Goal: Book appointment/travel/reservation

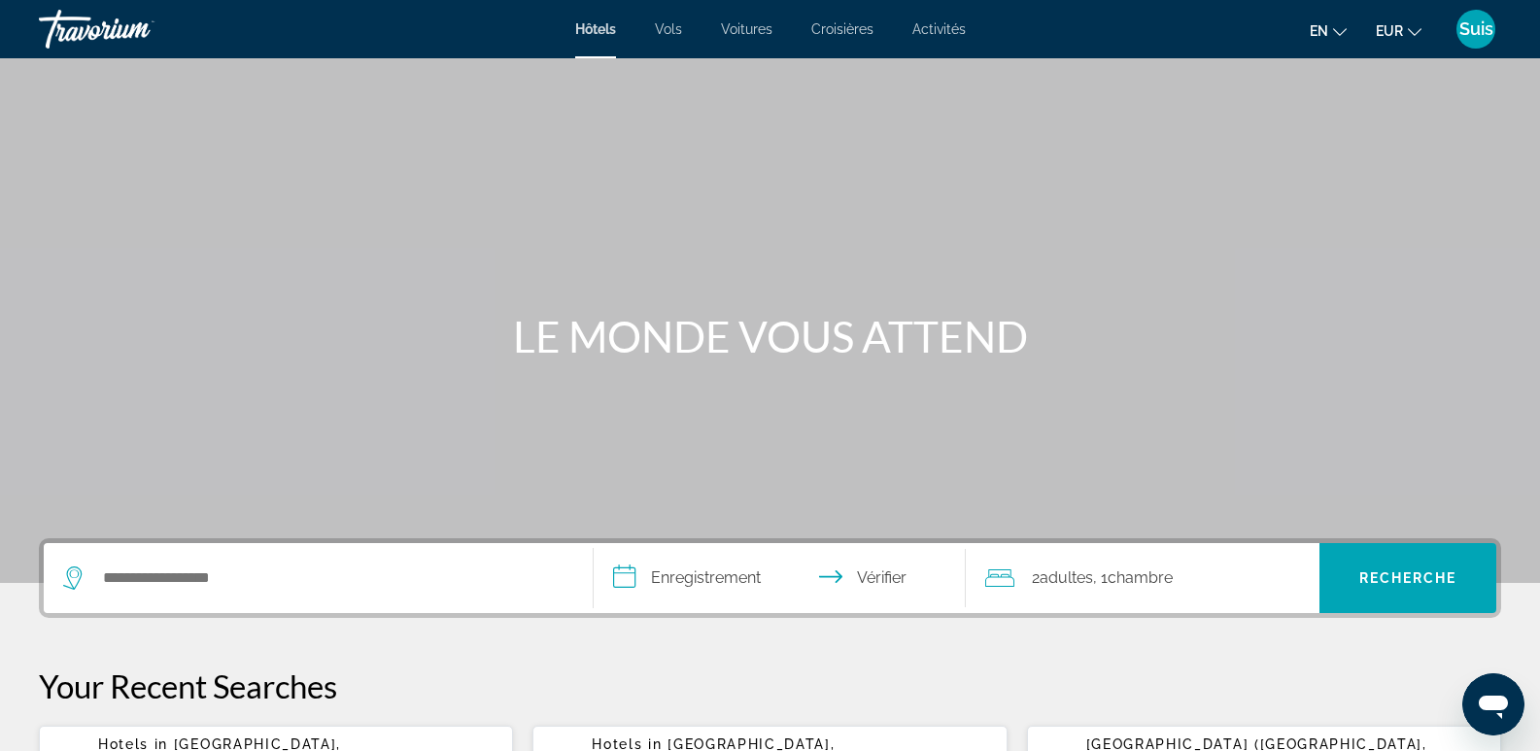
scroll to position [97, 0]
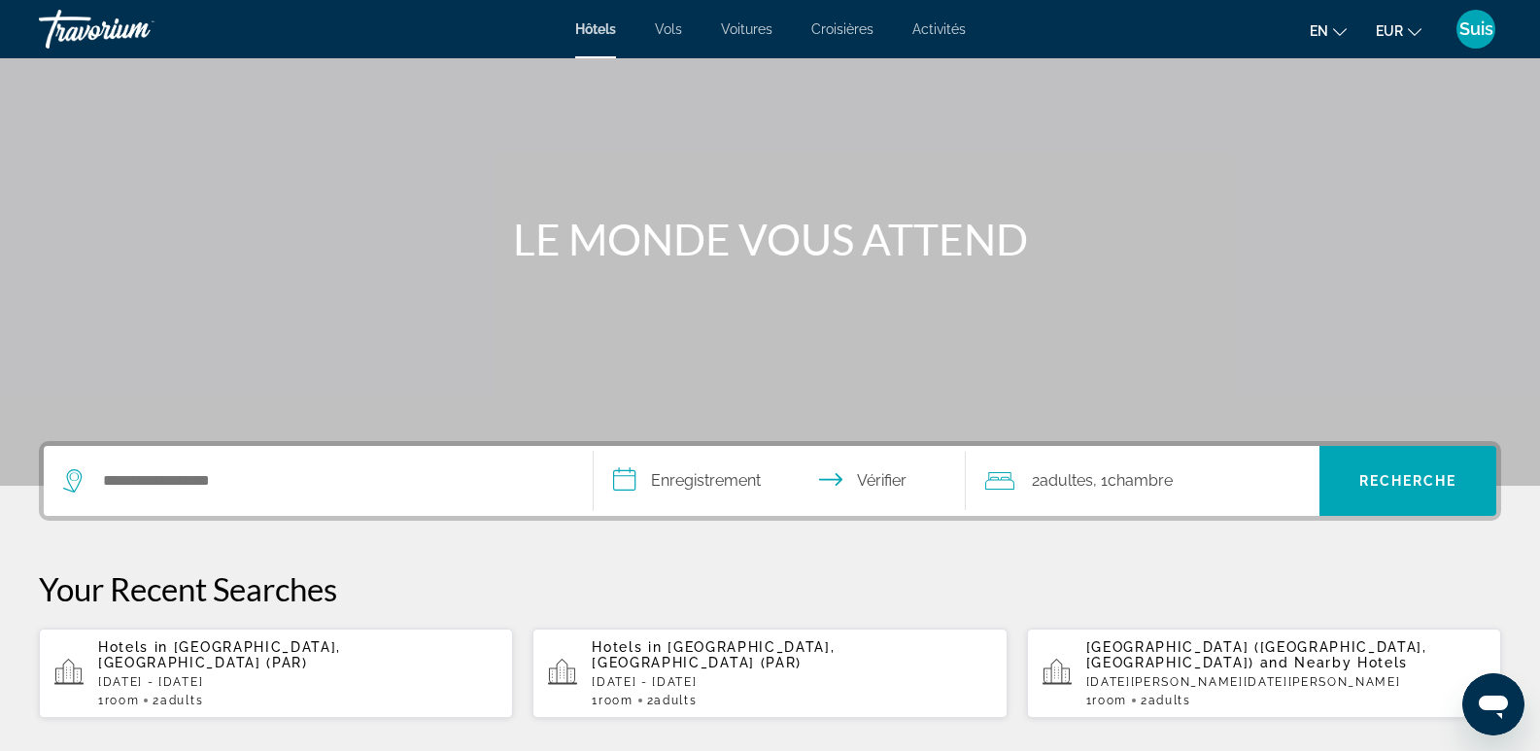
click at [199, 675] on div "Hotels in Paris, France (PAR) Fri, 12 Dec - Sun, 14 Dec 1 Room rooms 2 Adult Ad…" at bounding box center [297, 673] width 399 height 68
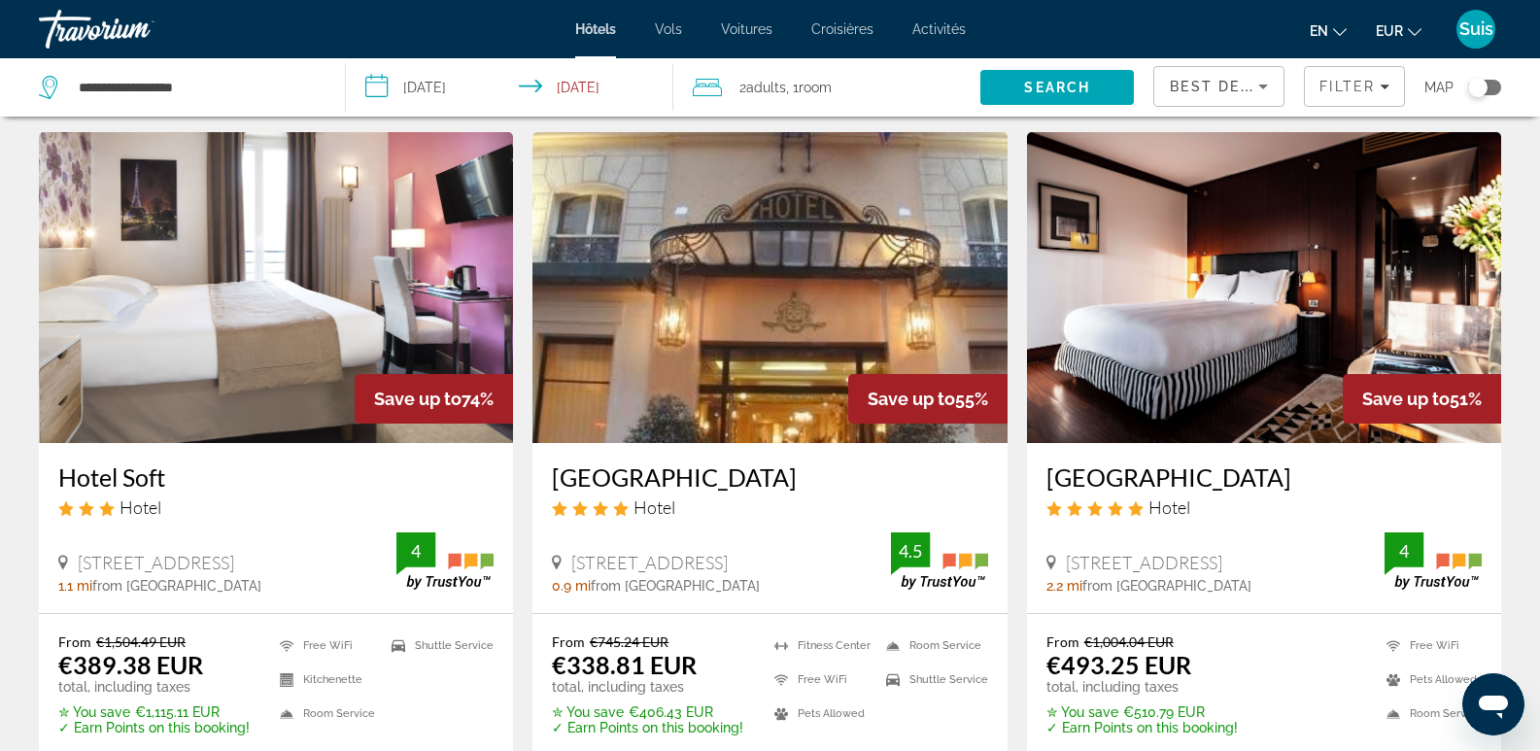
scroll to position [97, 0]
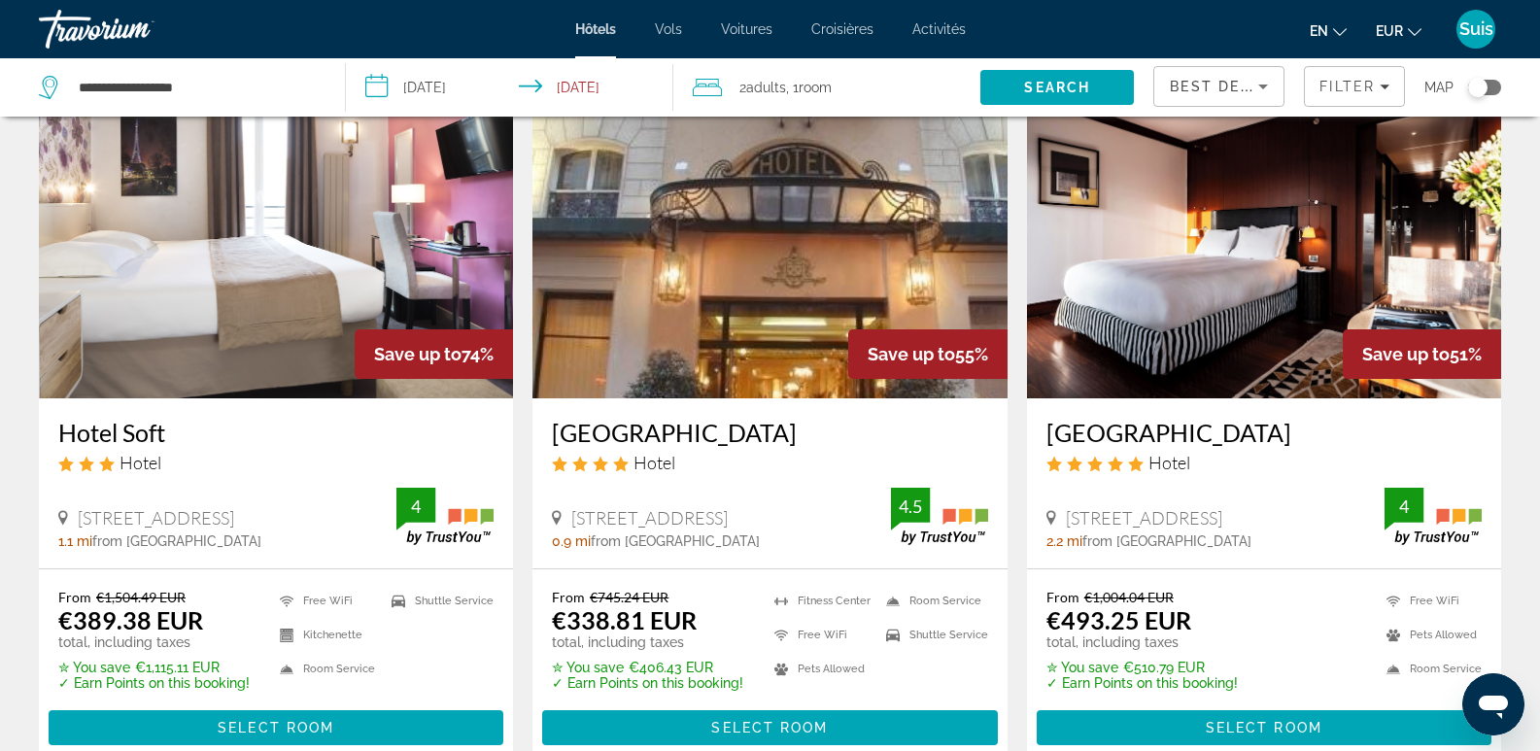
click at [698, 433] on h3 "Hotel St Pétersbourg Opéra & Spa" at bounding box center [769, 432] width 435 height 29
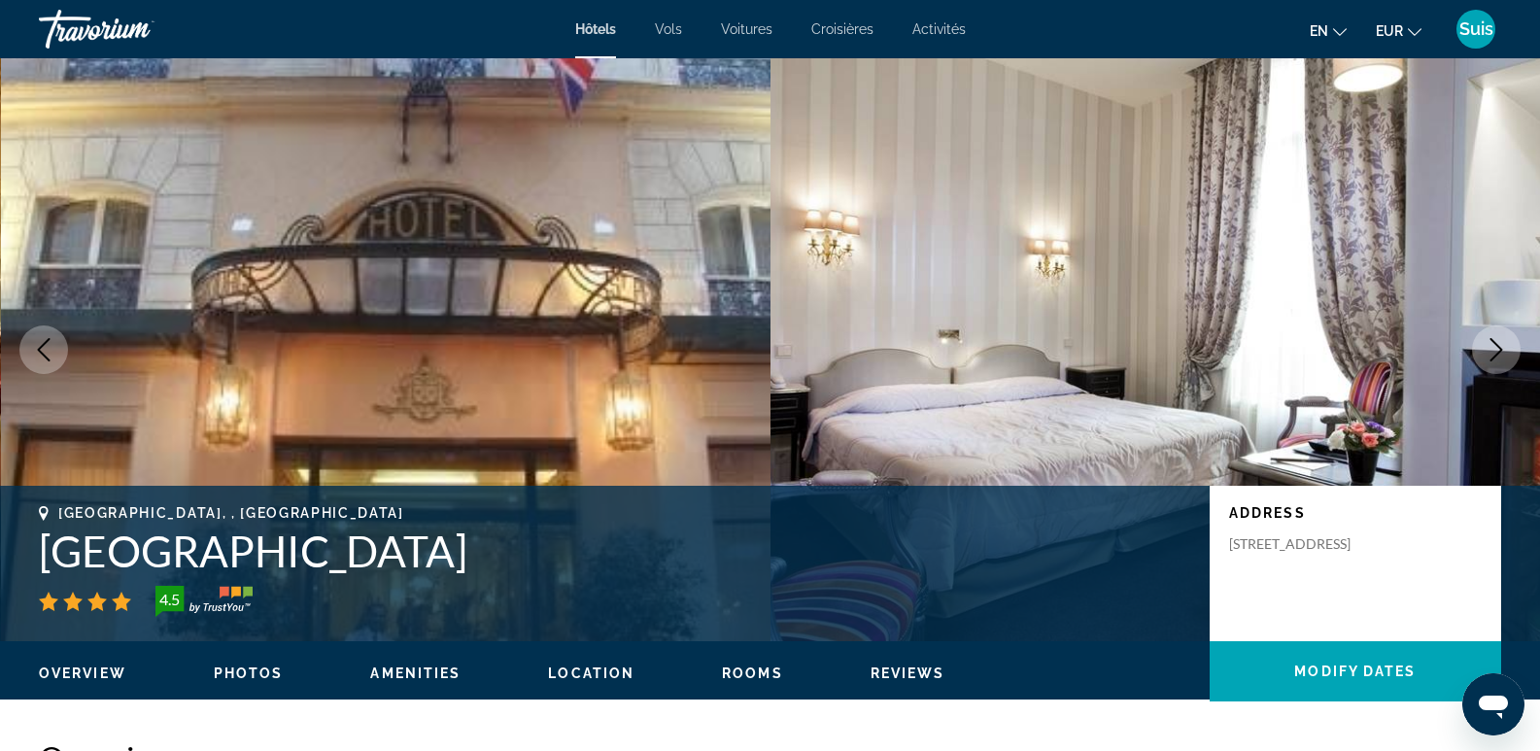
click at [1511, 349] on button "Next image" at bounding box center [1496, 350] width 49 height 49
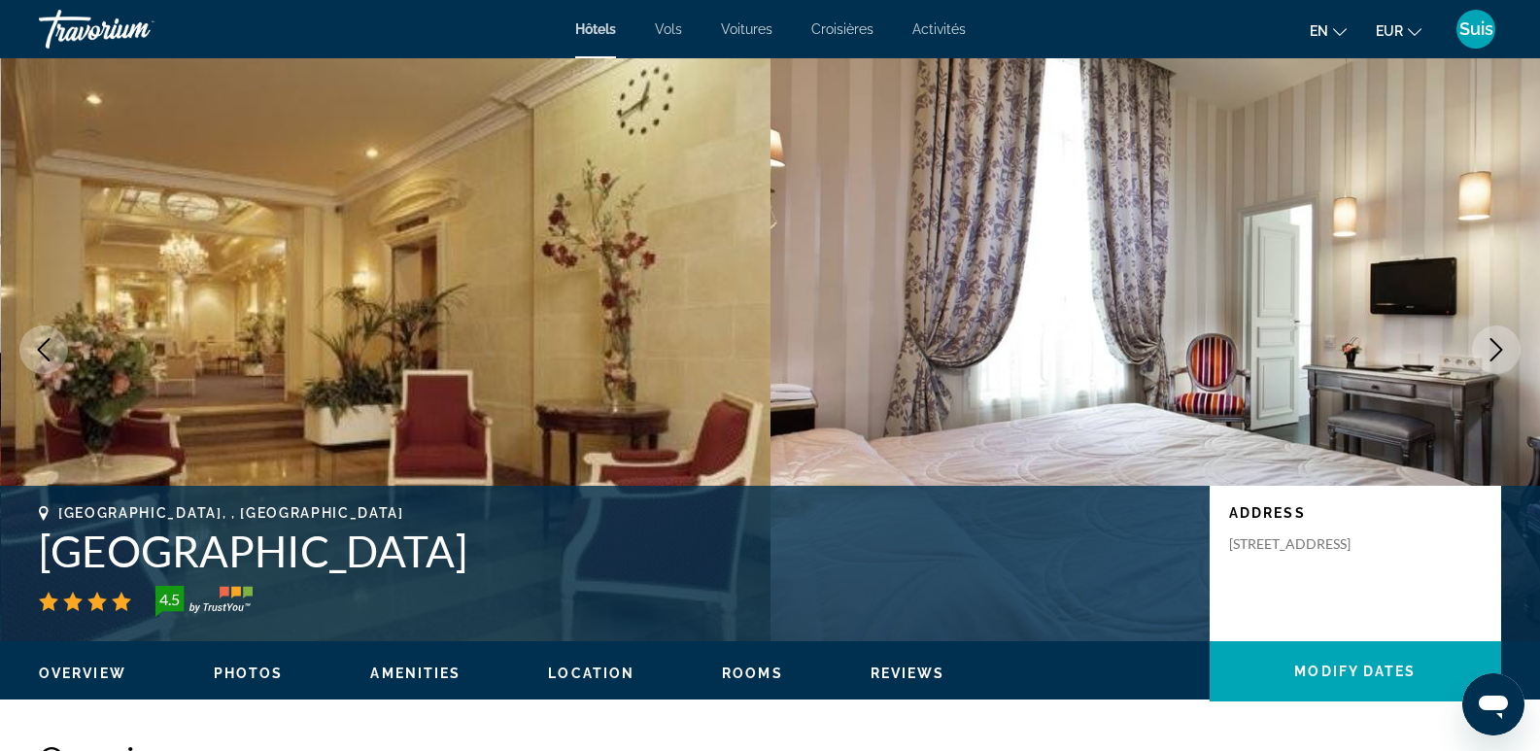
click at [1511, 349] on button "Next image" at bounding box center [1496, 350] width 49 height 49
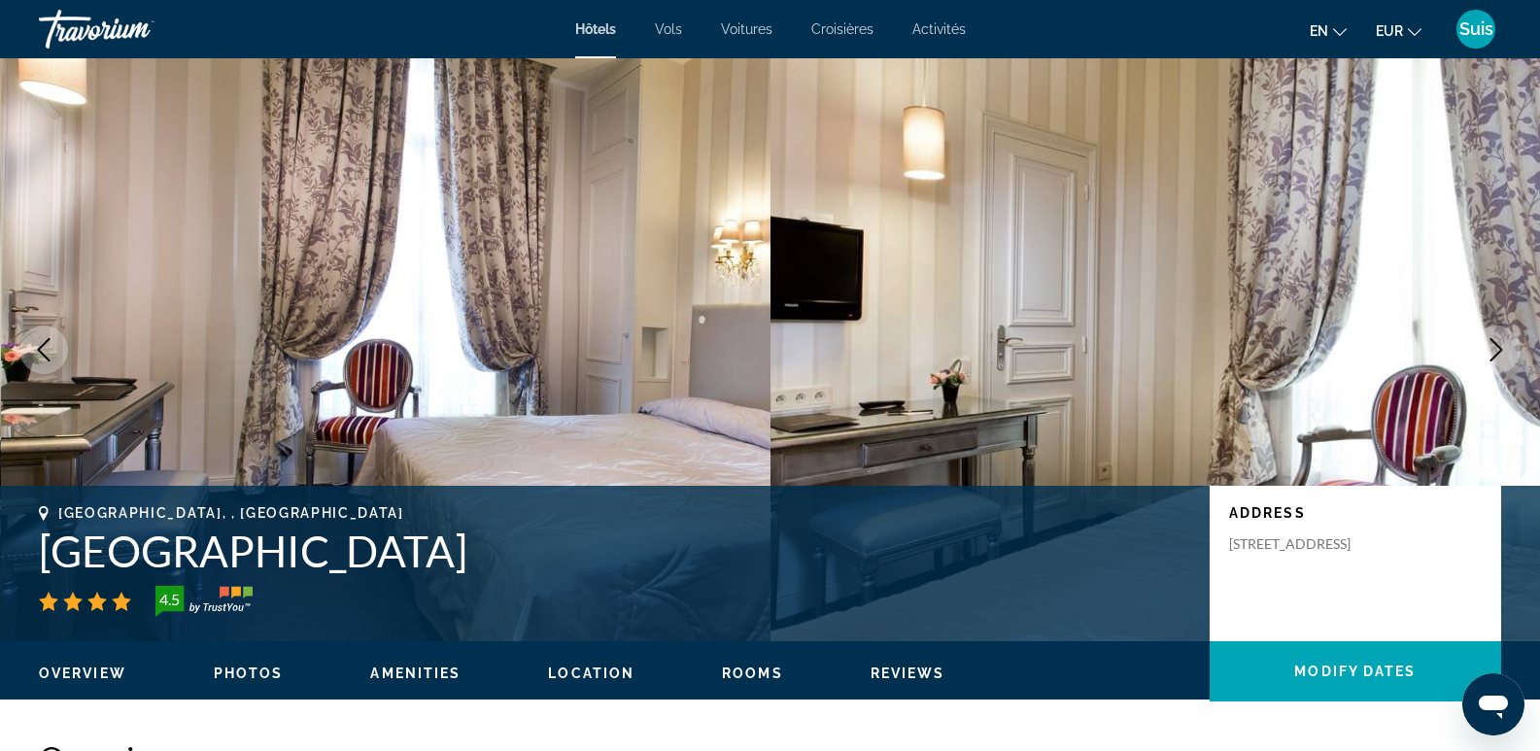
click at [1511, 349] on button "Next image" at bounding box center [1496, 350] width 49 height 49
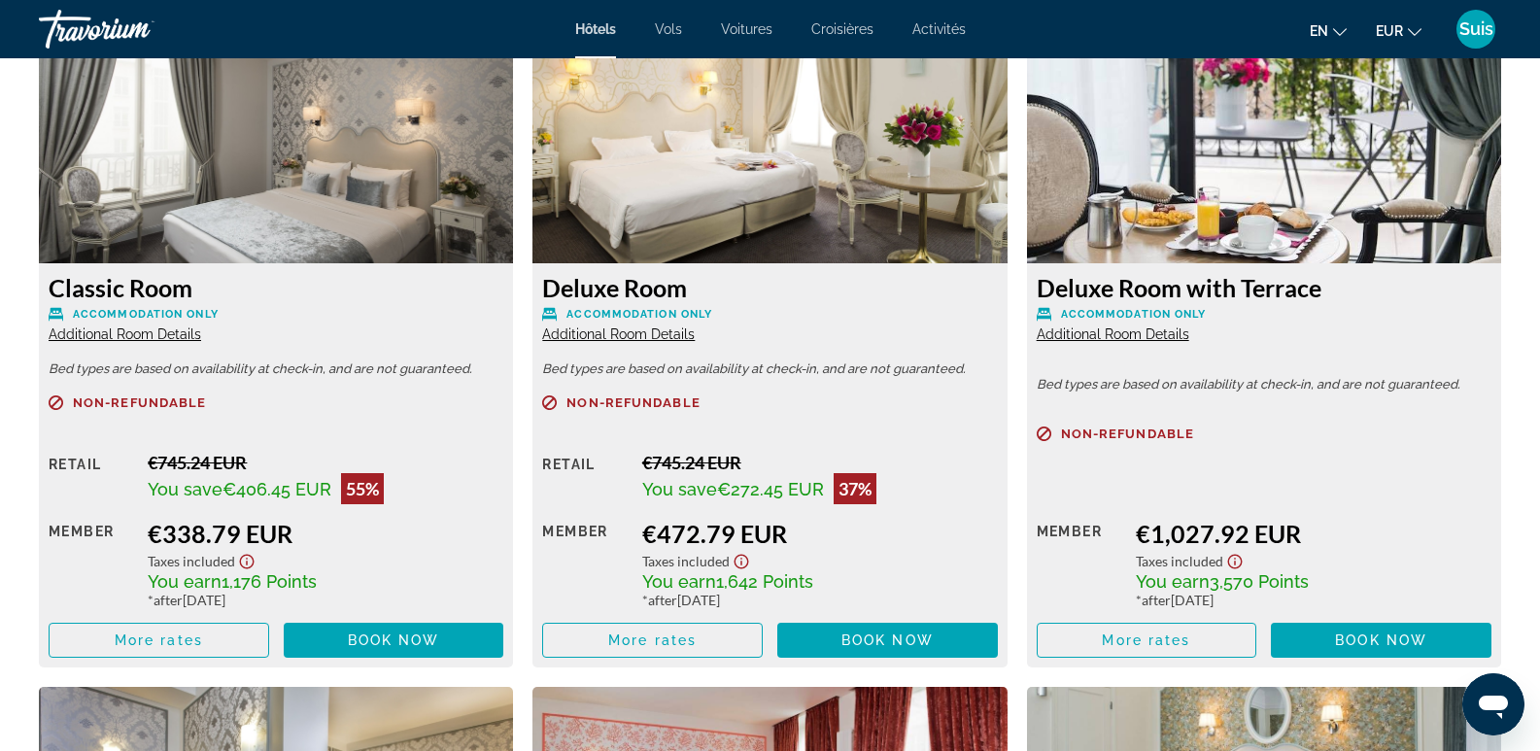
scroll to position [2721, 0]
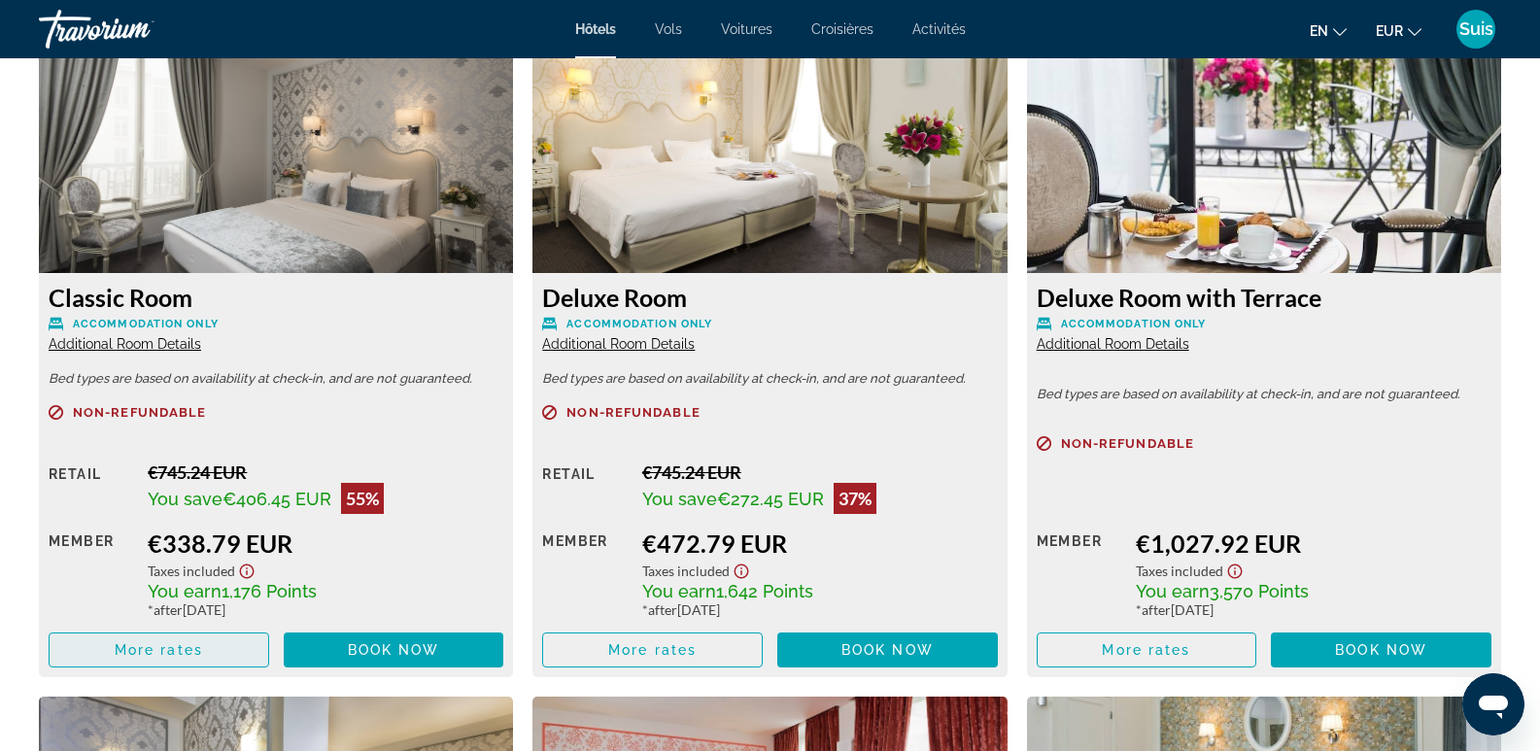
click at [123, 651] on span "More rates" at bounding box center [159, 650] width 88 height 16
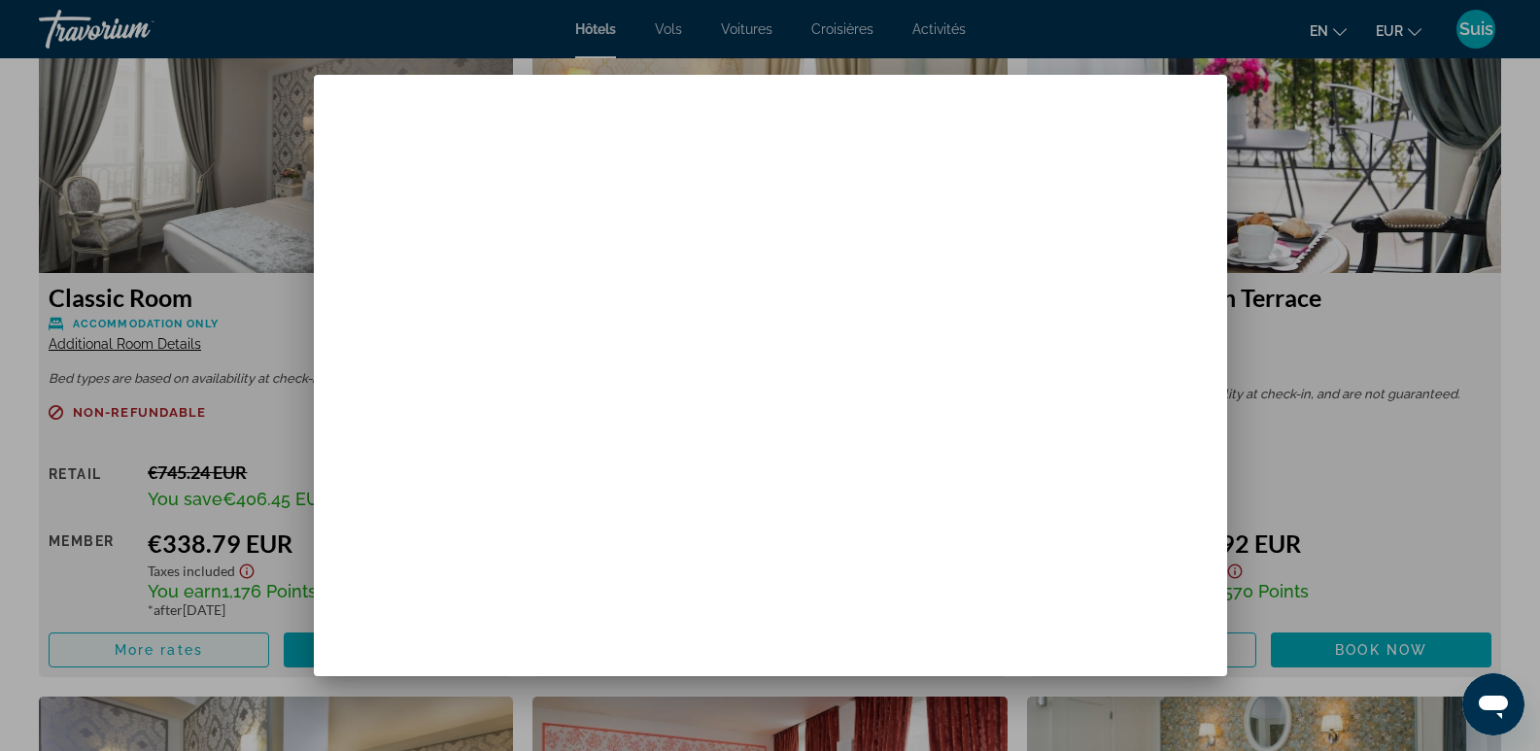
scroll to position [0, 0]
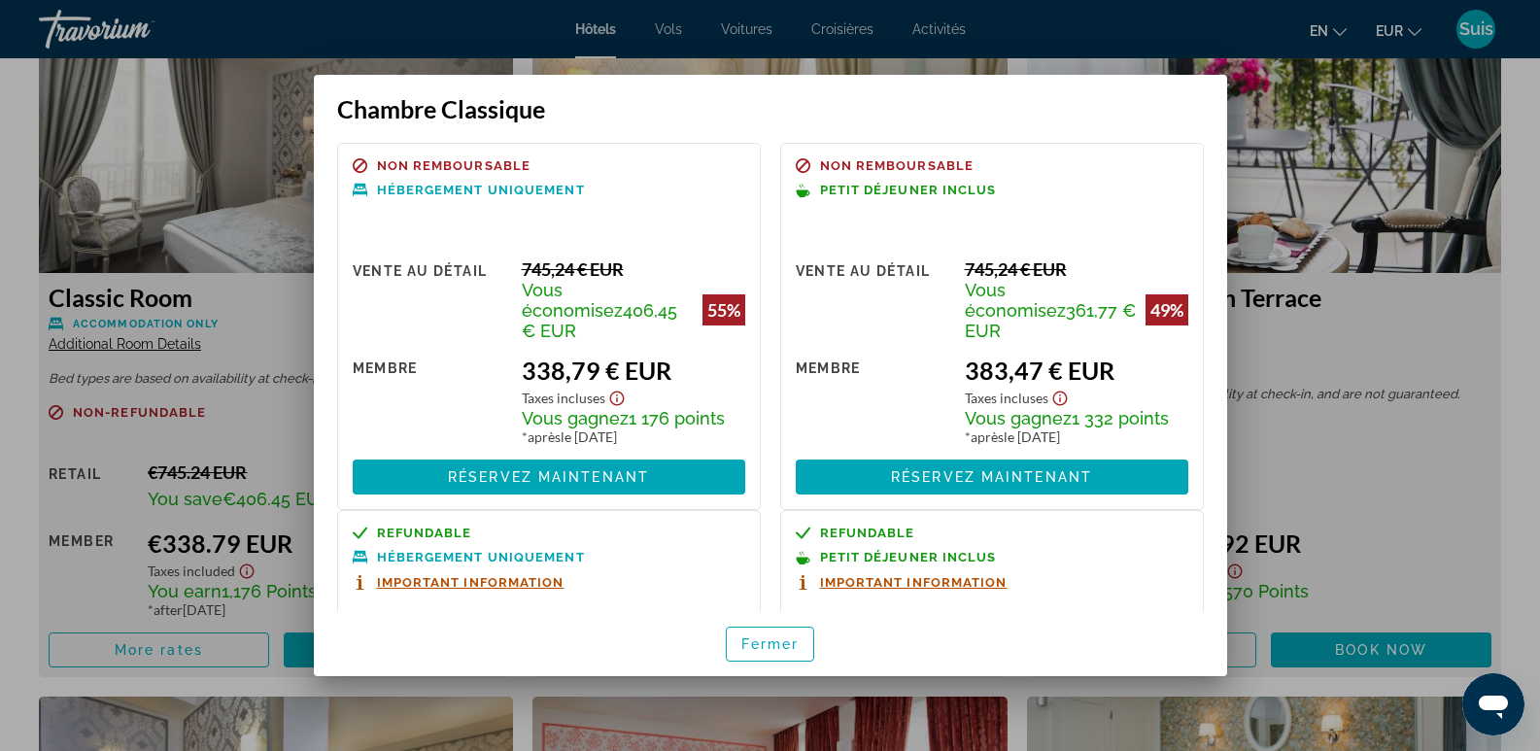
click at [1431, 456] on div at bounding box center [770, 375] width 1540 height 751
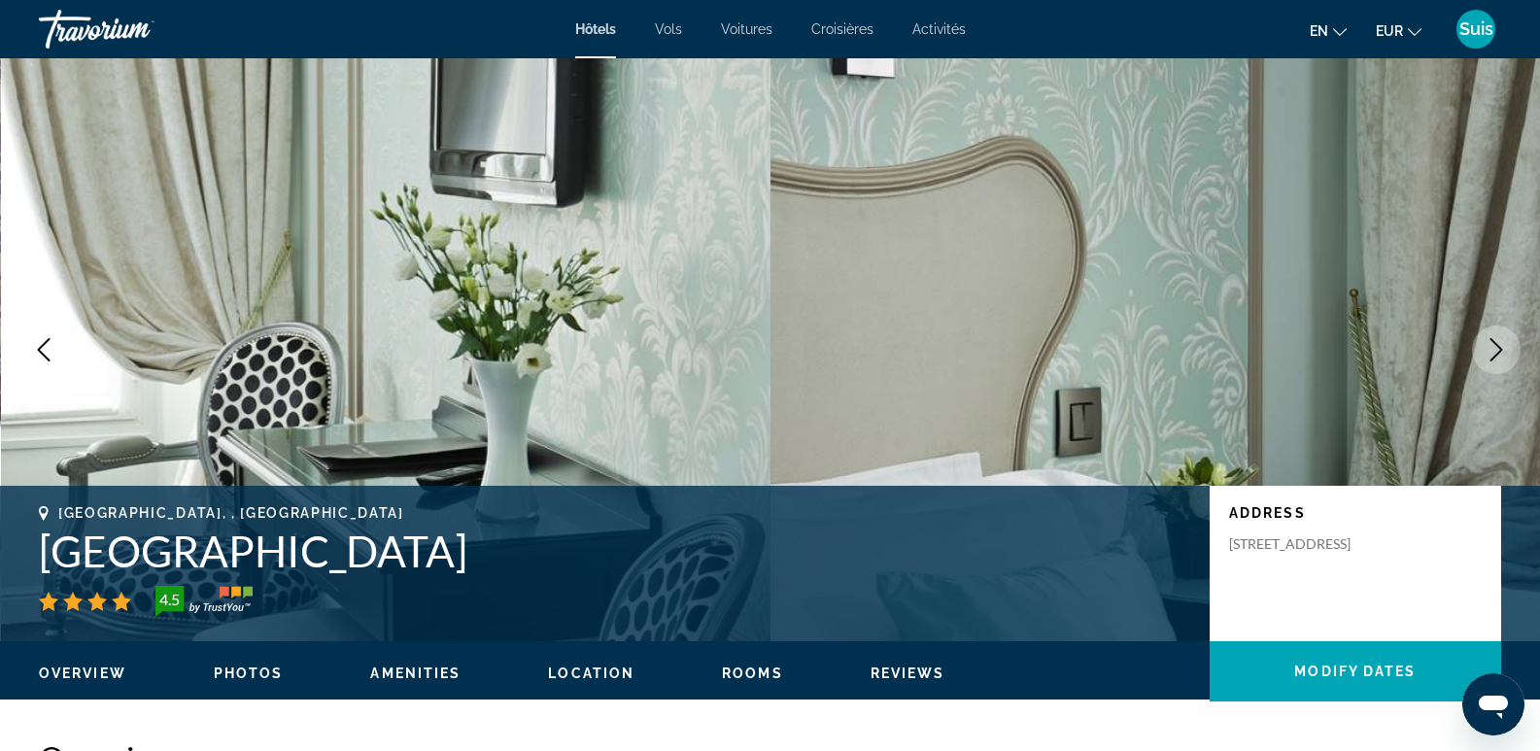
drag, startPoint x: 28, startPoint y: 543, endPoint x: 674, endPoint y: 569, distance: 646.7
click at [674, 569] on div "Paris, , France Hotel St Pétersbourg Opéra & Spa 4.5 Address 35 Rue De Caumarti…" at bounding box center [770, 563] width 1540 height 117
copy h1 "Hotel St Pétersbourg Opéra & Spa"
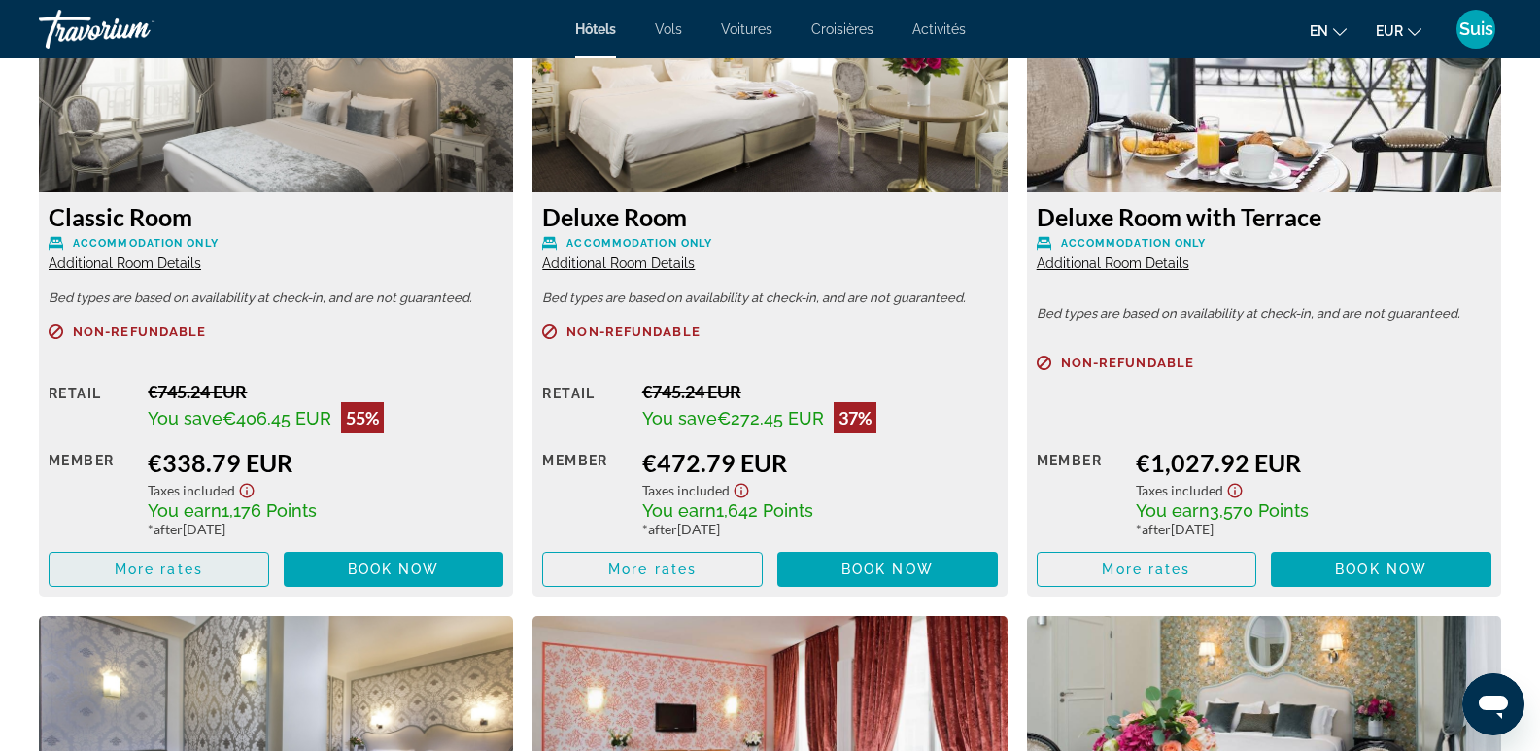
scroll to position [2818, 0]
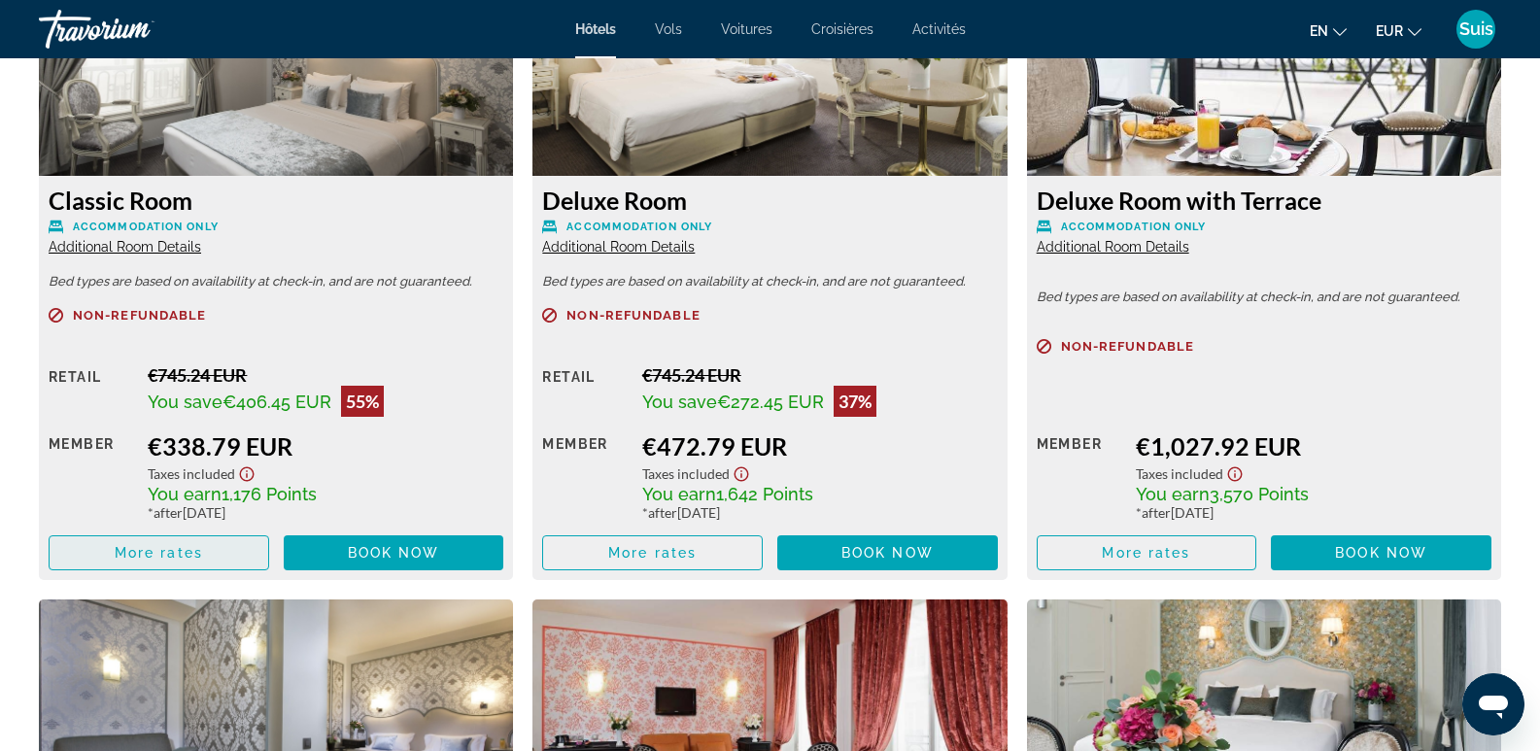
click at [224, 559] on span "Contenu principal" at bounding box center [159, 553] width 219 height 47
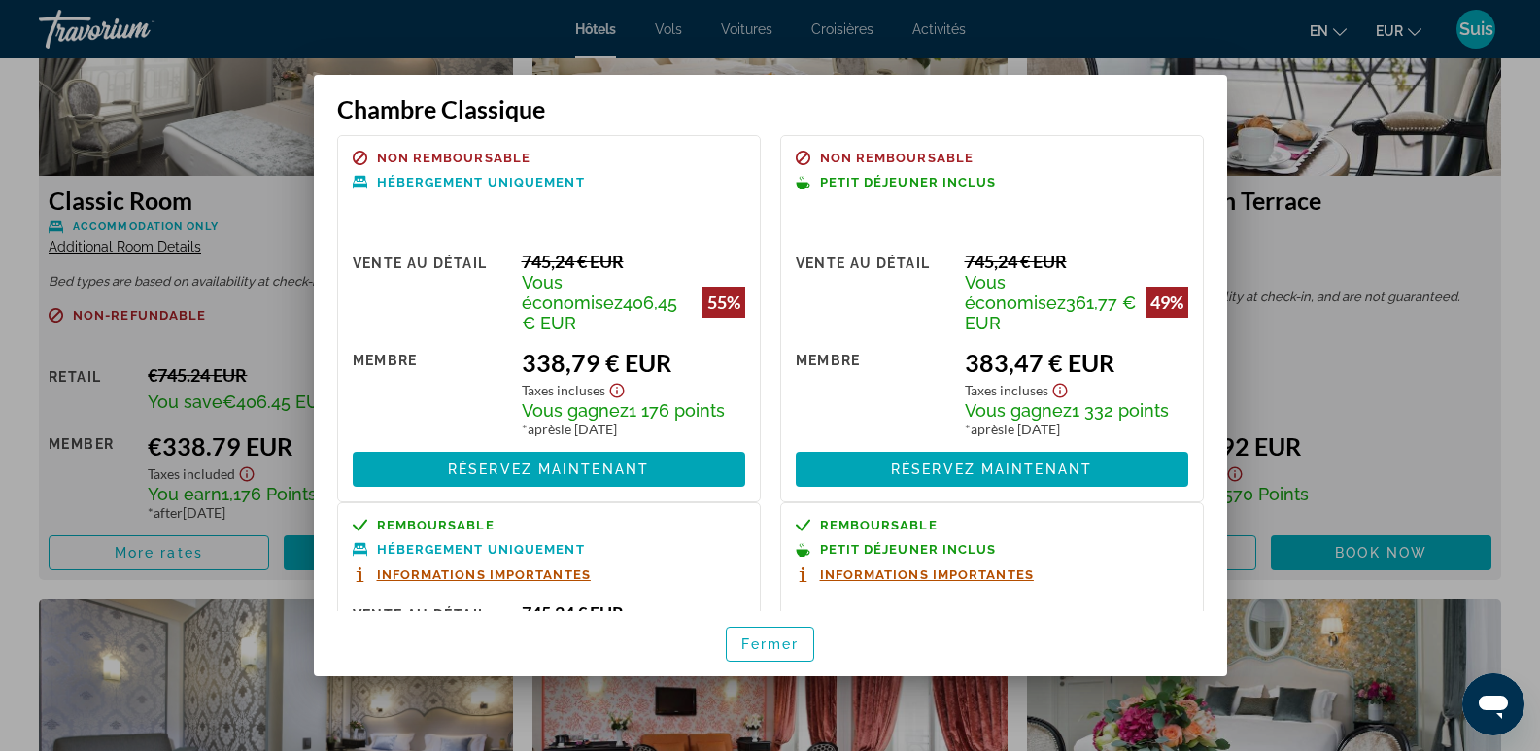
scroll to position [0, 0]
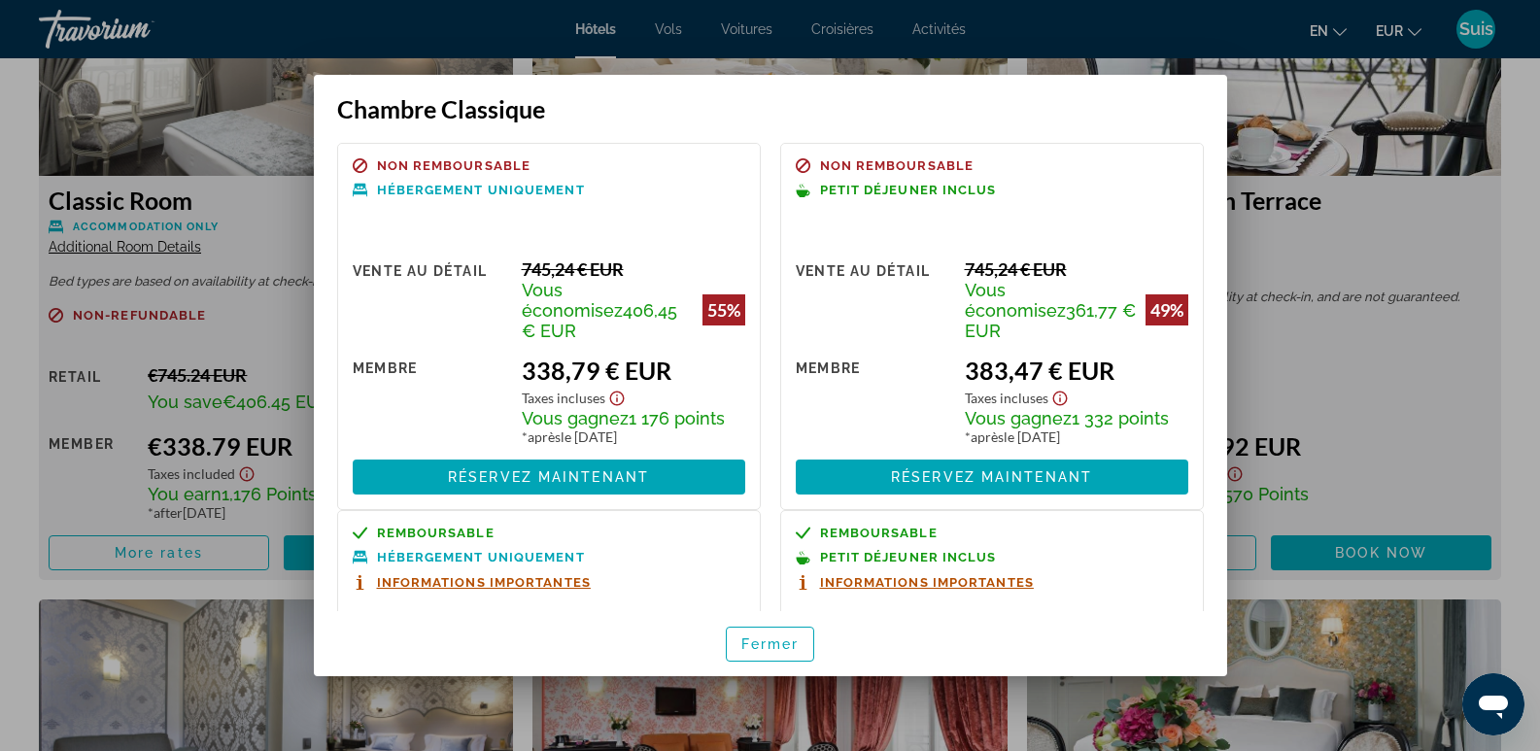
click at [1311, 435] on div at bounding box center [770, 375] width 1540 height 751
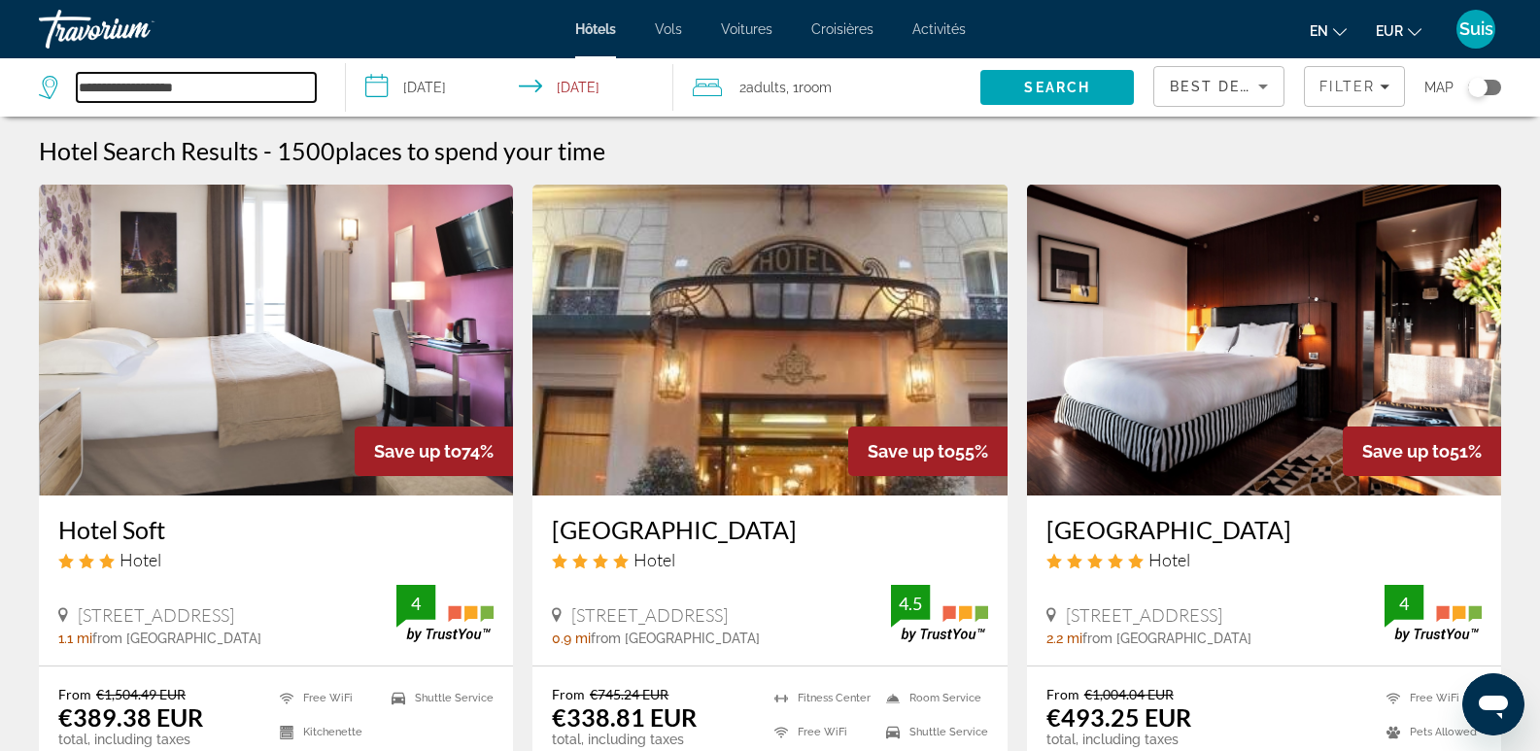
drag, startPoint x: 211, startPoint y: 86, endPoint x: 39, endPoint y: 77, distance: 172.3
click at [39, 77] on div "**********" at bounding box center [177, 87] width 277 height 29
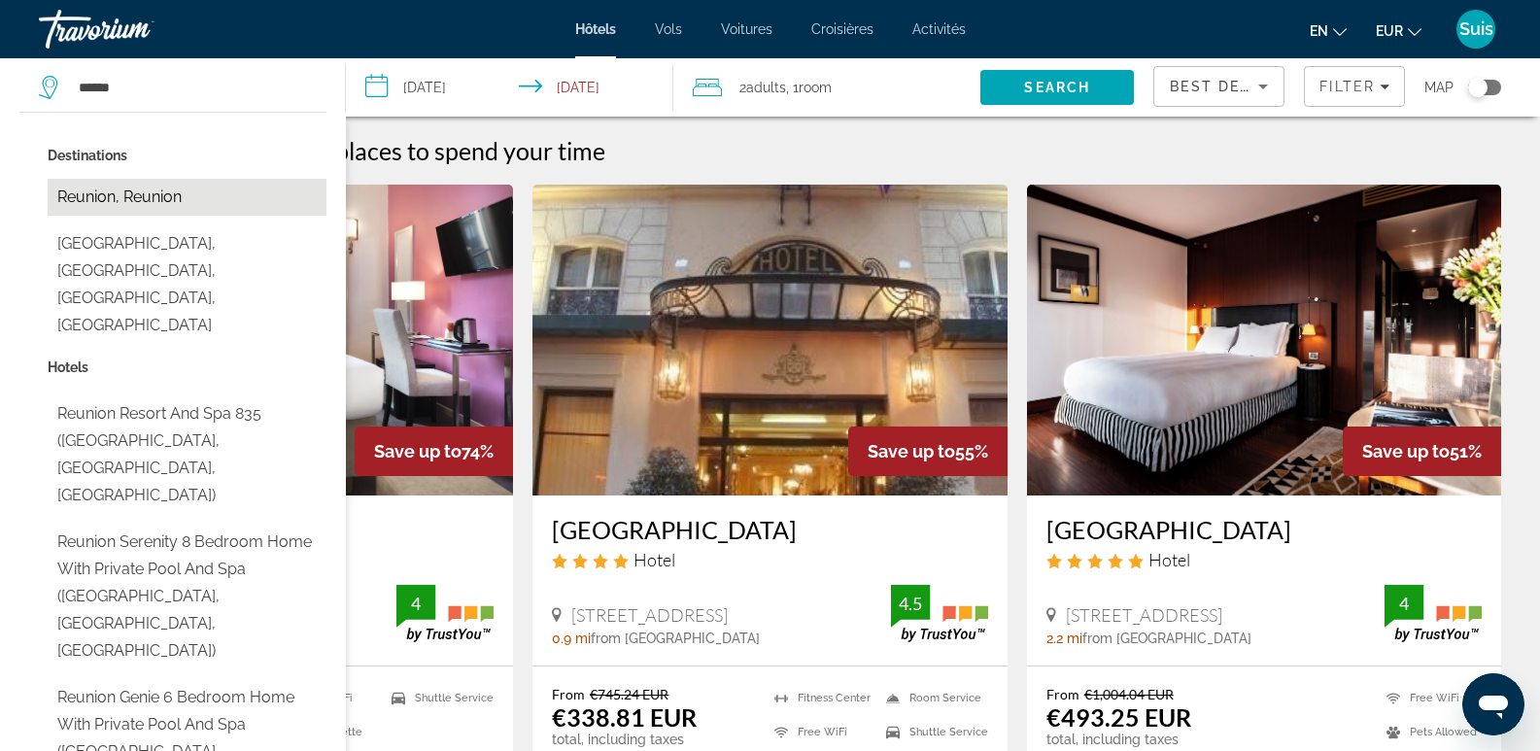
click at [123, 210] on button "Reunion, Reunion" at bounding box center [187, 197] width 279 height 37
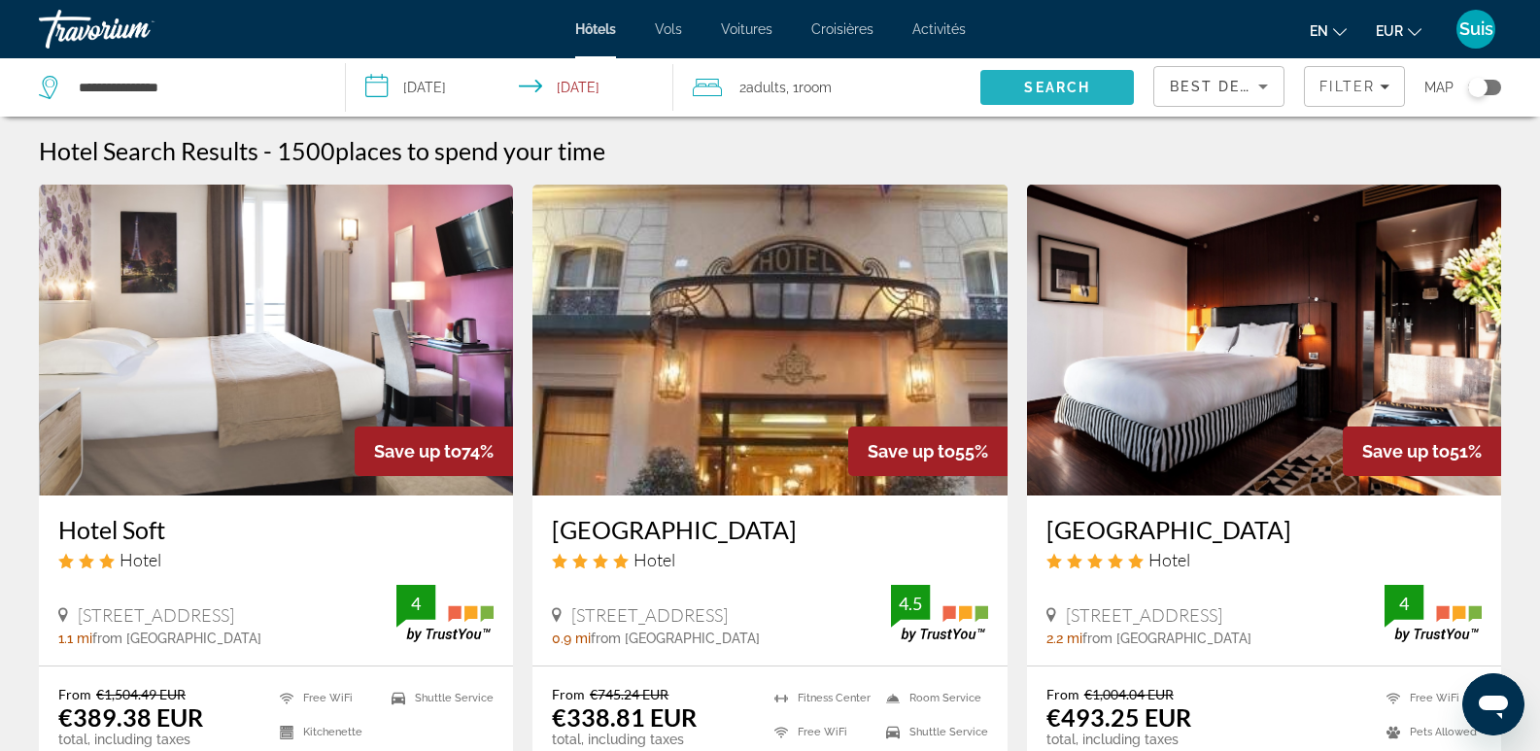
click at [1051, 86] on span "Search" at bounding box center [1057, 88] width 66 height 16
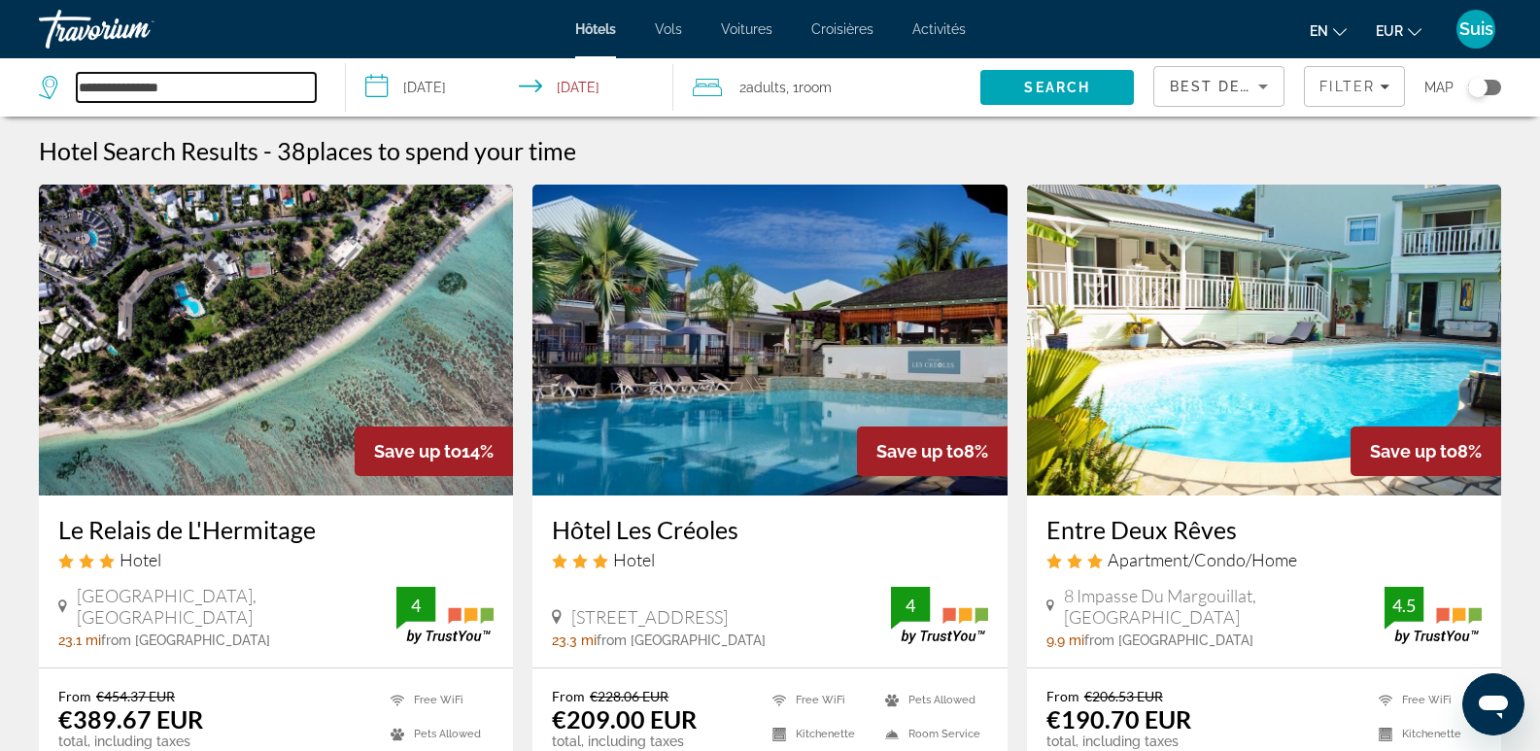
drag, startPoint x: 229, startPoint y: 82, endPoint x: 64, endPoint y: 79, distance: 165.2
click at [64, 79] on div "**********" at bounding box center [177, 87] width 277 height 29
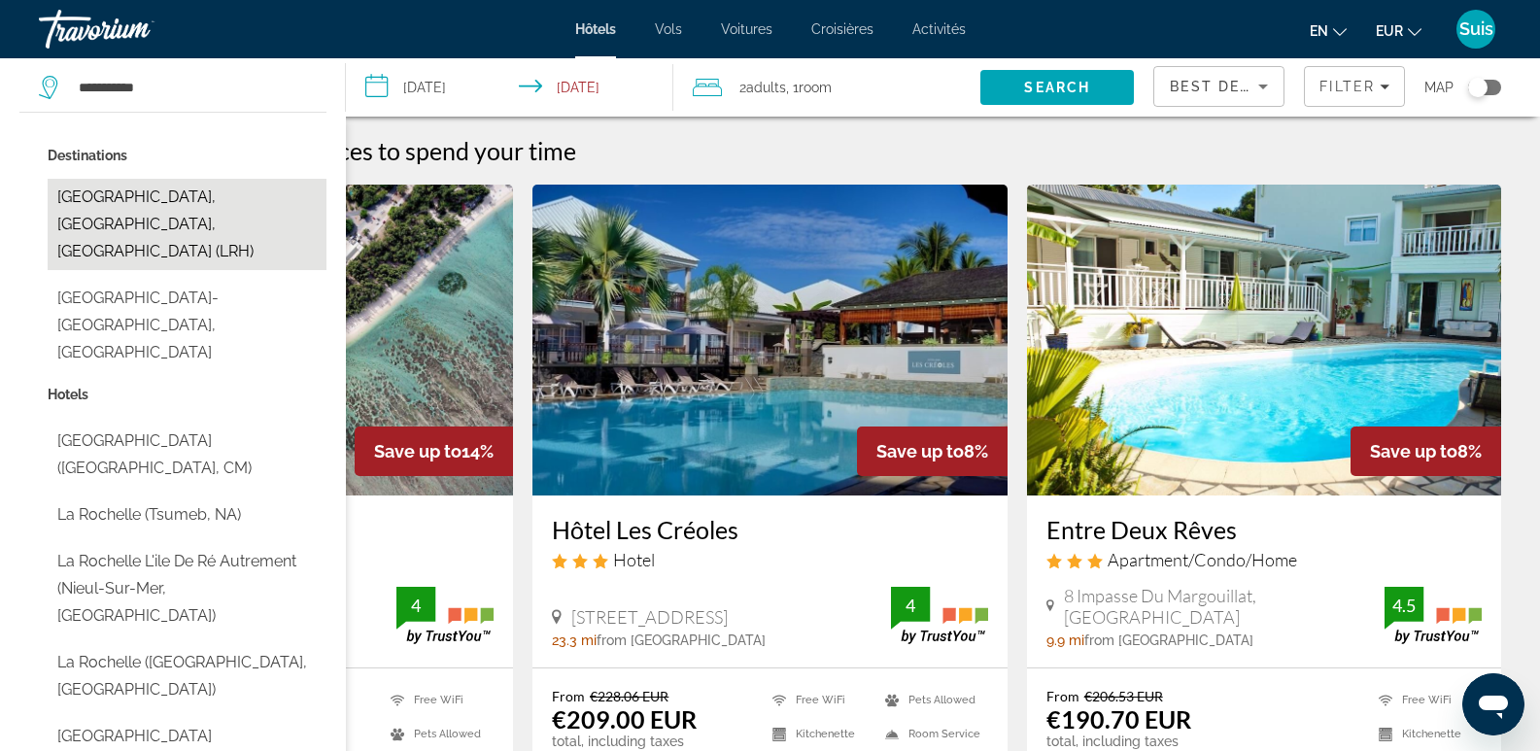
click at [132, 222] on button "La Rochelle, Charente-Maritime, France (LRH)" at bounding box center [187, 224] width 279 height 91
type input "**********"
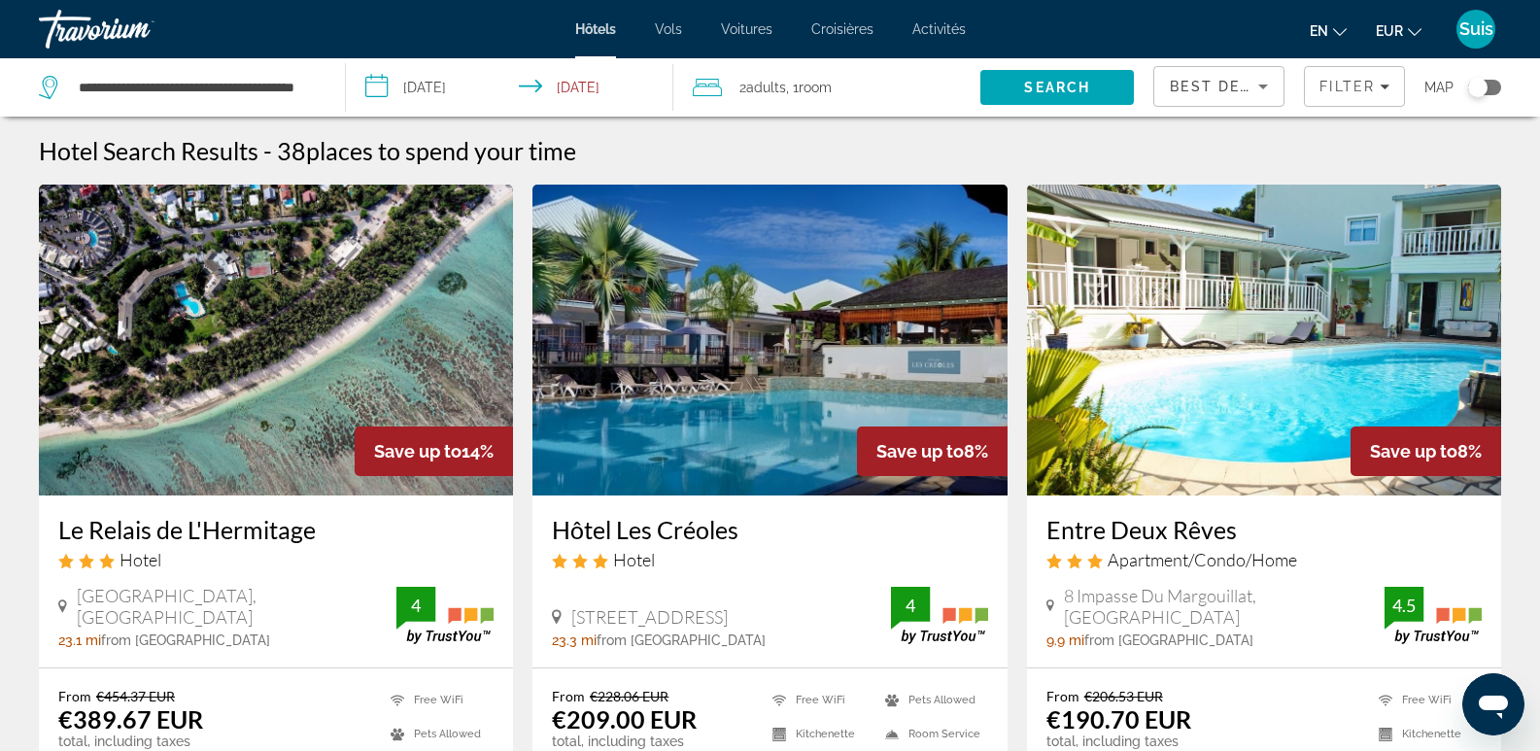
click at [536, 76] on input "**********" at bounding box center [513, 90] width 334 height 64
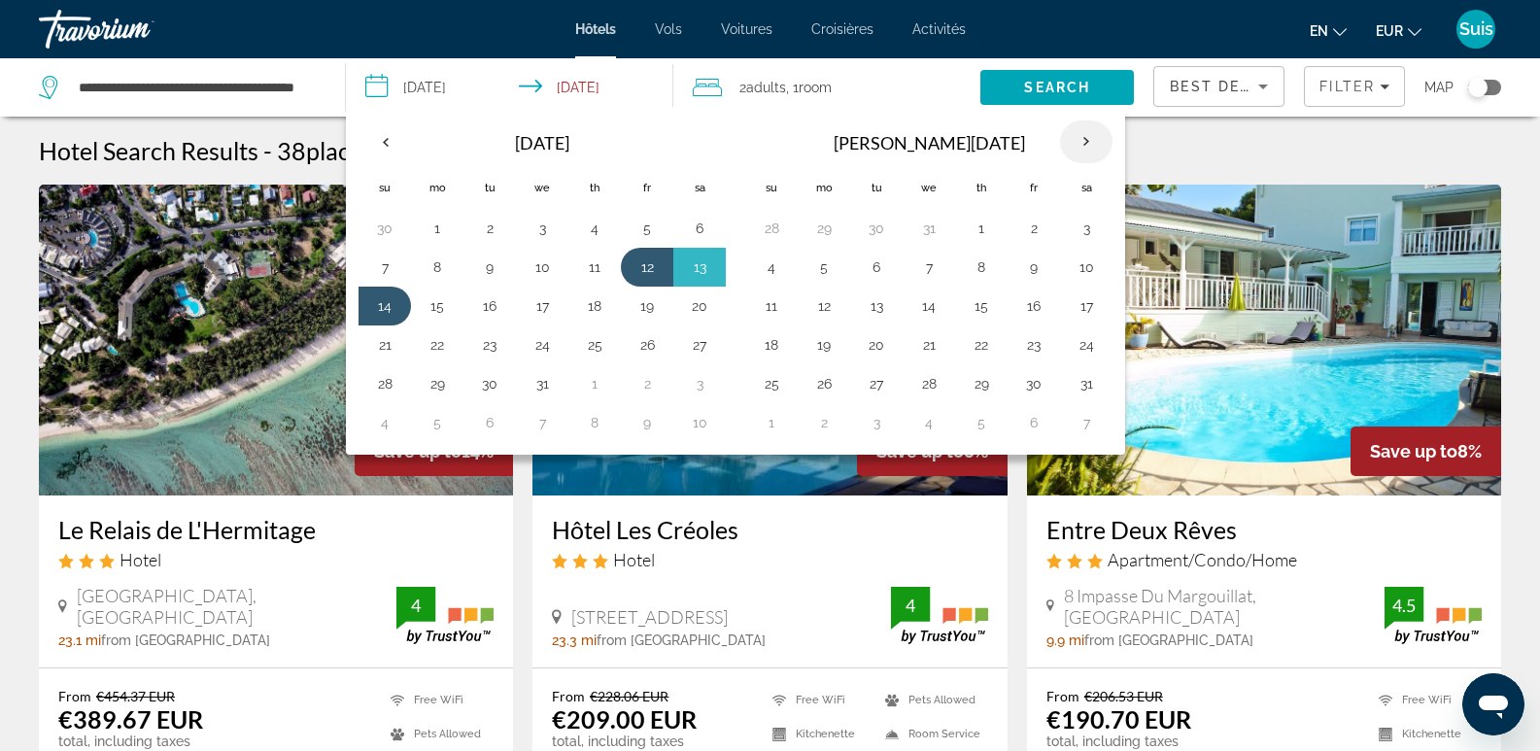
click at [1097, 143] on th "Next month" at bounding box center [1086, 141] width 52 height 43
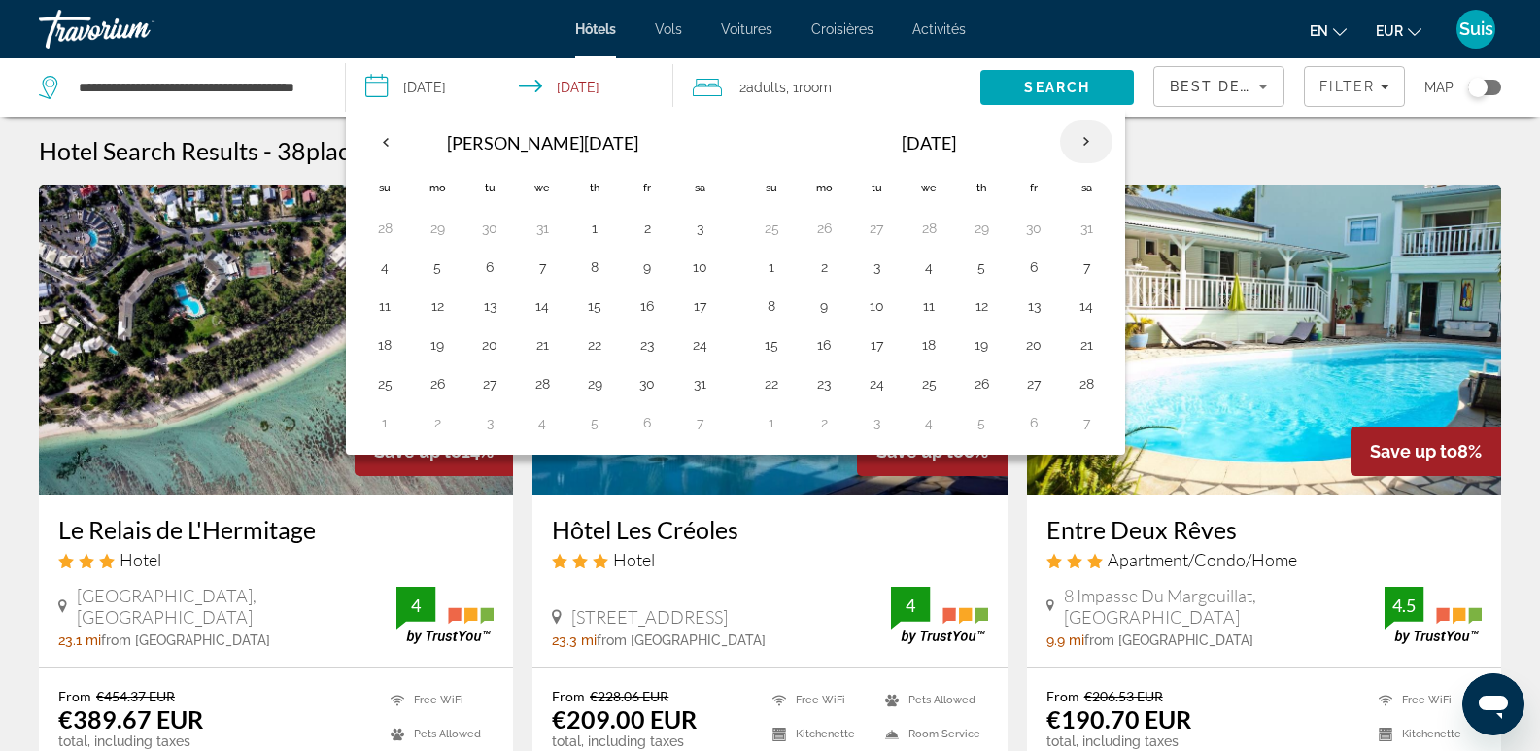
click at [1097, 143] on th "Next month" at bounding box center [1086, 141] width 52 height 43
click at [704, 299] on button "18" at bounding box center [699, 305] width 31 height 27
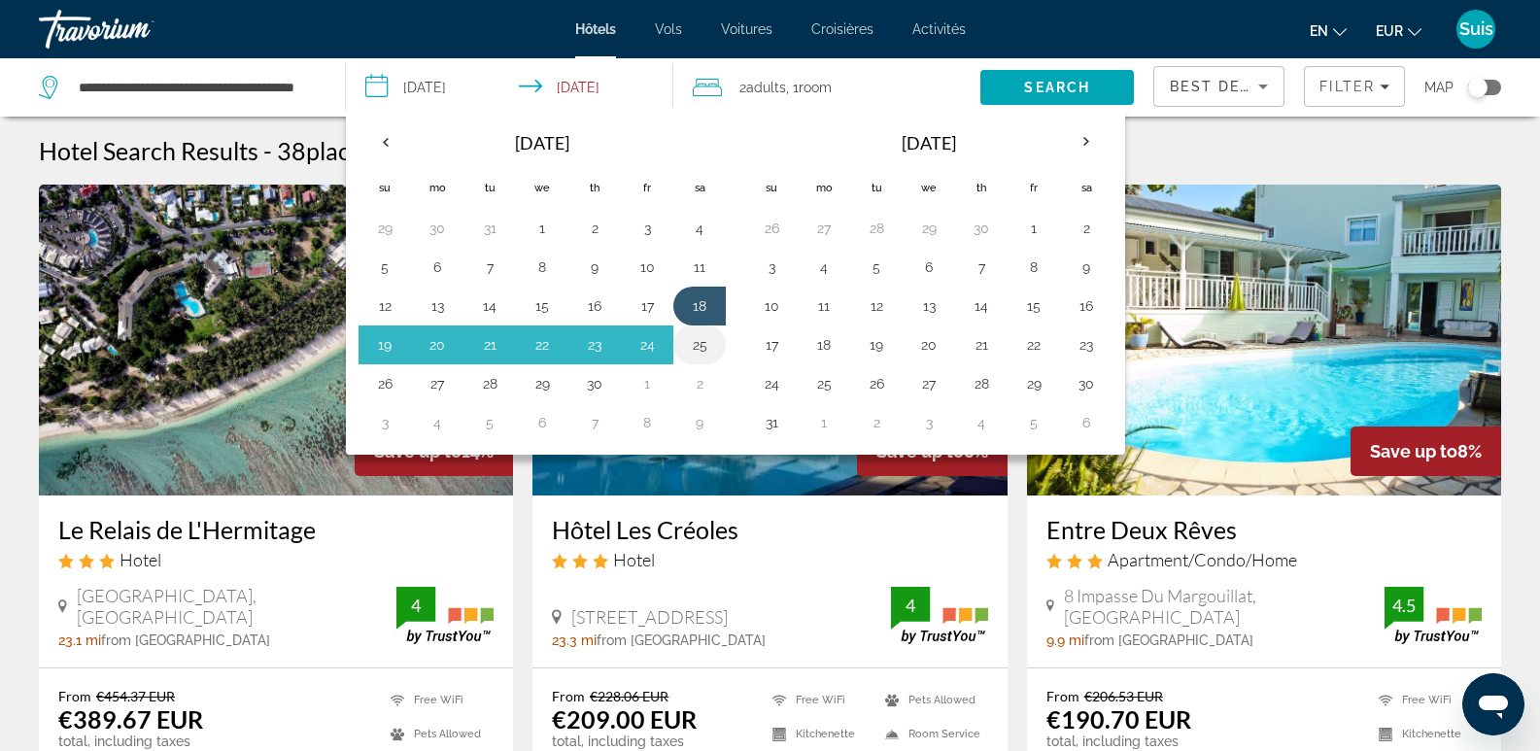
click at [702, 349] on button "25" at bounding box center [699, 344] width 31 height 27
type input "**********"
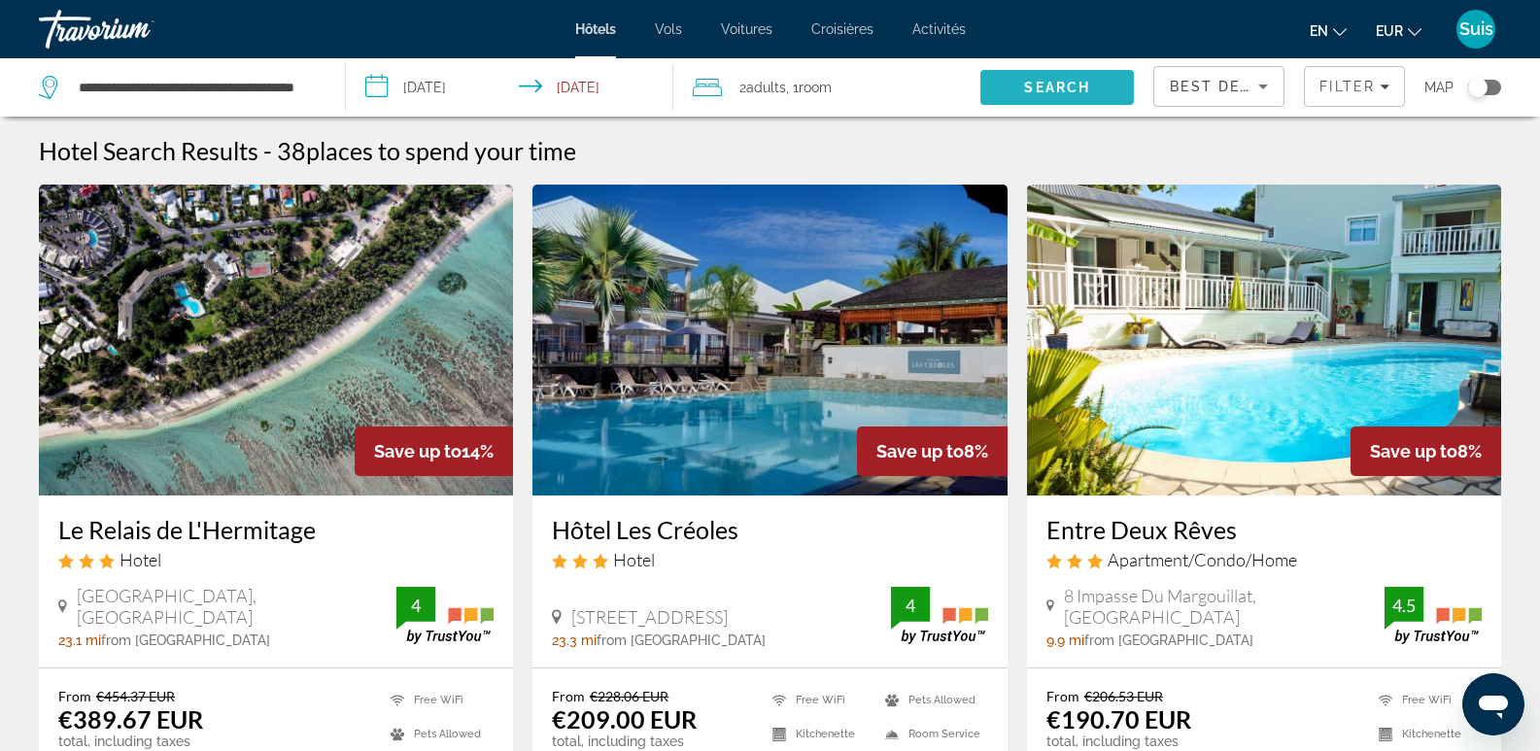
click at [1110, 93] on span "Search" at bounding box center [1057, 87] width 154 height 47
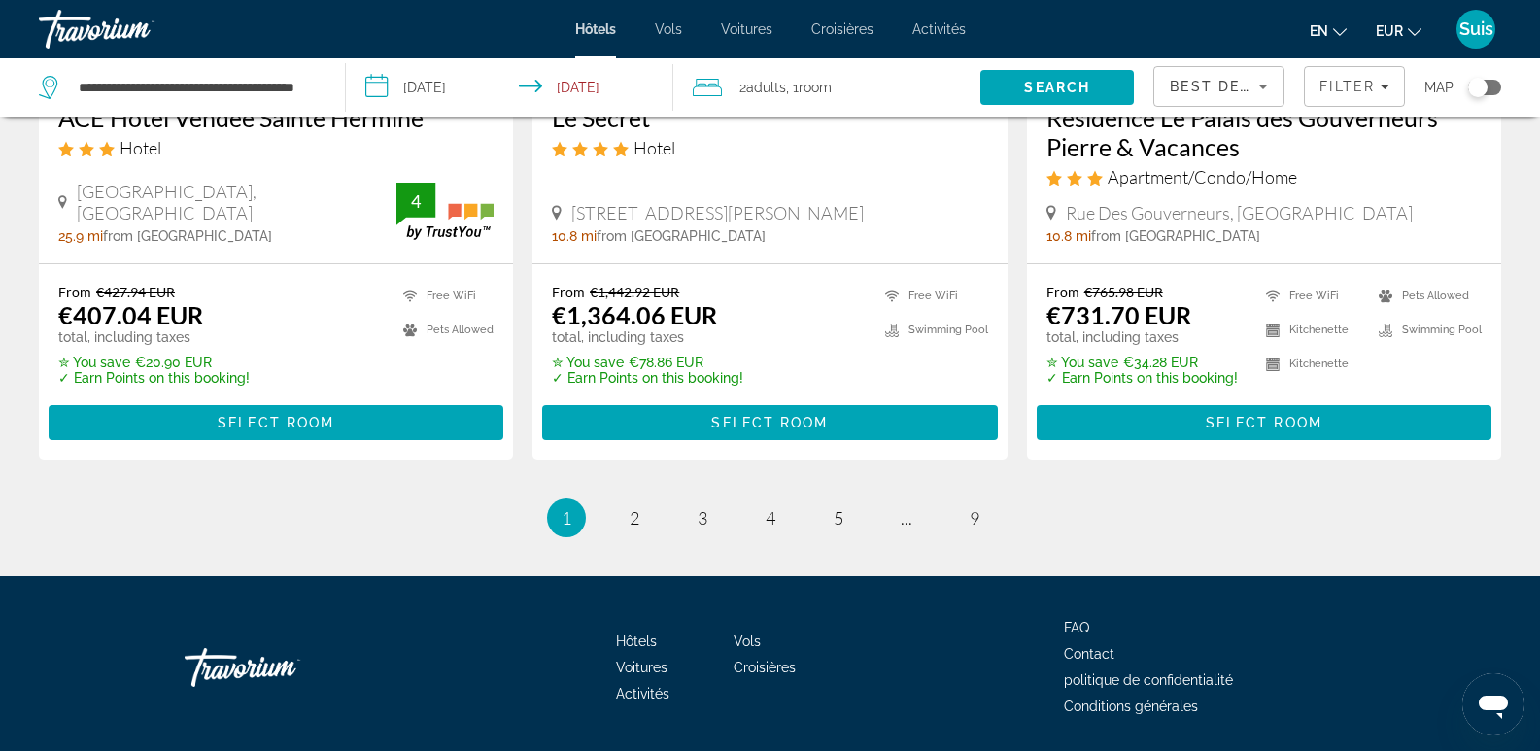
scroll to position [2656, 0]
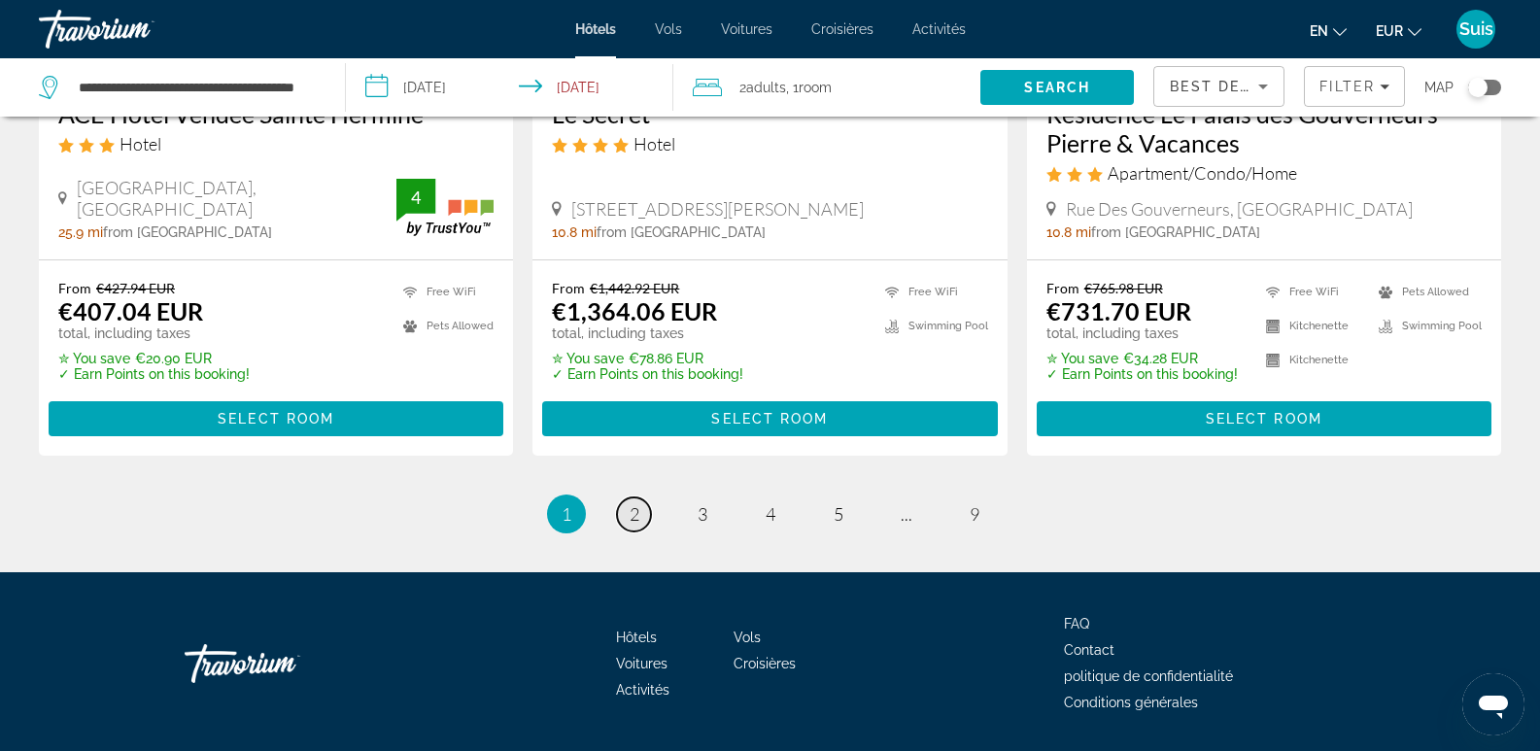
click at [631, 503] on span "2" at bounding box center [635, 513] width 10 height 21
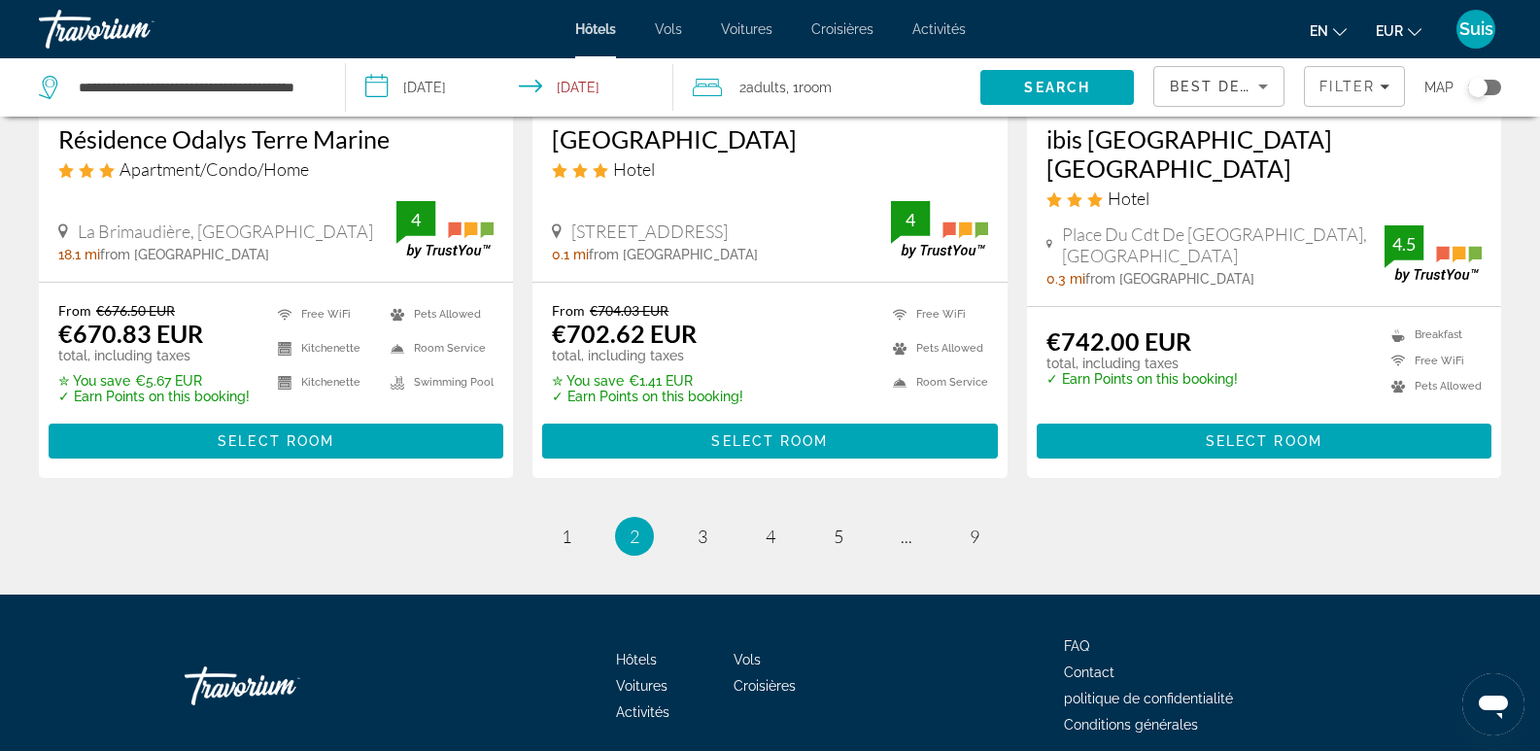
scroll to position [2674, 0]
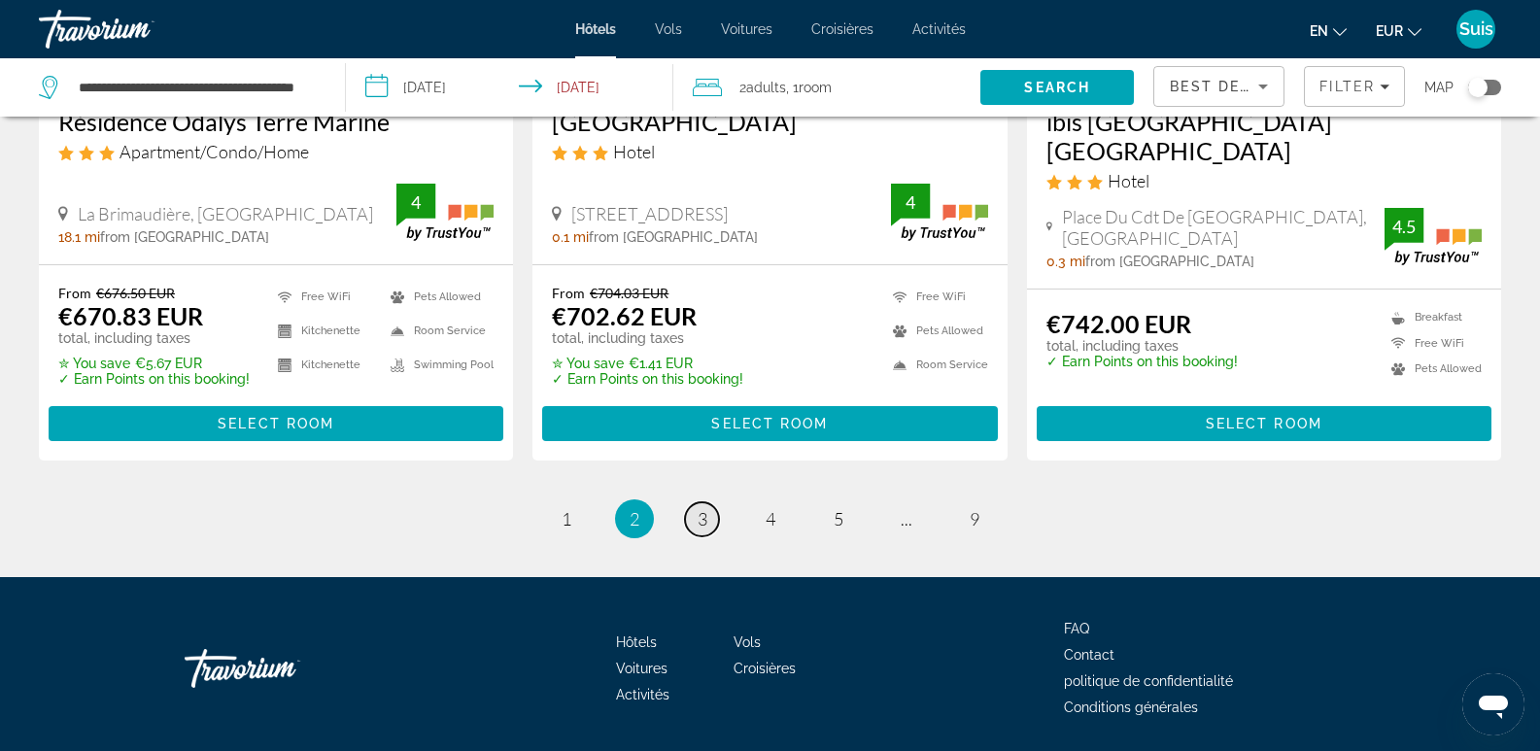
click at [708, 502] on link "page 3" at bounding box center [702, 519] width 34 height 34
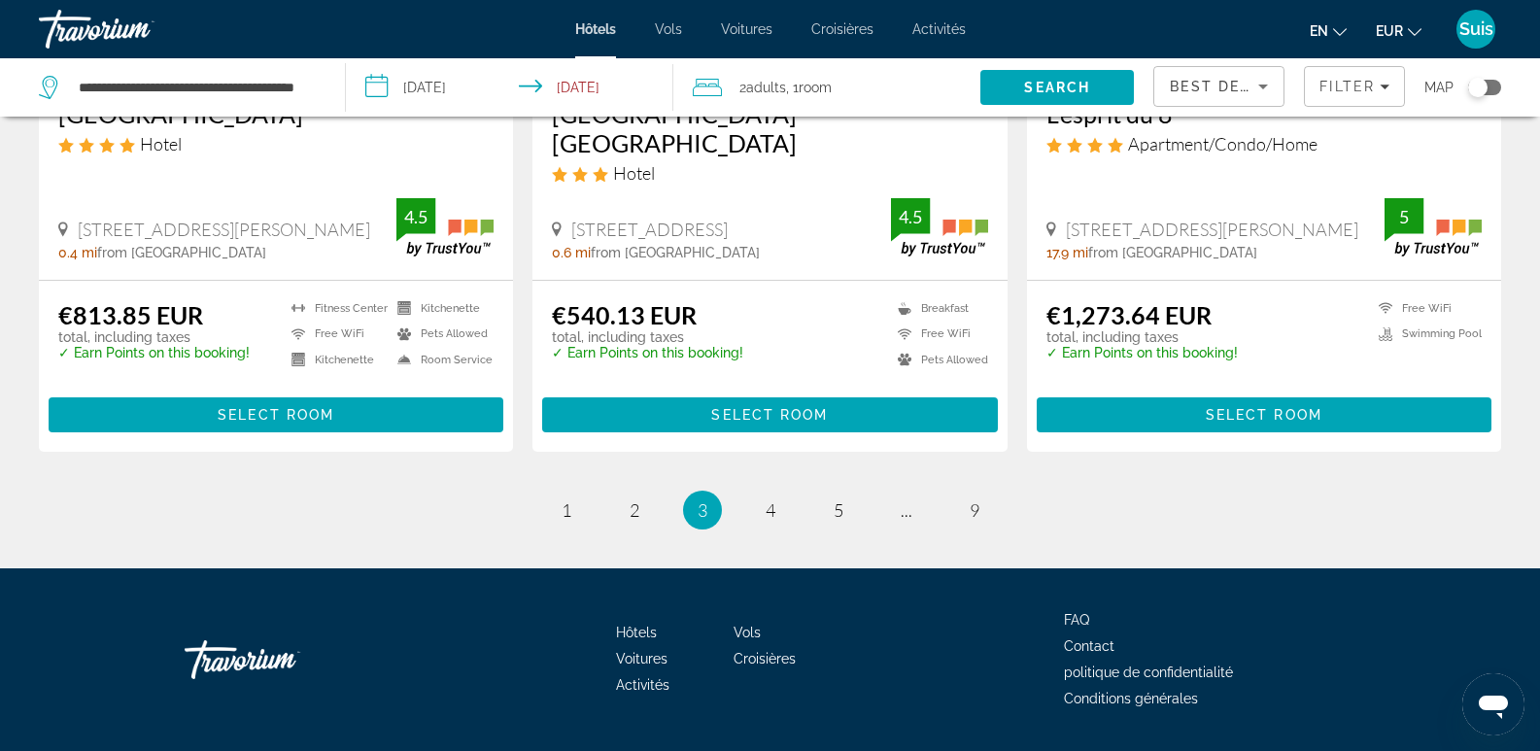
scroll to position [2602, 0]
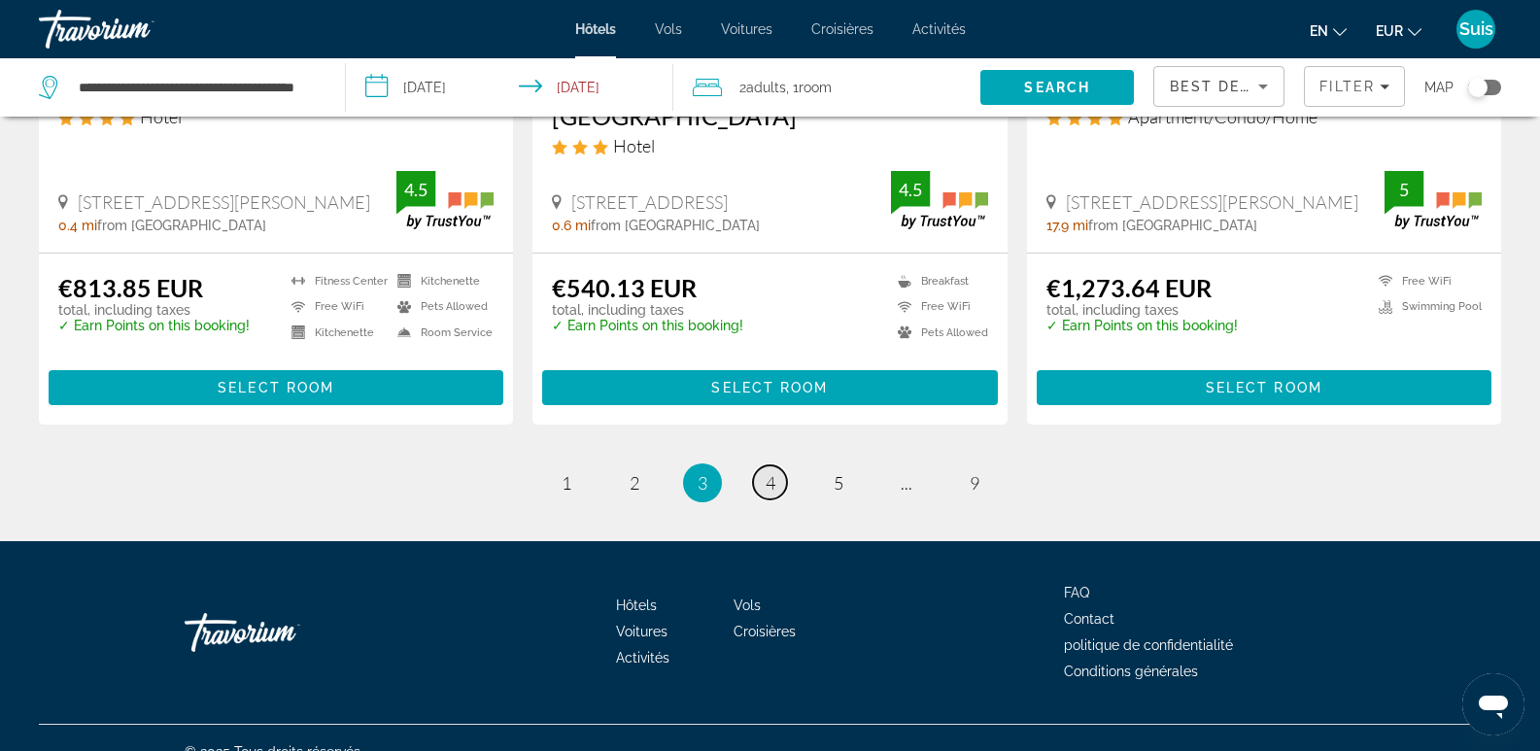
click at [770, 472] on span "4" at bounding box center [771, 482] width 10 height 21
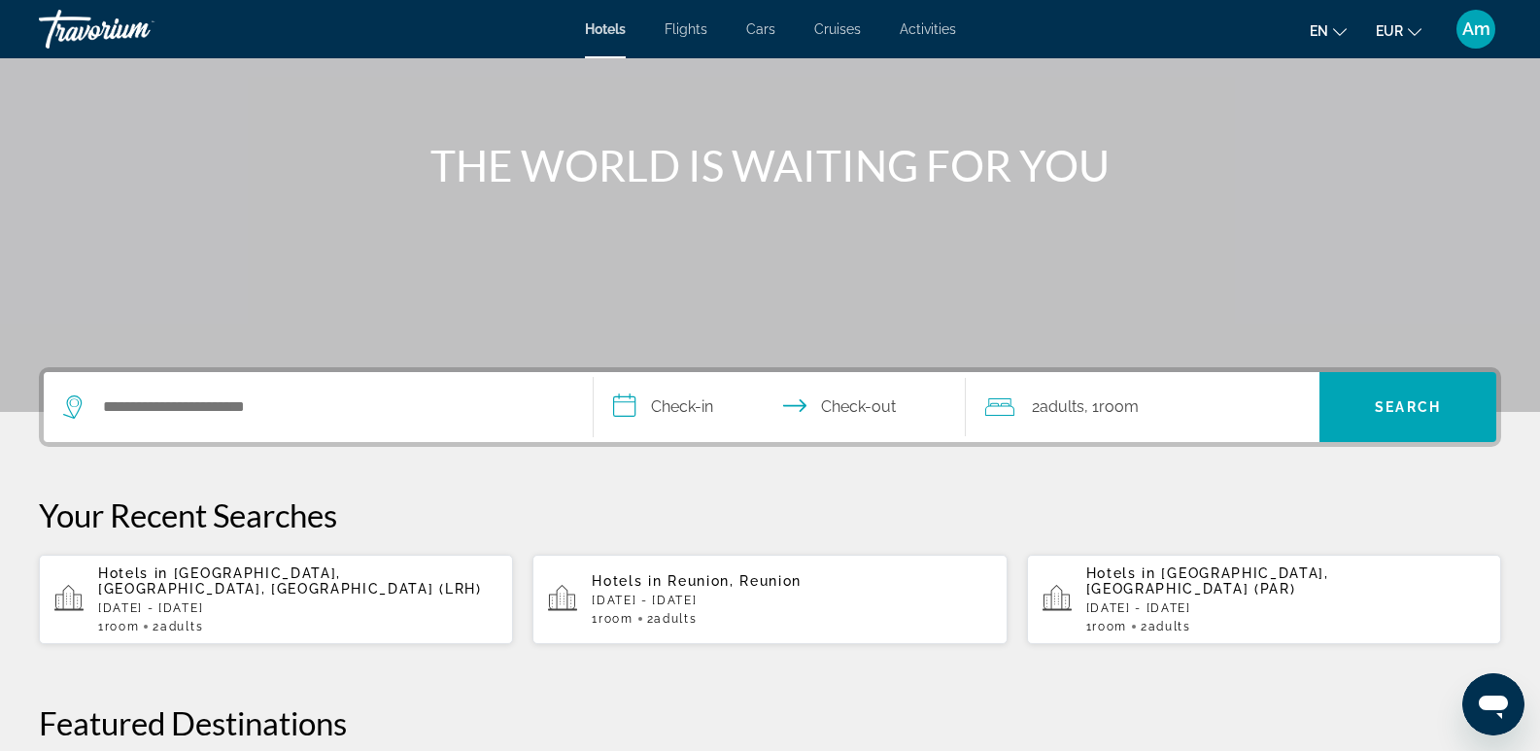
scroll to position [194, 0]
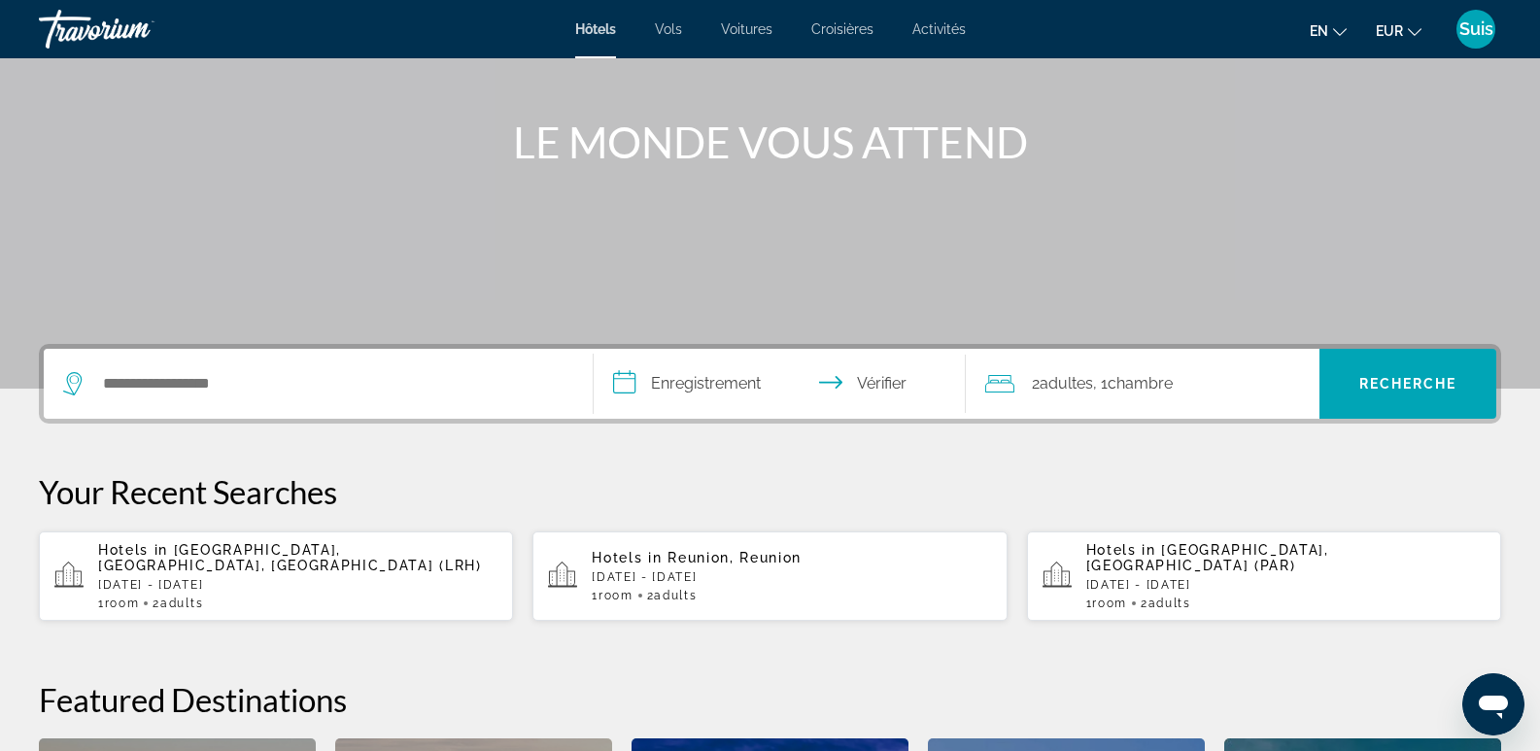
click at [125, 563] on span "La Rochelle, Charente-Maritime, France (LRH)" at bounding box center [290, 557] width 384 height 31
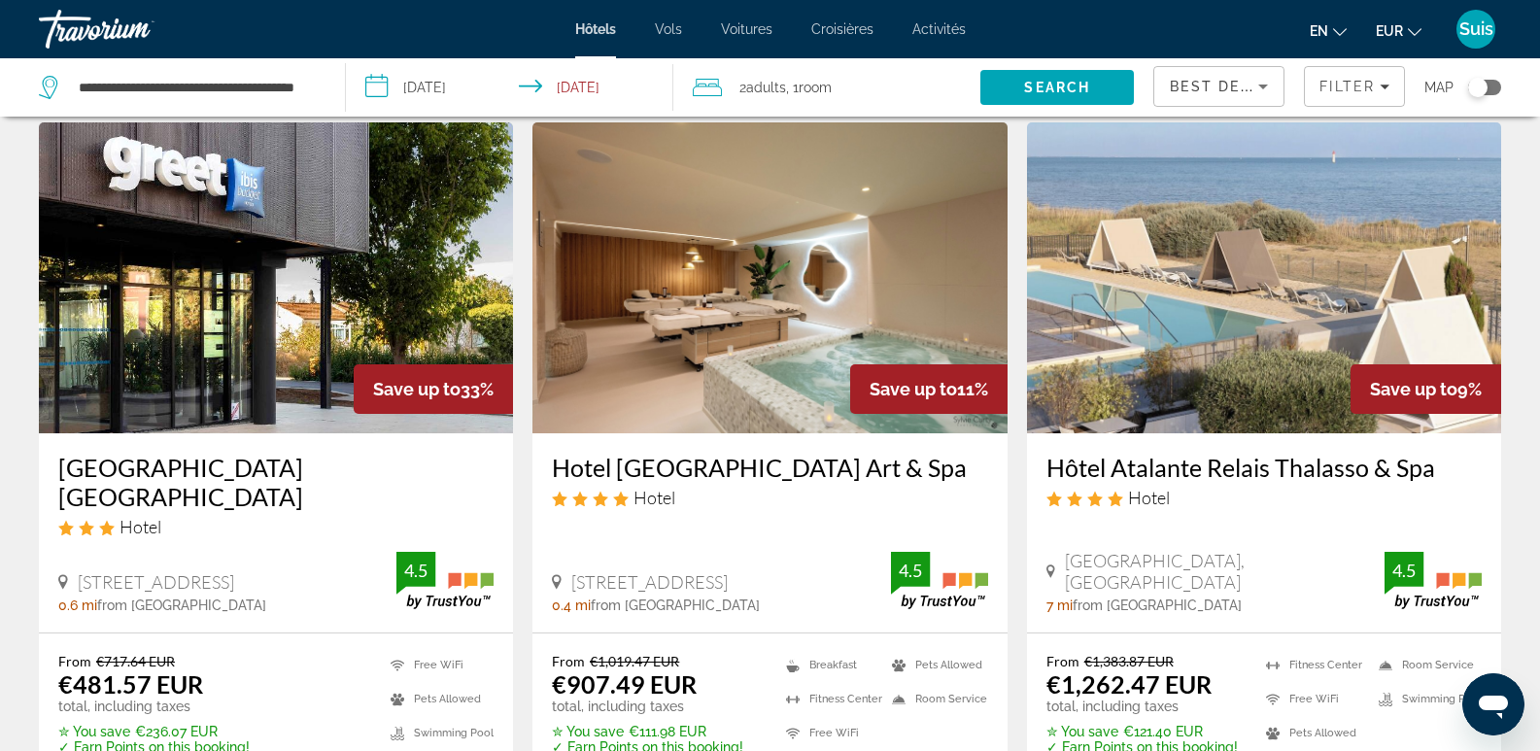
scroll to position [97, 0]
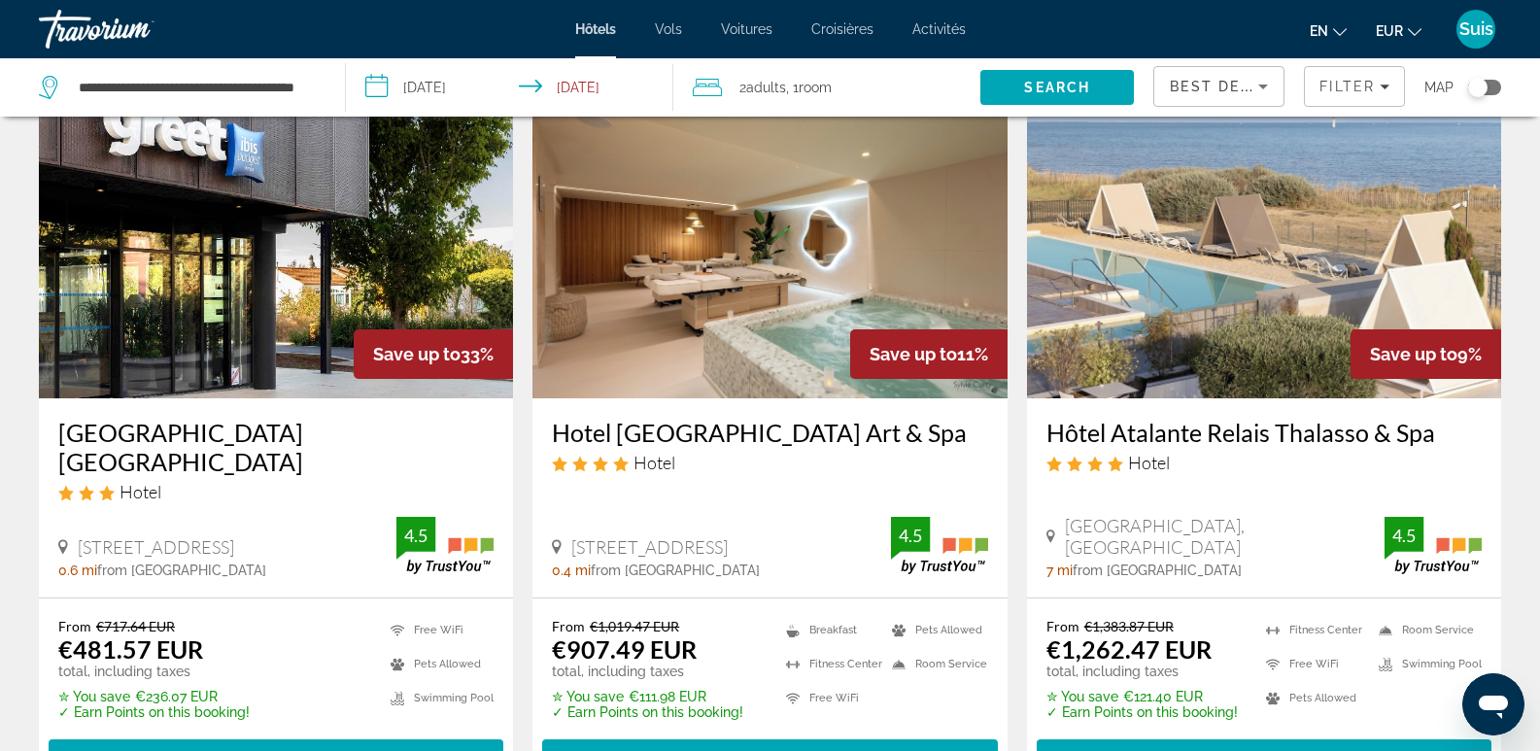
drag, startPoint x: 230, startPoint y: 412, endPoint x: 209, endPoint y: 431, distance: 28.9
click at [224, 418] on div "Greet Hotel La Rochelle Centre Hotel 27 Rue De Périgny, La Rochelle 0.6 mi from…" at bounding box center [276, 497] width 474 height 199
click at [209, 431] on h3 "Greet Hotel La Rochelle Centre" at bounding box center [275, 447] width 435 height 58
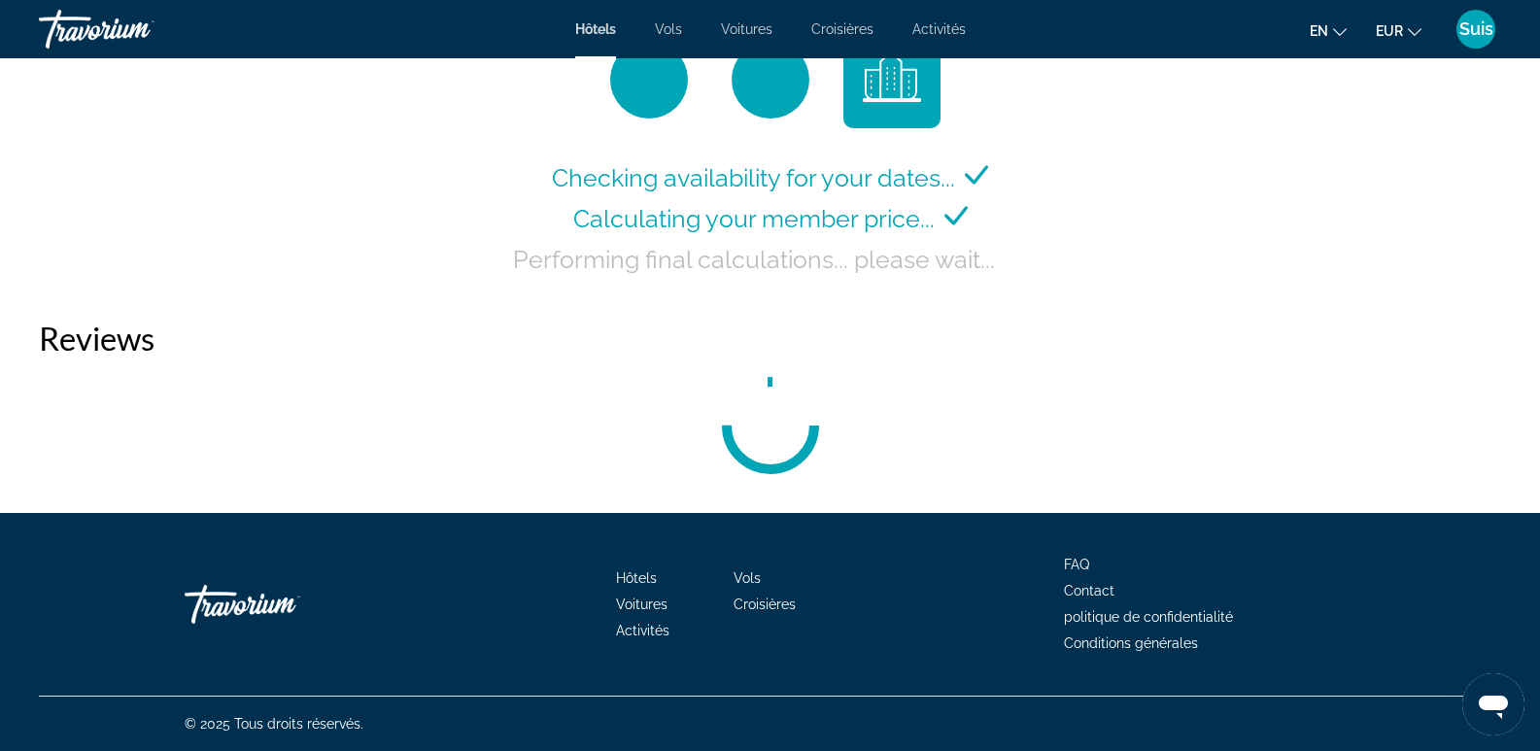
scroll to position [2697, 0]
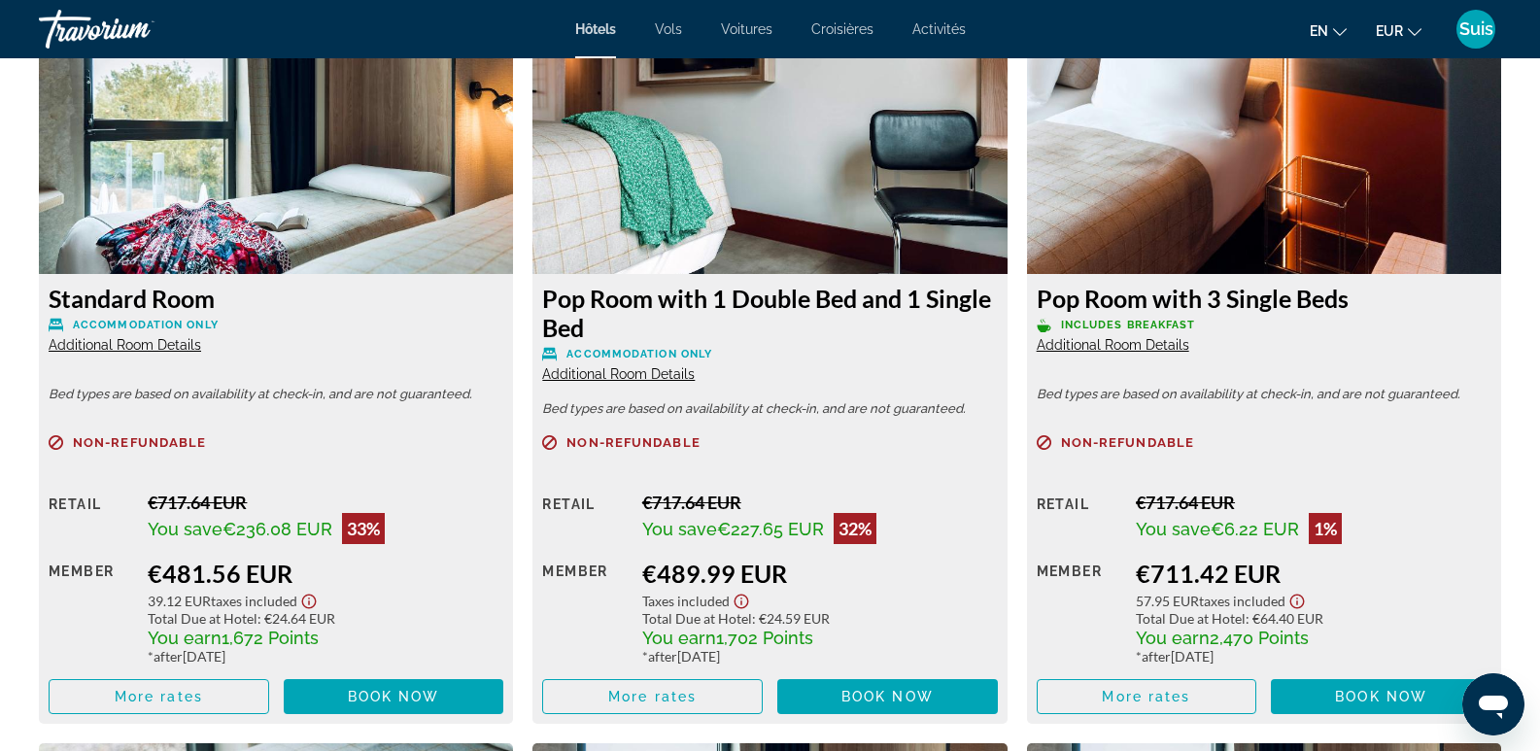
click at [1478, 40] on div "Suis" at bounding box center [1476, 29] width 39 height 39
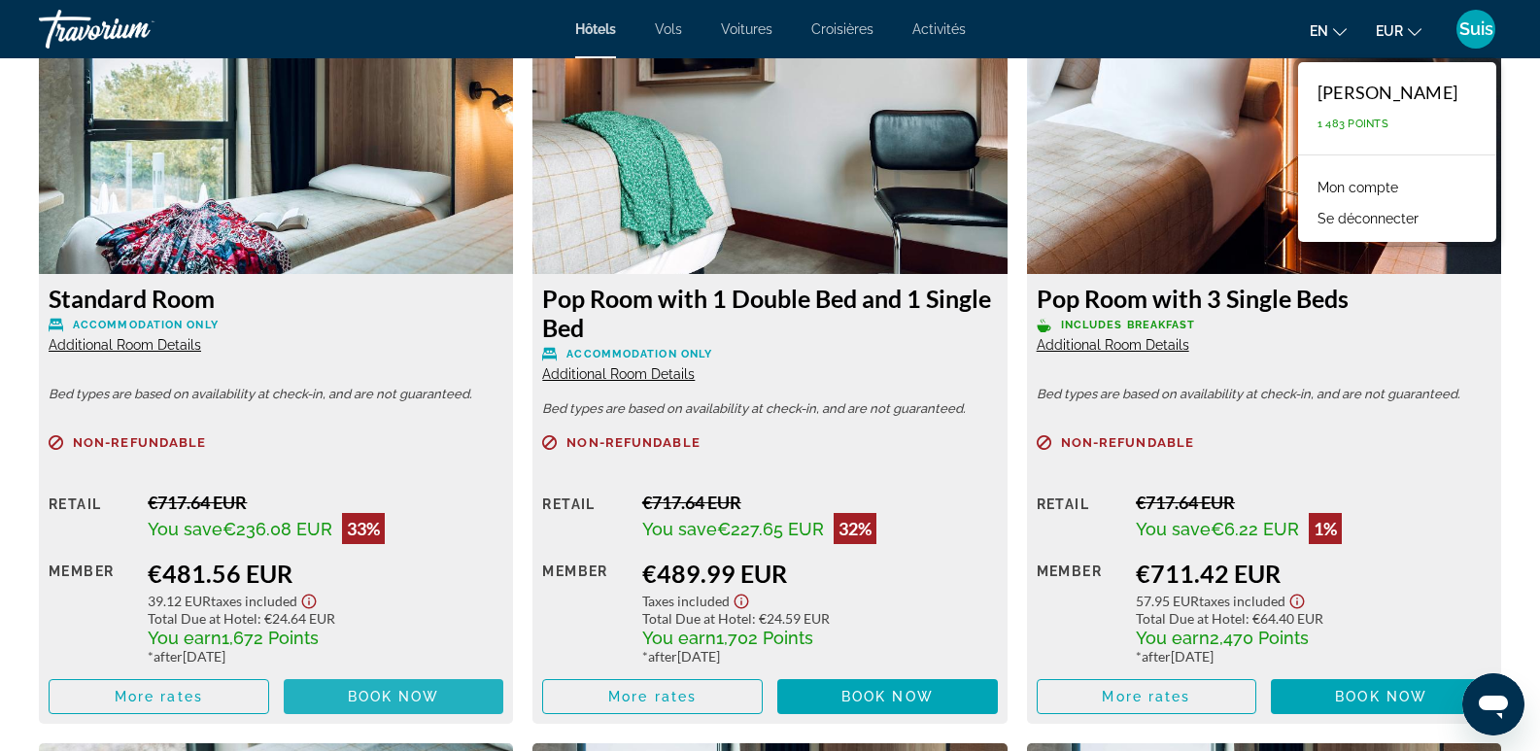
click at [382, 696] on span "Book now" at bounding box center [394, 697] width 92 height 16
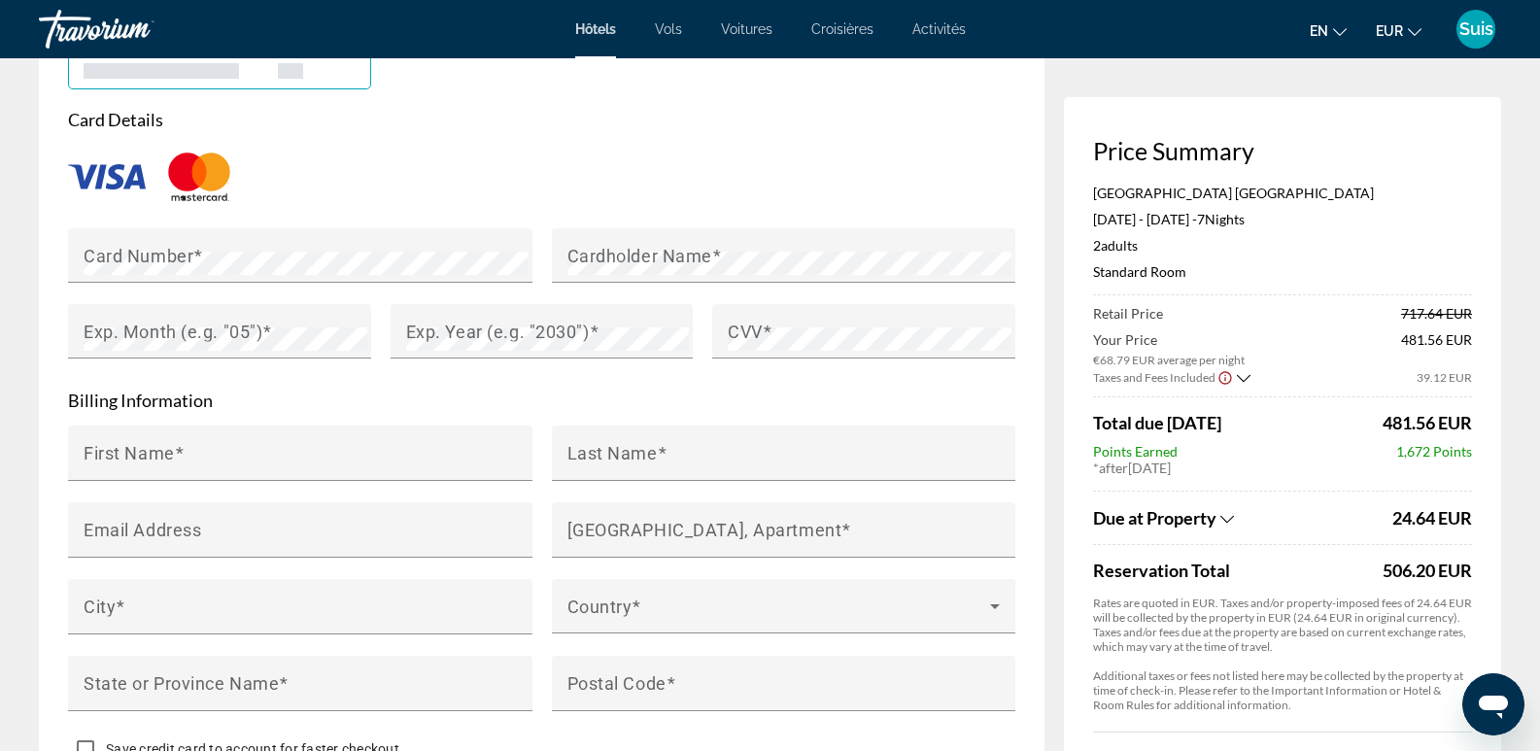
scroll to position [2332, 0]
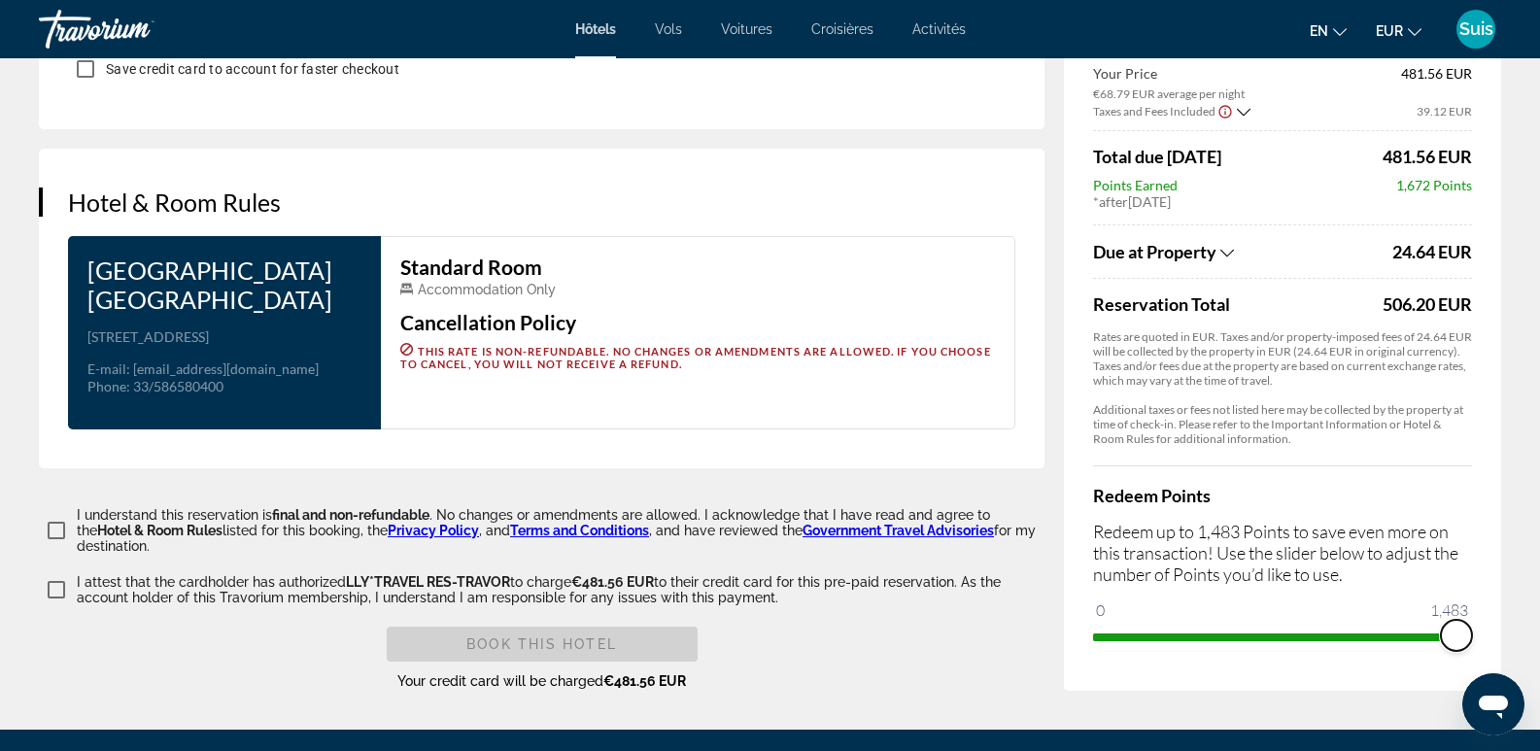
drag, startPoint x: 1111, startPoint y: 580, endPoint x: 1501, endPoint y: 607, distance: 391.6
click at [1335, 25] on icon "Changer de langue" at bounding box center [1340, 32] width 14 height 14
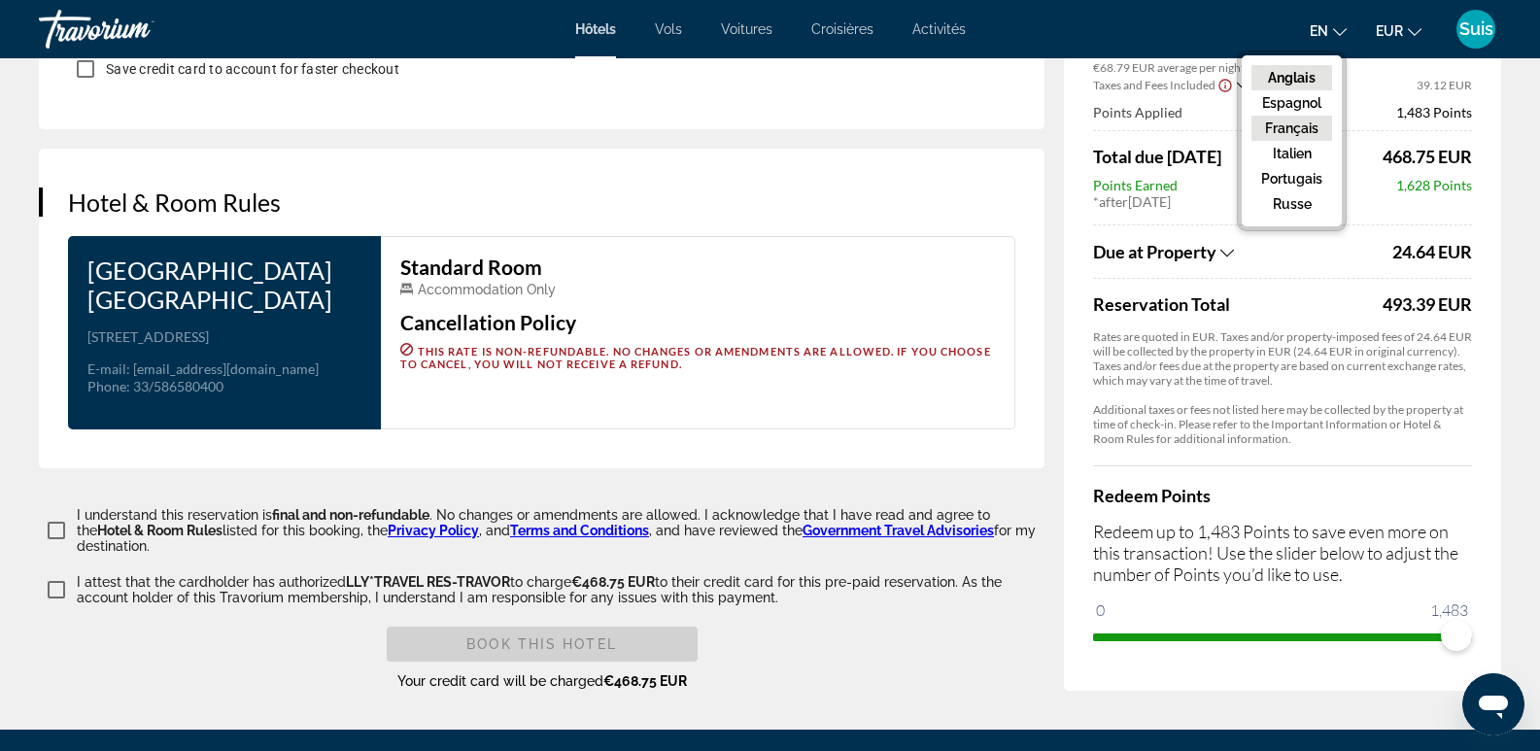
click at [1297, 122] on font "Français" at bounding box center [1291, 128] width 53 height 16
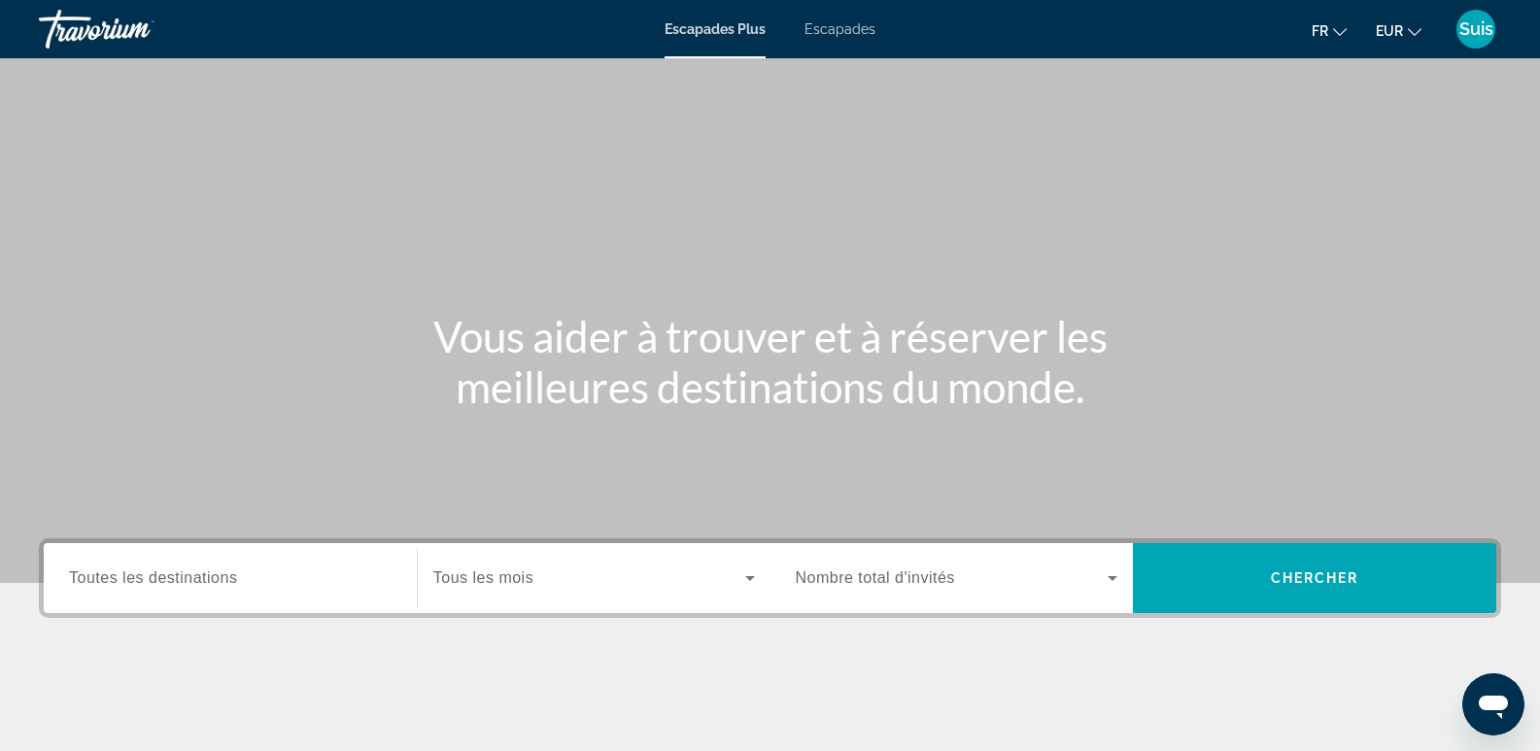
click at [838, 33] on font "Escapades" at bounding box center [840, 29] width 71 height 16
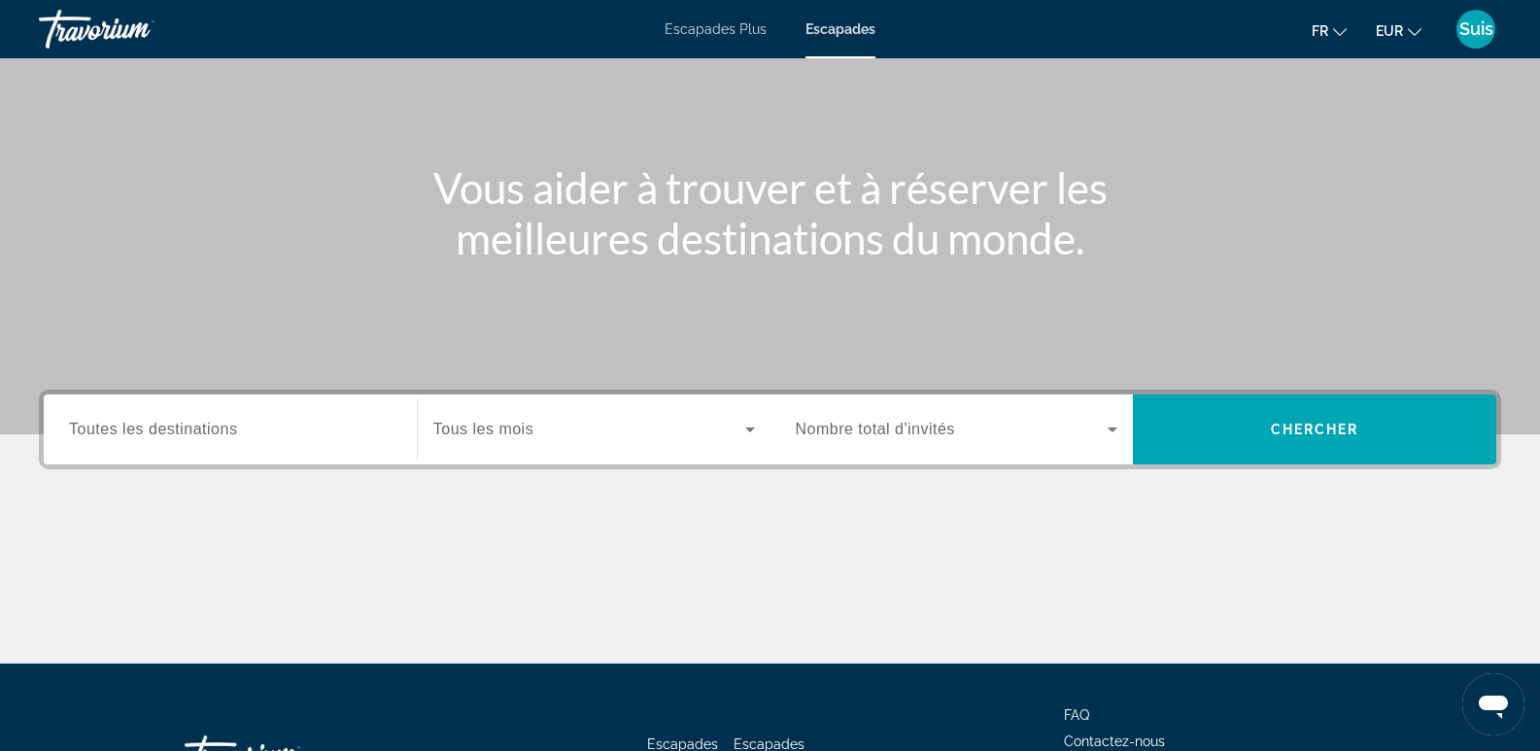
scroll to position [194, 0]
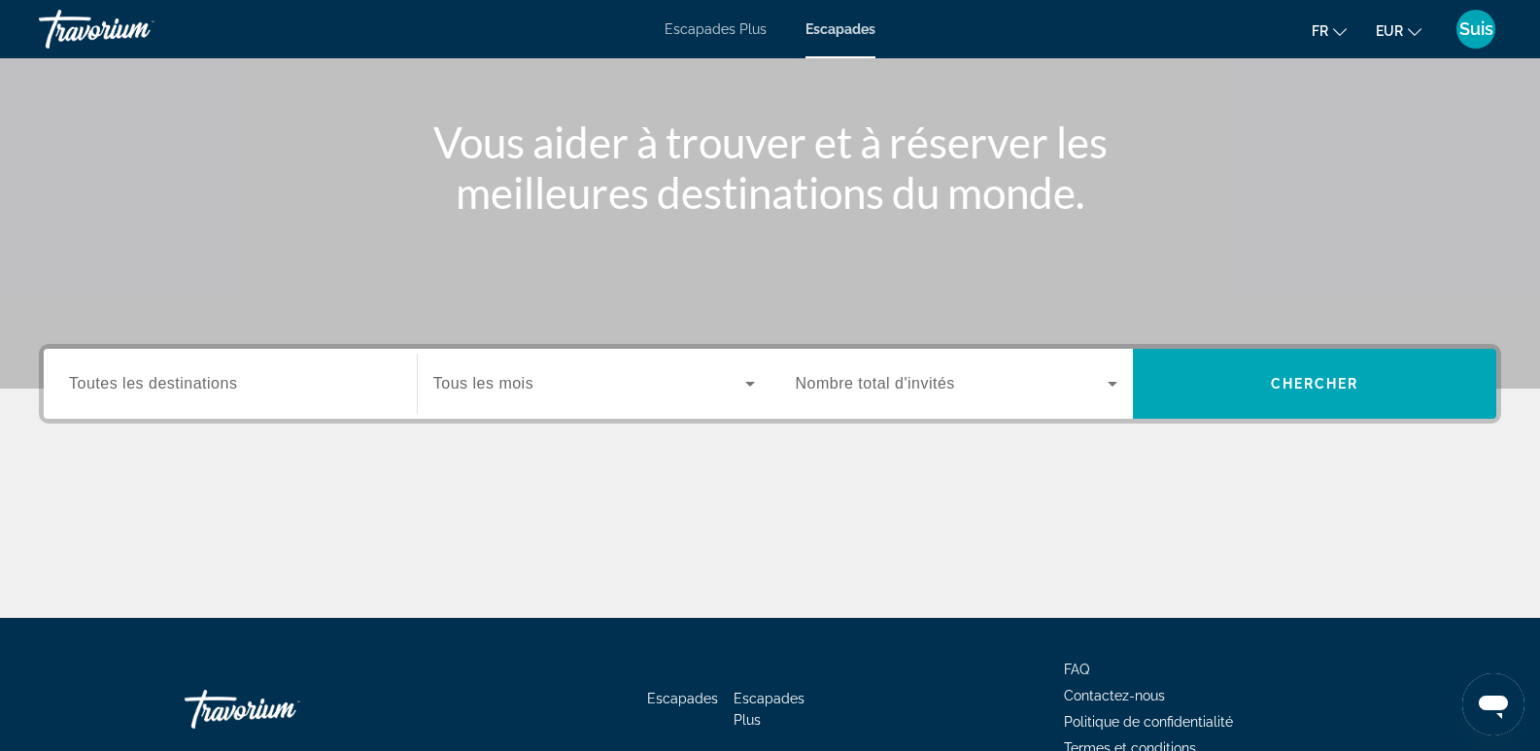
click at [261, 384] on input "Destination Toutes les destinations" at bounding box center [230, 384] width 323 height 23
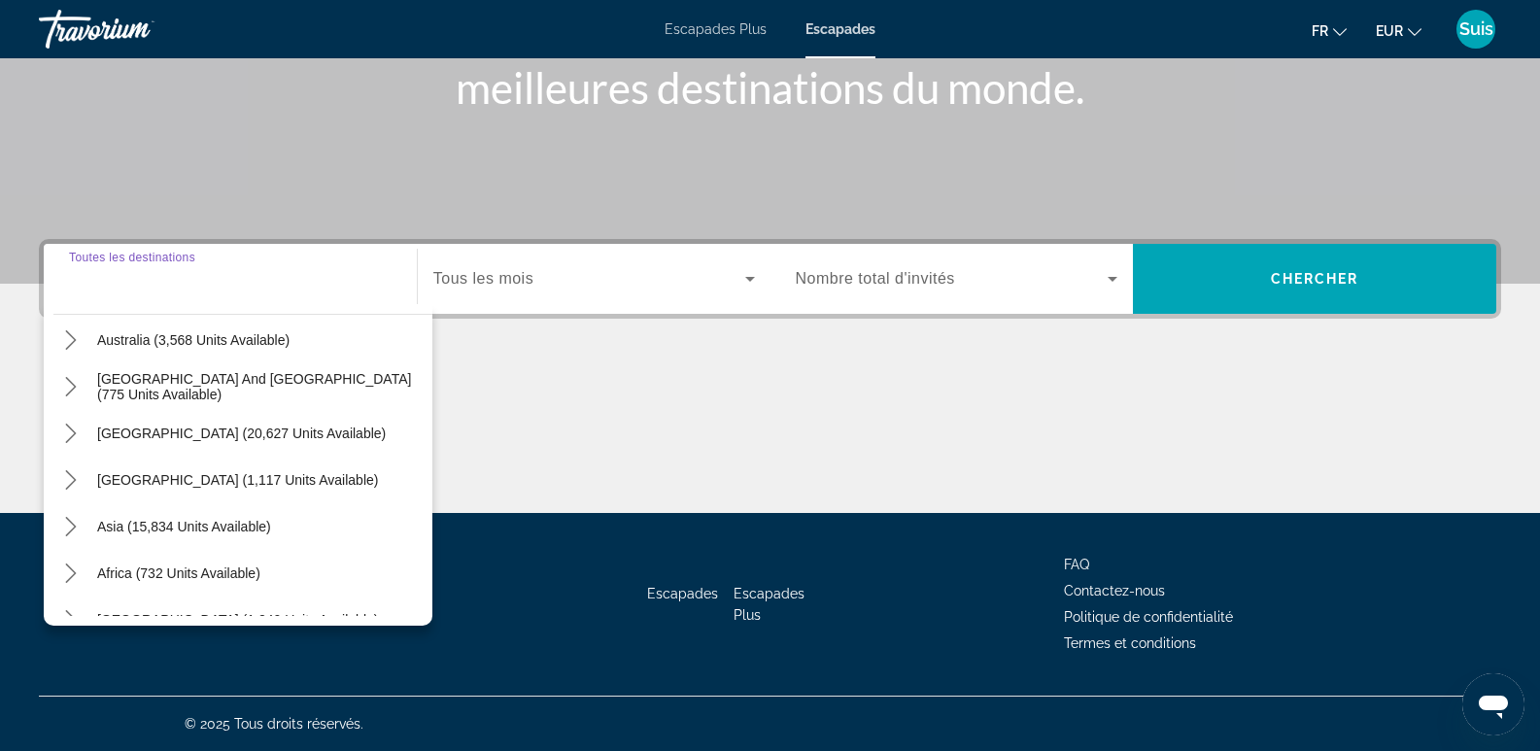
scroll to position [292, 0]
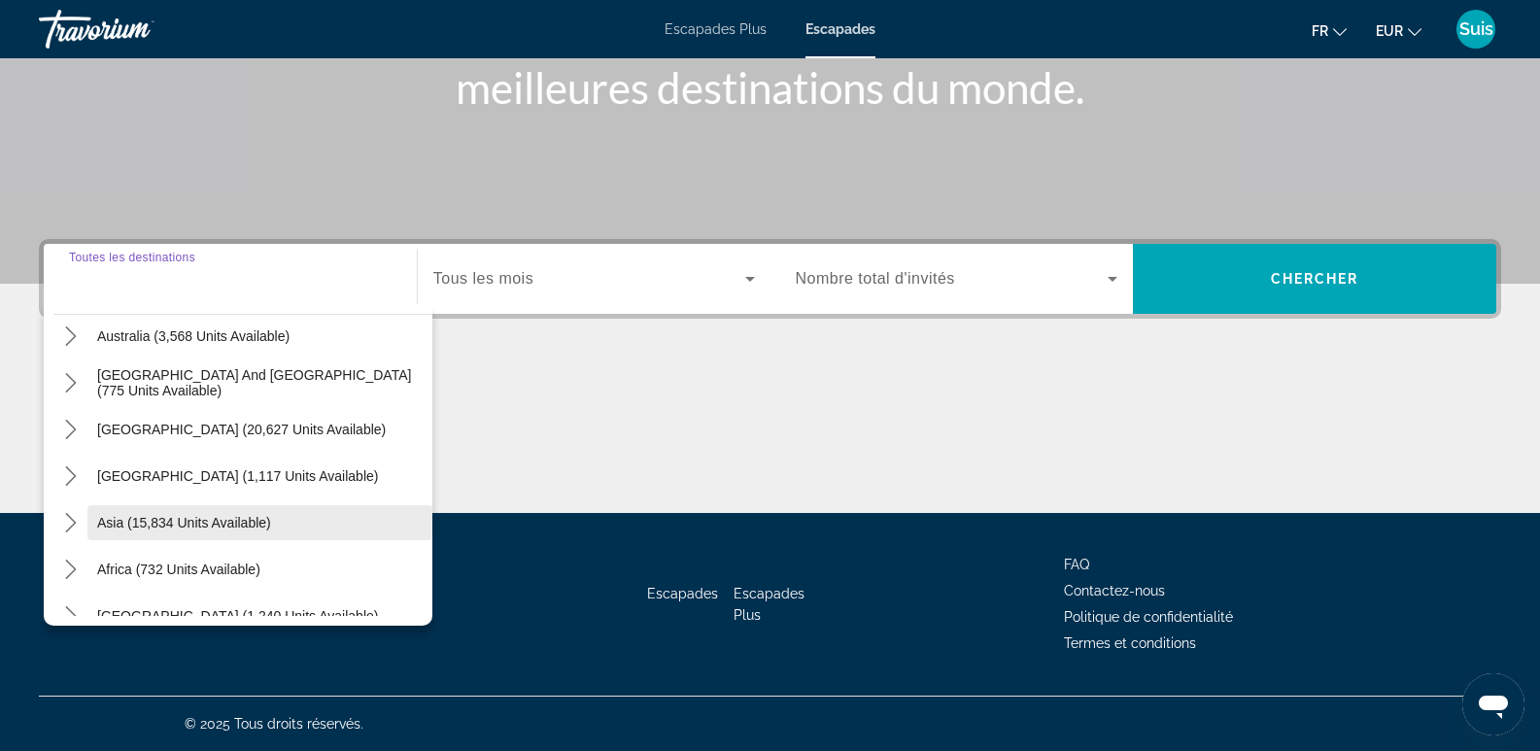
click at [104, 526] on span "Asia (15,834 units available)" at bounding box center [184, 523] width 174 height 16
type input "**********"
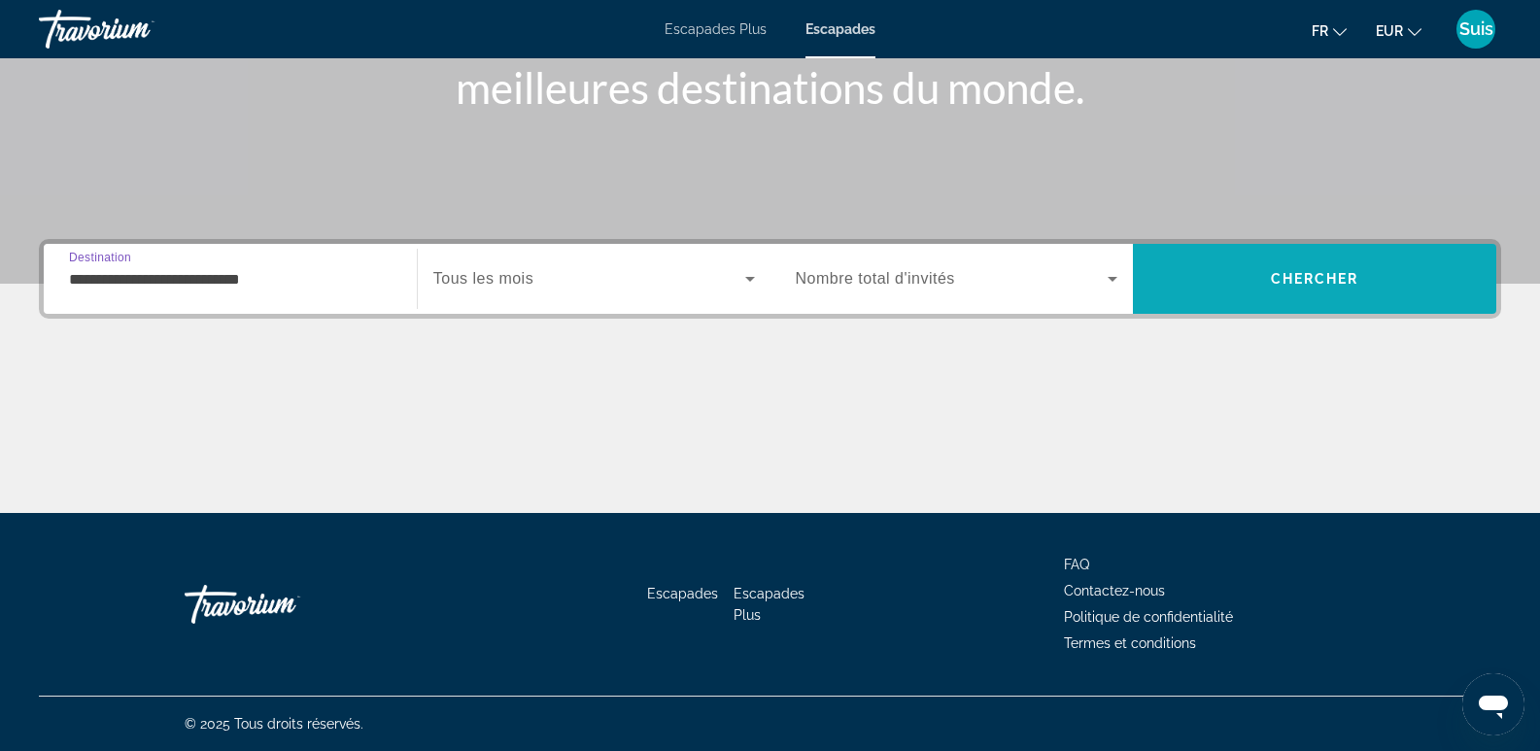
click at [1293, 277] on span "Chercher" at bounding box center [1315, 279] width 88 height 16
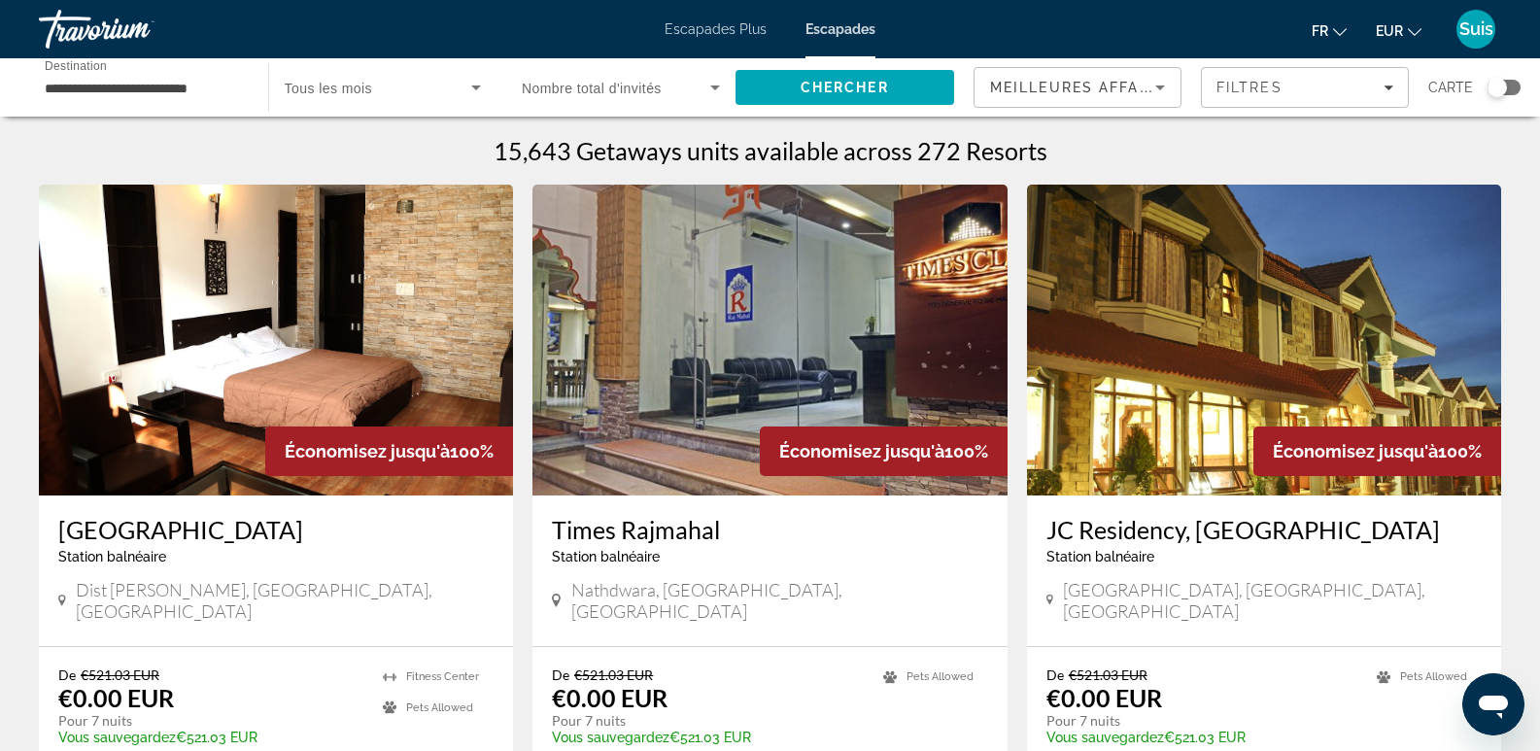
click at [1514, 90] on div "Search widget" at bounding box center [1504, 88] width 33 height 16
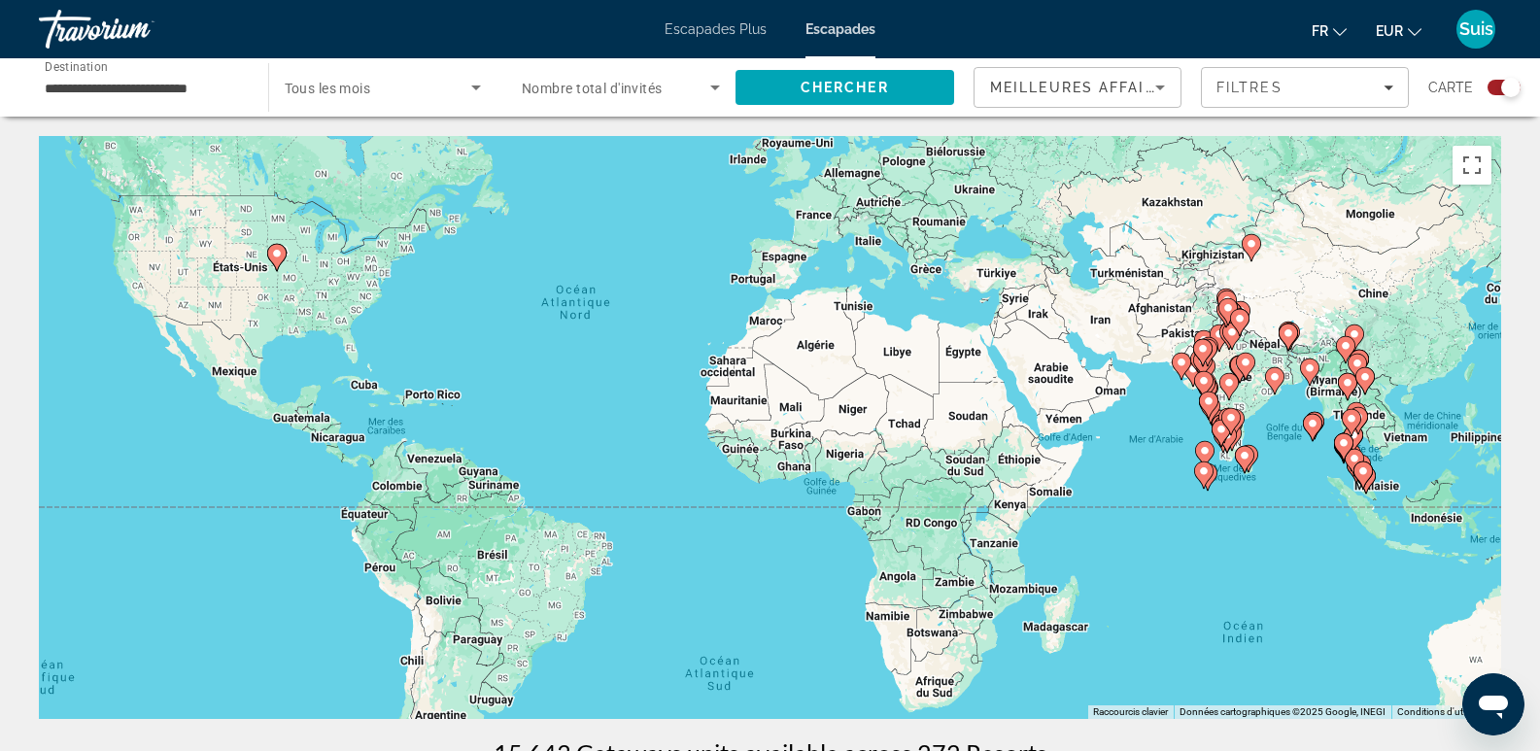
drag, startPoint x: 1194, startPoint y: 553, endPoint x: 982, endPoint y: 314, distance: 319.4
click at [982, 314] on div "Pour activer le glissement avec le clavier, appuyez sur Alt+Entrée. Une fois ce…" at bounding box center [770, 427] width 1462 height 583
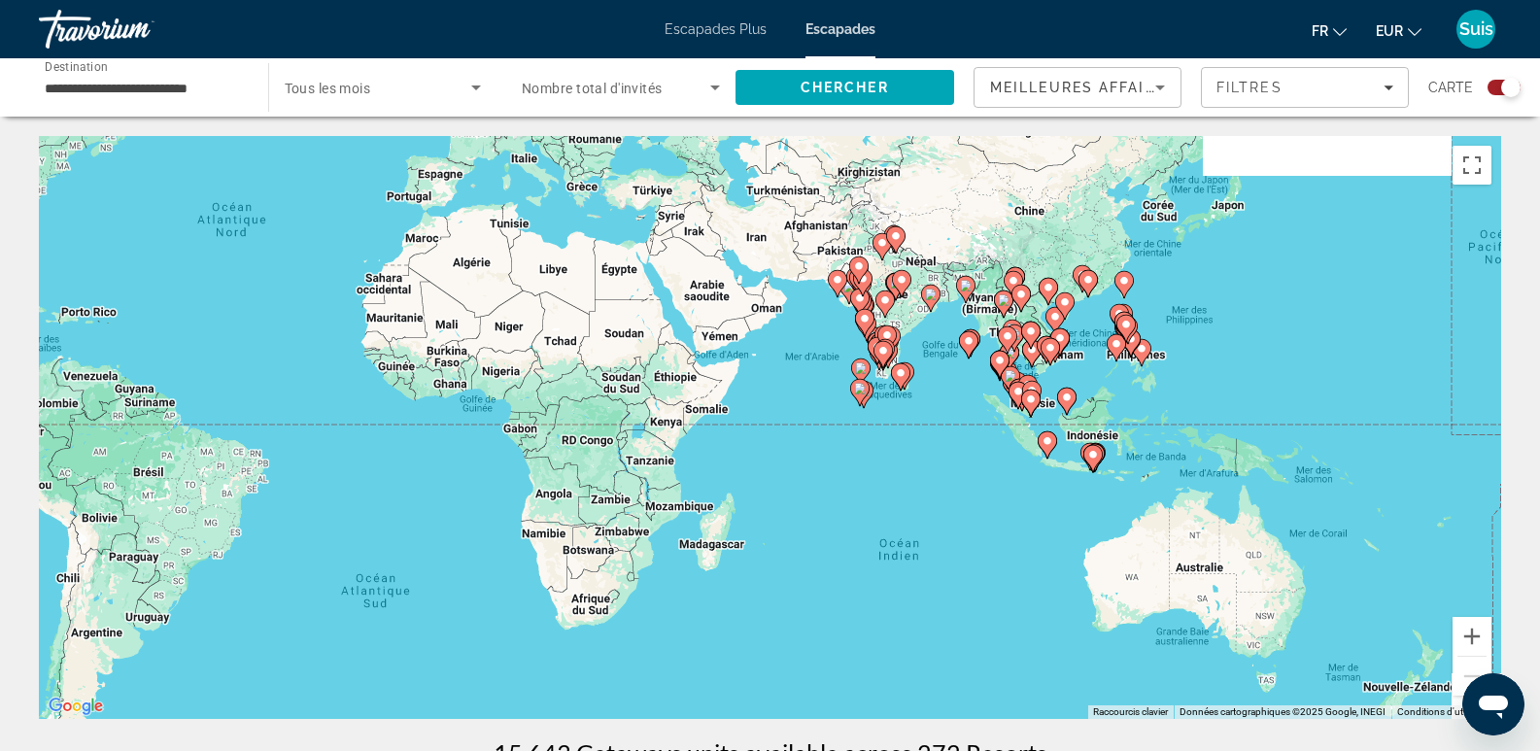
drag, startPoint x: 1085, startPoint y: 428, endPoint x: 1054, endPoint y: 459, distance: 44.0
click at [1054, 459] on gmp-advanced-marker "Contenu principal" at bounding box center [1047, 444] width 19 height 29
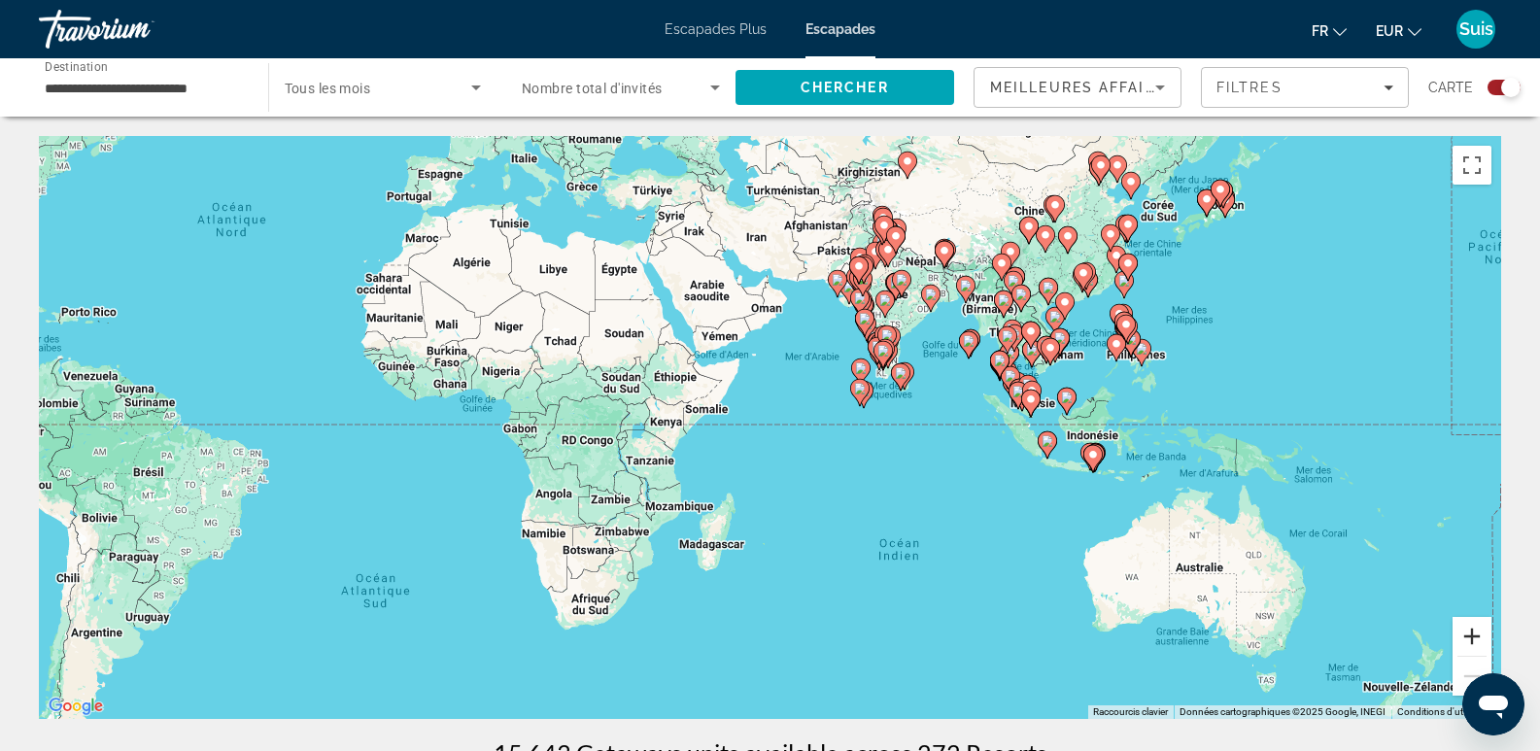
click at [1475, 640] on button "Zoom avant" at bounding box center [1472, 636] width 39 height 39
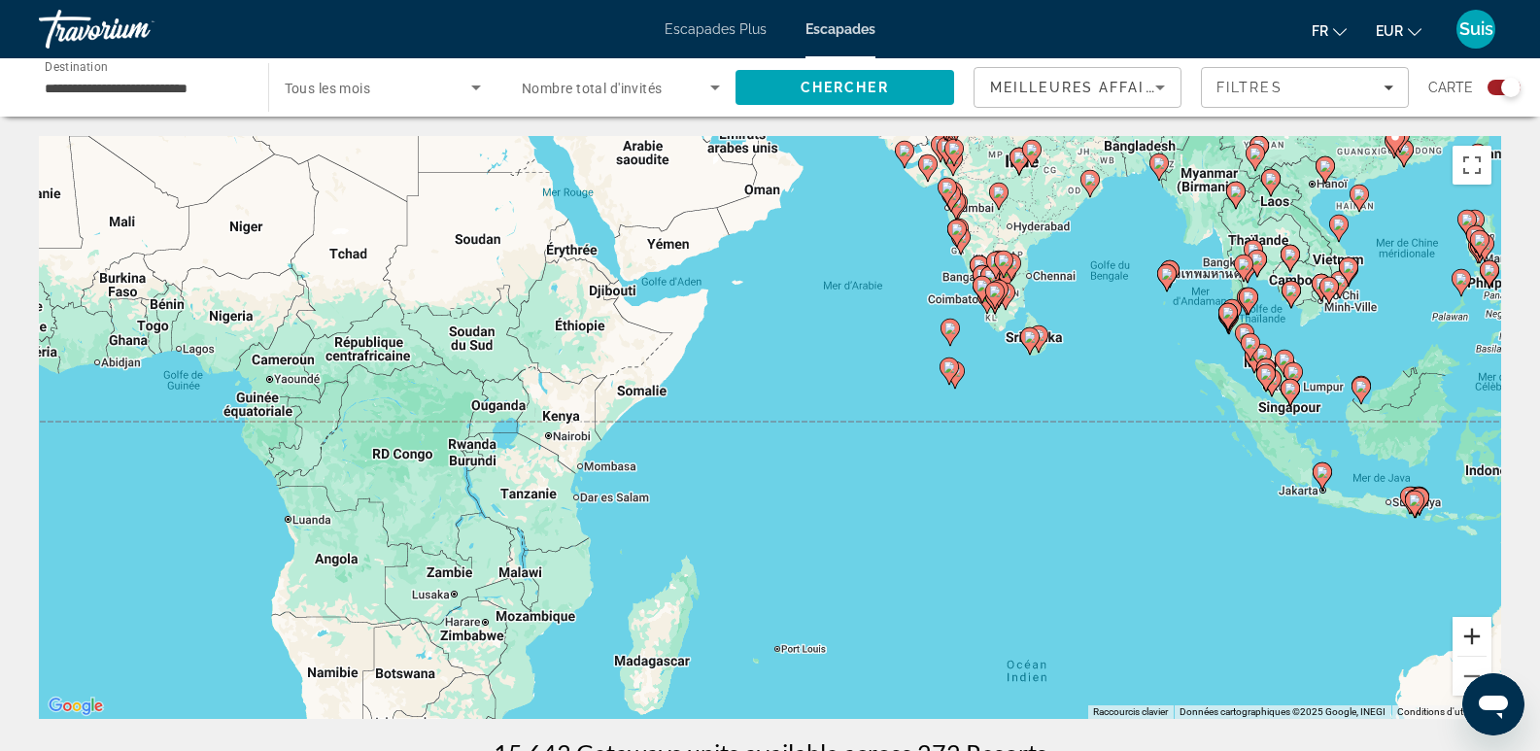
click at [1469, 635] on button "Zoom avant" at bounding box center [1472, 636] width 39 height 39
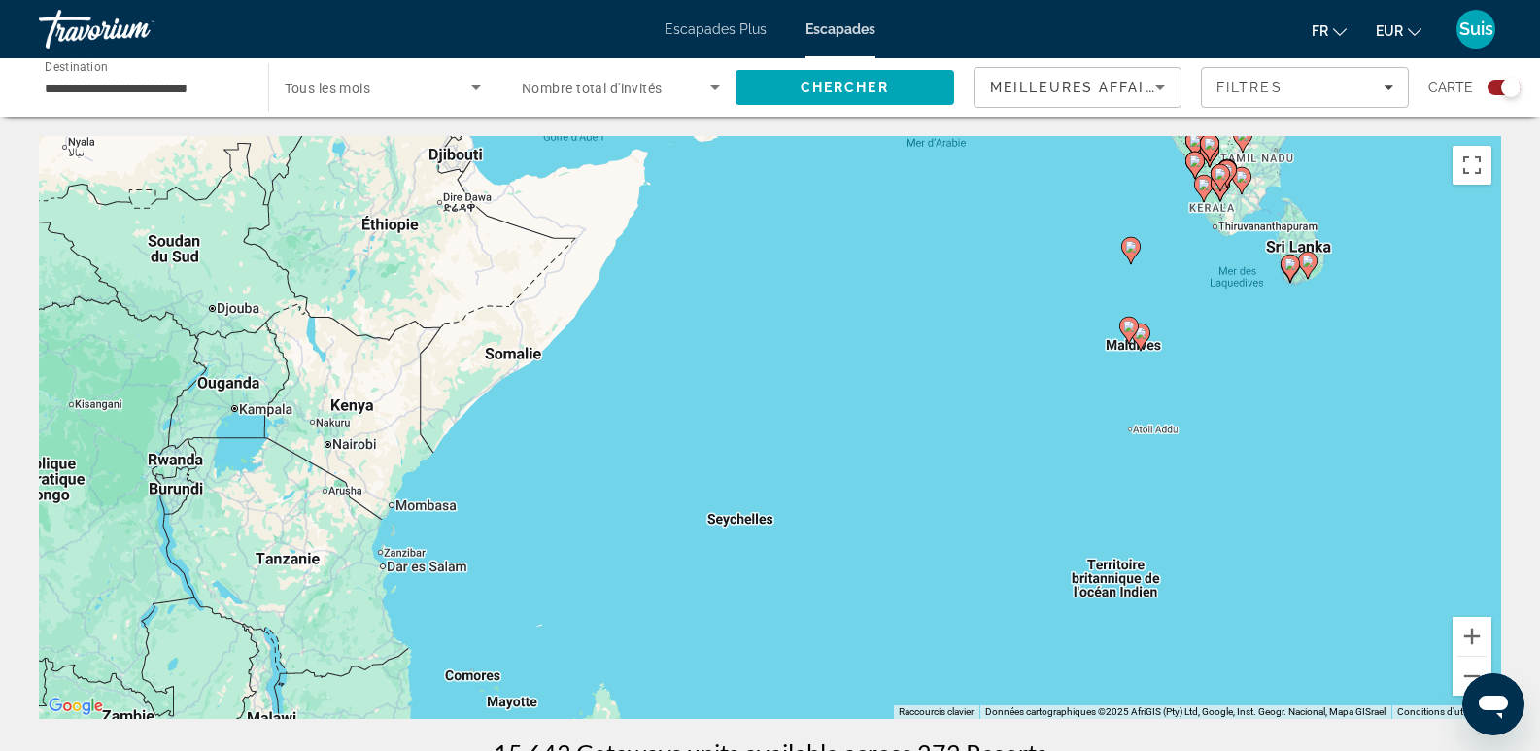
click at [1139, 335] on image "Contenu principal" at bounding box center [1141, 333] width 12 height 12
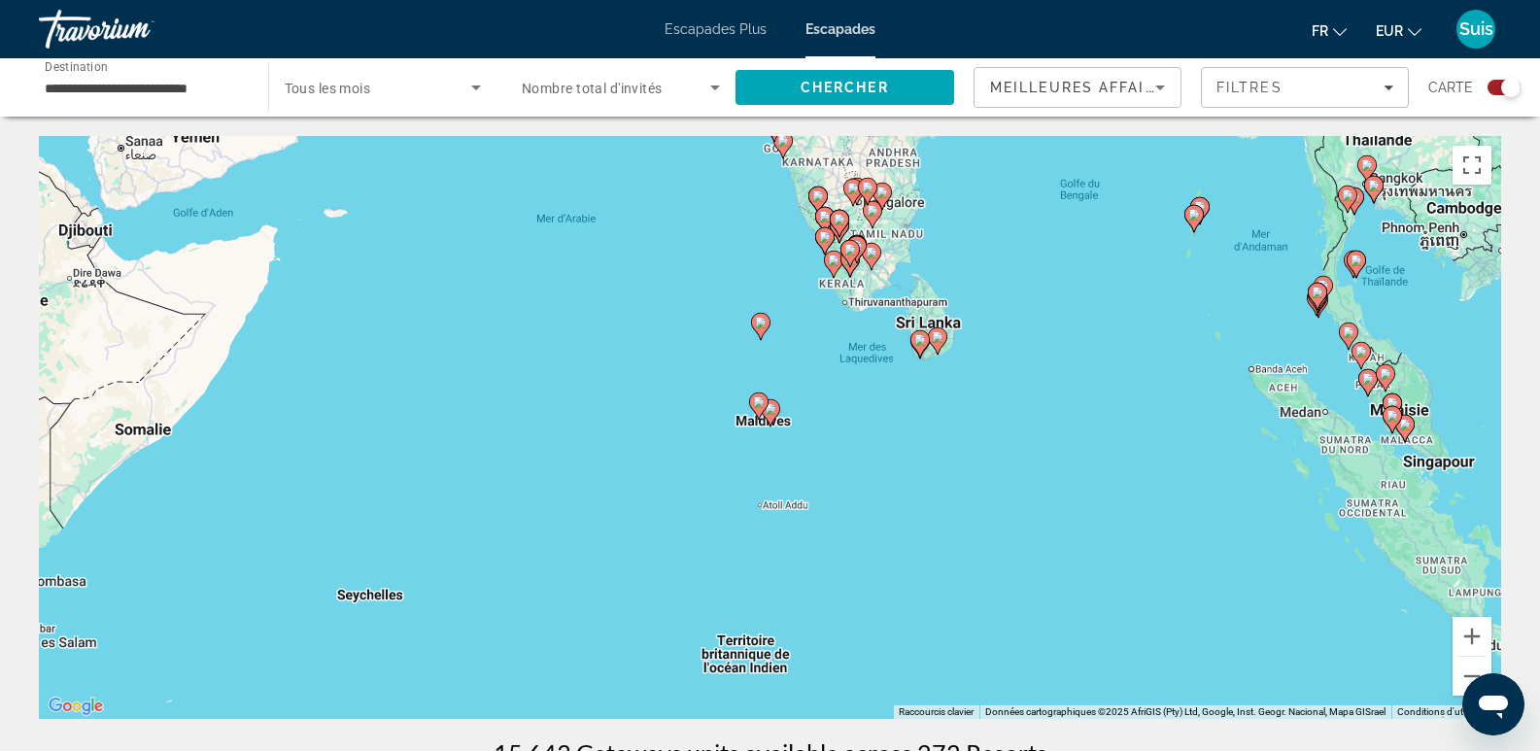
click at [774, 406] on image "Contenu principal" at bounding box center [771, 409] width 12 height 12
type input "**********"
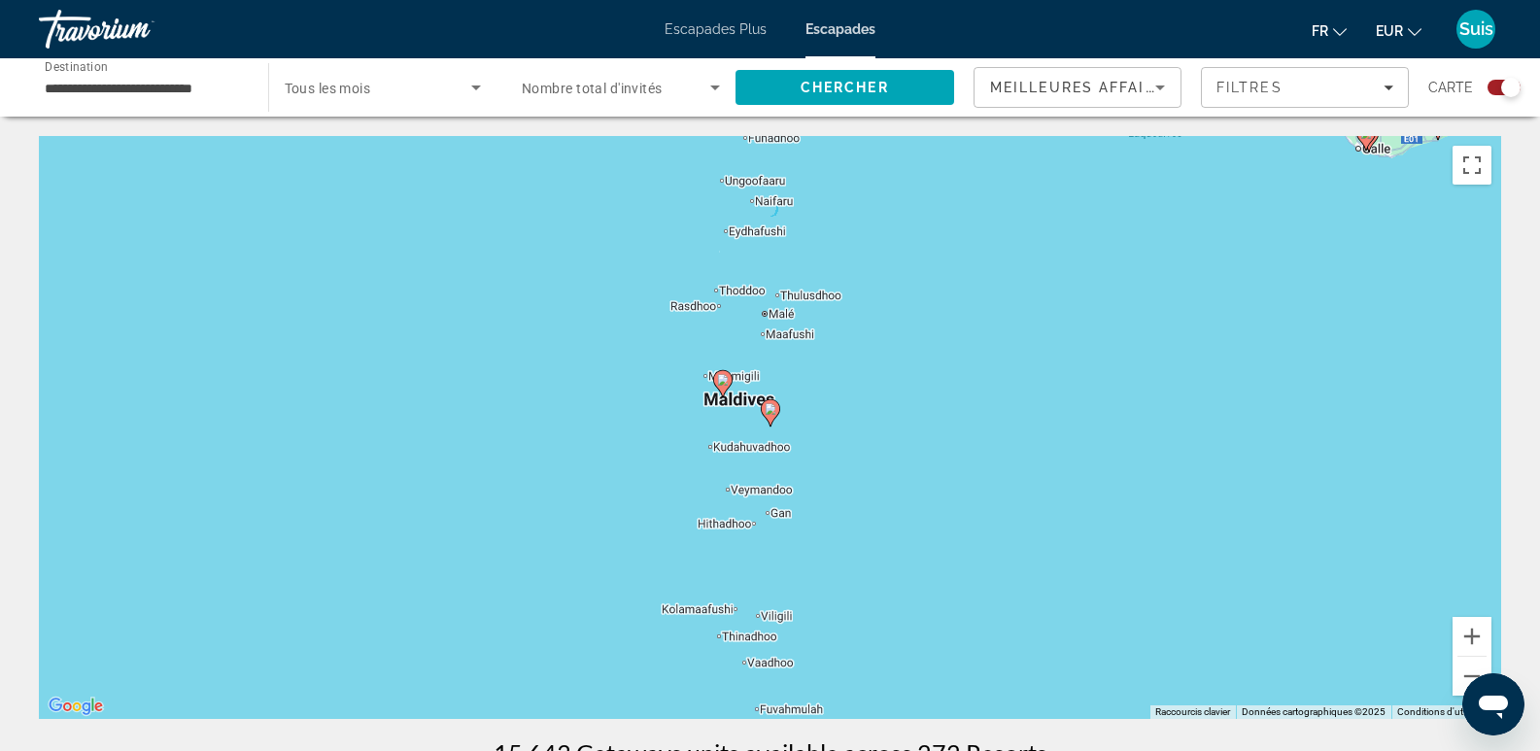
click at [774, 406] on image "Contenu principal" at bounding box center [771, 409] width 12 height 12
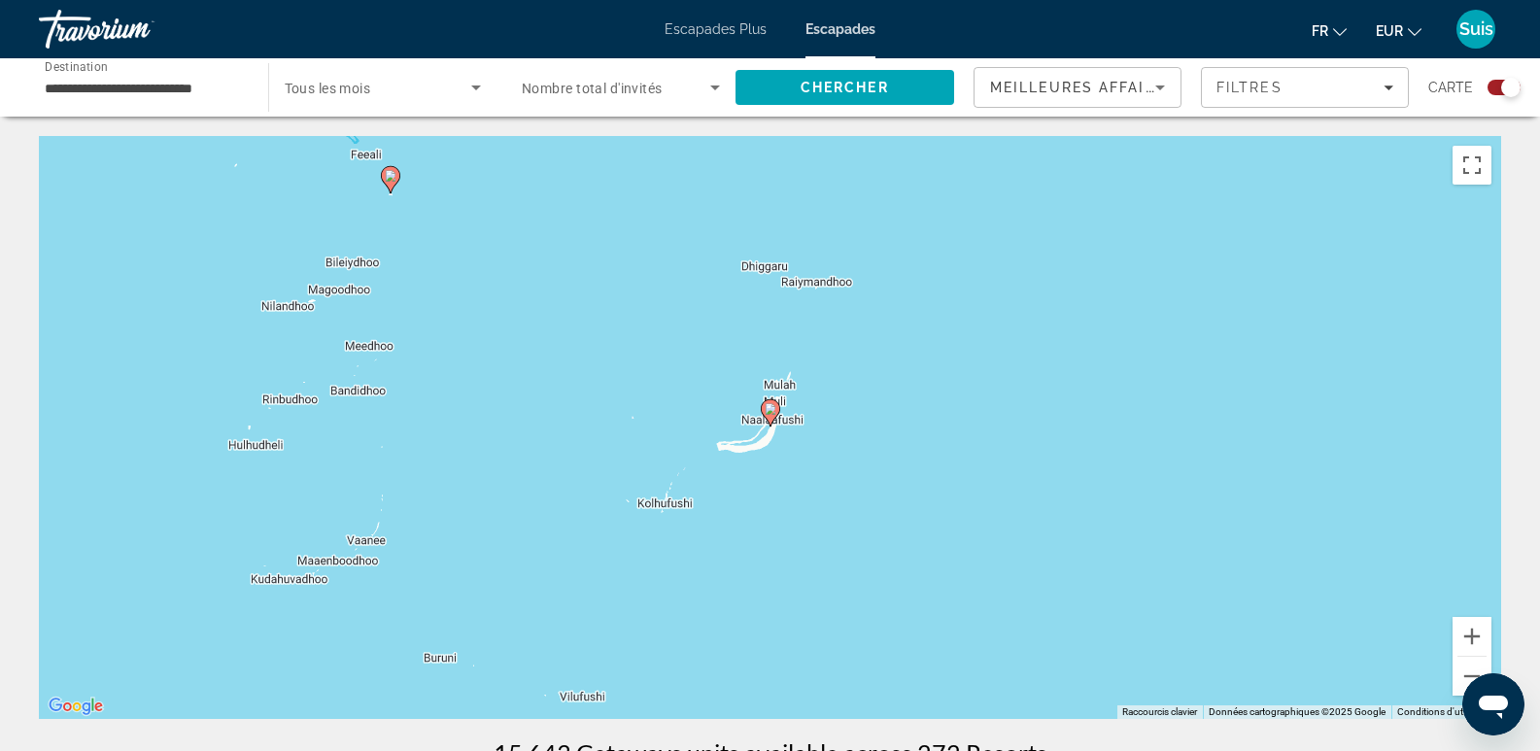
click at [772, 405] on image "Contenu principal" at bounding box center [771, 409] width 12 height 12
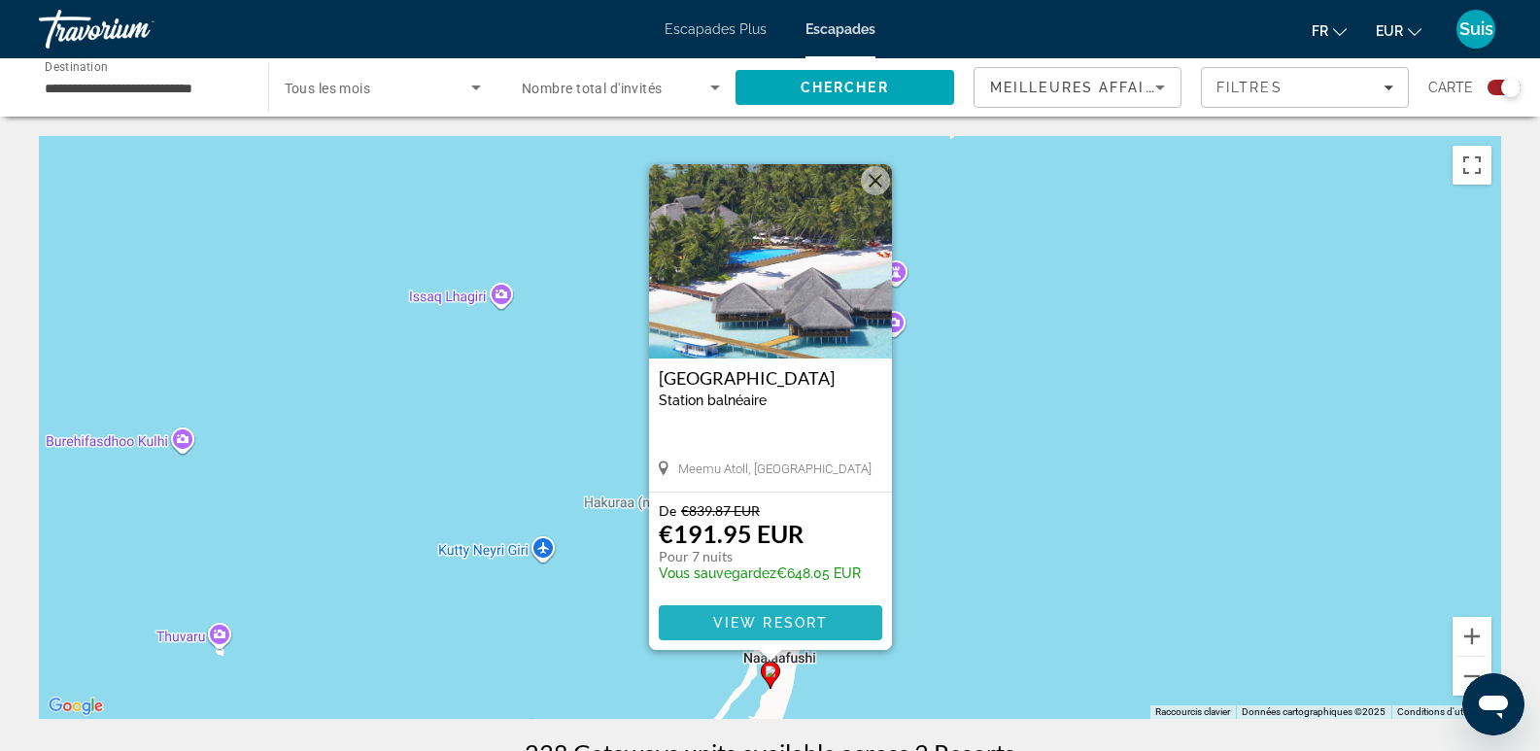
click at [769, 627] on span "View Resort" at bounding box center [769, 623] width 115 height 16
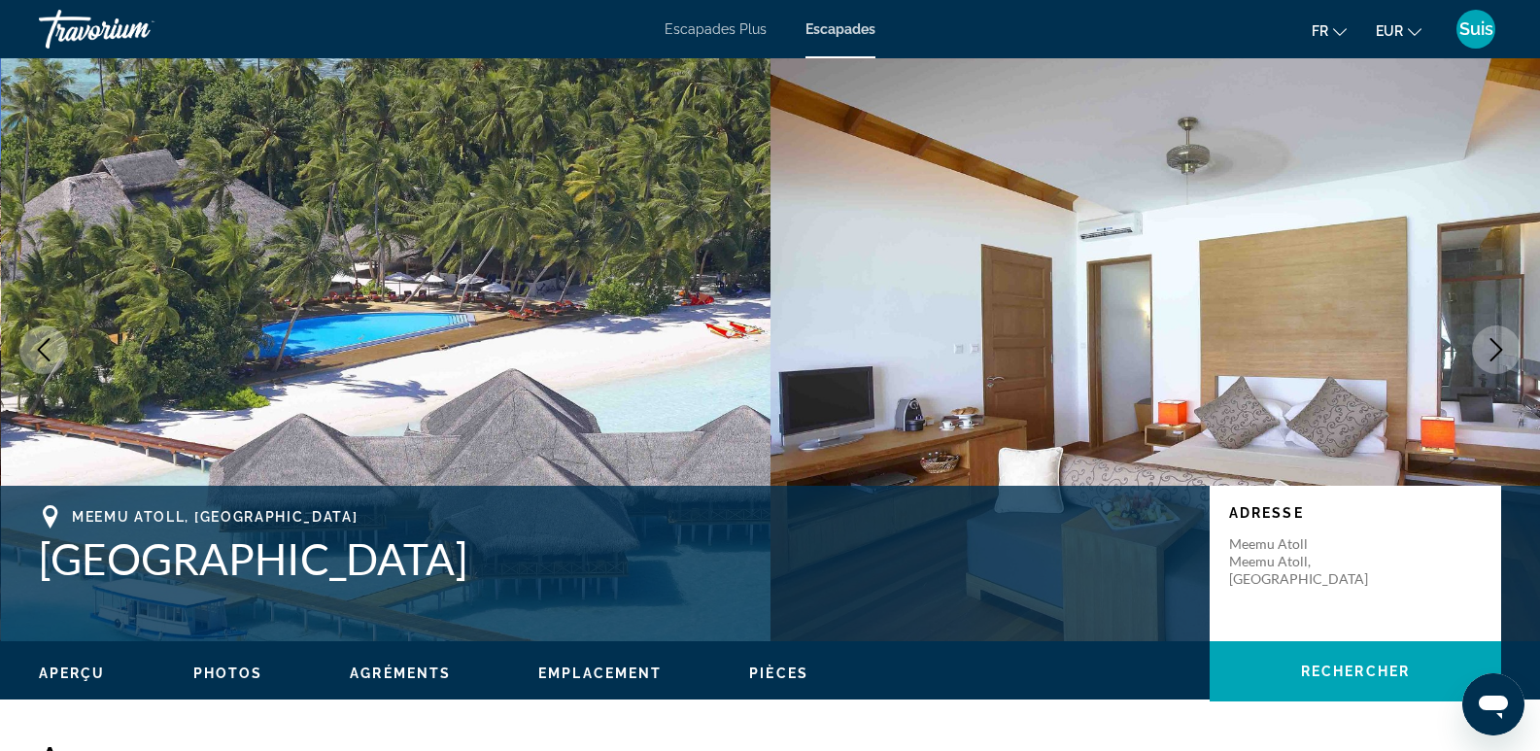
click at [1489, 349] on icon "Next image" at bounding box center [1496, 349] width 23 height 23
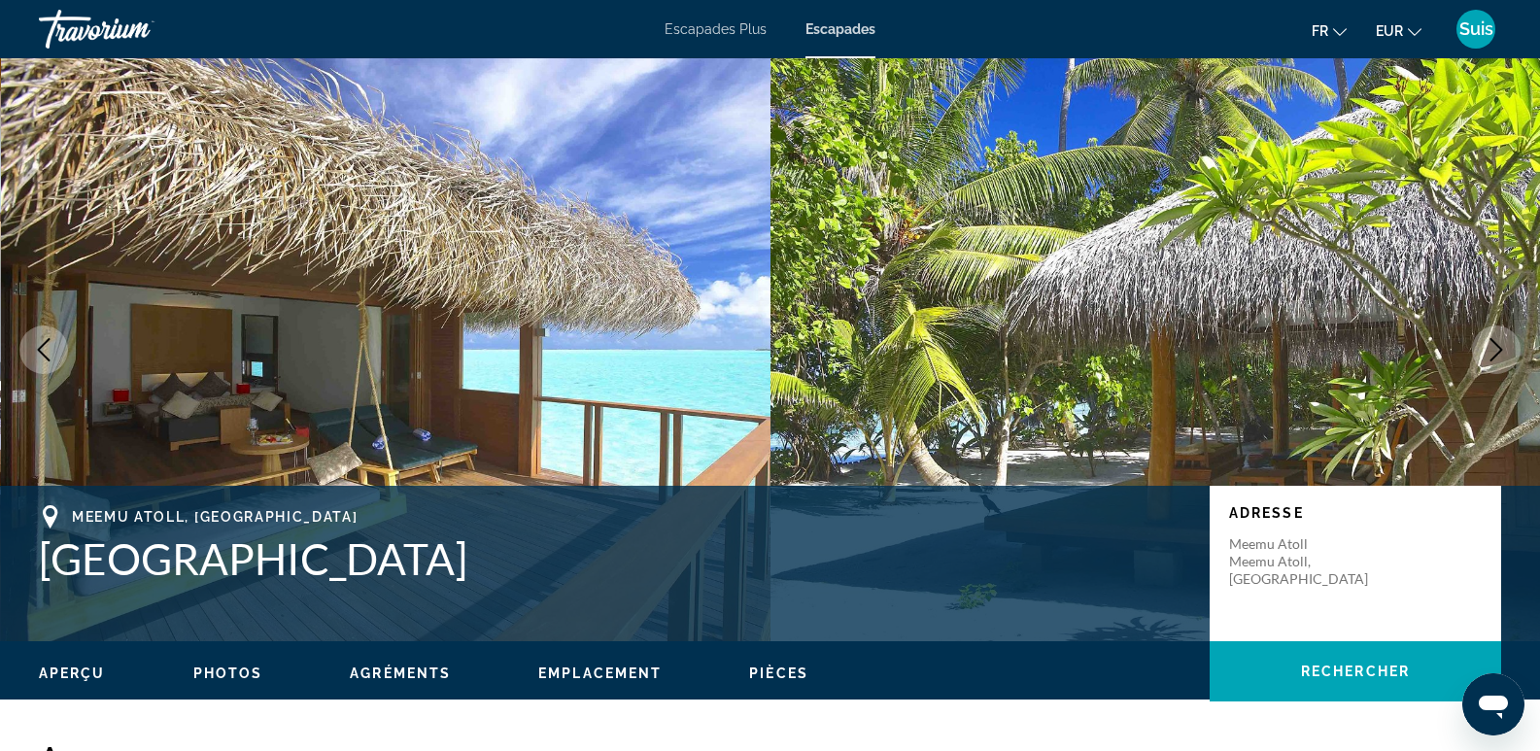
click at [1491, 348] on icon "Next image" at bounding box center [1496, 349] width 23 height 23
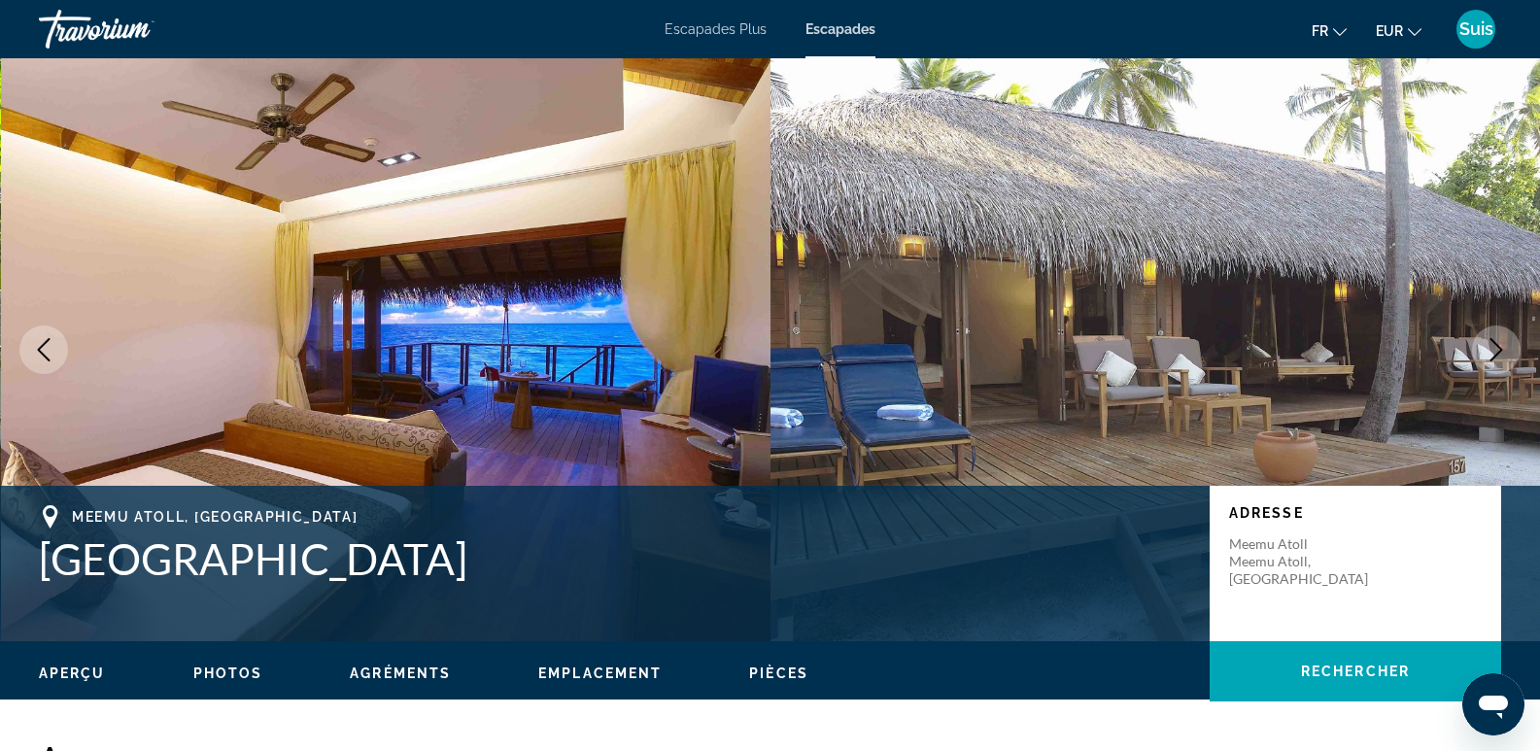
click at [1491, 348] on icon "Next image" at bounding box center [1496, 349] width 23 height 23
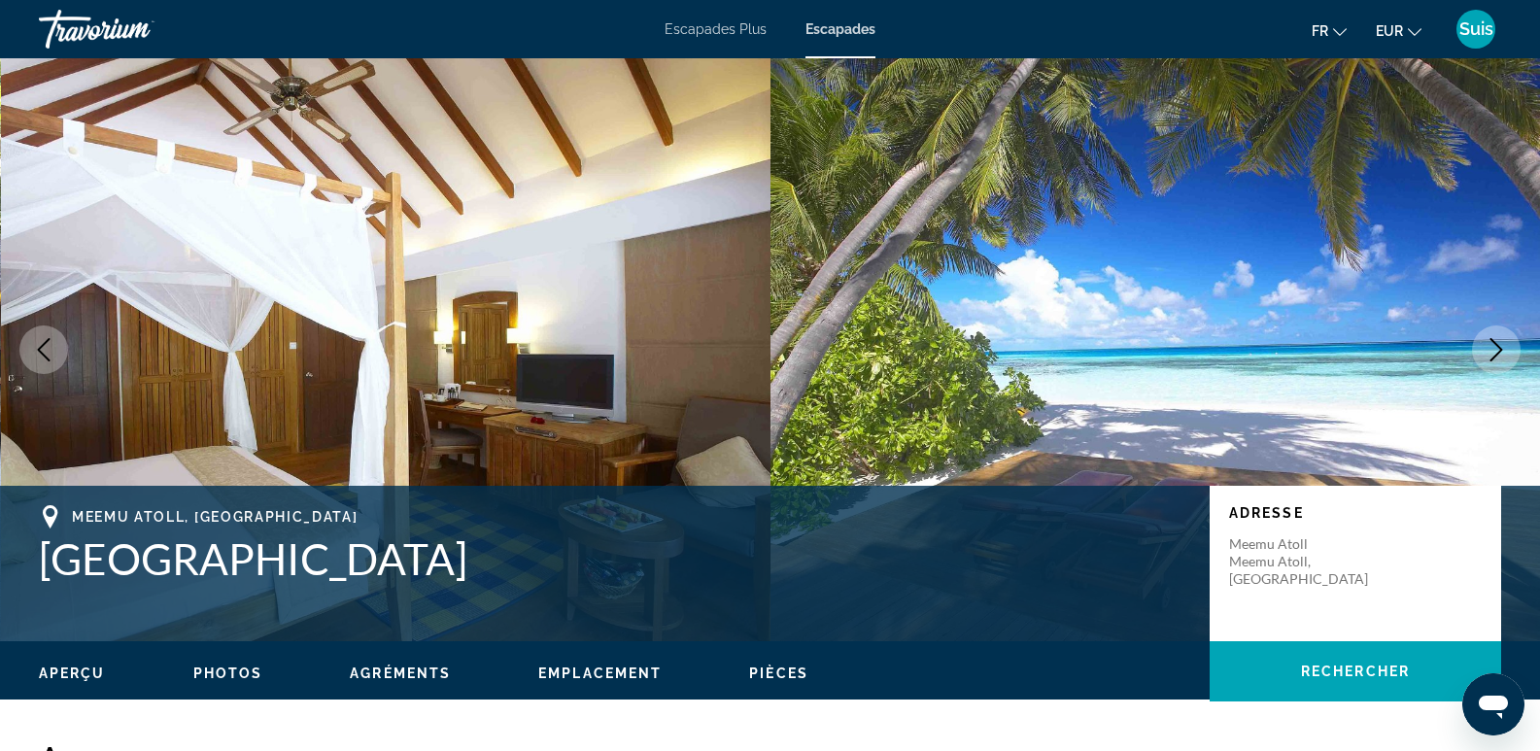
click at [1492, 350] on icon "Next image" at bounding box center [1496, 349] width 23 height 23
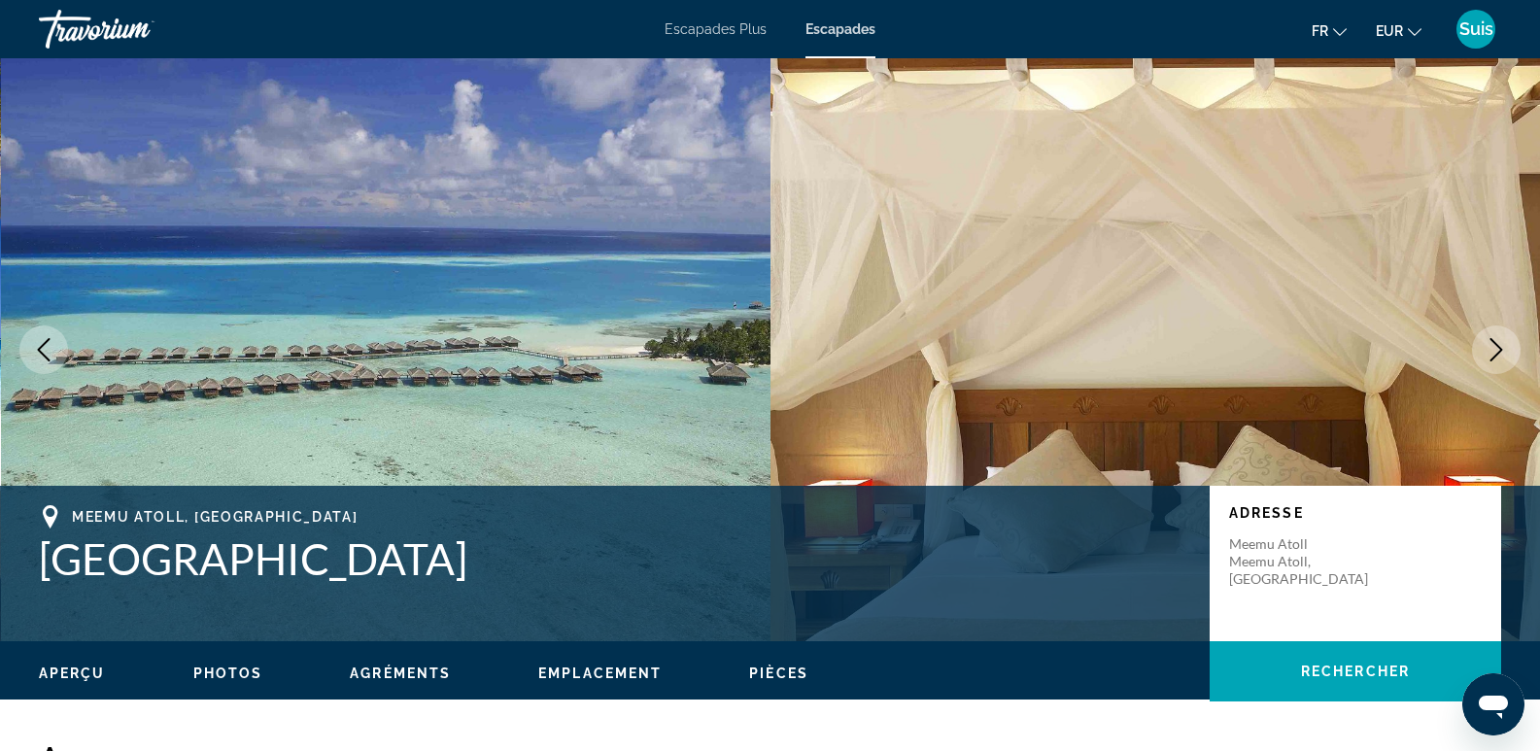
click at [1492, 350] on icon "Next image" at bounding box center [1496, 349] width 23 height 23
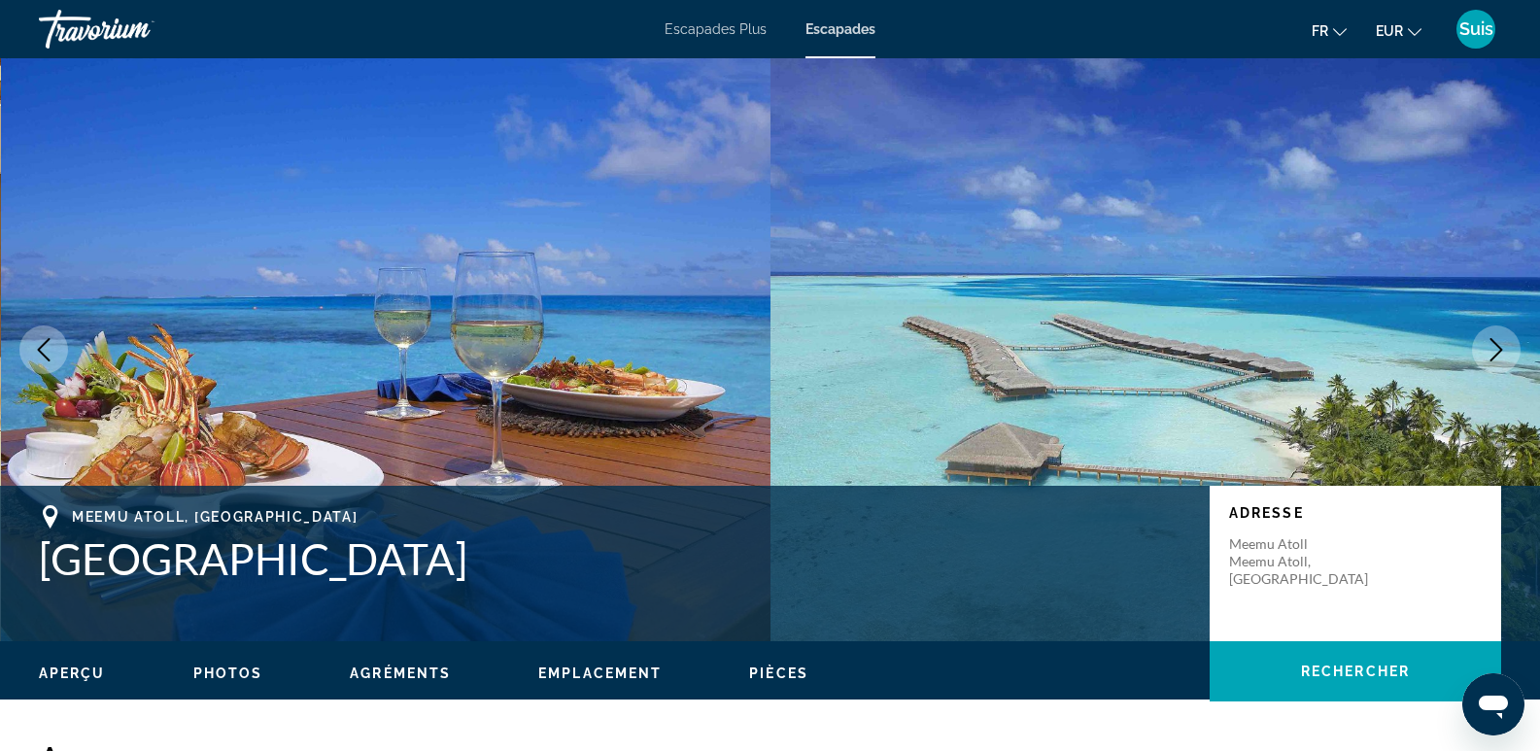
click at [1492, 350] on icon "Next image" at bounding box center [1496, 349] width 23 height 23
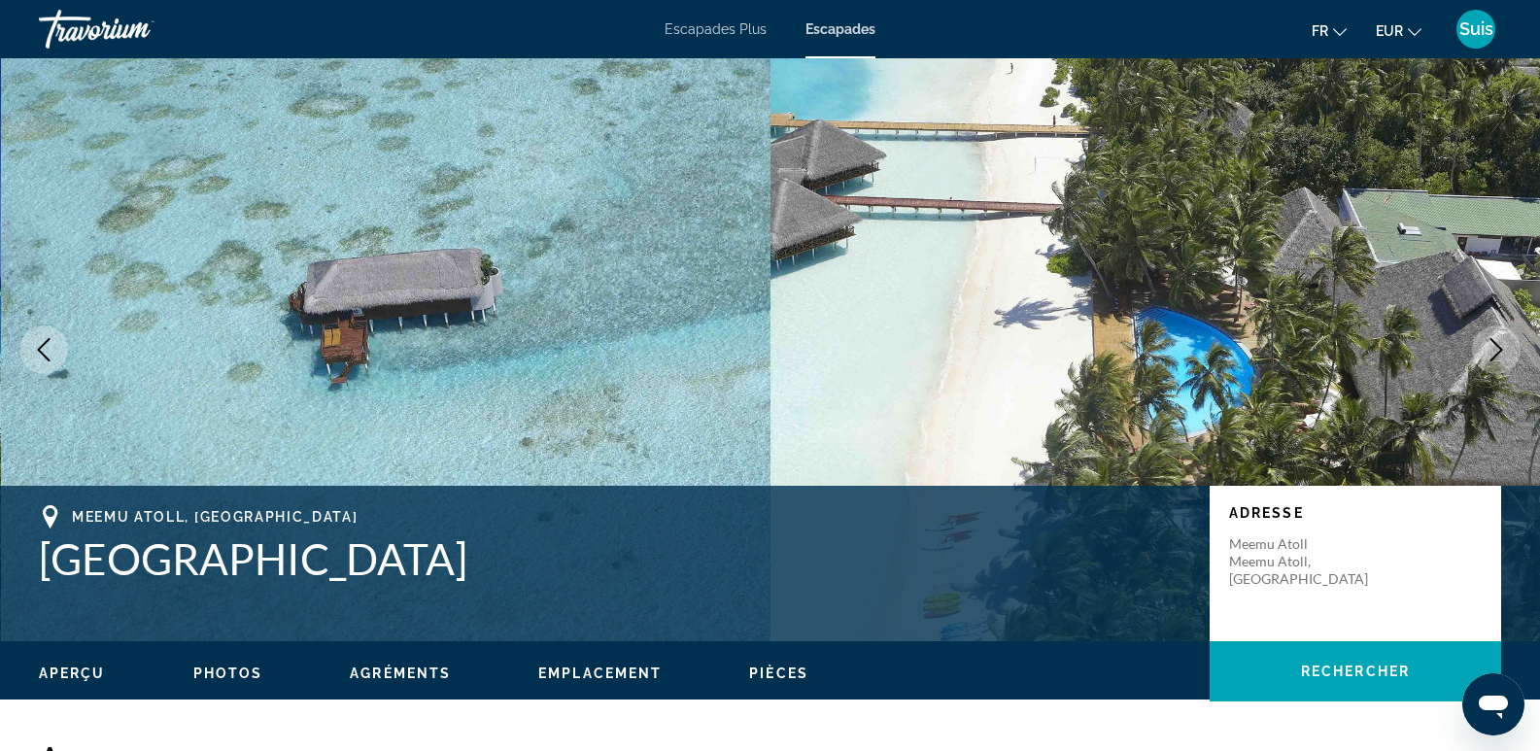
click at [1492, 350] on icon "Next image" at bounding box center [1496, 349] width 23 height 23
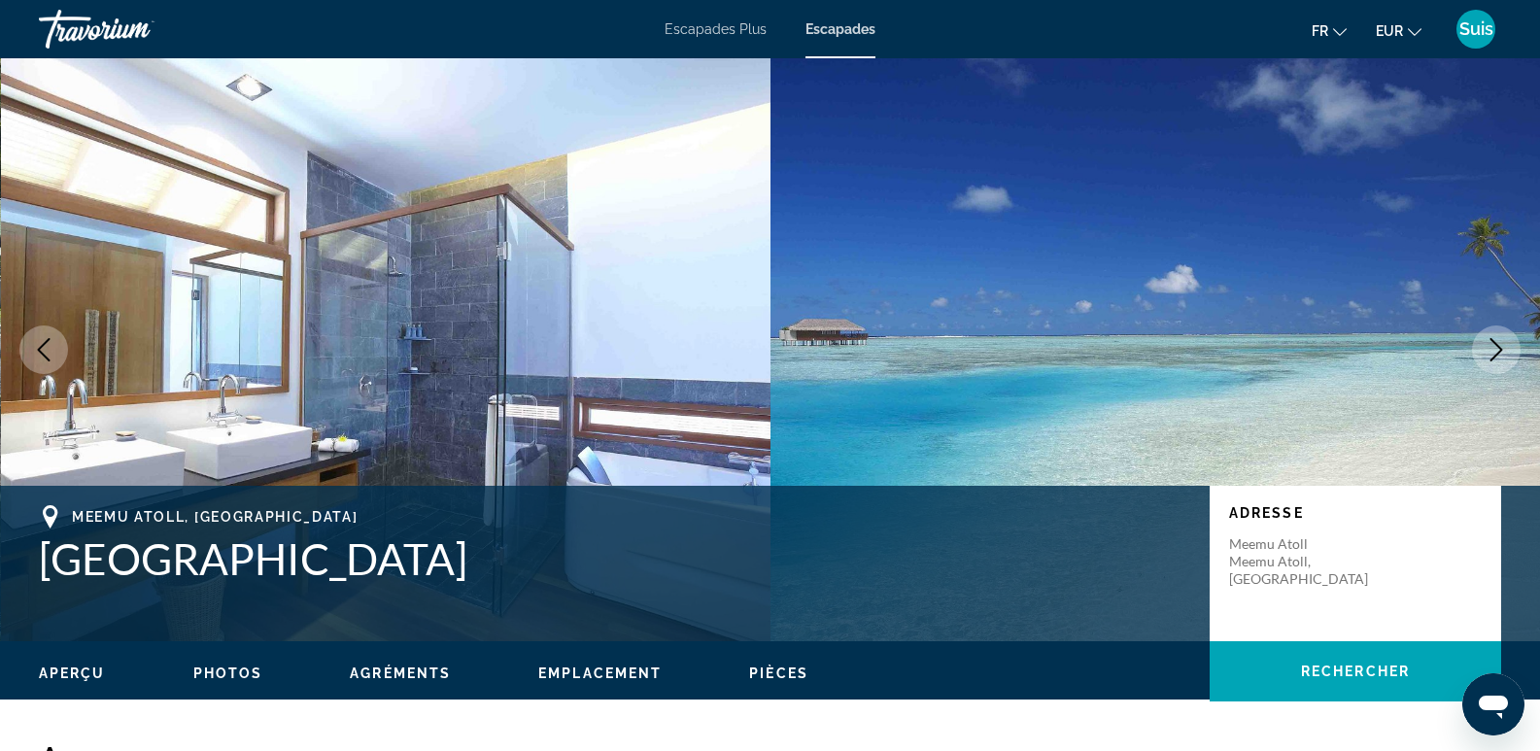
click at [1492, 350] on icon "Next image" at bounding box center [1496, 349] width 23 height 23
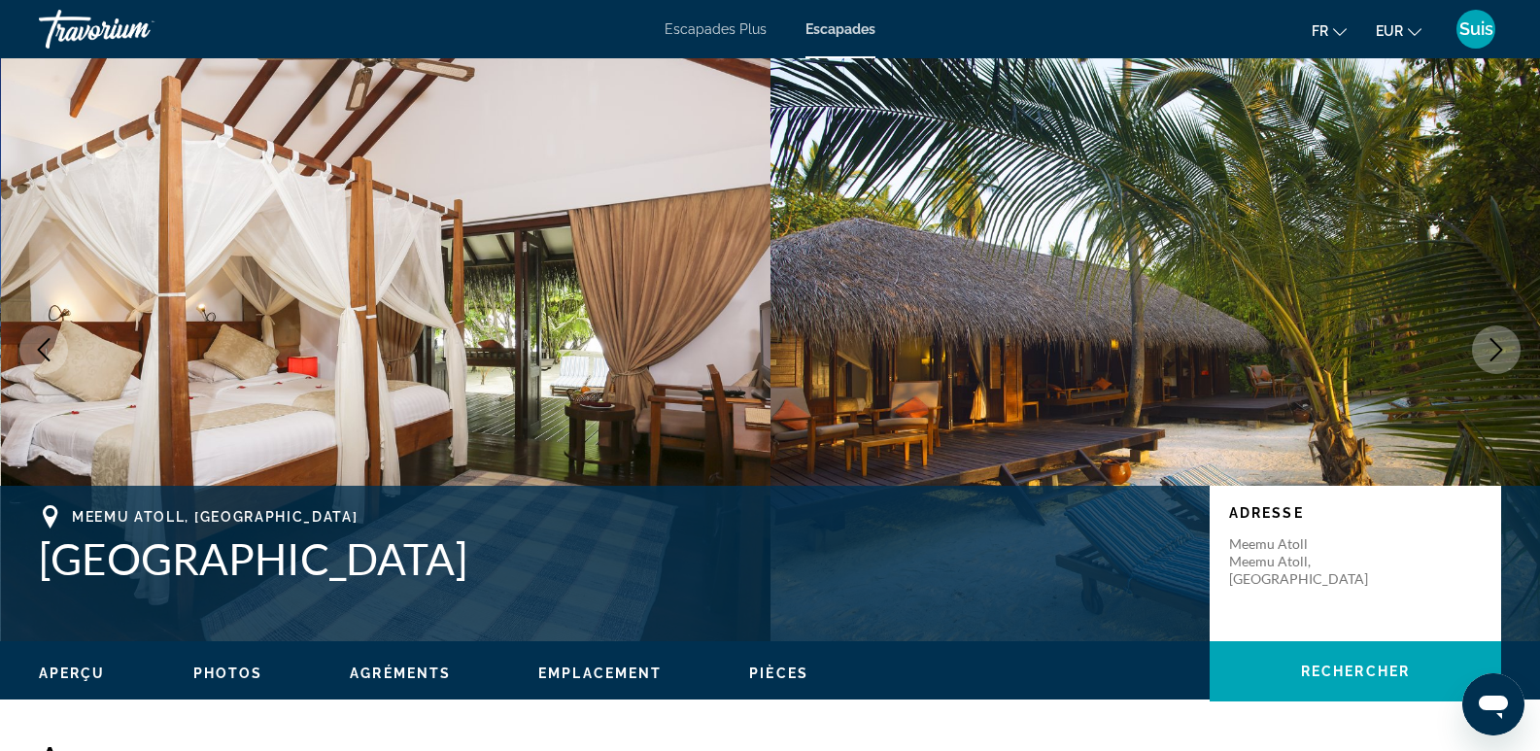
click at [1503, 351] on icon "Next image" at bounding box center [1496, 349] width 23 height 23
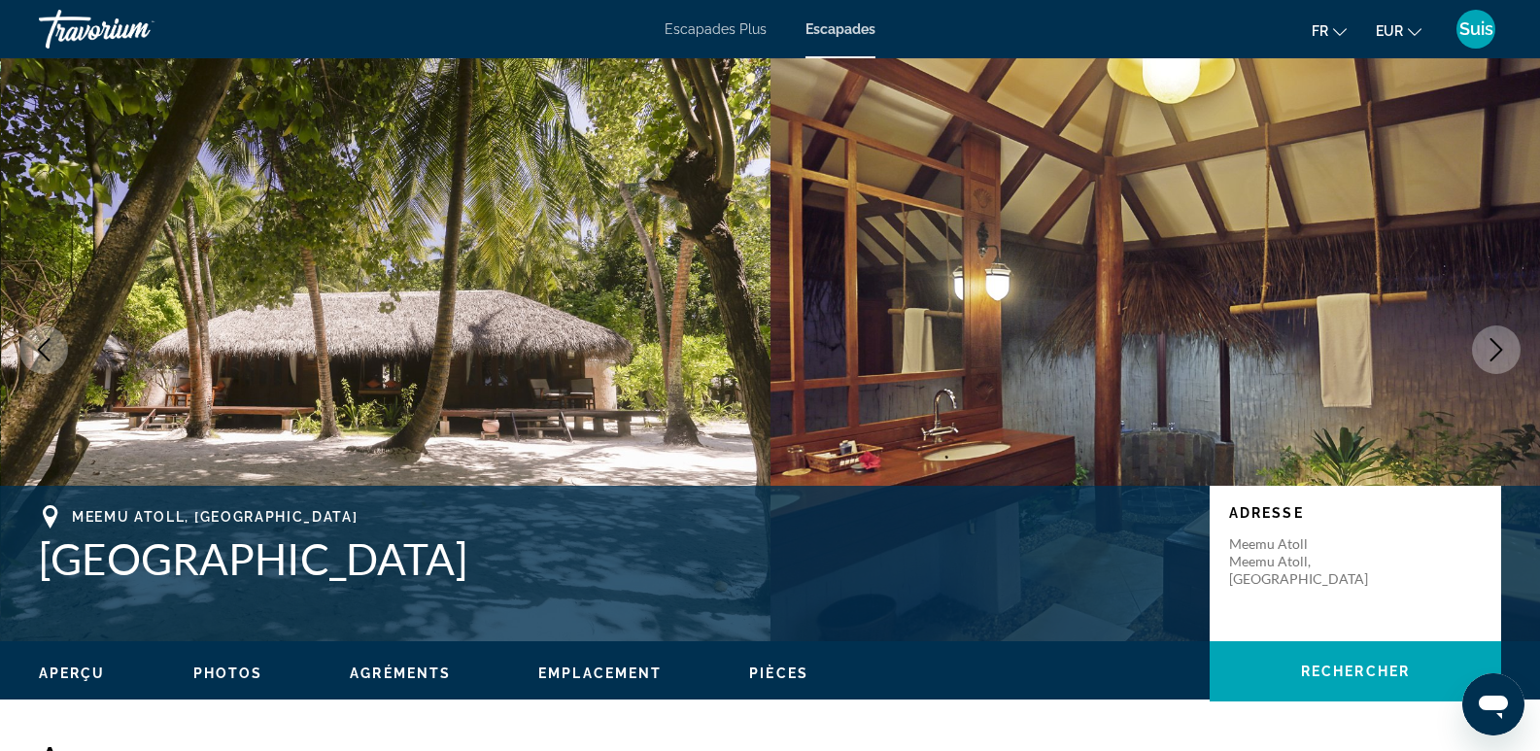
click at [1509, 354] on button "Next image" at bounding box center [1496, 350] width 49 height 49
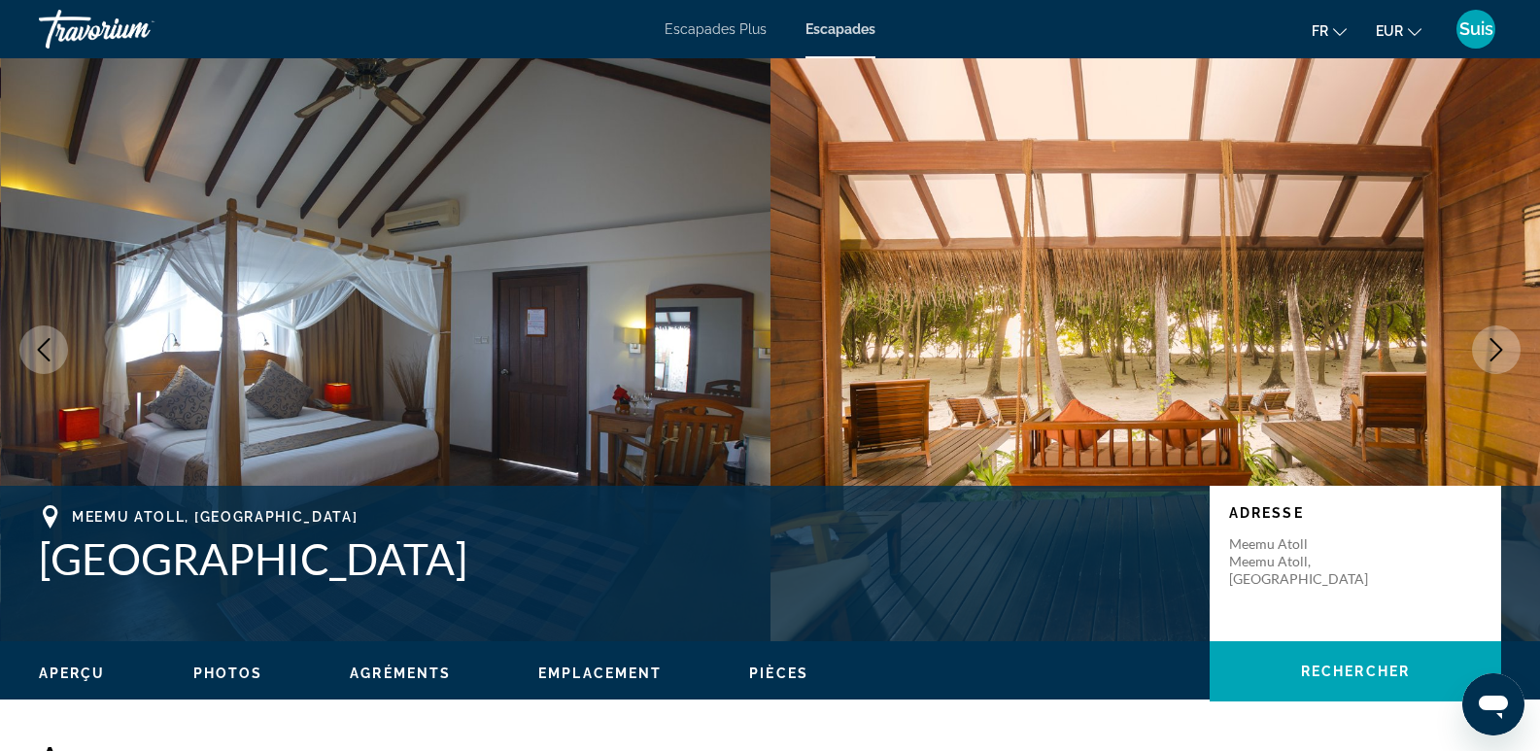
click at [1505, 345] on icon "Next image" at bounding box center [1496, 349] width 23 height 23
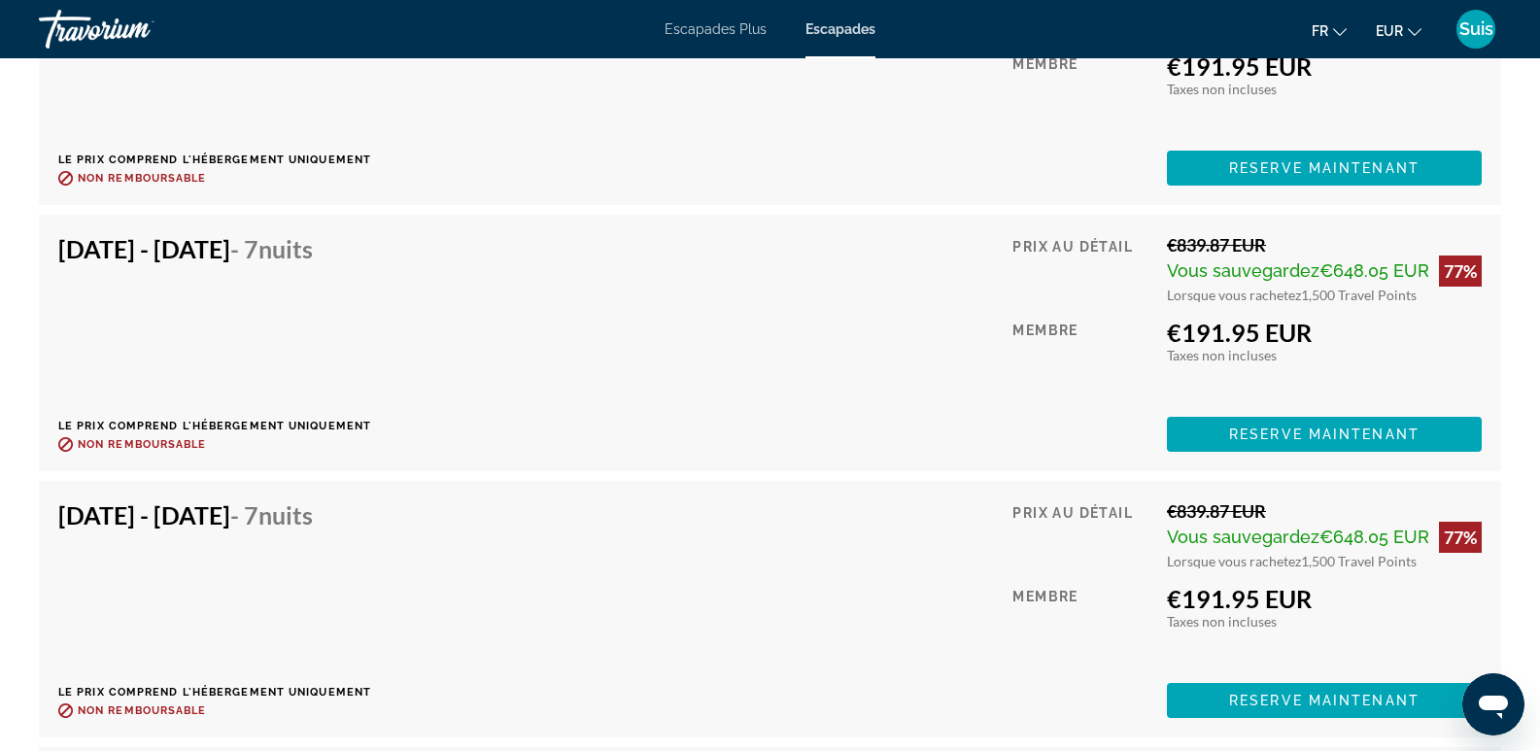
scroll to position [7871, 0]
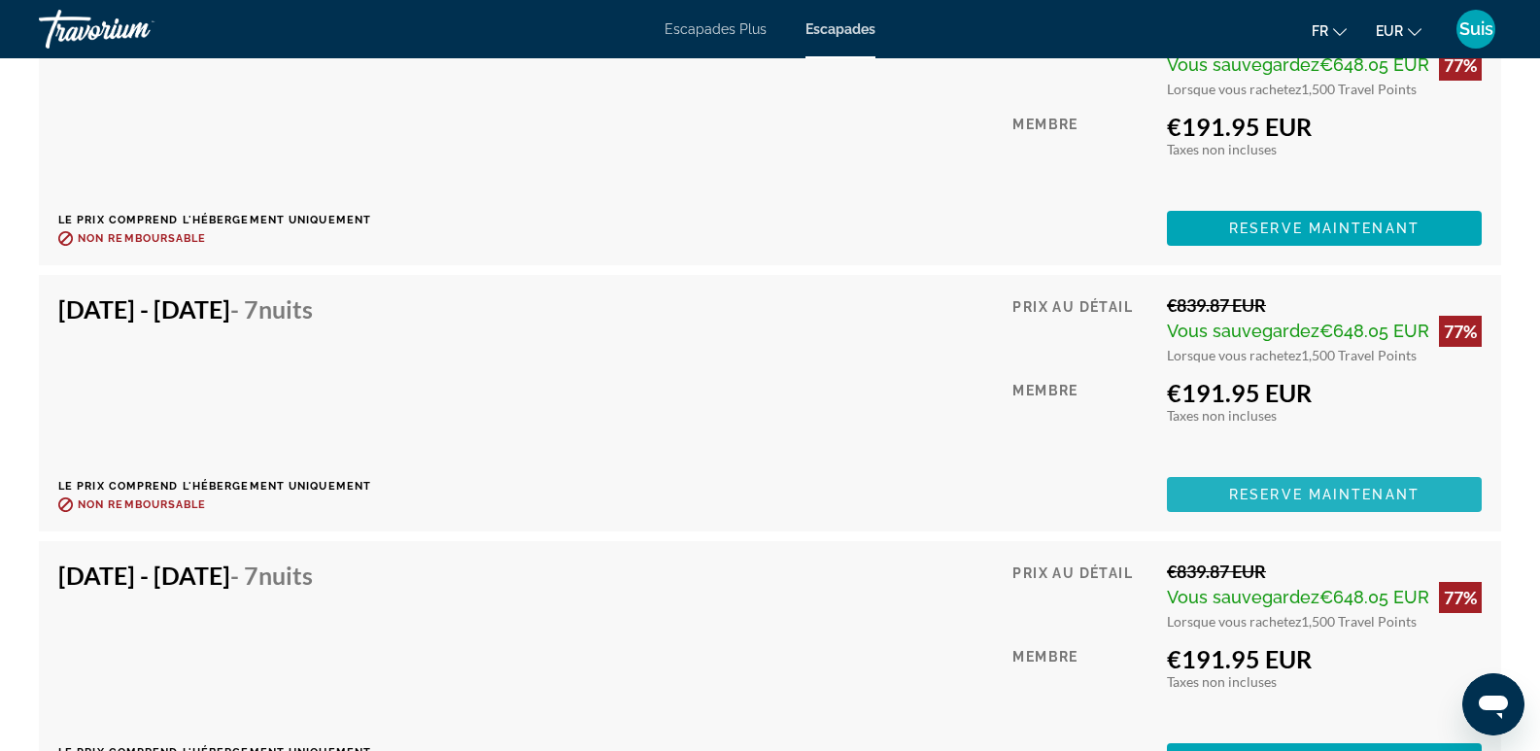
click at [1300, 487] on span "Reserve maintenant" at bounding box center [1324, 495] width 190 height 16
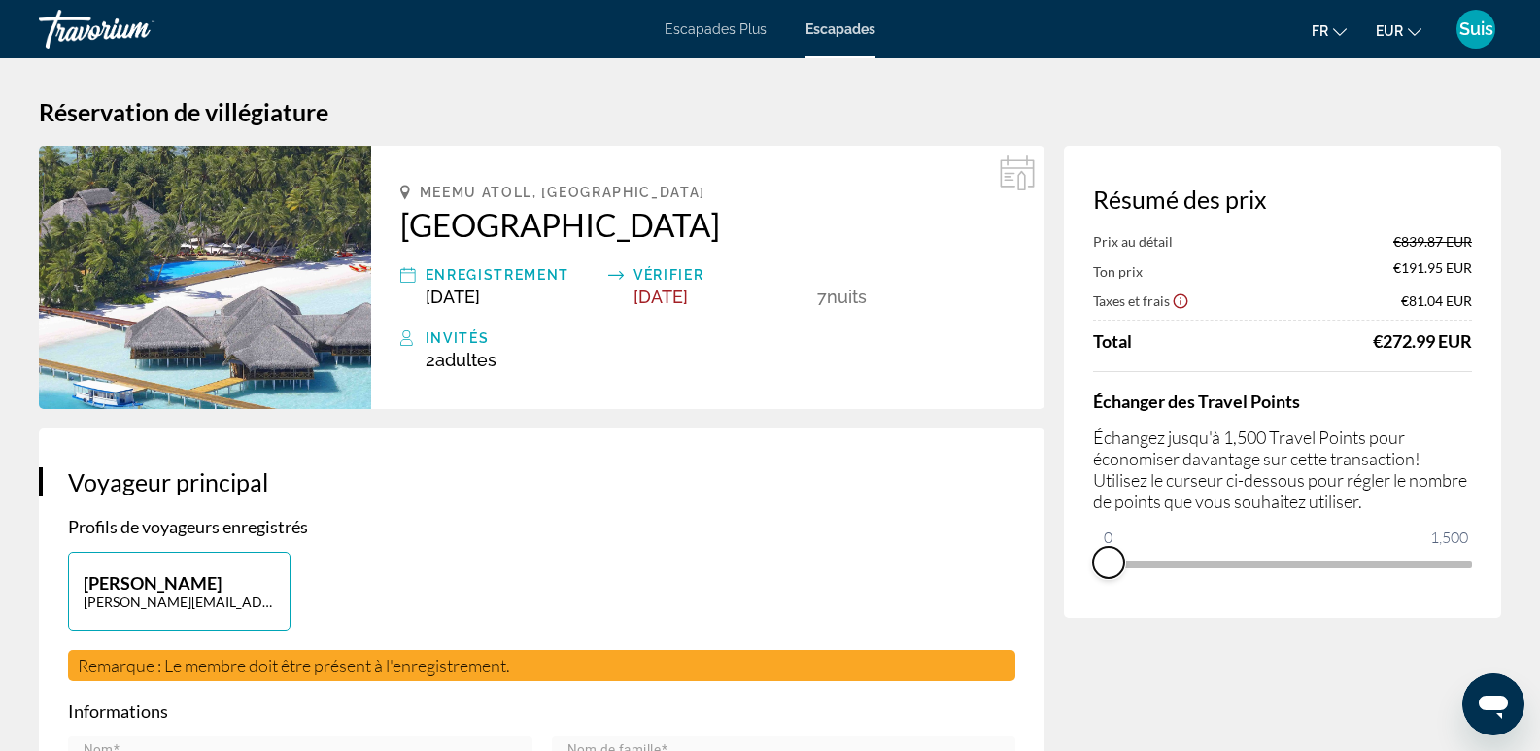
drag, startPoint x: 1462, startPoint y: 596, endPoint x: 1094, endPoint y: 576, distance: 367.8
click at [1094, 576] on div "Échanger des Travel Points Échangez jusqu'à 1,500 Travel Points pour économiser…" at bounding box center [1282, 475] width 379 height 208
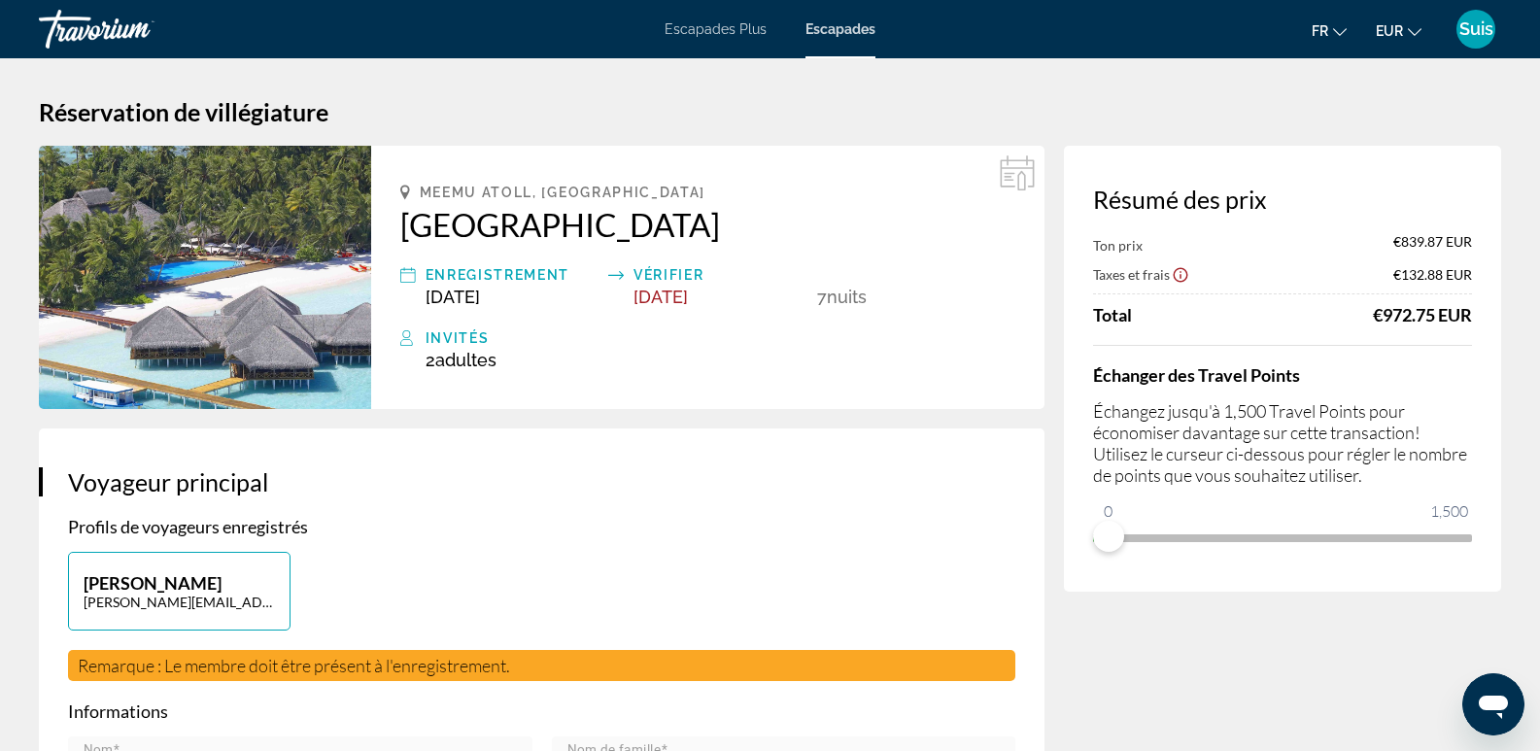
click at [1470, 17] on div "Suis" at bounding box center [1476, 29] width 39 height 39
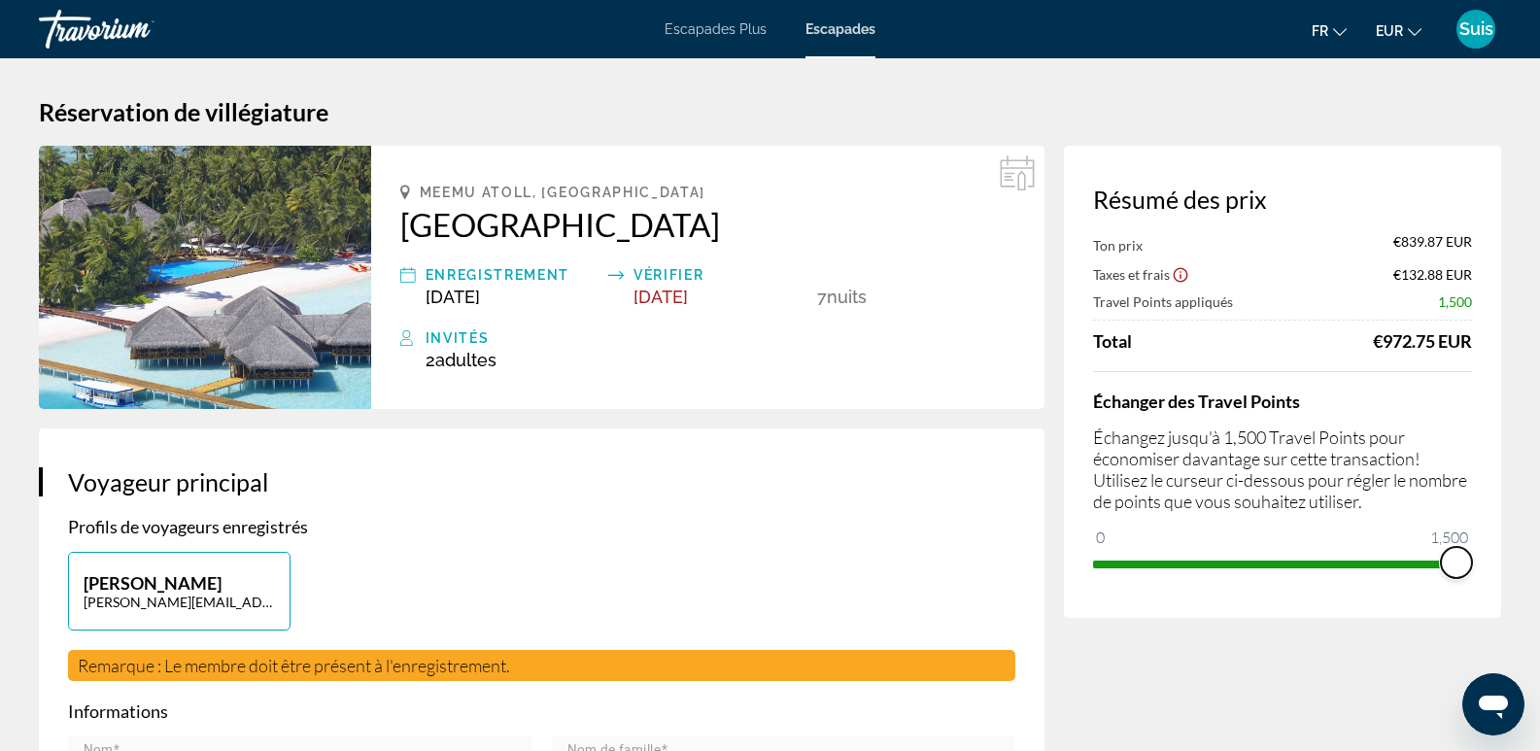
drag, startPoint x: 1103, startPoint y: 537, endPoint x: 1532, endPoint y: 628, distance: 438.9
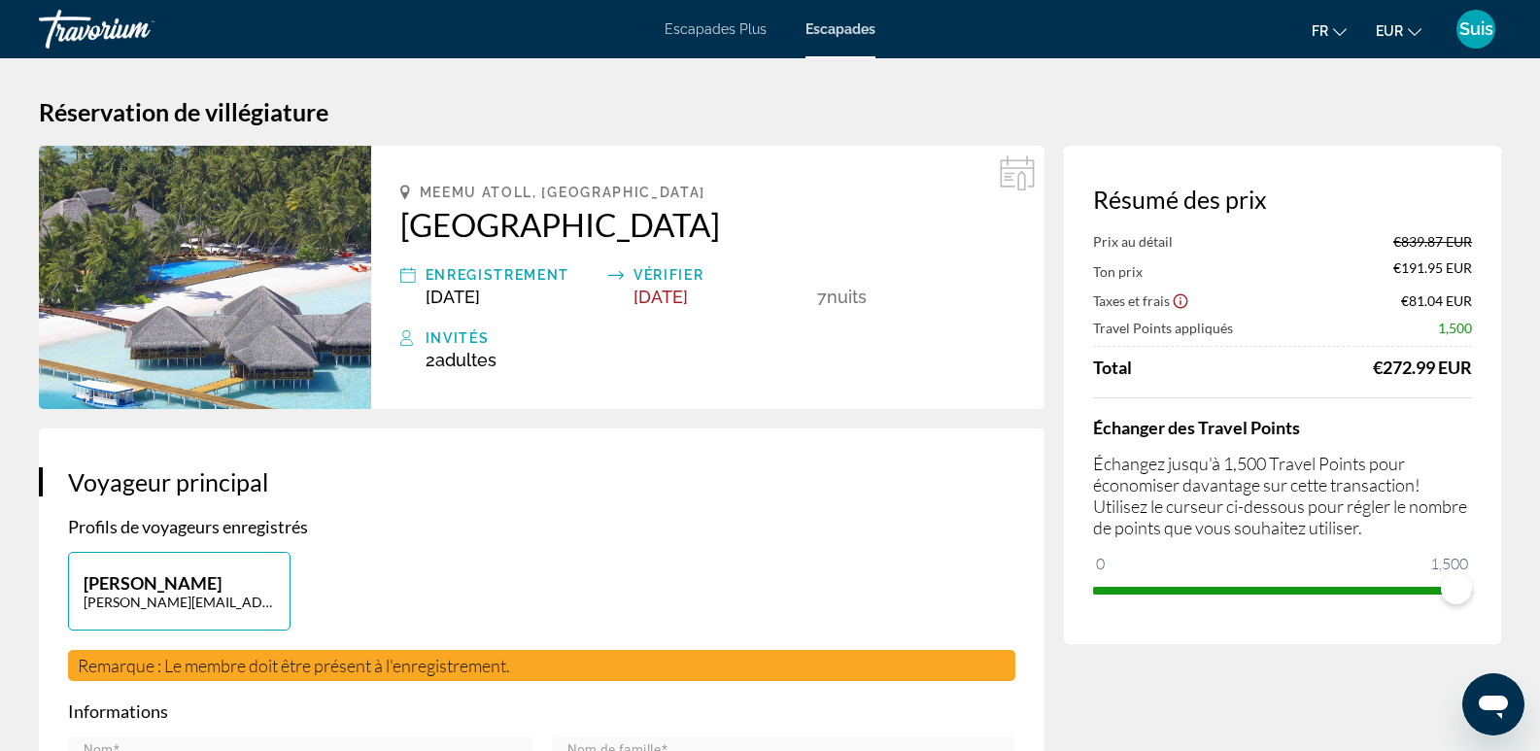
drag, startPoint x: 395, startPoint y: 217, endPoint x: 770, endPoint y: 235, distance: 375.5
click at [770, 235] on div "Meemu Atoll, [GEOGRAPHIC_DATA] [GEOGRAPHIC_DATA] Enregistrement [DATE] Vérifier…" at bounding box center [707, 277] width 673 height 263
copy h2 "[GEOGRAPHIC_DATA]"
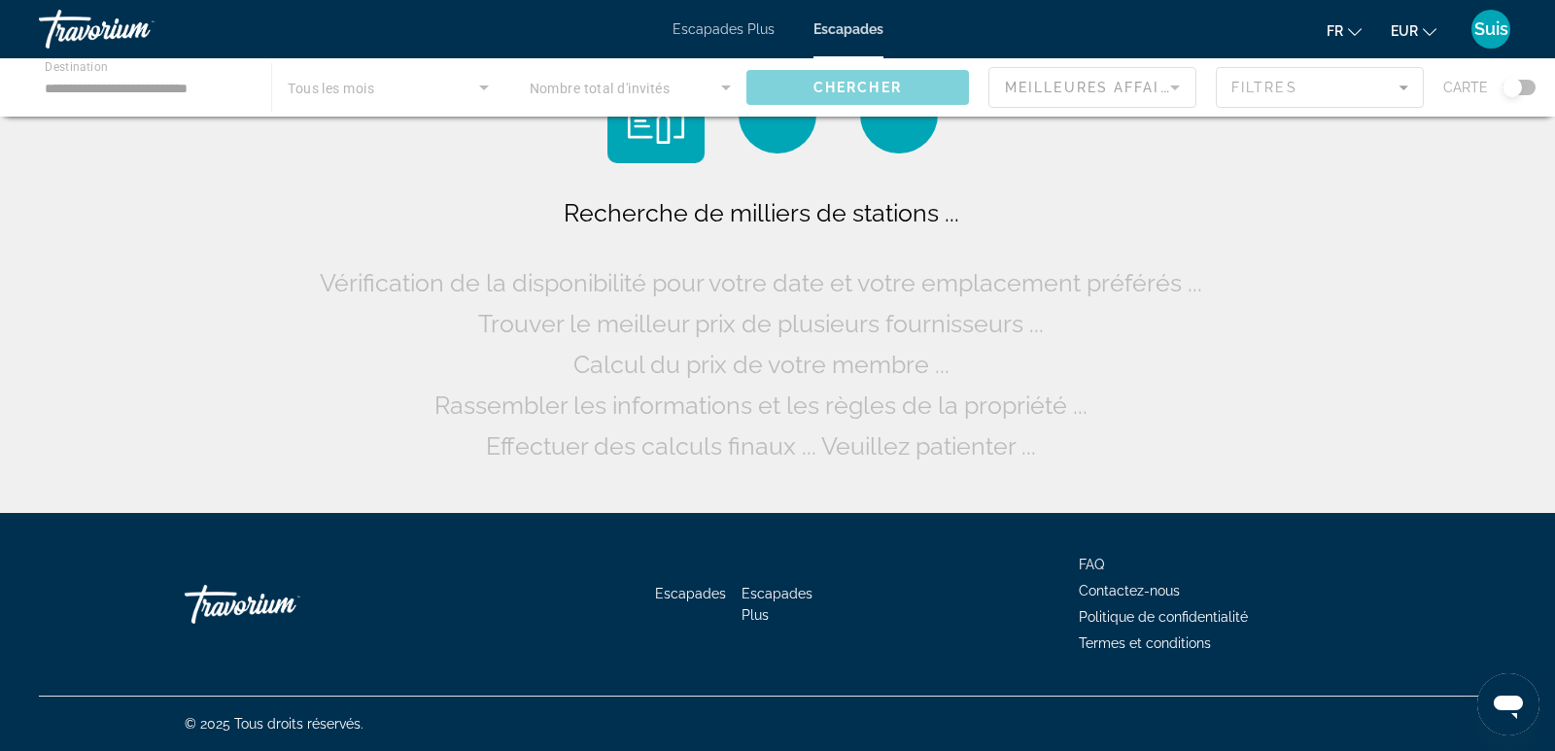
click at [219, 102] on div "Contenu principal" at bounding box center [777, 87] width 1555 height 58
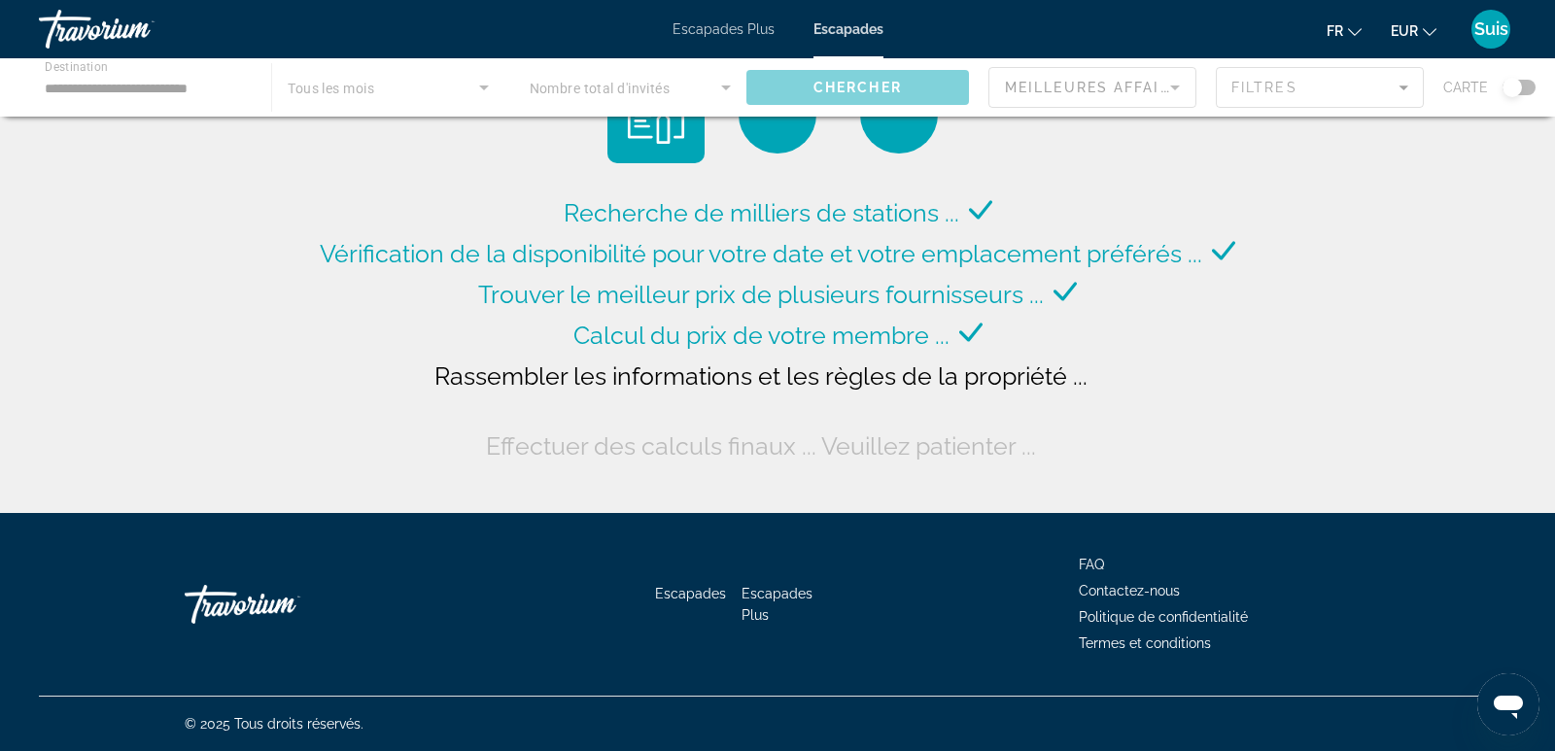
click at [227, 92] on div "Contenu principal" at bounding box center [777, 87] width 1555 height 58
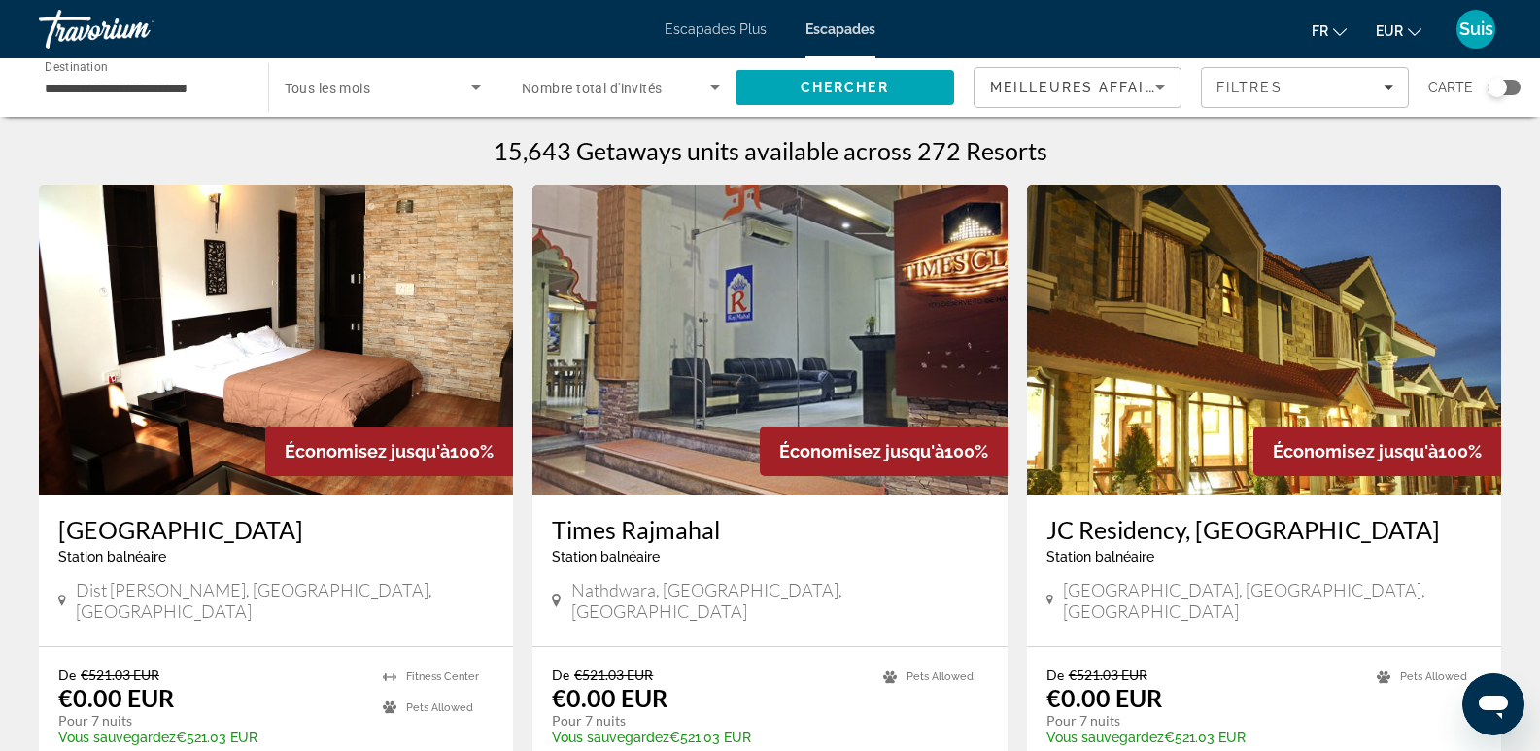
click at [237, 93] on input "**********" at bounding box center [144, 88] width 198 height 23
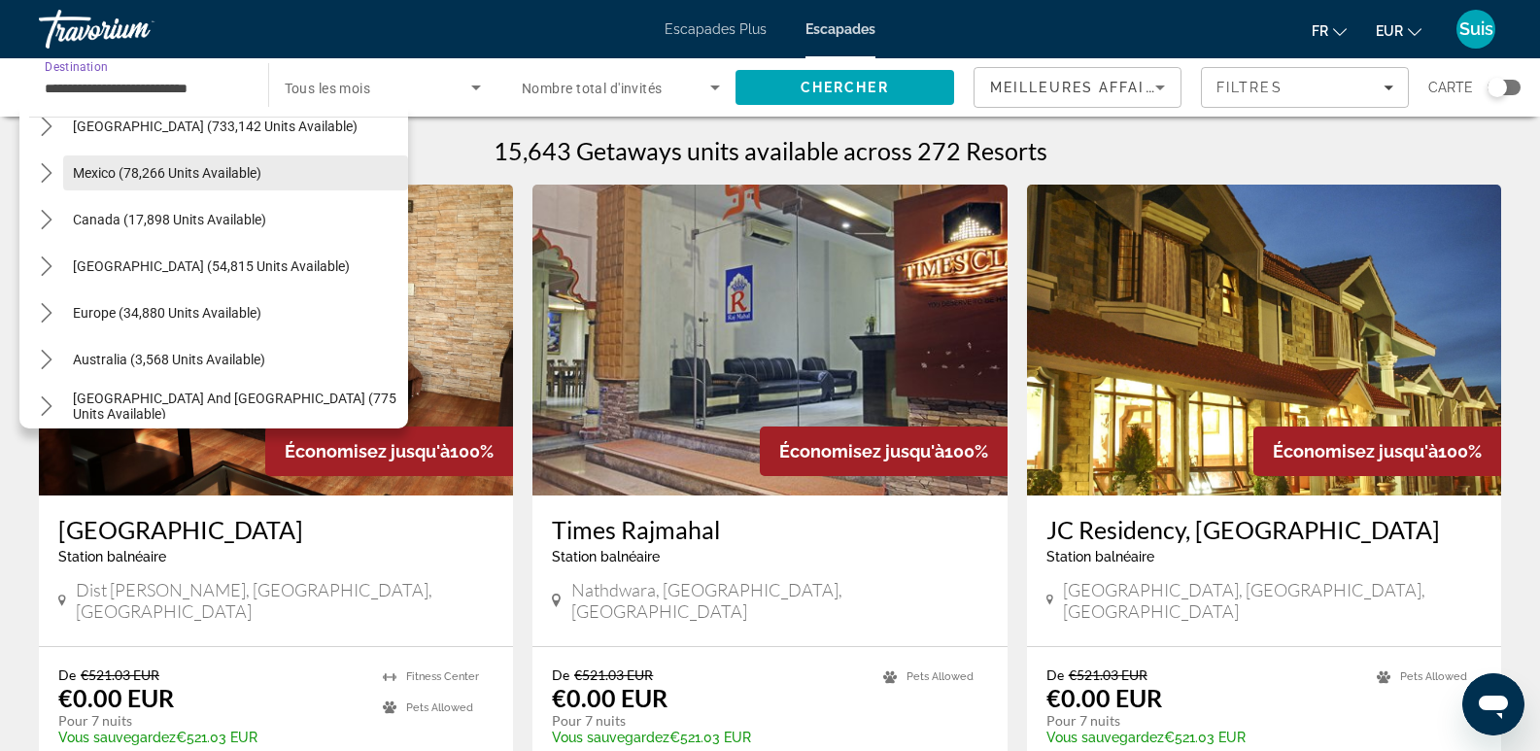
scroll to position [194, 0]
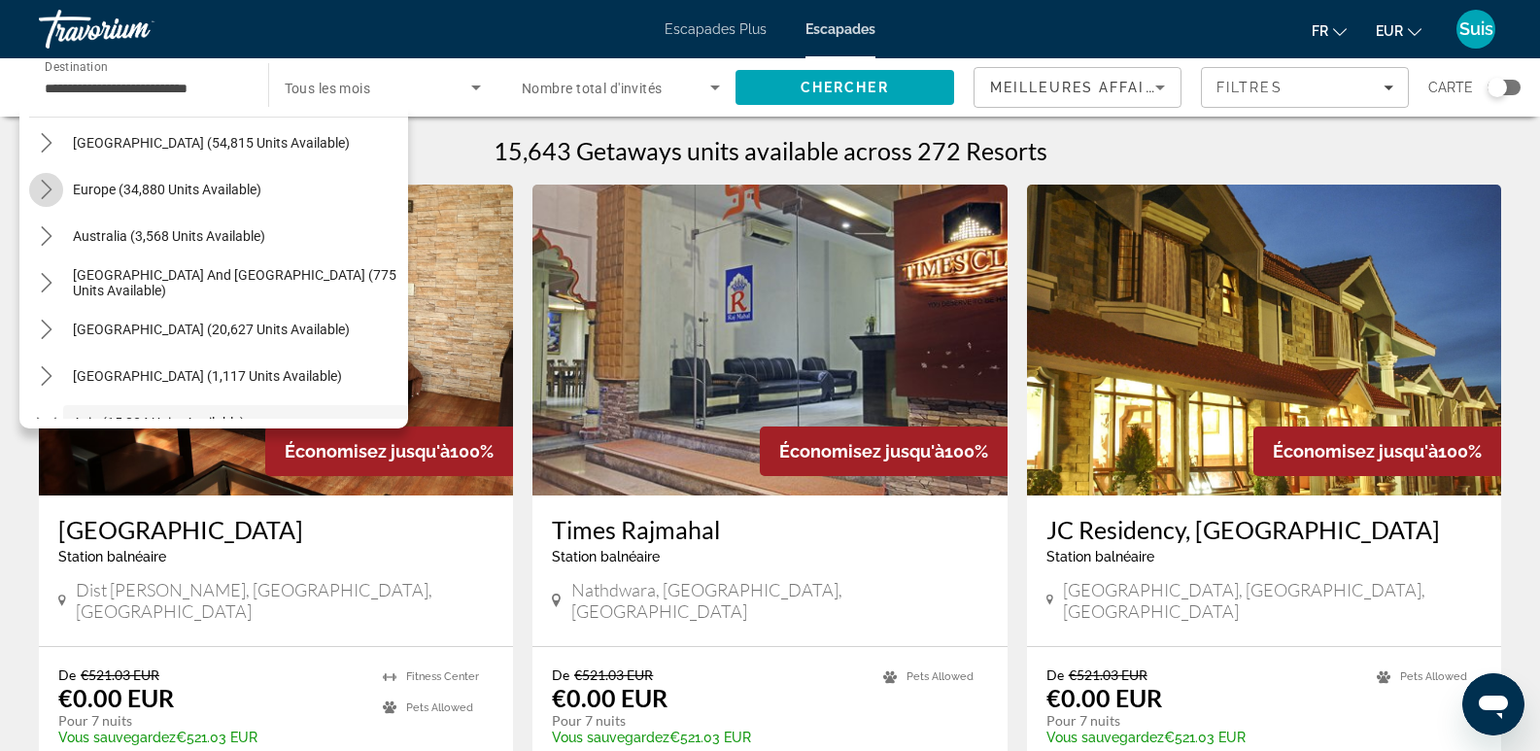
click at [56, 184] on mat-icon "Toggle Europe (34,880 units available) submenu" at bounding box center [46, 190] width 34 height 34
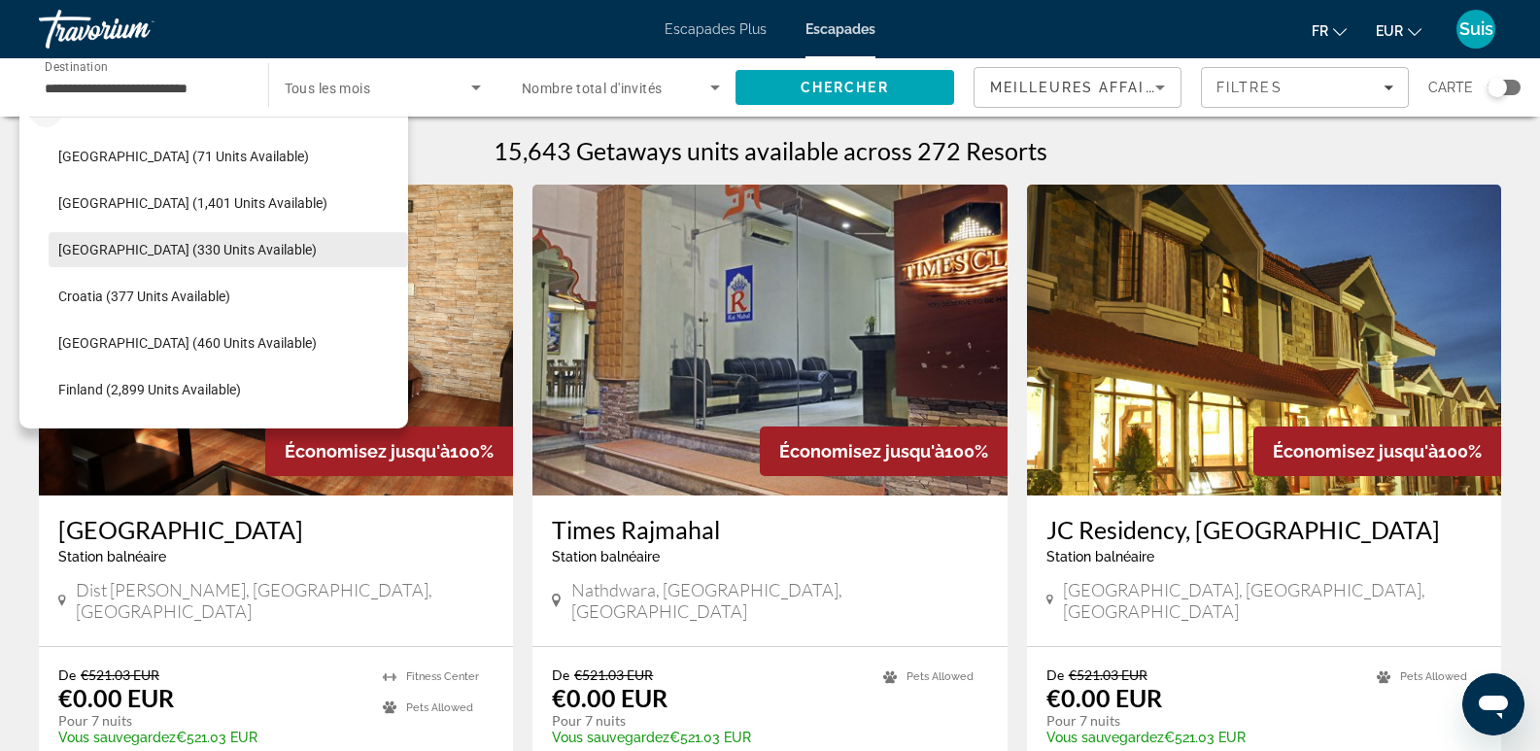
scroll to position [243, 0]
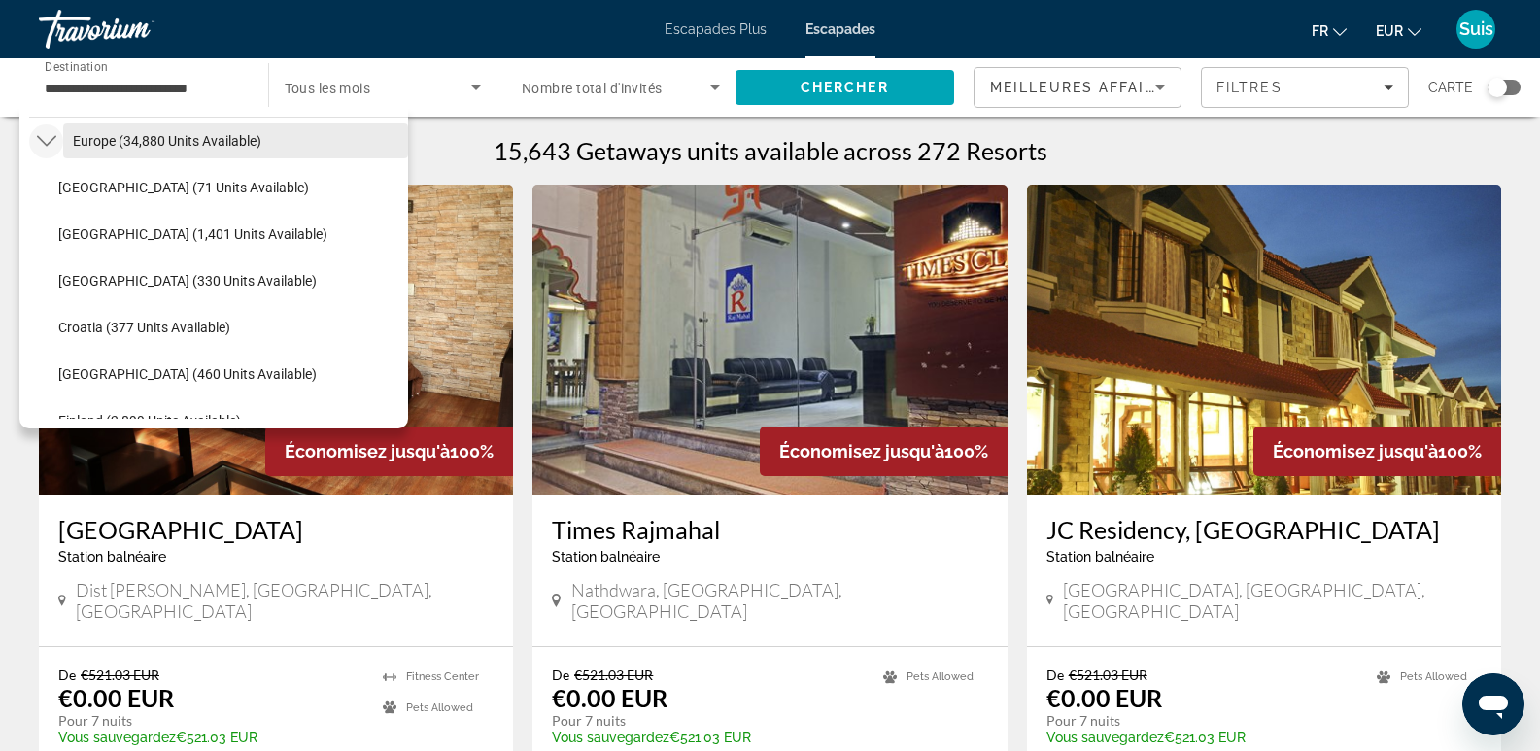
click at [132, 144] on span "Europe (34,880 units available)" at bounding box center [167, 141] width 189 height 16
type input "**********"
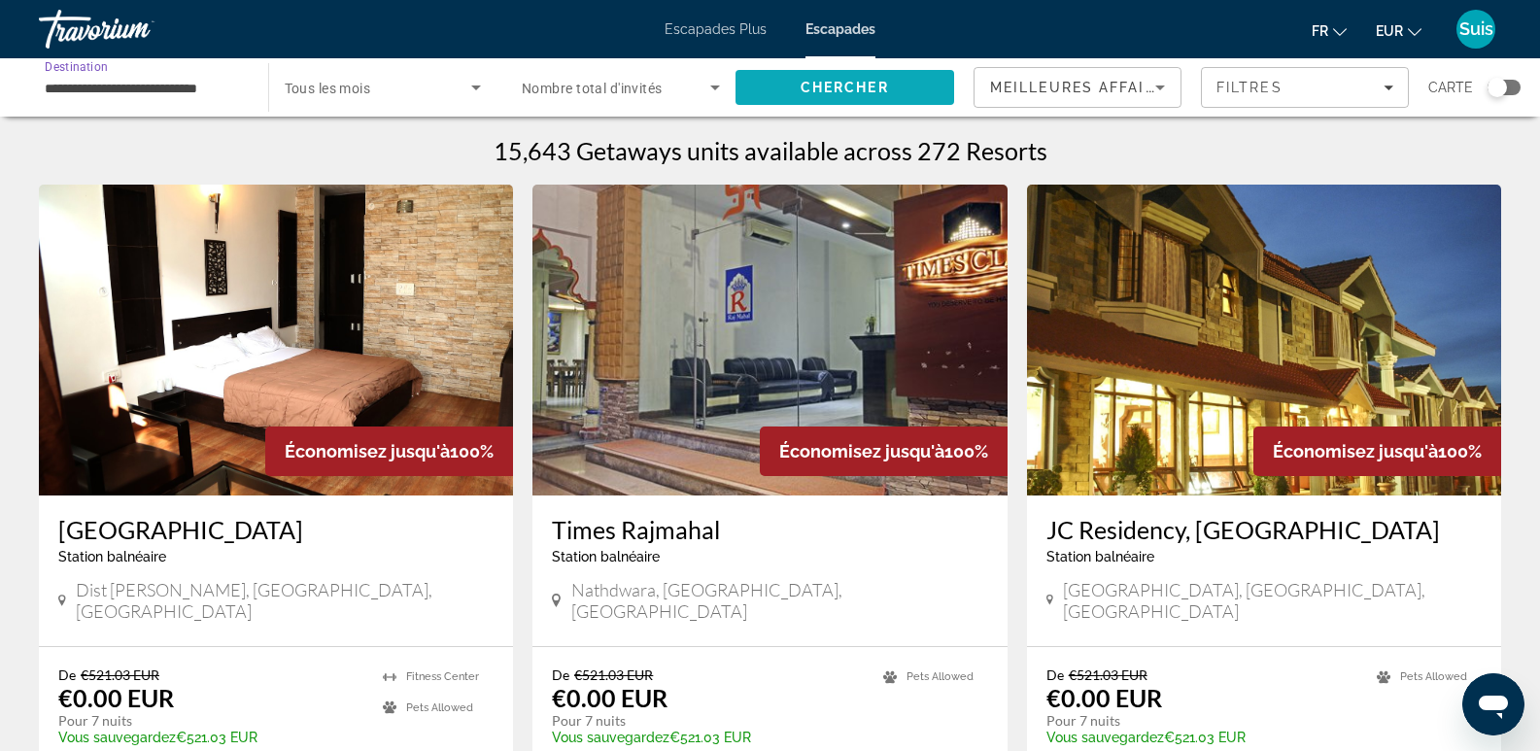
click at [851, 82] on span "Chercher" at bounding box center [845, 88] width 88 height 16
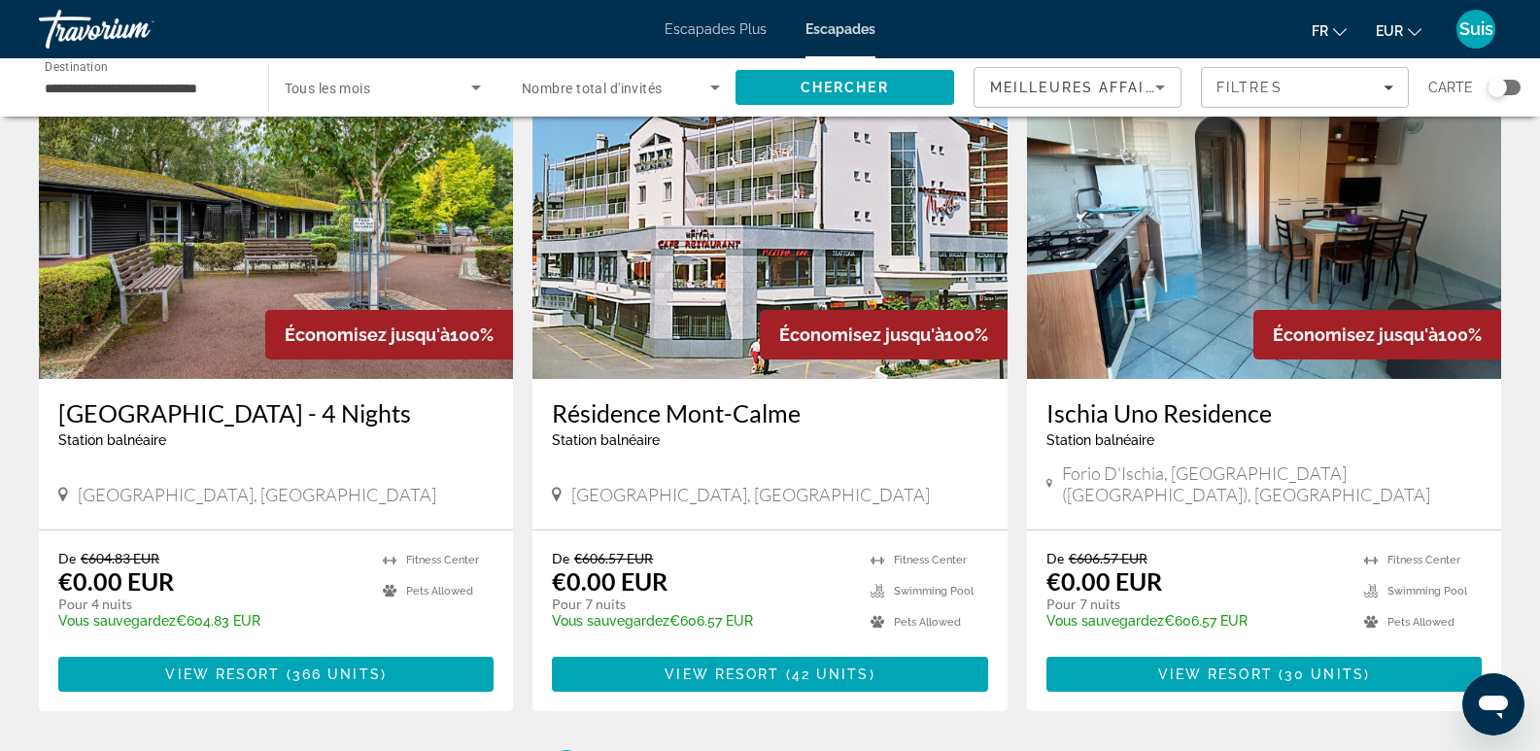
scroll to position [2332, 0]
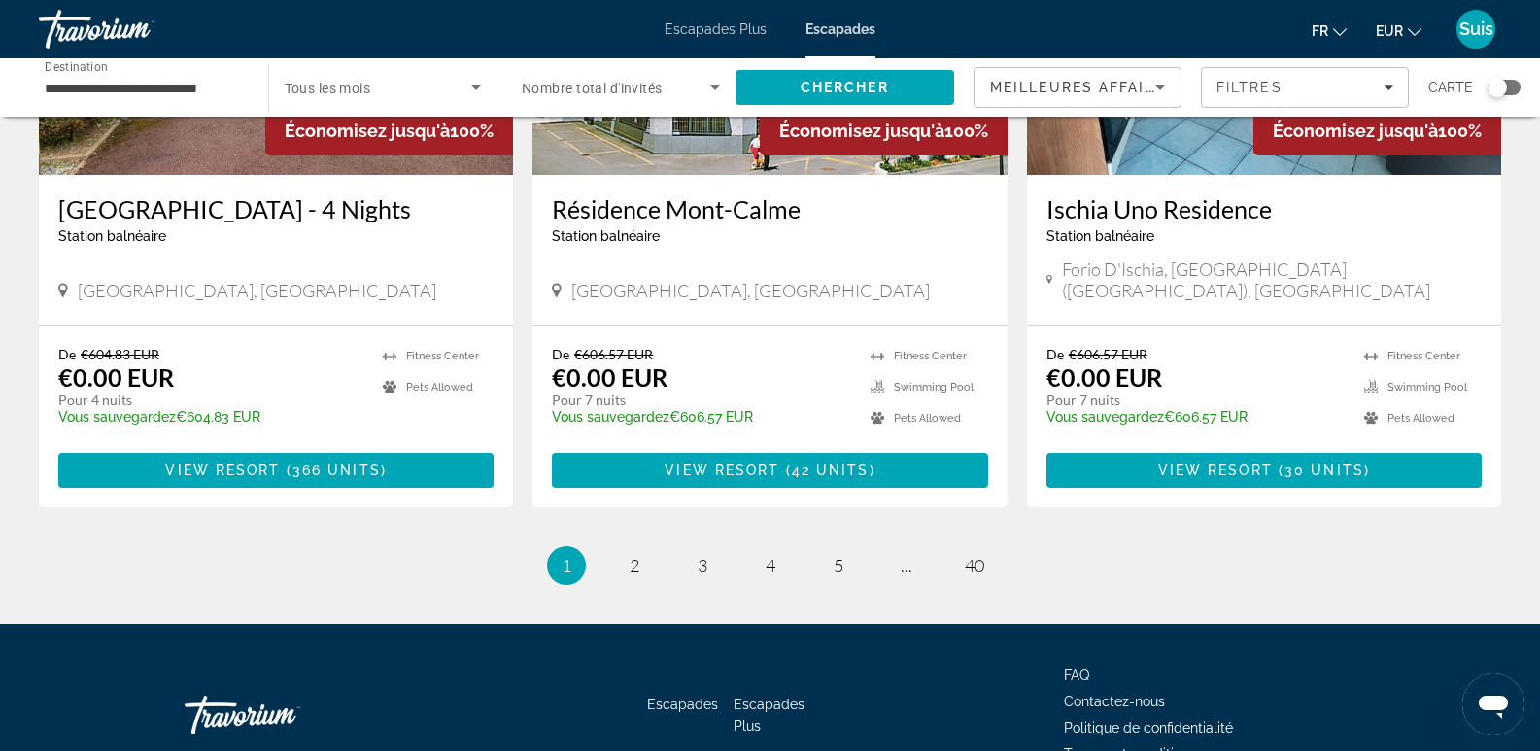
click at [1508, 86] on div "Search widget" at bounding box center [1504, 88] width 33 height 16
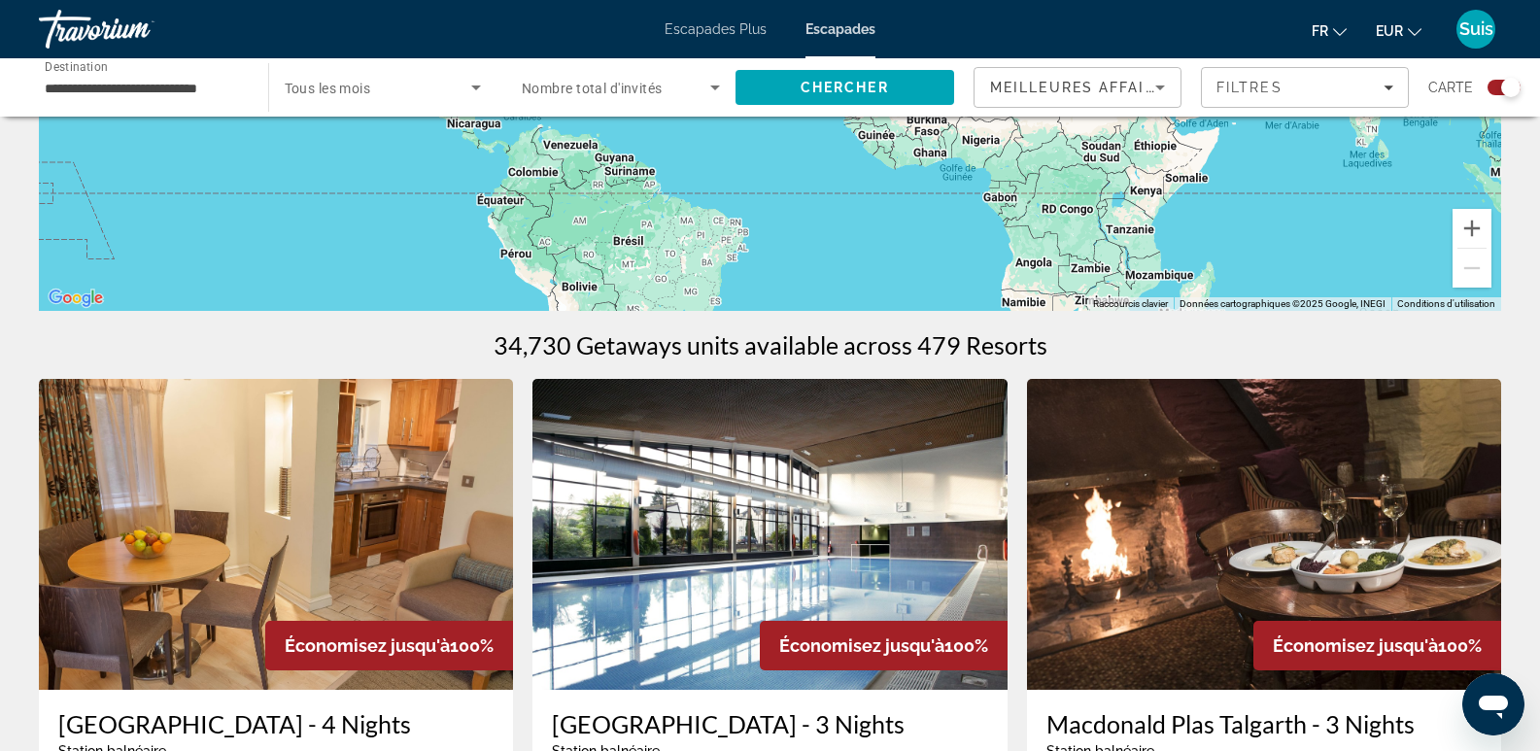
scroll to position [0, 0]
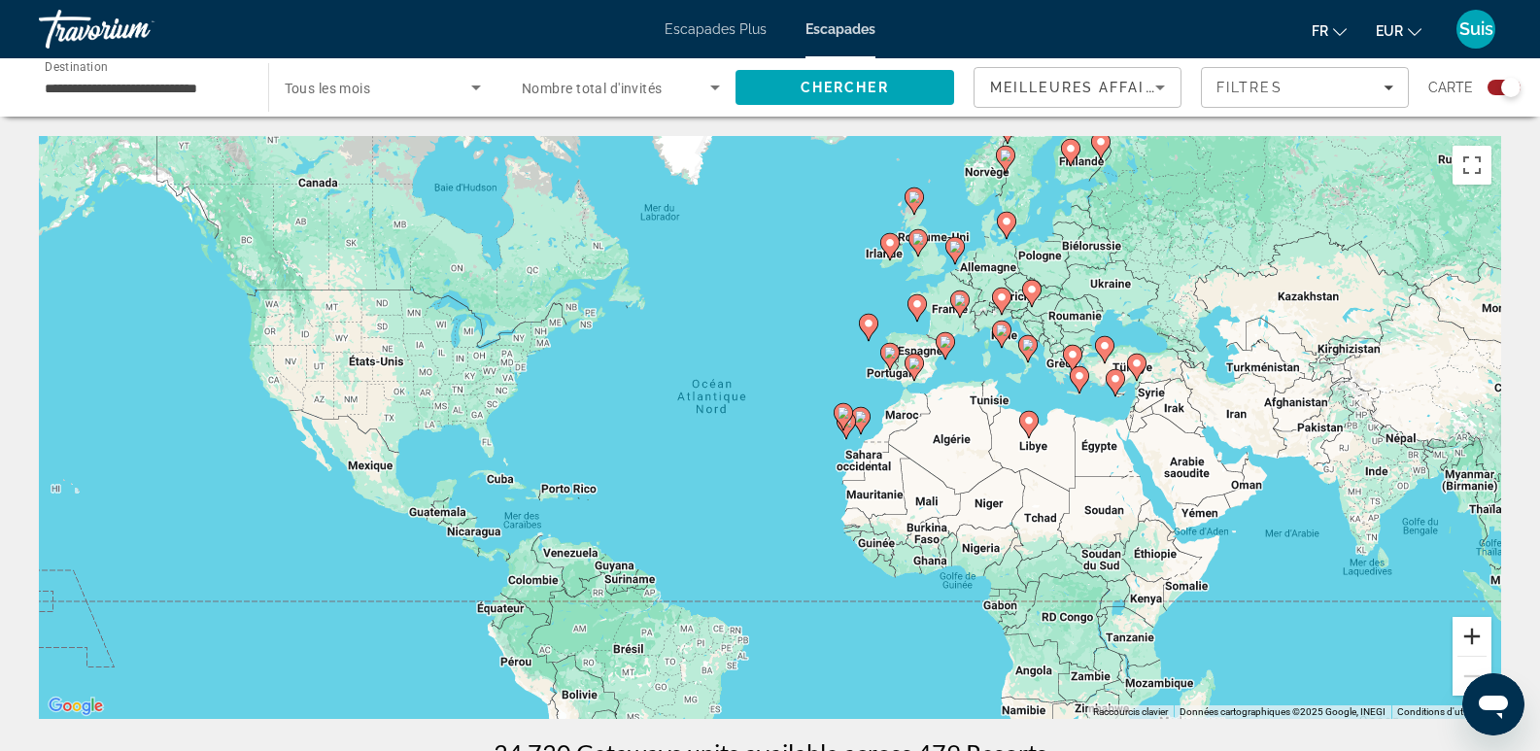
click at [1479, 636] on button "Zoom avant" at bounding box center [1472, 636] width 39 height 39
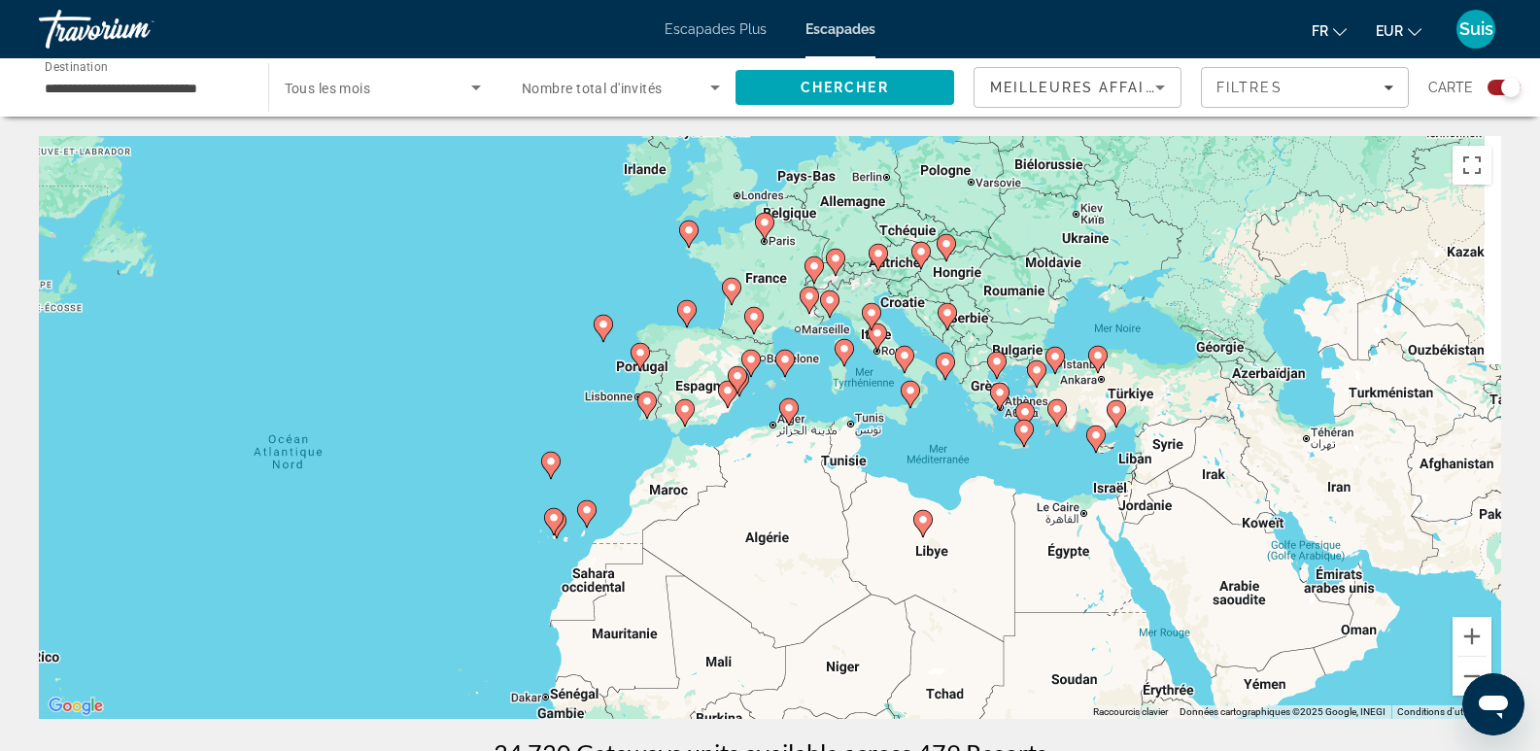
drag, startPoint x: 1414, startPoint y: 466, endPoint x: 1034, endPoint y: 553, distance: 389.7
click at [1034, 553] on div "Pour activer le glissement avec le clavier, appuyez sur Alt+Entrée. Une fois ce…" at bounding box center [770, 427] width 1462 height 583
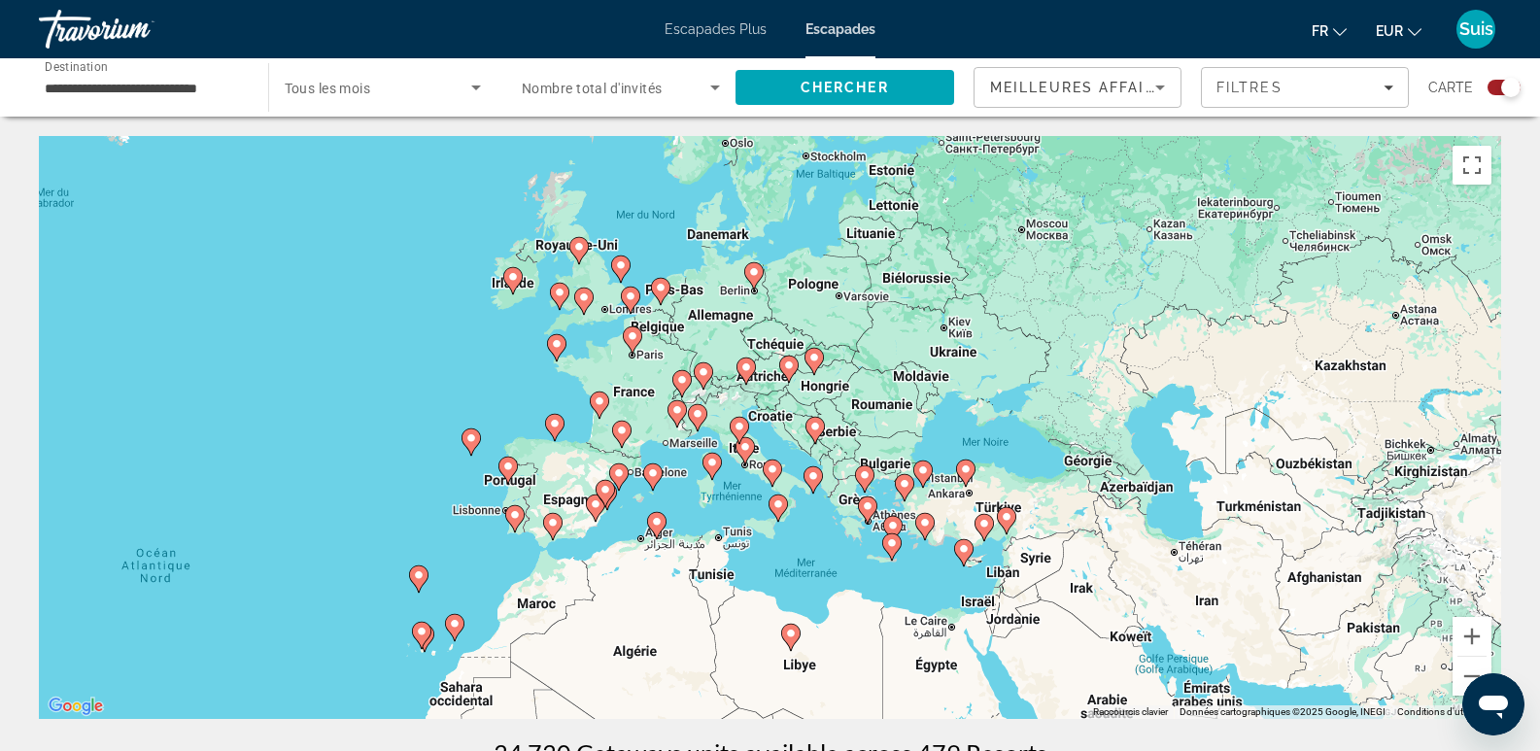
drag, startPoint x: 946, startPoint y: 447, endPoint x: 814, endPoint y: 562, distance: 175.0
click at [814, 562] on div "Pour activer le glissement avec le clavier, appuyez sur Alt+Entrée. Une fois ce…" at bounding box center [770, 427] width 1462 height 583
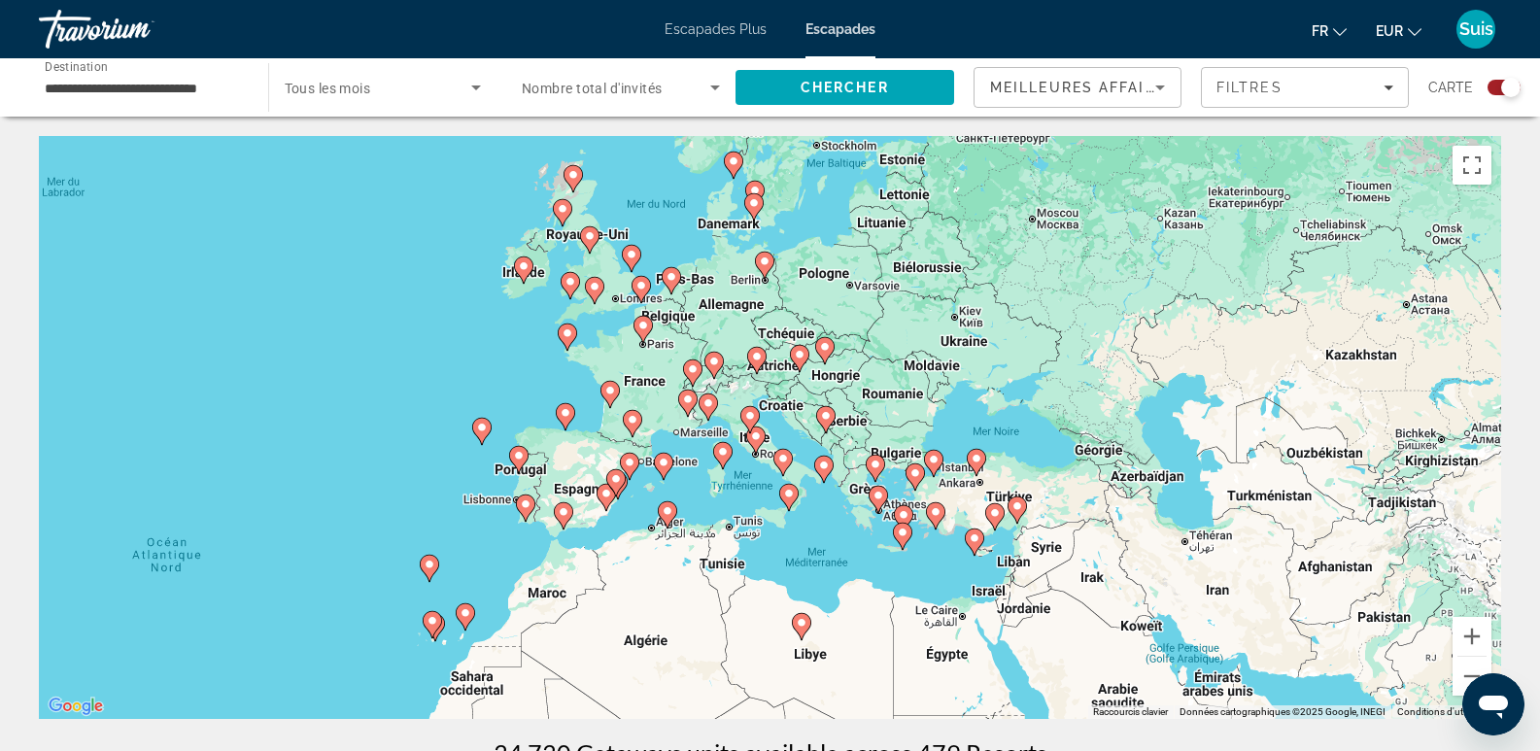
drag, startPoint x: 1059, startPoint y: 414, endPoint x: 1073, endPoint y: 402, distance: 17.9
click at [1073, 402] on div "Pour activer le glissement avec le clavier, appuyez sur Alt+Entrée. Une fois ce…" at bounding box center [770, 427] width 1462 height 583
click at [1480, 629] on button "Zoom avant" at bounding box center [1472, 636] width 39 height 39
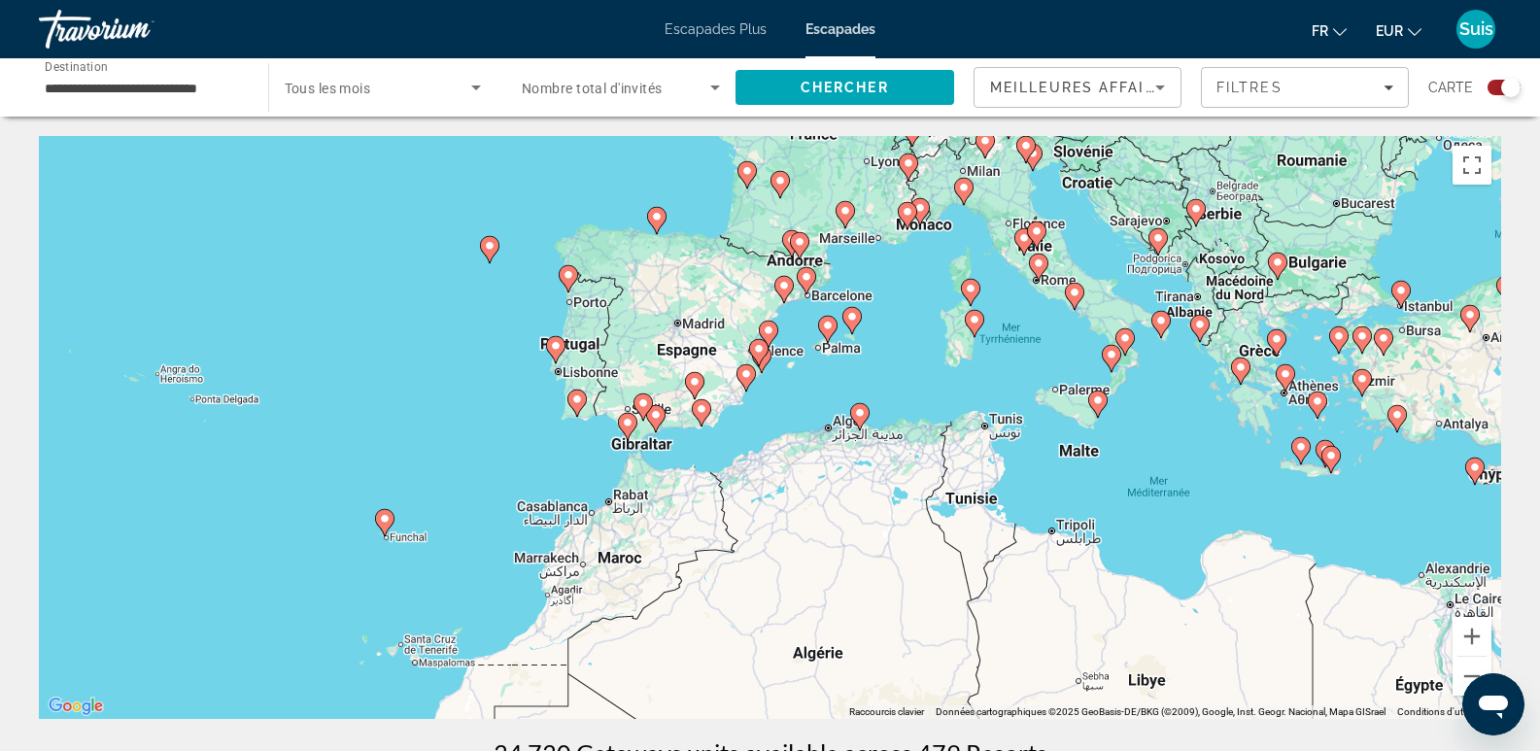
drag, startPoint x: 600, startPoint y: 570, endPoint x: 913, endPoint y: 340, distance: 389.3
click at [913, 341] on div "Pour activer le glissement avec le clavier, appuyez sur Alt+Entrée. Une fois ce…" at bounding box center [770, 427] width 1462 height 583
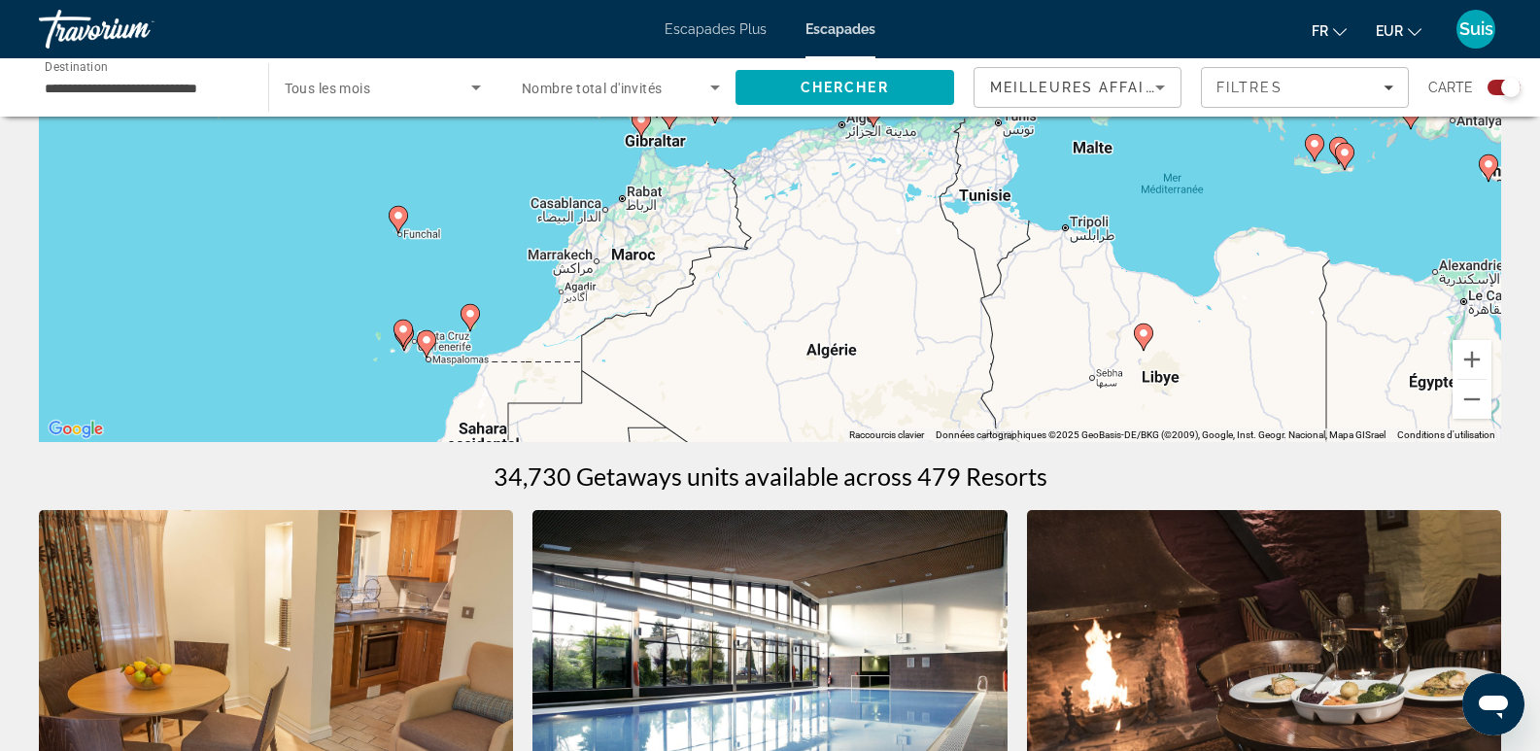
scroll to position [97, 0]
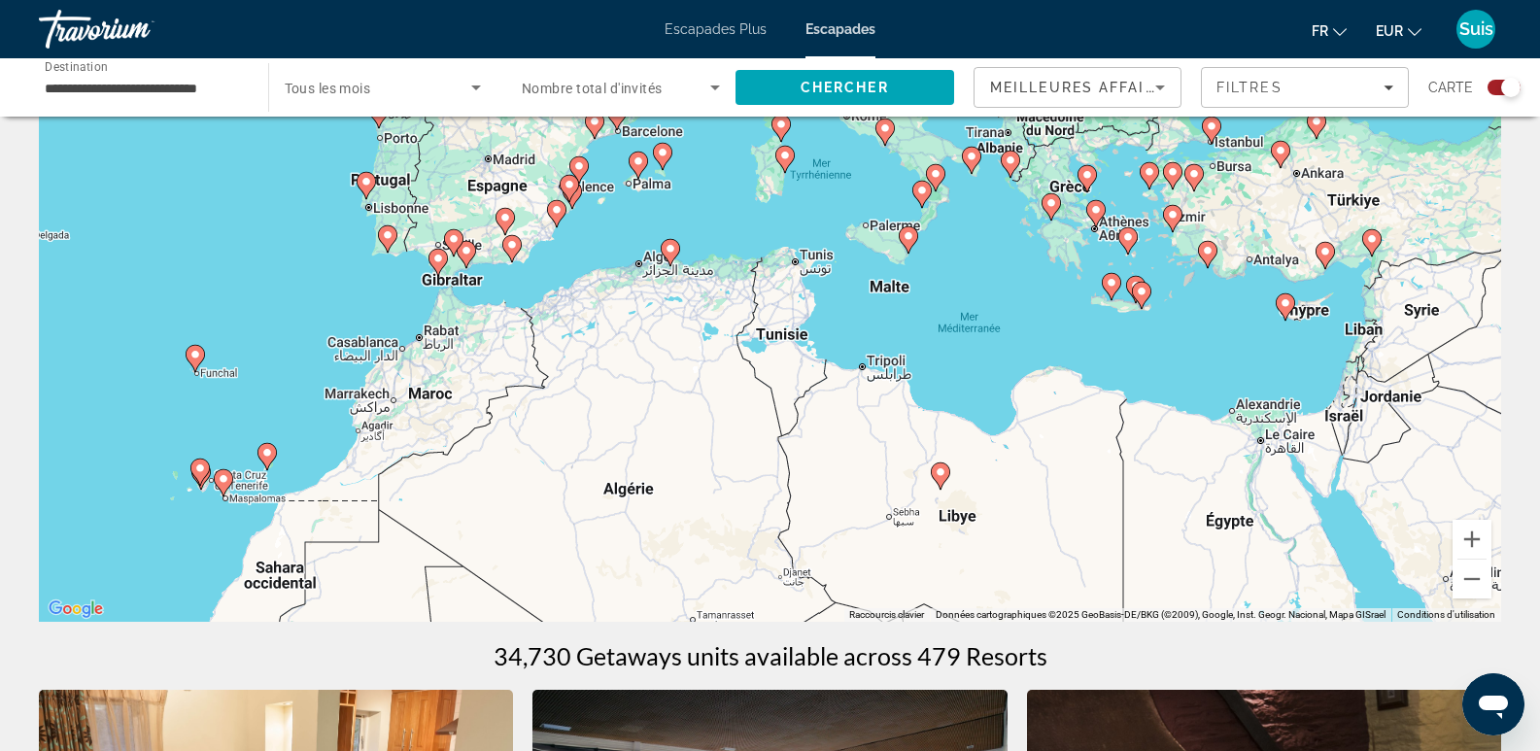
drag, startPoint x: 1341, startPoint y: 413, endPoint x: 1134, endPoint y: 370, distance: 211.4
click at [1134, 370] on div "Pour activer le glissement avec le clavier, appuyez sur Alt+Entrée. Une fois ce…" at bounding box center [770, 330] width 1462 height 583
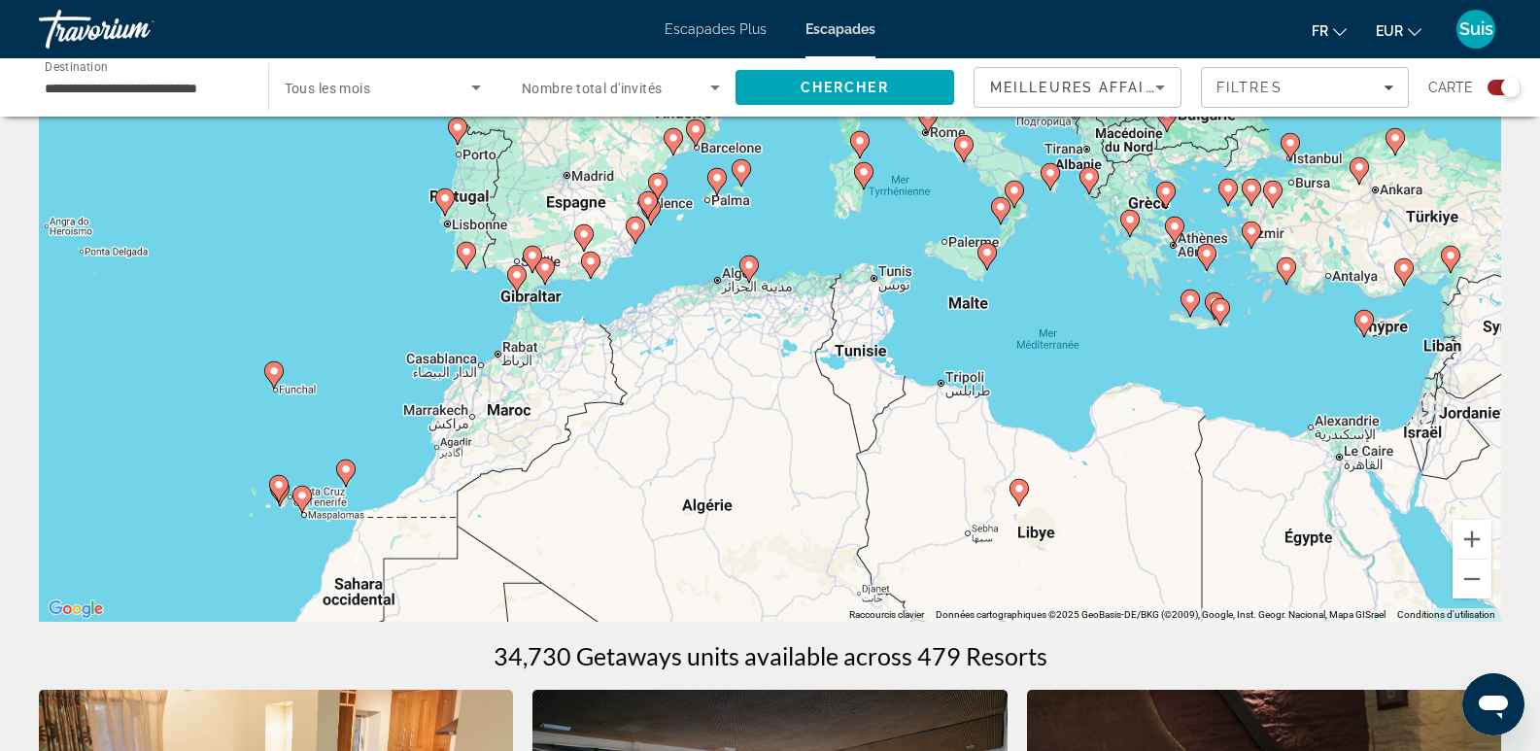
drag, startPoint x: 917, startPoint y: 303, endPoint x: 1001, endPoint y: 325, distance: 86.3
click at [1001, 325] on div "Pour activer le glissement avec le clavier, appuyez sur Alt+Entrée. Une fois ce…" at bounding box center [770, 330] width 1462 height 583
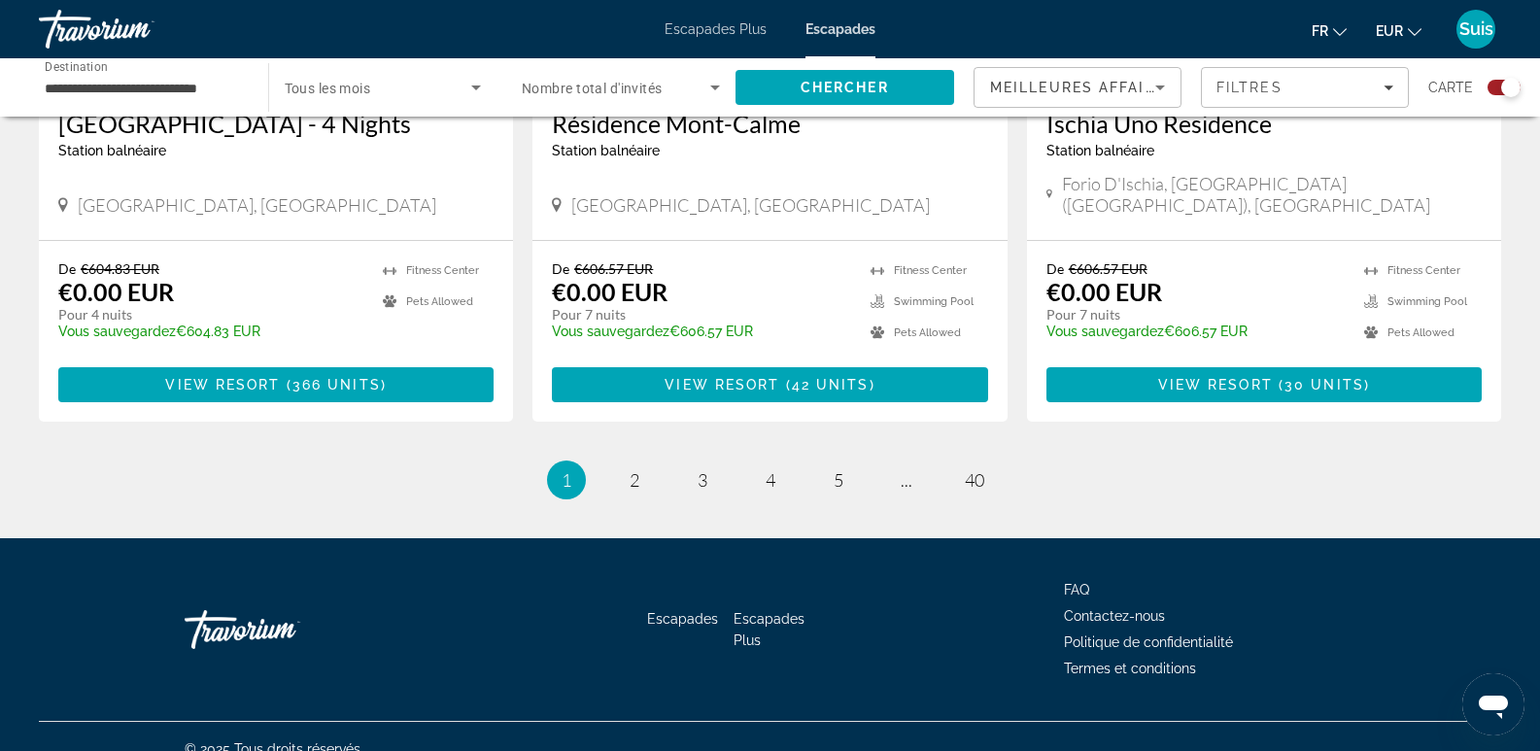
scroll to position [3024, 0]
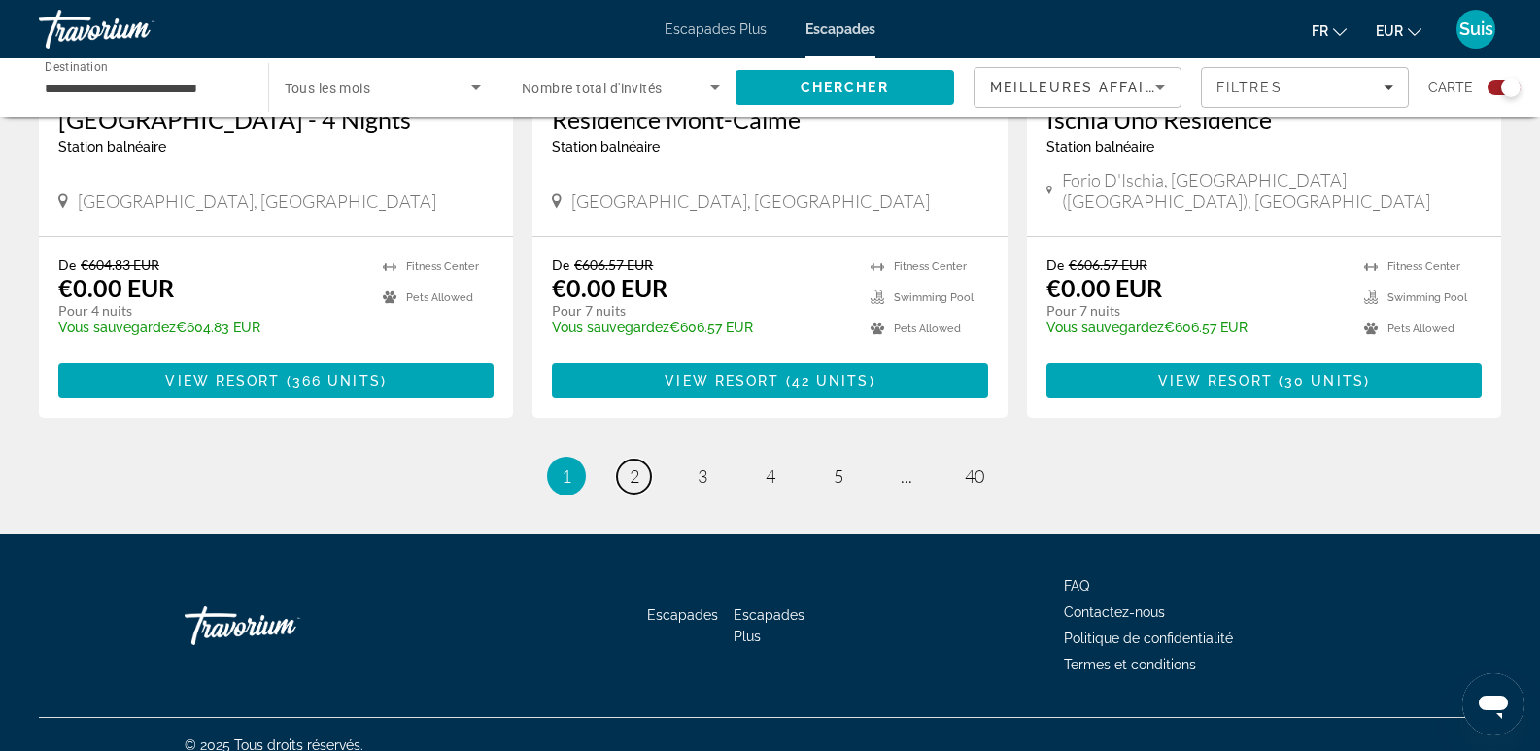
click at [632, 465] on span "2" at bounding box center [635, 475] width 10 height 21
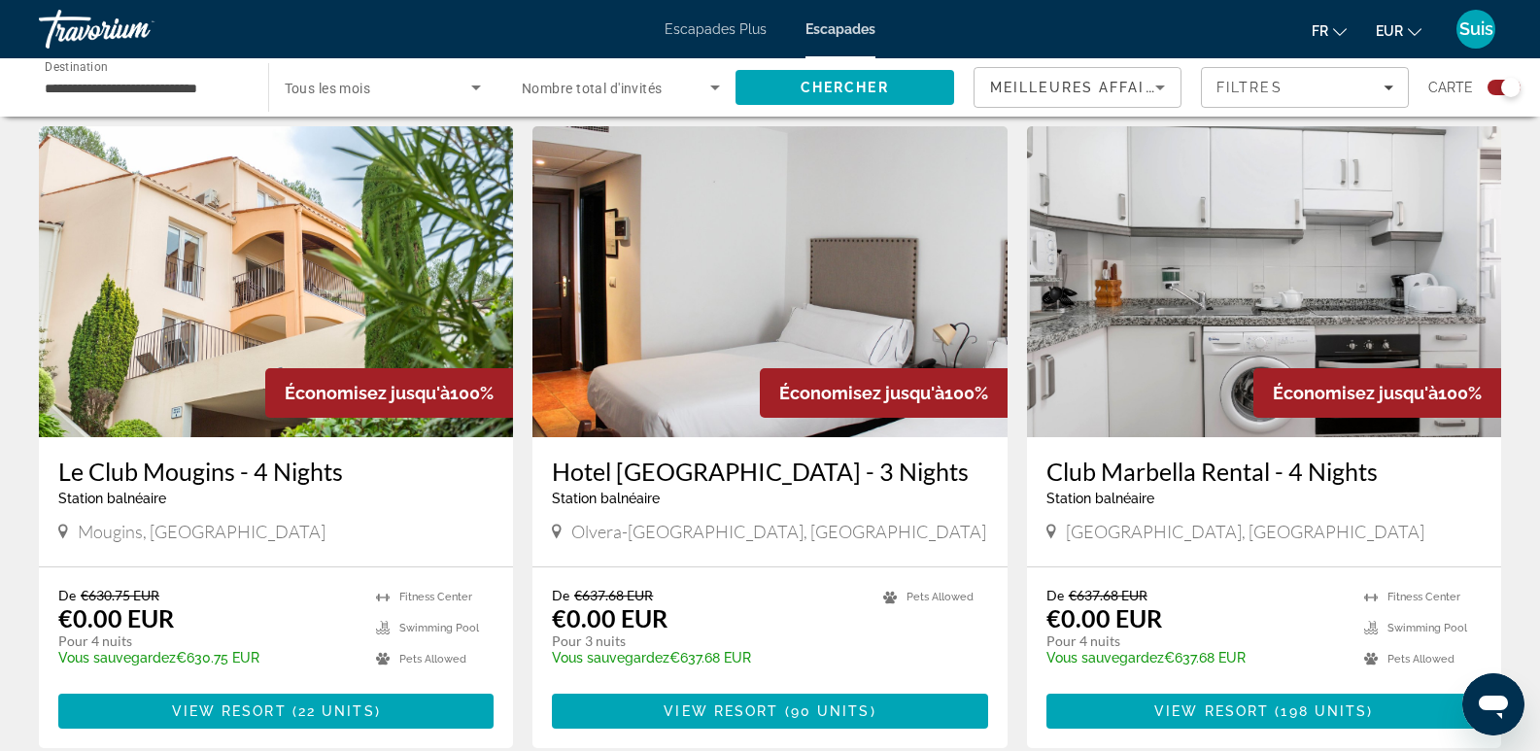
scroll to position [2033, 0]
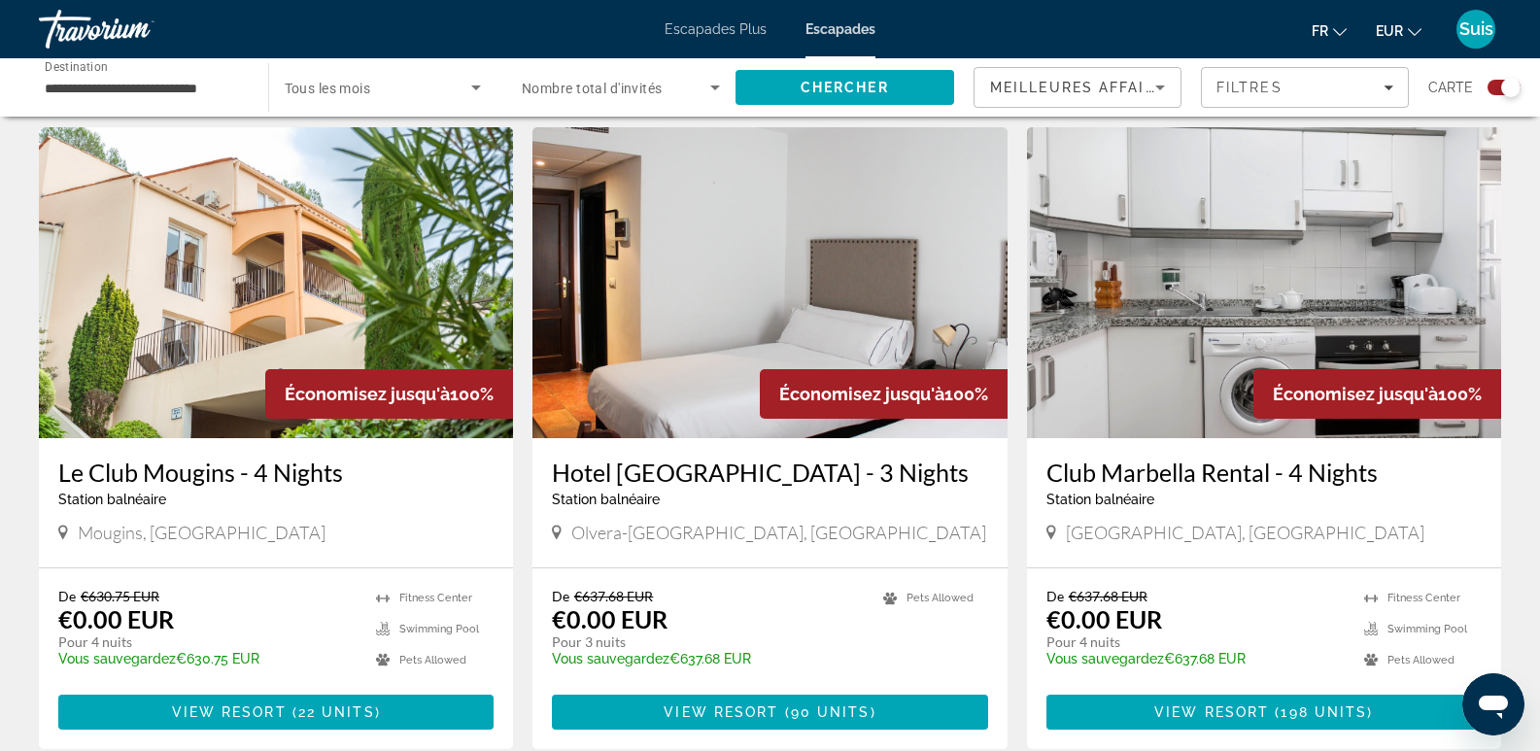
click at [1202, 319] on img "Contenu principal" at bounding box center [1264, 282] width 474 height 311
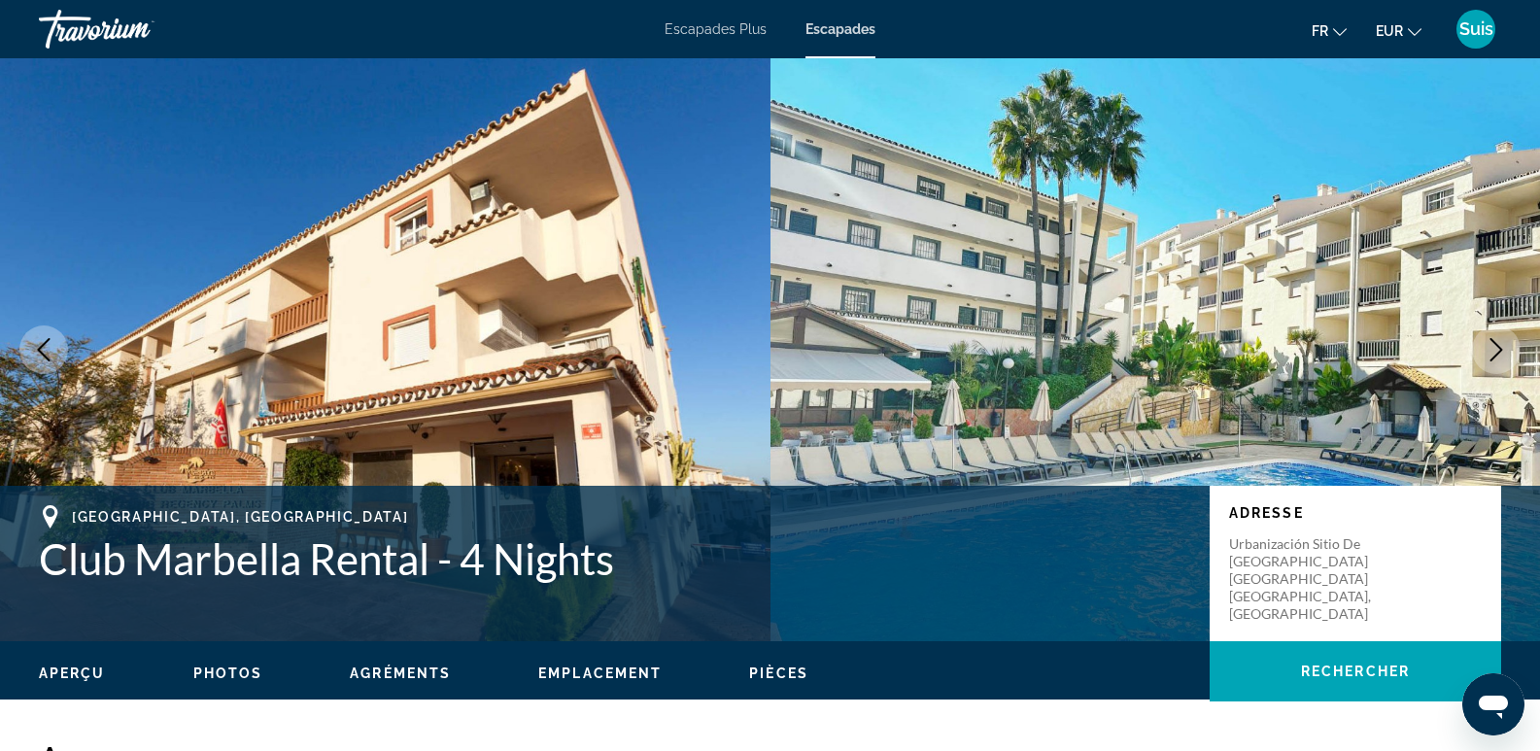
click at [1494, 343] on icon "Next image" at bounding box center [1496, 349] width 23 height 23
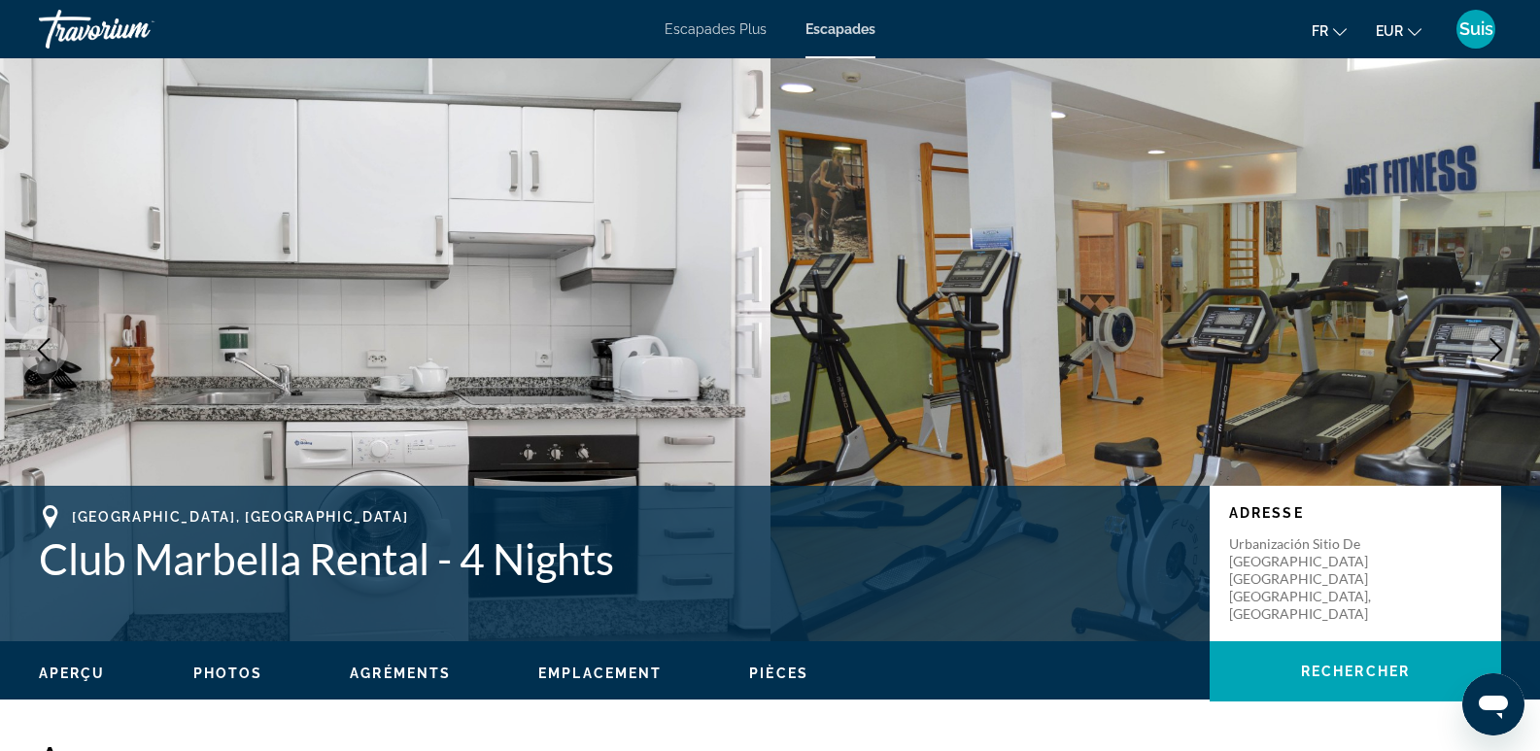
click at [1494, 343] on icon "Next image" at bounding box center [1496, 349] width 23 height 23
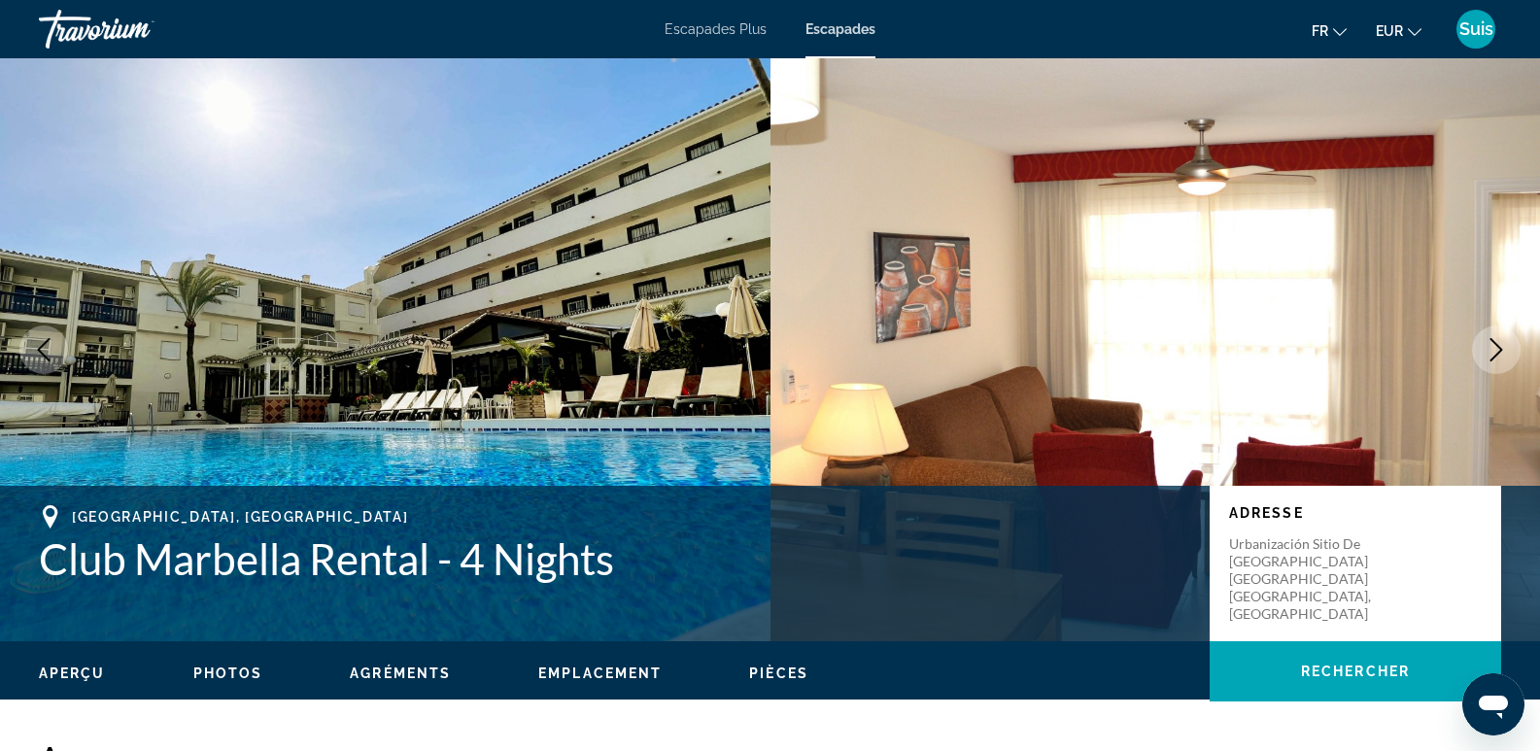
click at [1480, 346] on button "Next image" at bounding box center [1496, 350] width 49 height 49
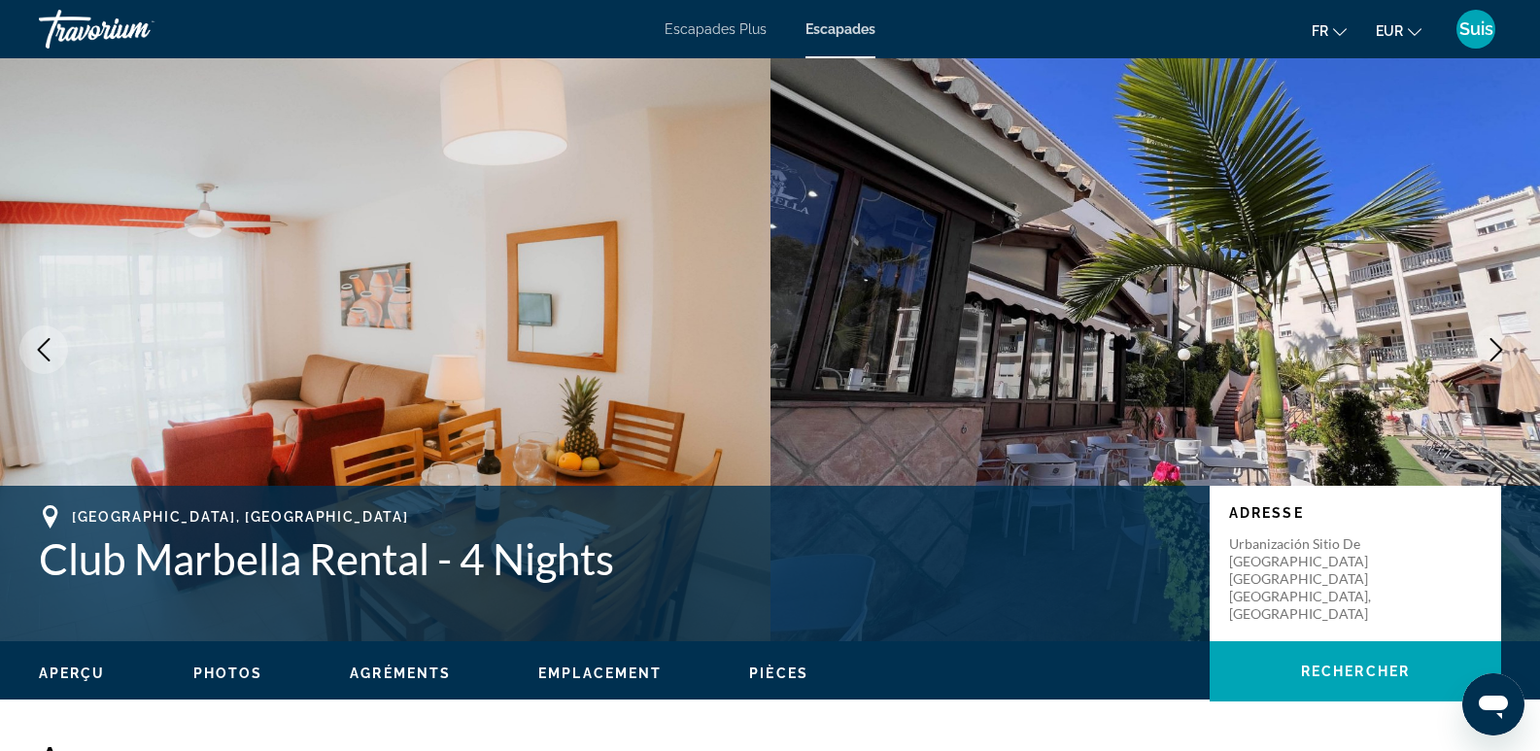
click at [1483, 352] on button "Next image" at bounding box center [1496, 350] width 49 height 49
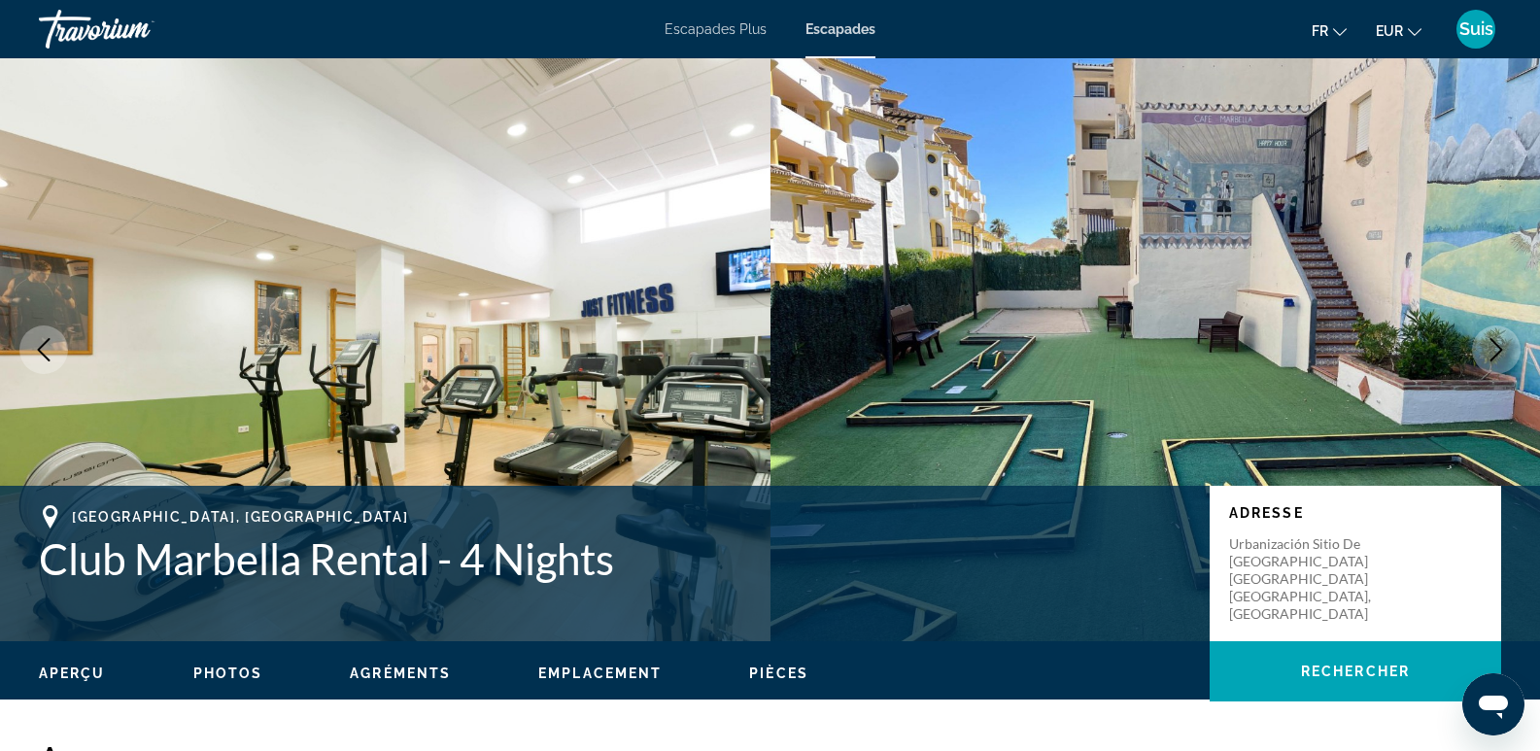
click at [1483, 352] on button "Next image" at bounding box center [1496, 350] width 49 height 49
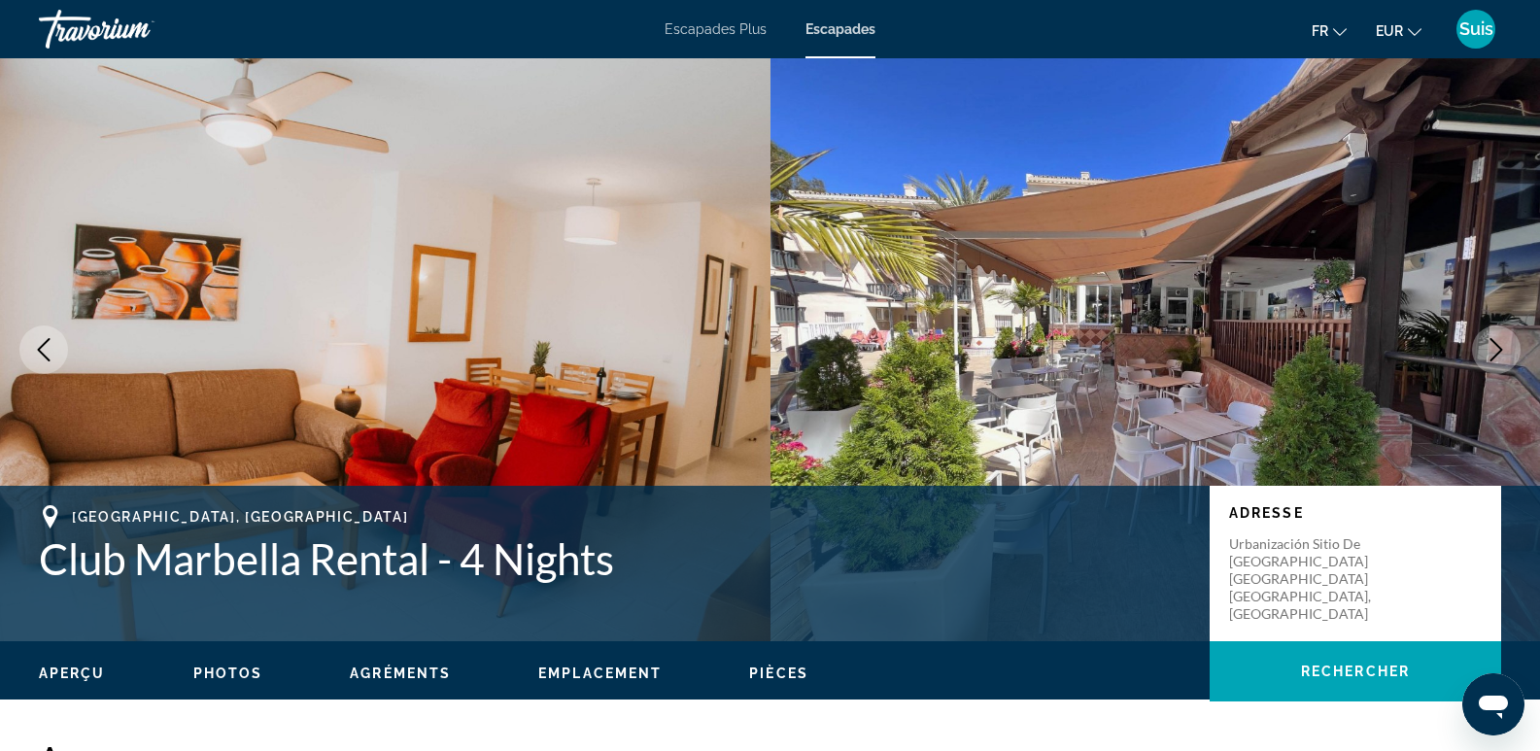
click at [1488, 346] on icon "Next image" at bounding box center [1496, 349] width 23 height 23
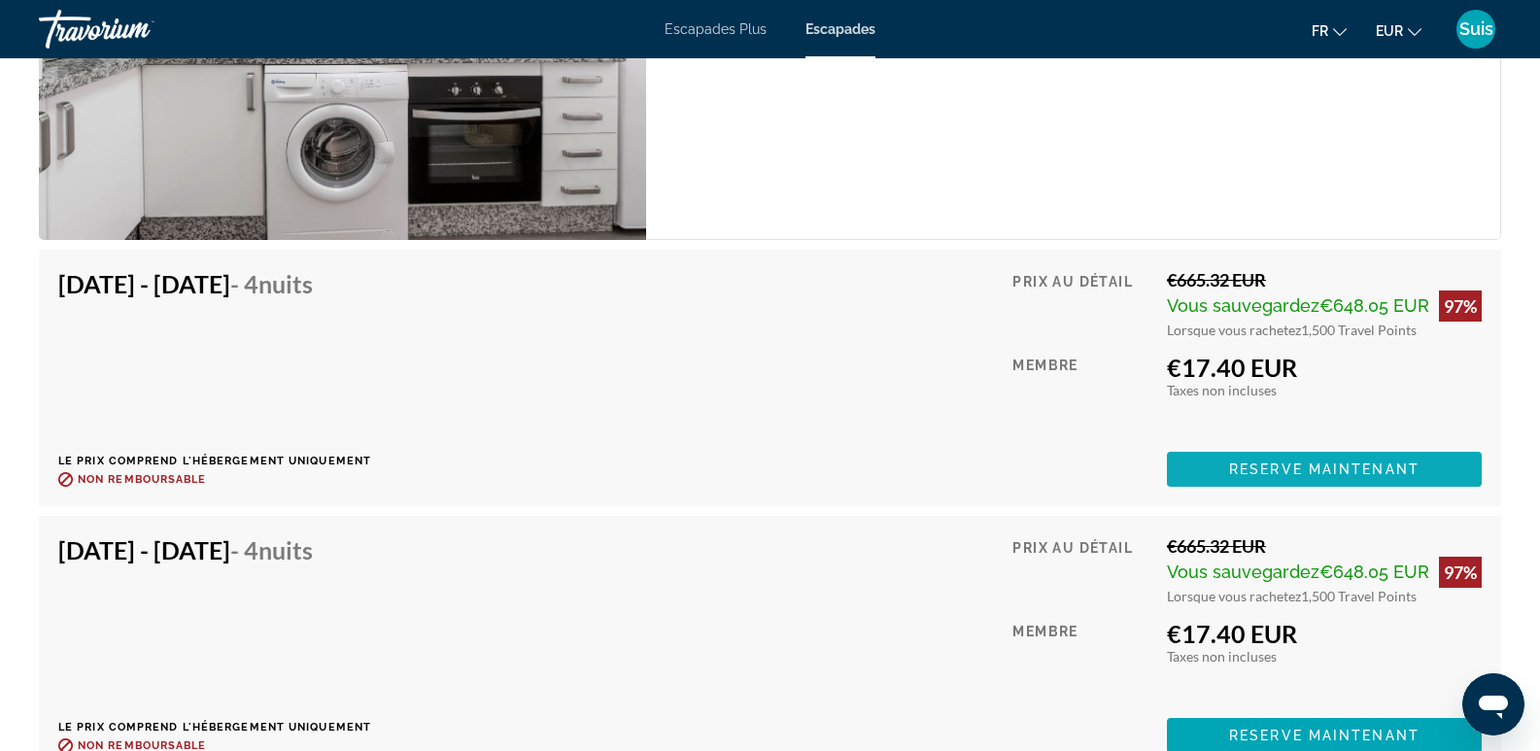
scroll to position [3498, 0]
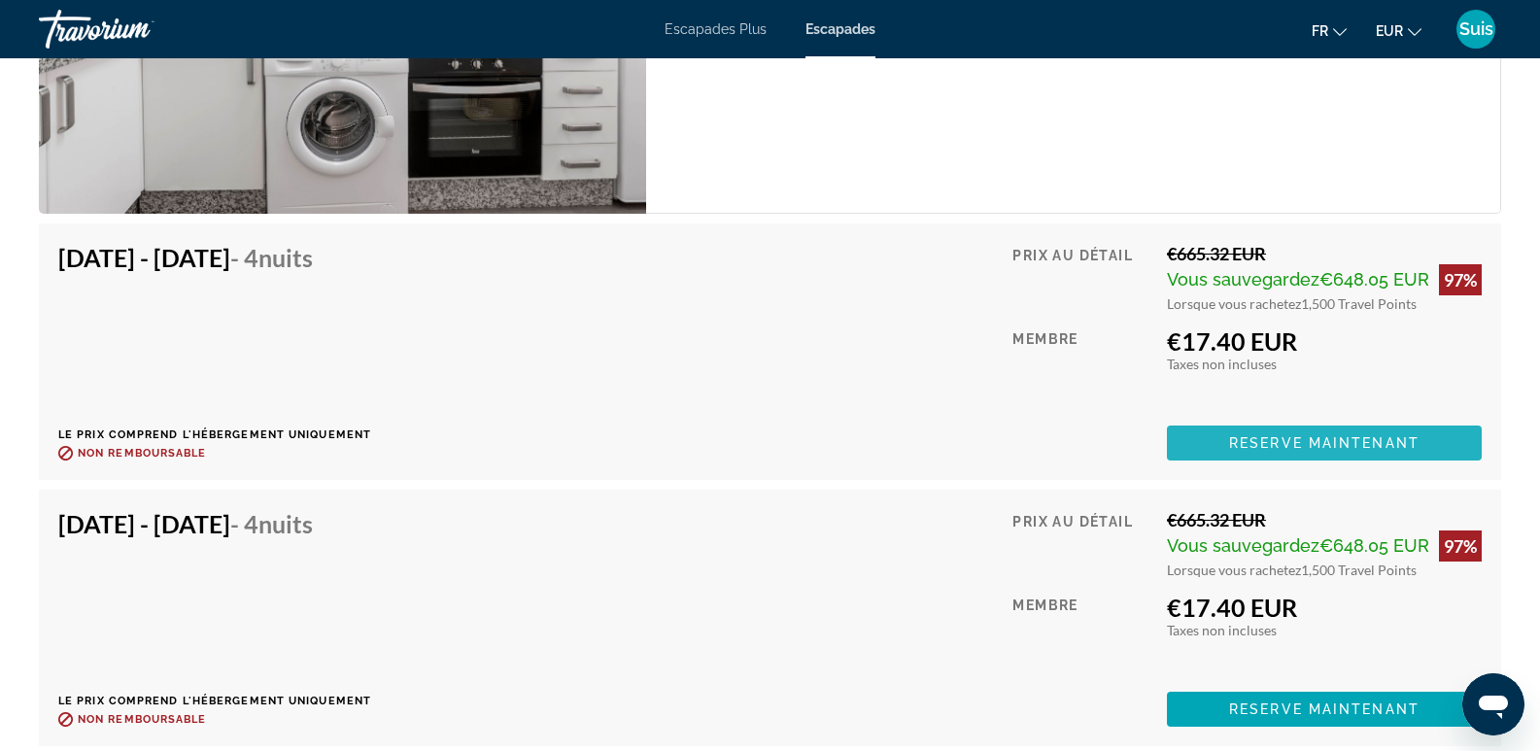
click at [1275, 420] on span "Contenu principal" at bounding box center [1324, 443] width 315 height 47
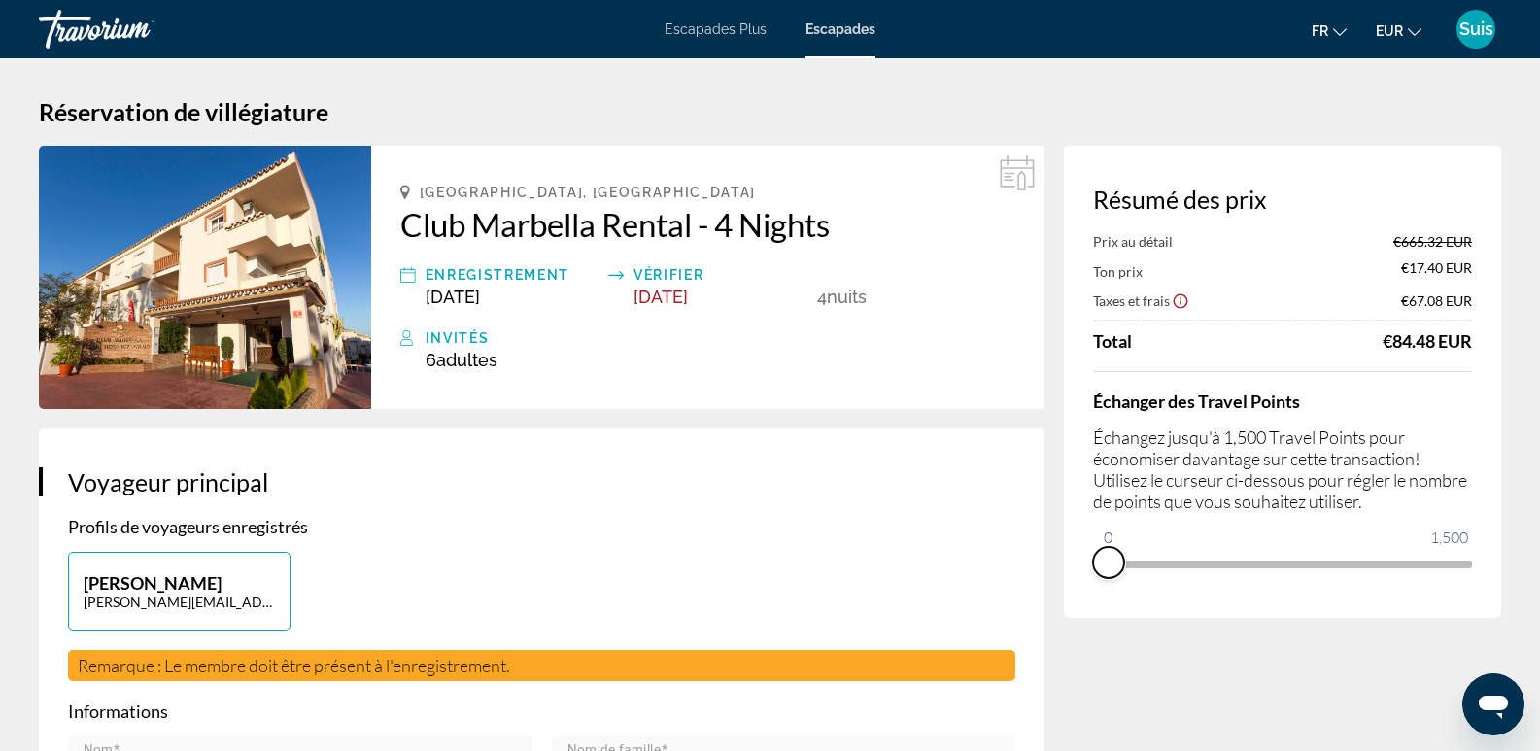
drag, startPoint x: 1455, startPoint y: 588, endPoint x: 1039, endPoint y: 575, distance: 416.1
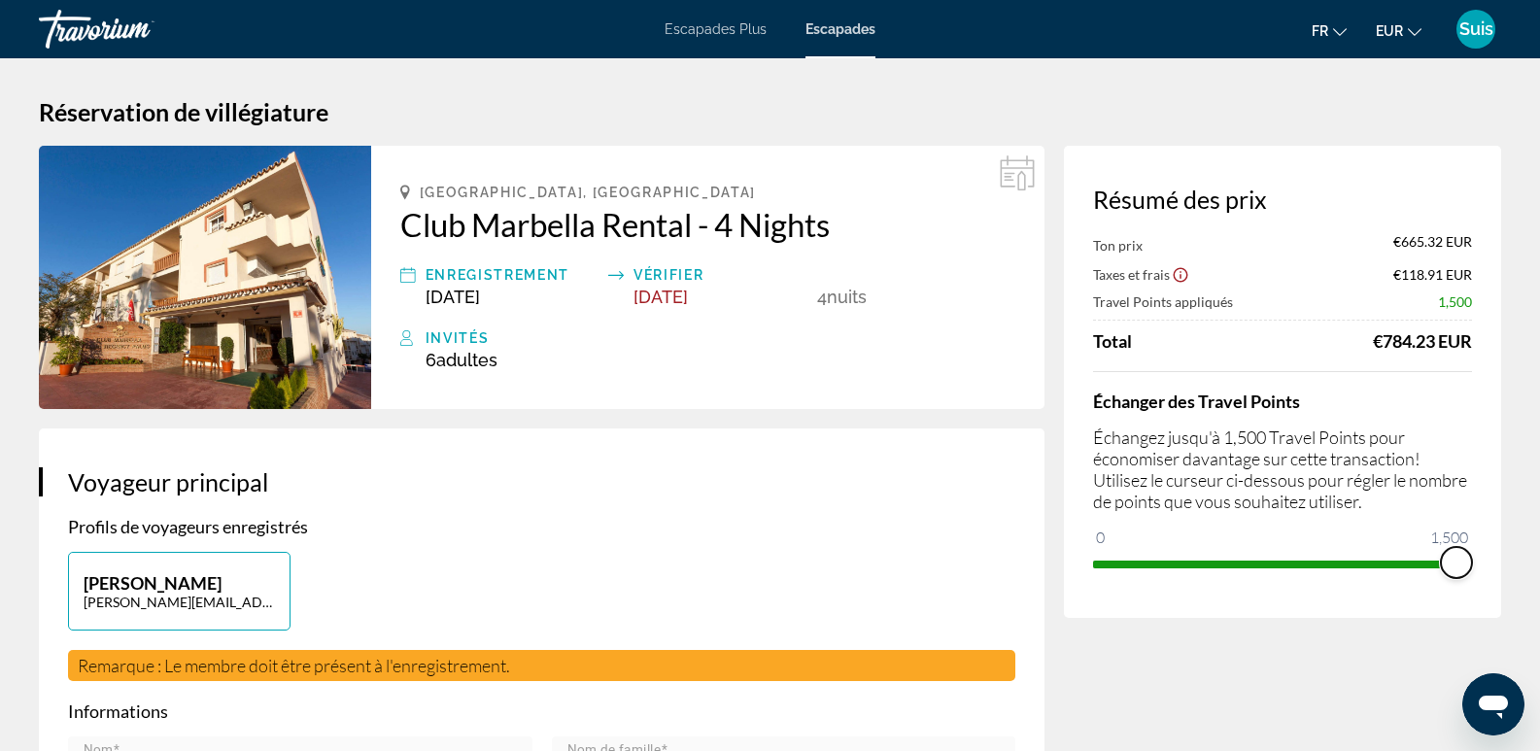
drag, startPoint x: 1106, startPoint y: 538, endPoint x: 1485, endPoint y: 589, distance: 382.3
click at [1485, 589] on div "Résumé des prix Ton prix €665.32 EUR Taxes et frais €118.91 EUR Travel Points a…" at bounding box center [1282, 382] width 437 height 472
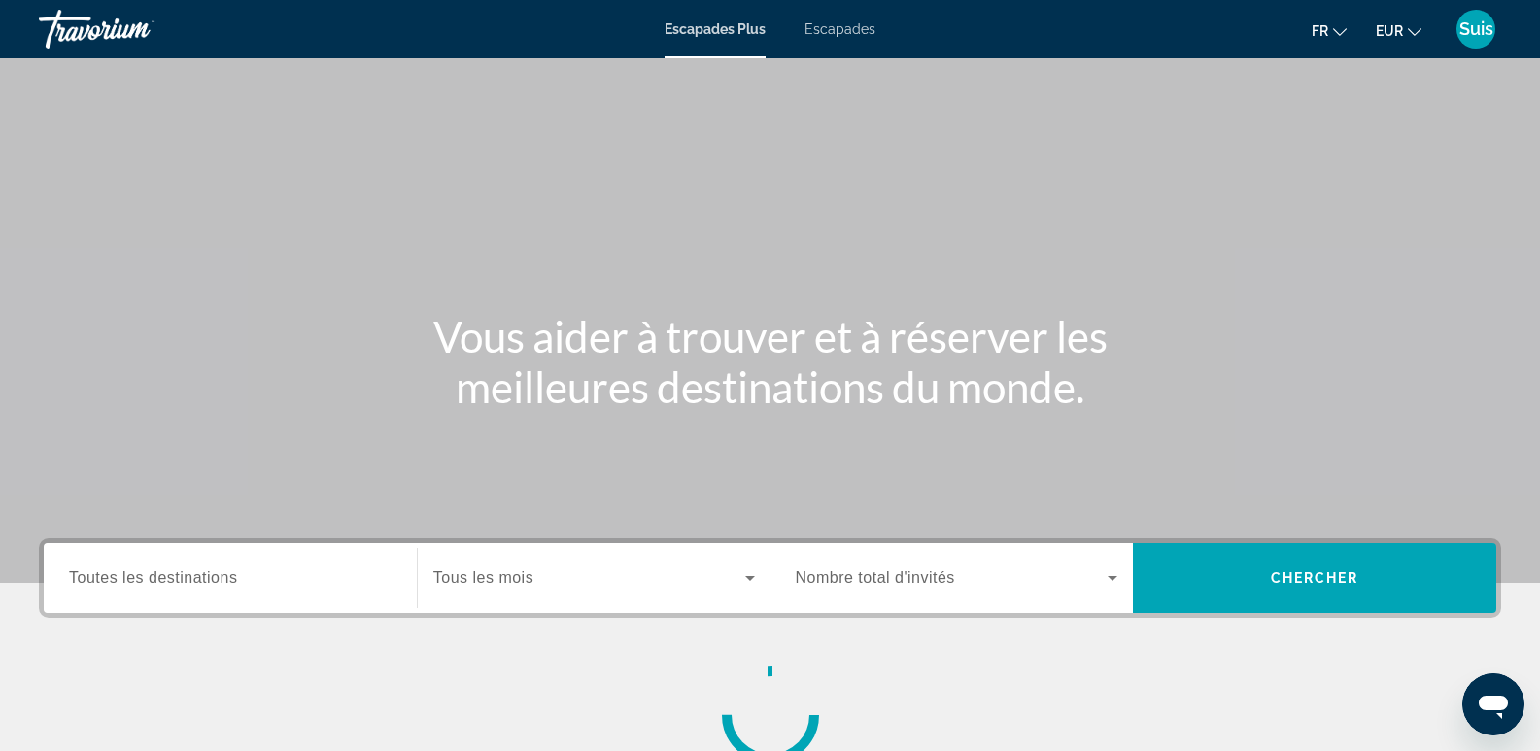
click at [851, 24] on font "Escapades" at bounding box center [840, 29] width 71 height 16
click at [139, 586] on span "Toutes les destinations" at bounding box center [153, 577] width 168 height 17
click at [139, 587] on input "Destination Toutes les destinations" at bounding box center [230, 578] width 323 height 23
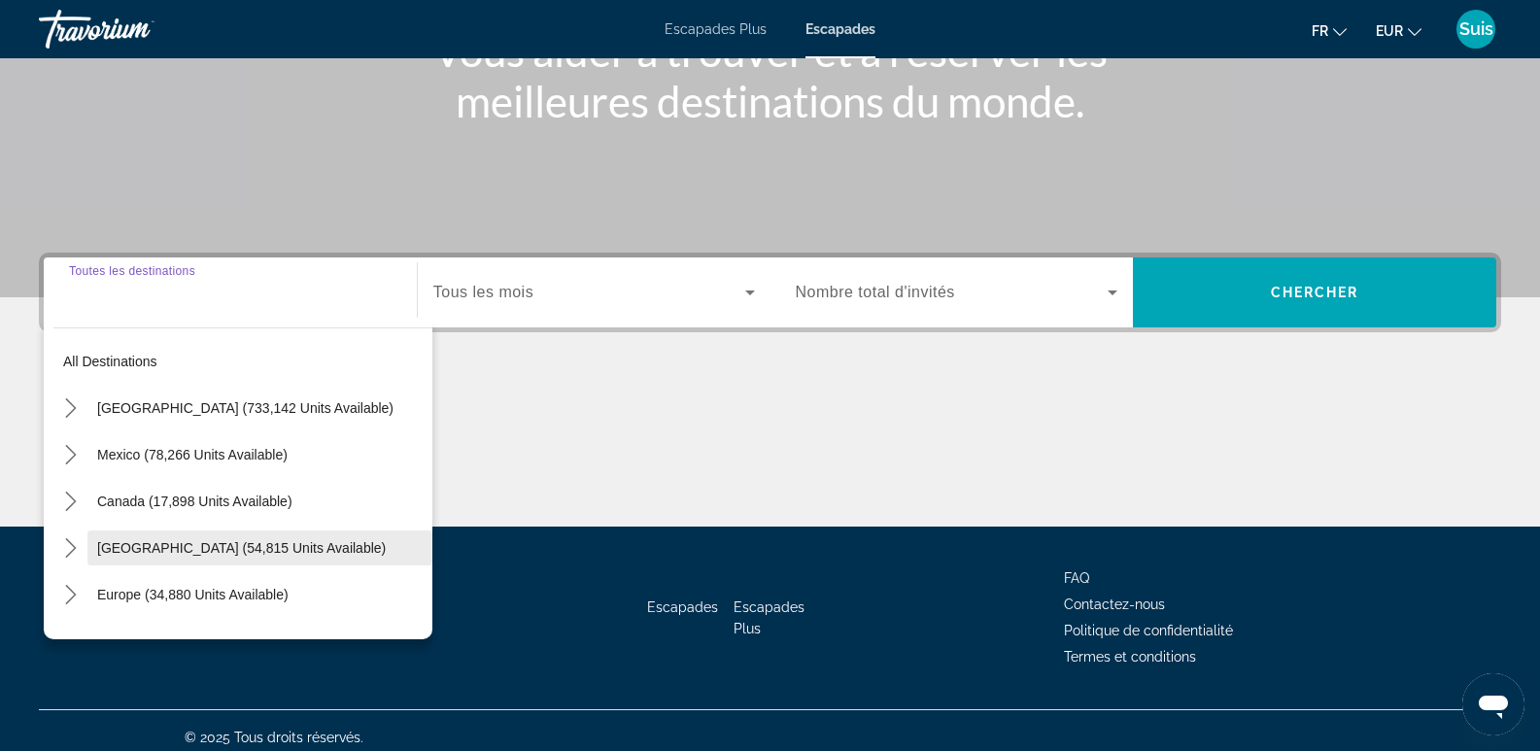
scroll to position [299, 0]
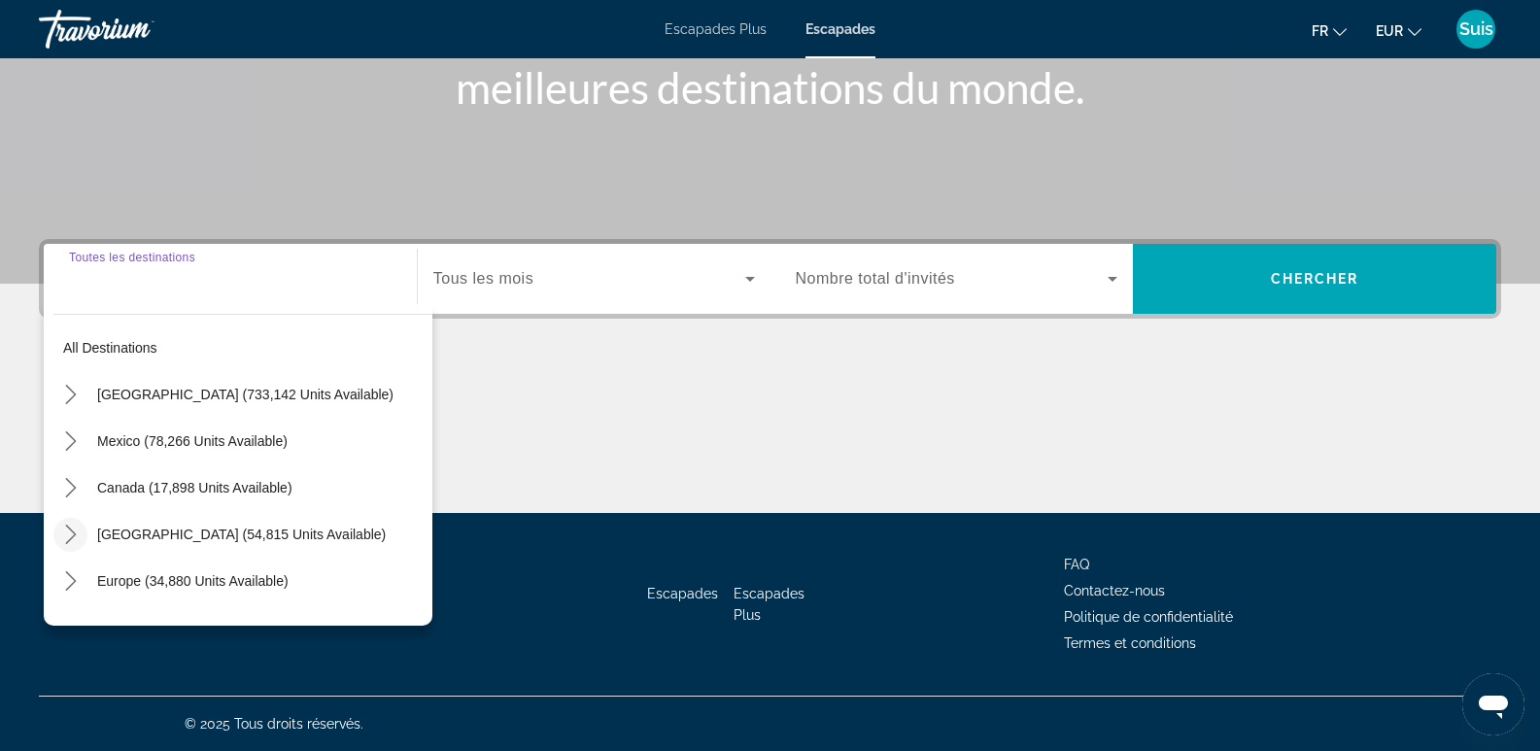
click at [70, 530] on icon "Toggle Caribbean & Atlantic Islands (54,815 units available) submenu" at bounding box center [70, 534] width 11 height 19
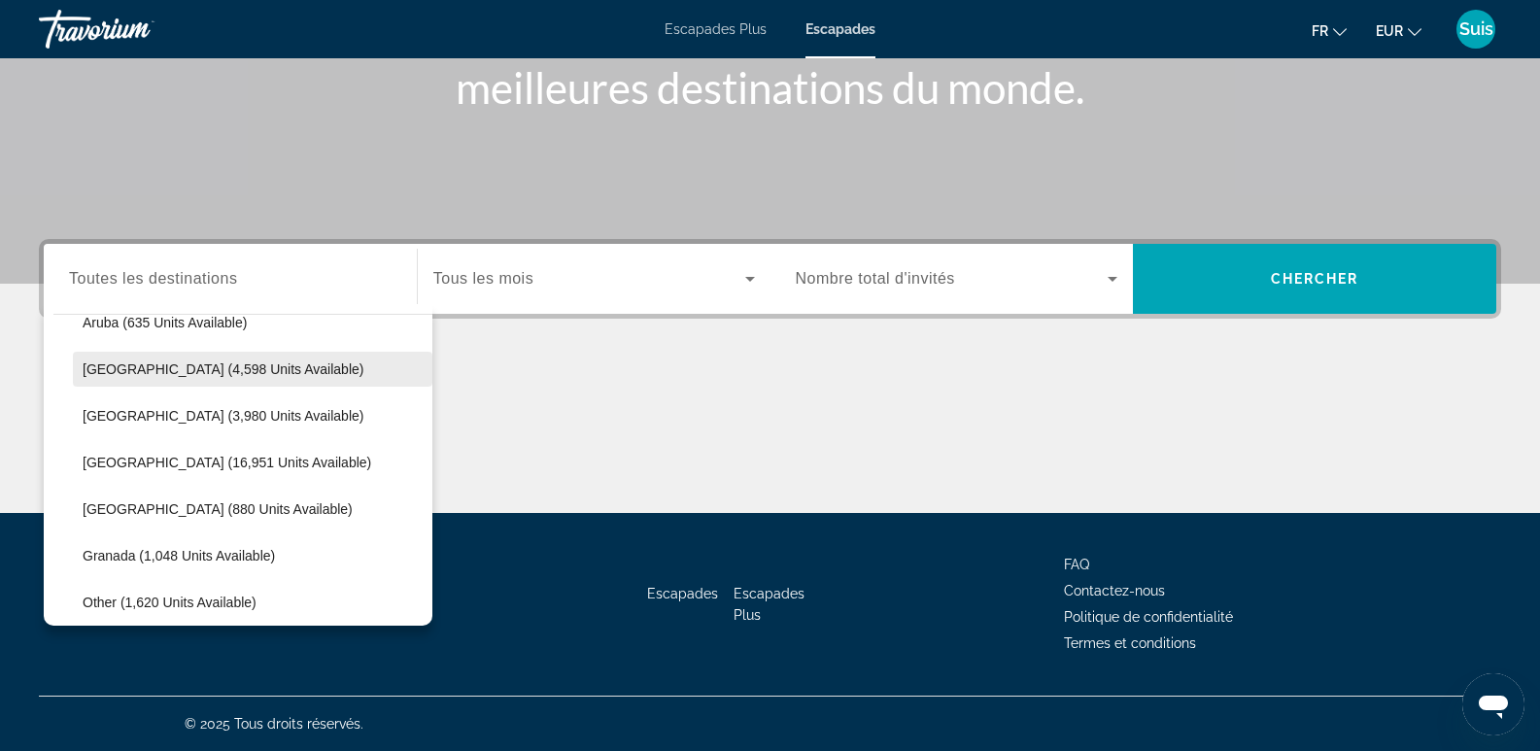
scroll to position [293, 0]
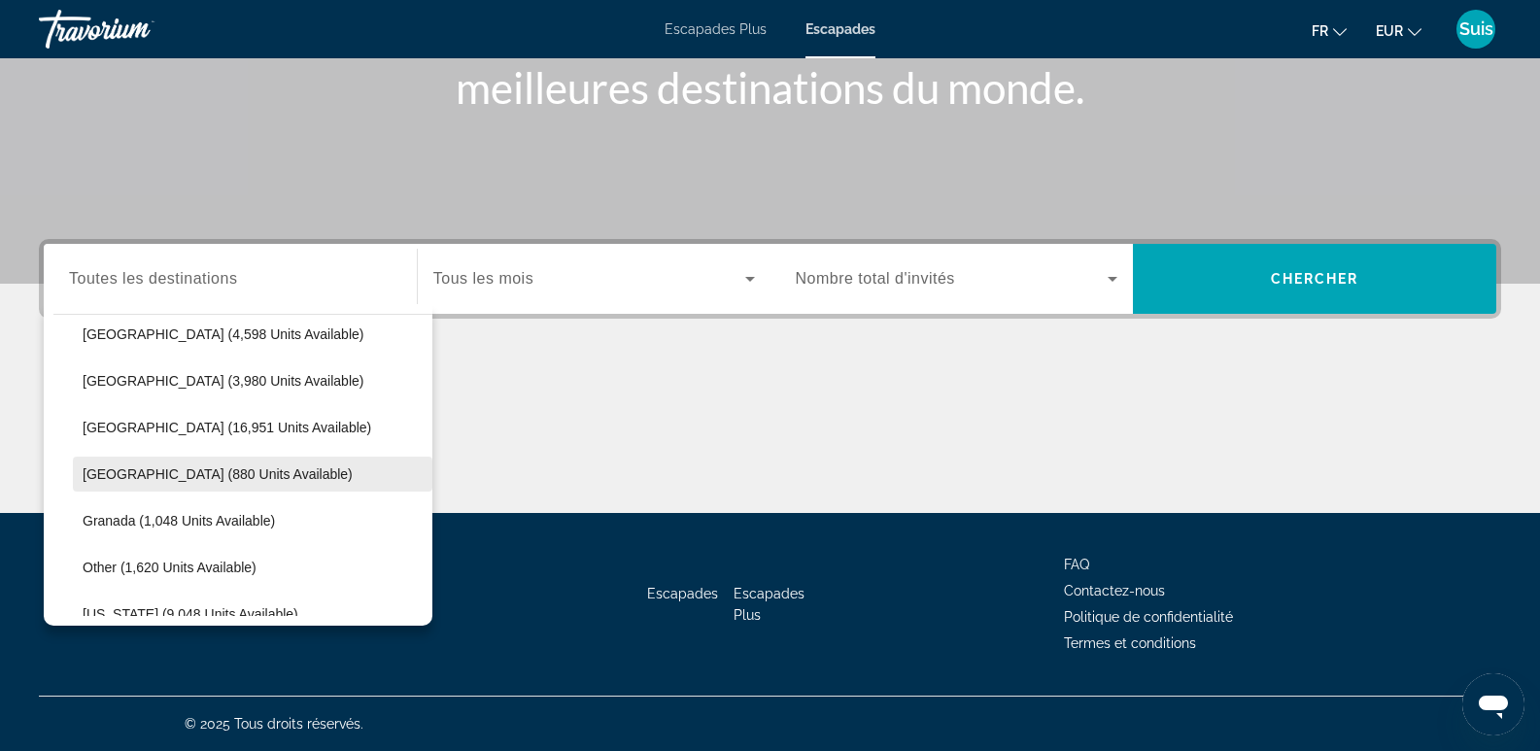
click at [200, 474] on span "Dominican Republic (880 units available)" at bounding box center [218, 474] width 270 height 16
type input "**********"
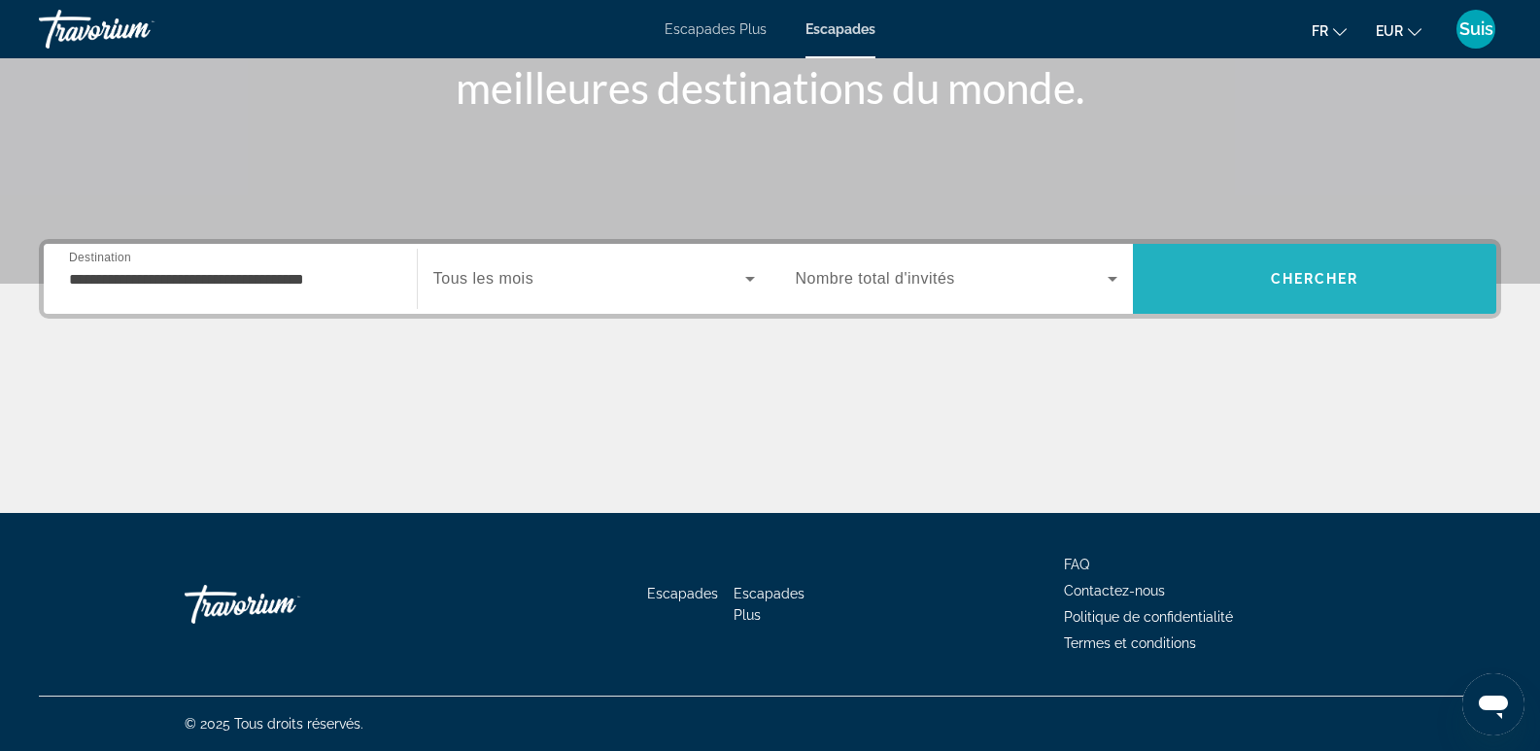
click at [1304, 291] on span "Search" at bounding box center [1314, 279] width 363 height 47
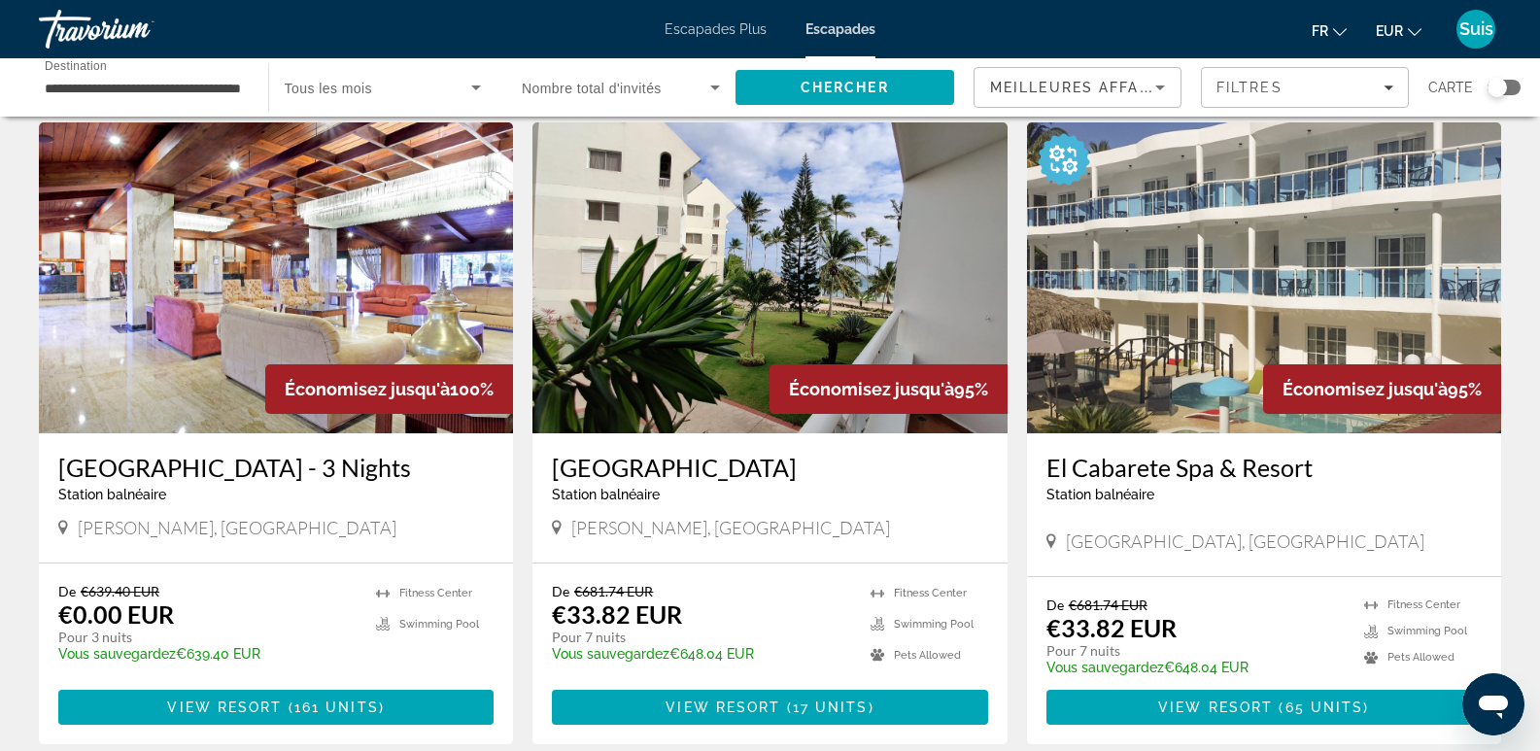
scroll to position [97, 0]
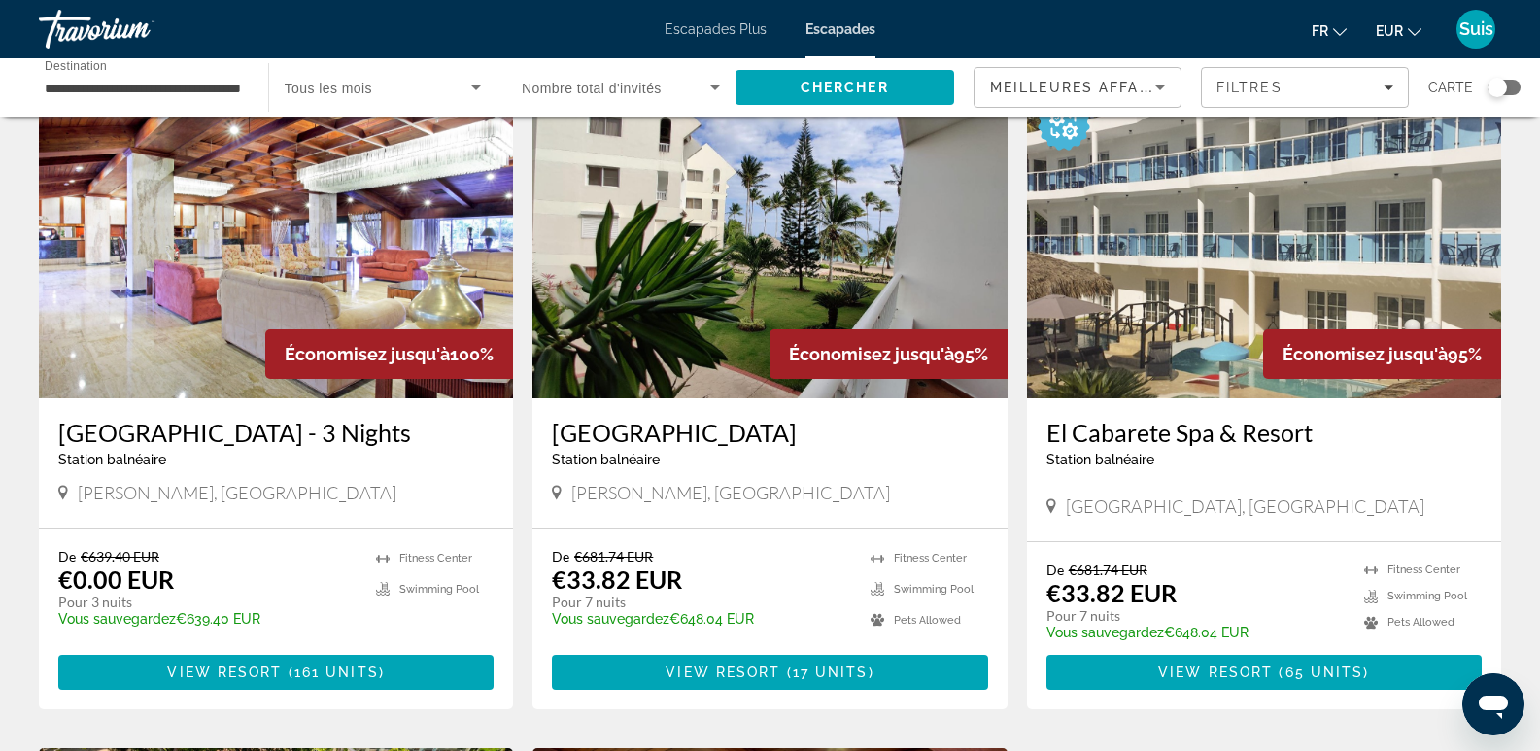
click at [1123, 276] on img "Contenu principal" at bounding box center [1264, 242] width 474 height 311
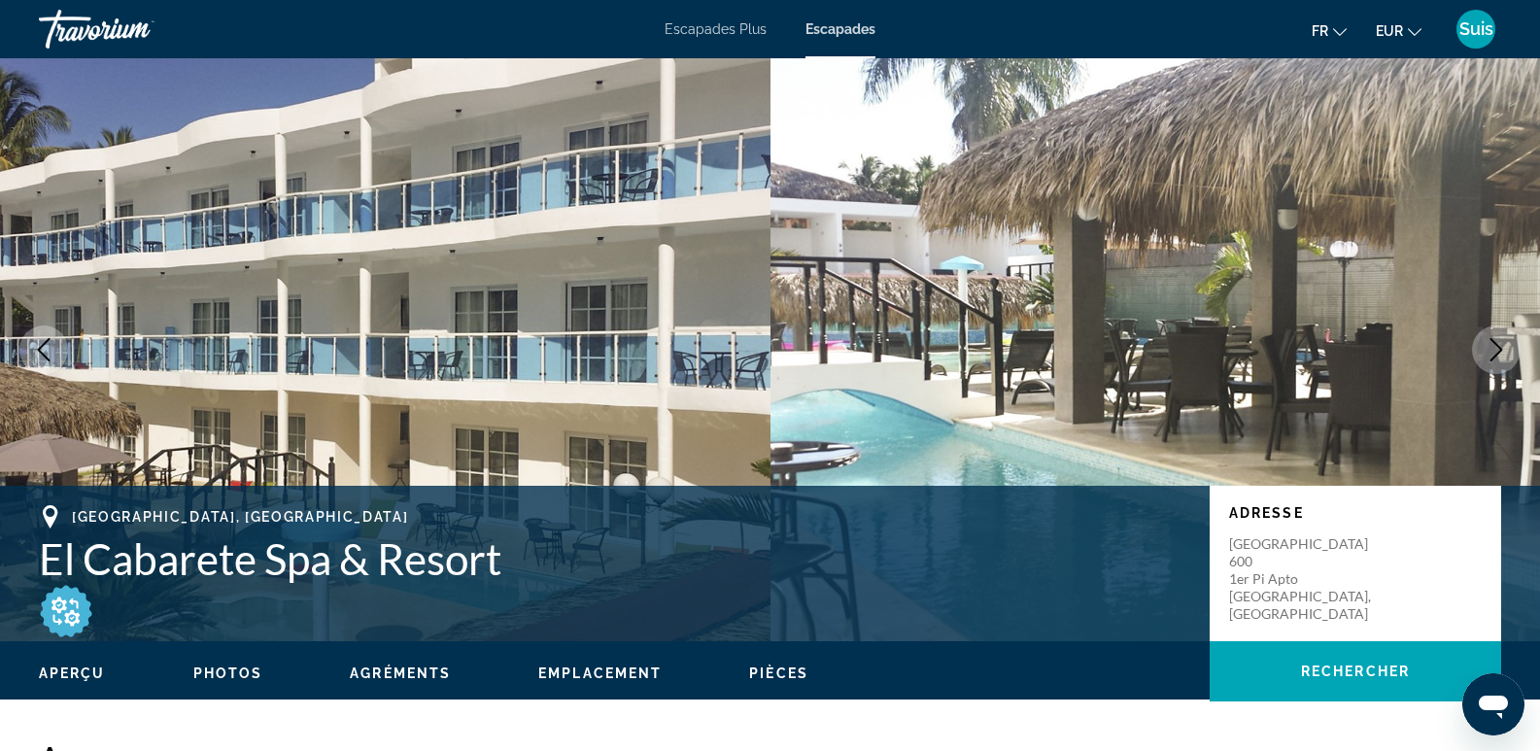
click at [1499, 334] on button "Next image" at bounding box center [1496, 350] width 49 height 49
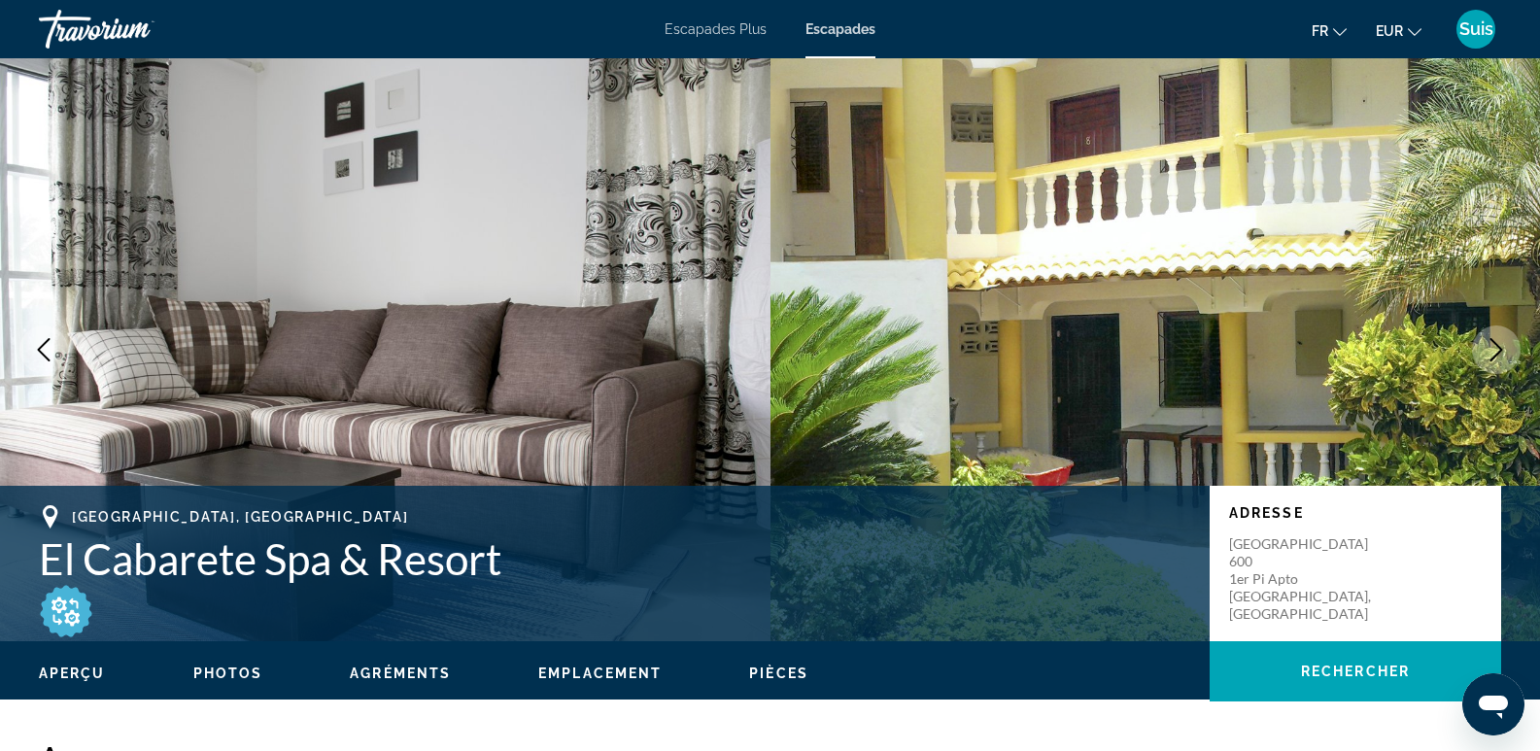
click at [1499, 334] on button "Next image" at bounding box center [1496, 350] width 49 height 49
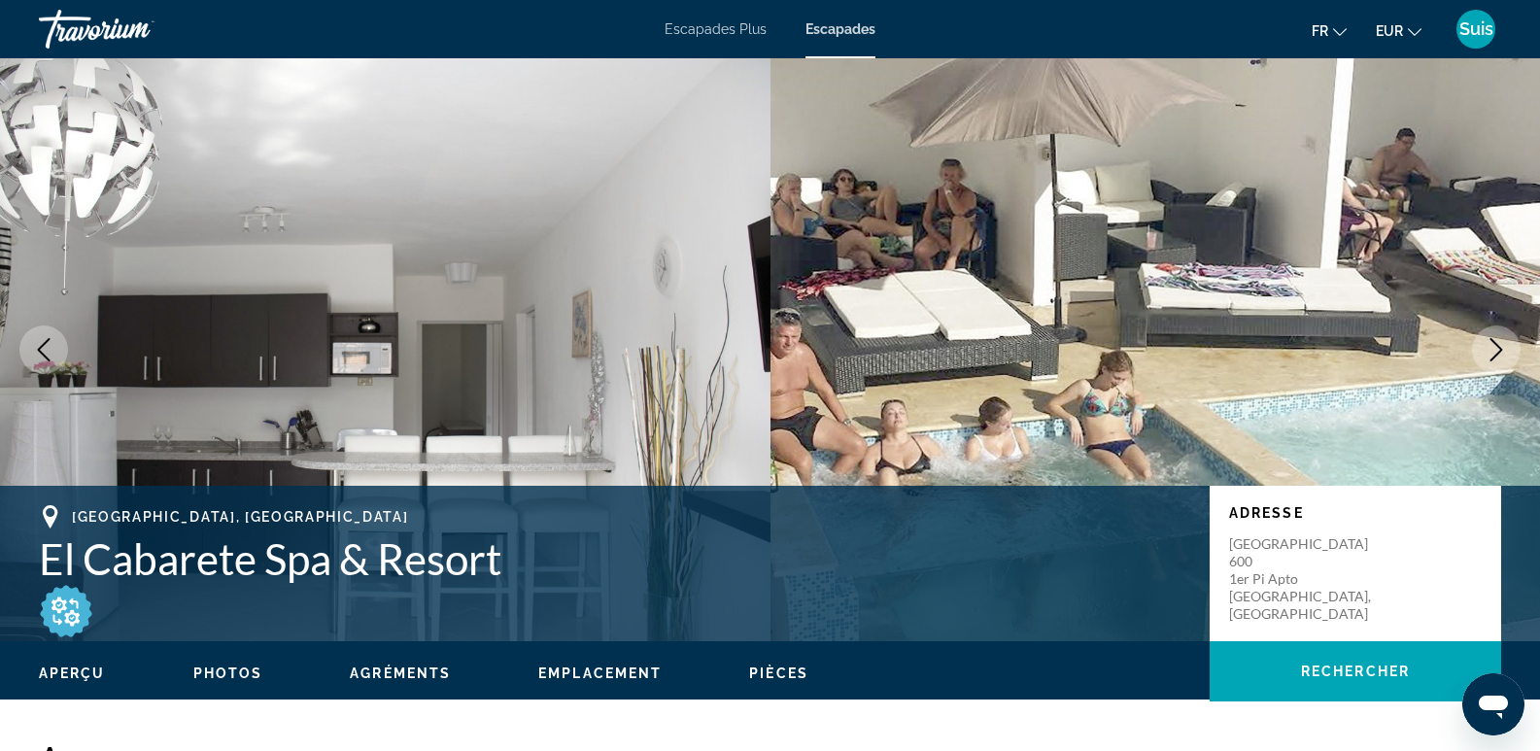
click at [1488, 347] on icon "Next image" at bounding box center [1496, 349] width 23 height 23
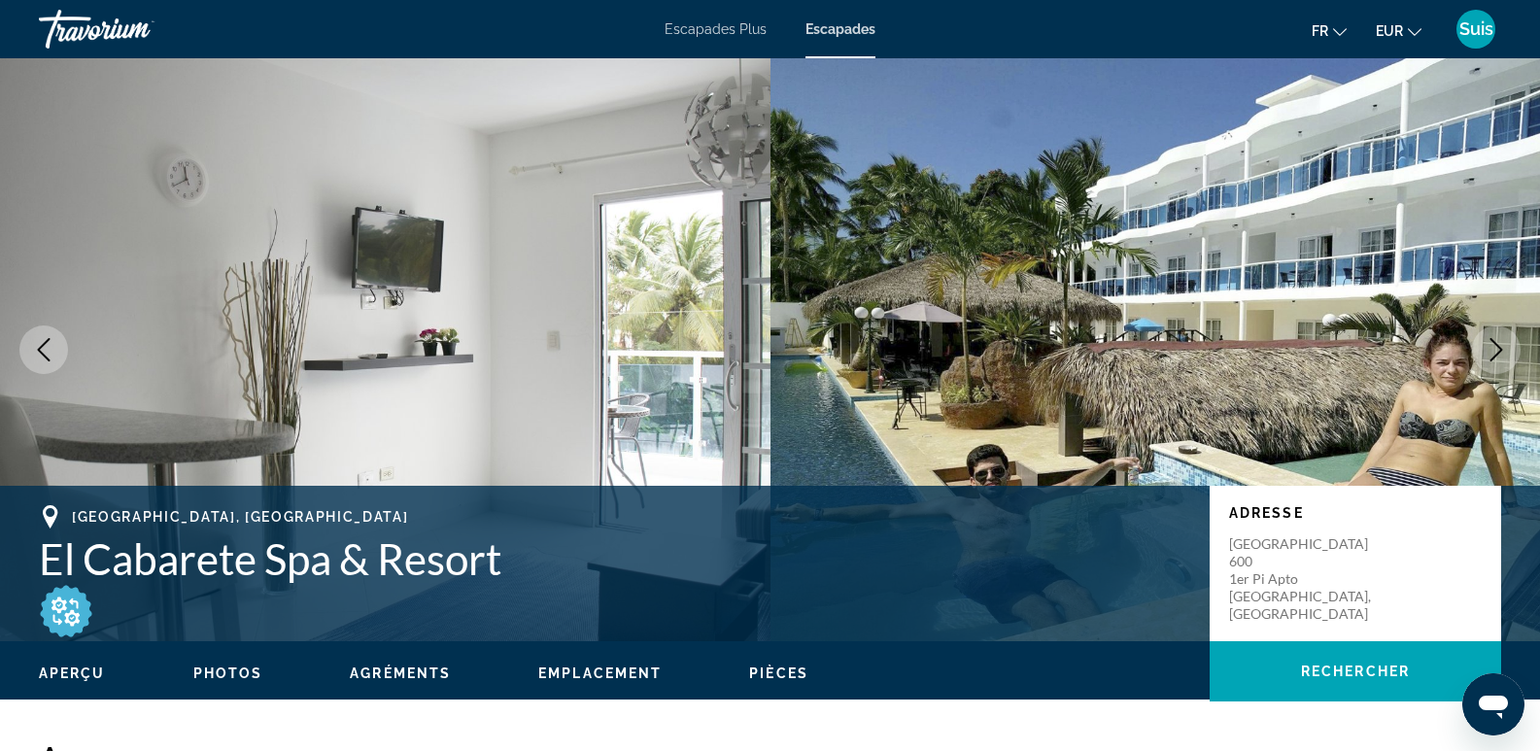
click at [1488, 346] on icon "Next image" at bounding box center [1496, 349] width 23 height 23
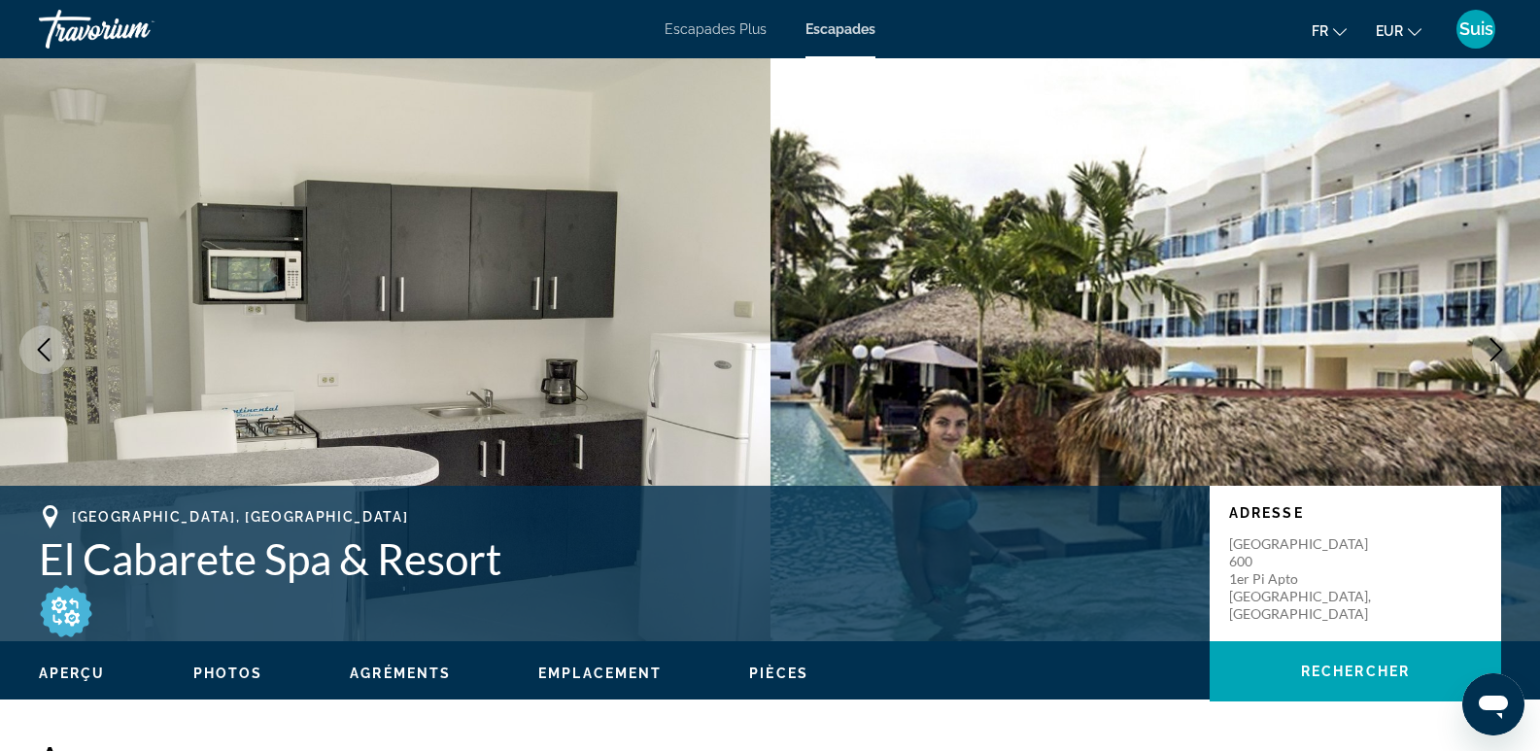
click at [1489, 349] on icon "Next image" at bounding box center [1496, 349] width 23 height 23
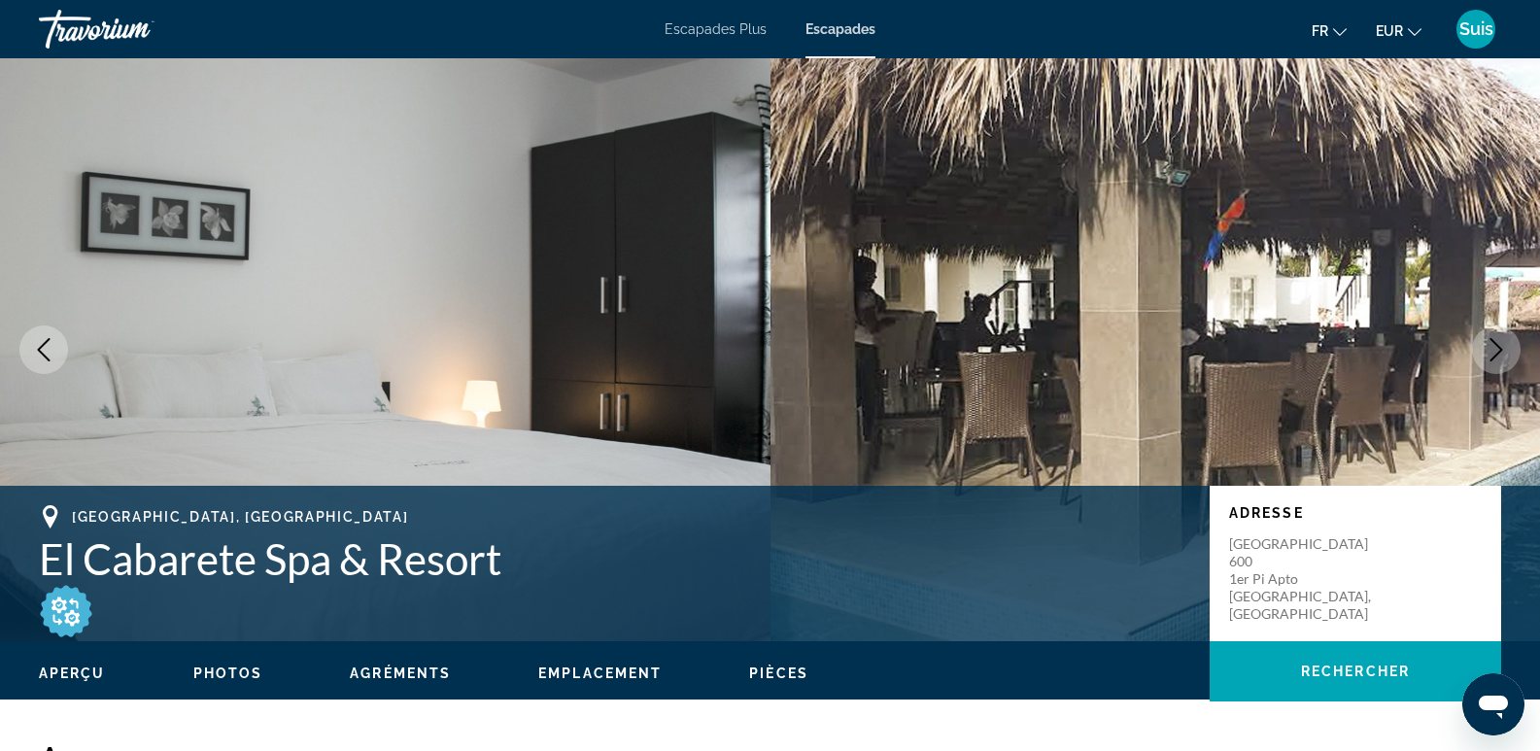
click at [1489, 349] on icon "Next image" at bounding box center [1496, 349] width 23 height 23
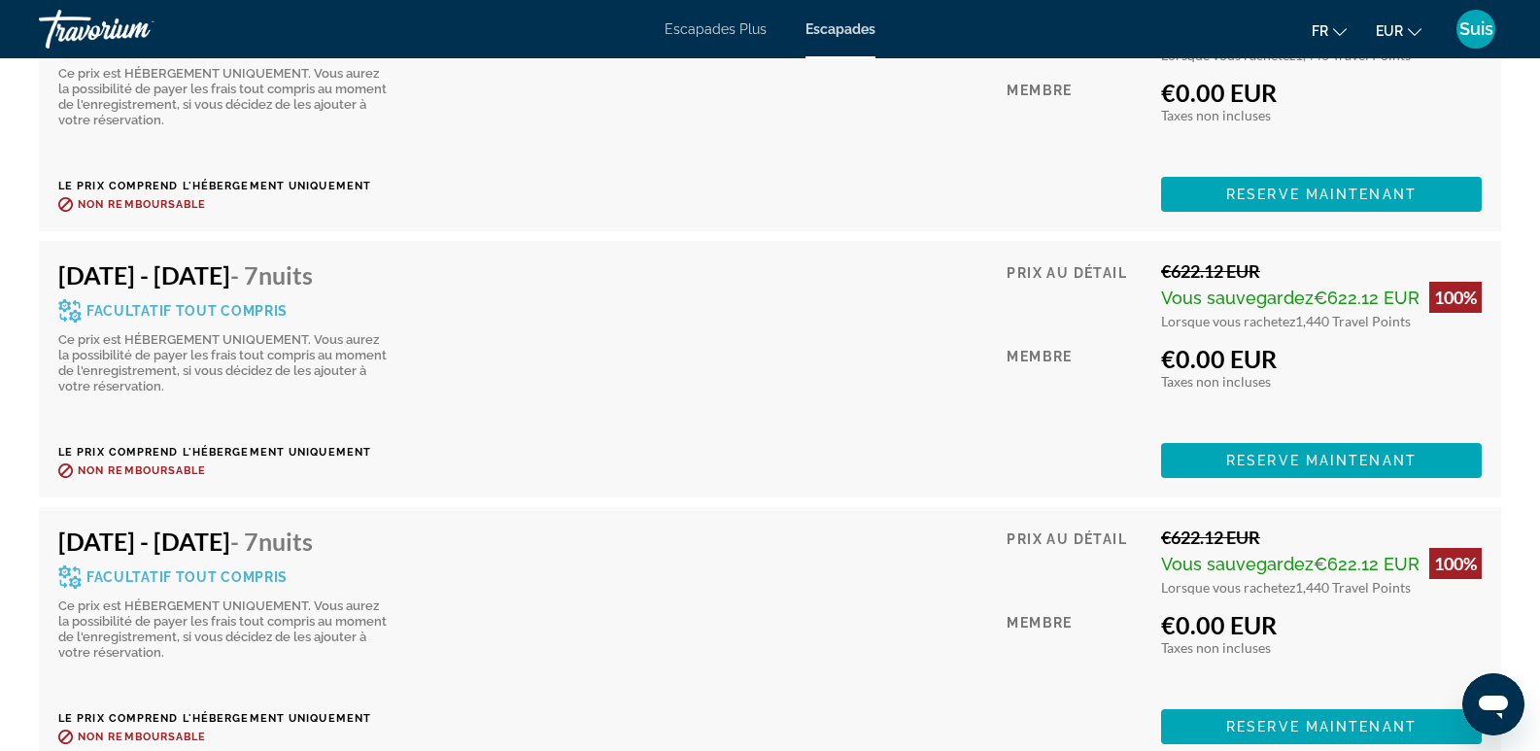
scroll to position [10398, 0]
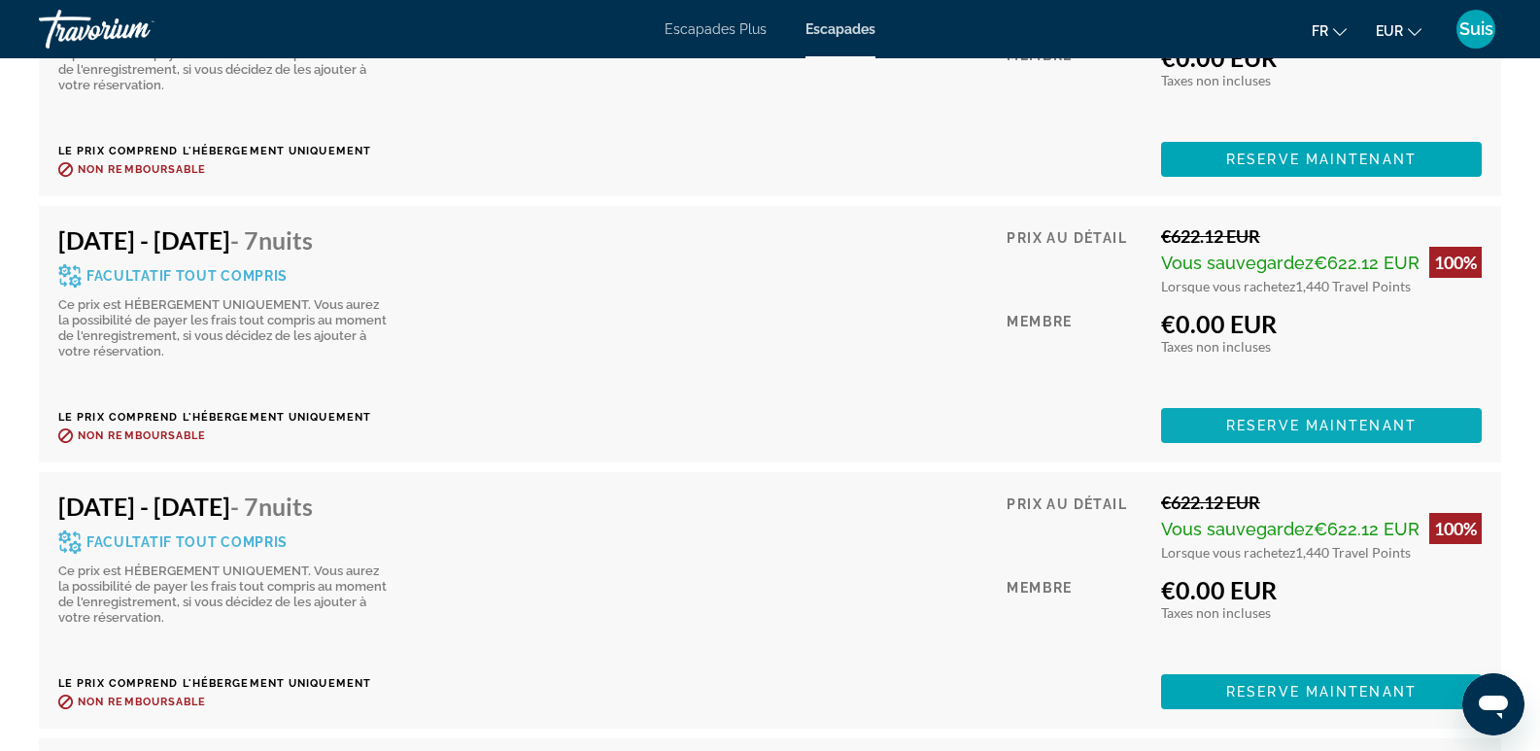
click at [1379, 418] on span "Reserve maintenant" at bounding box center [1321, 426] width 190 height 16
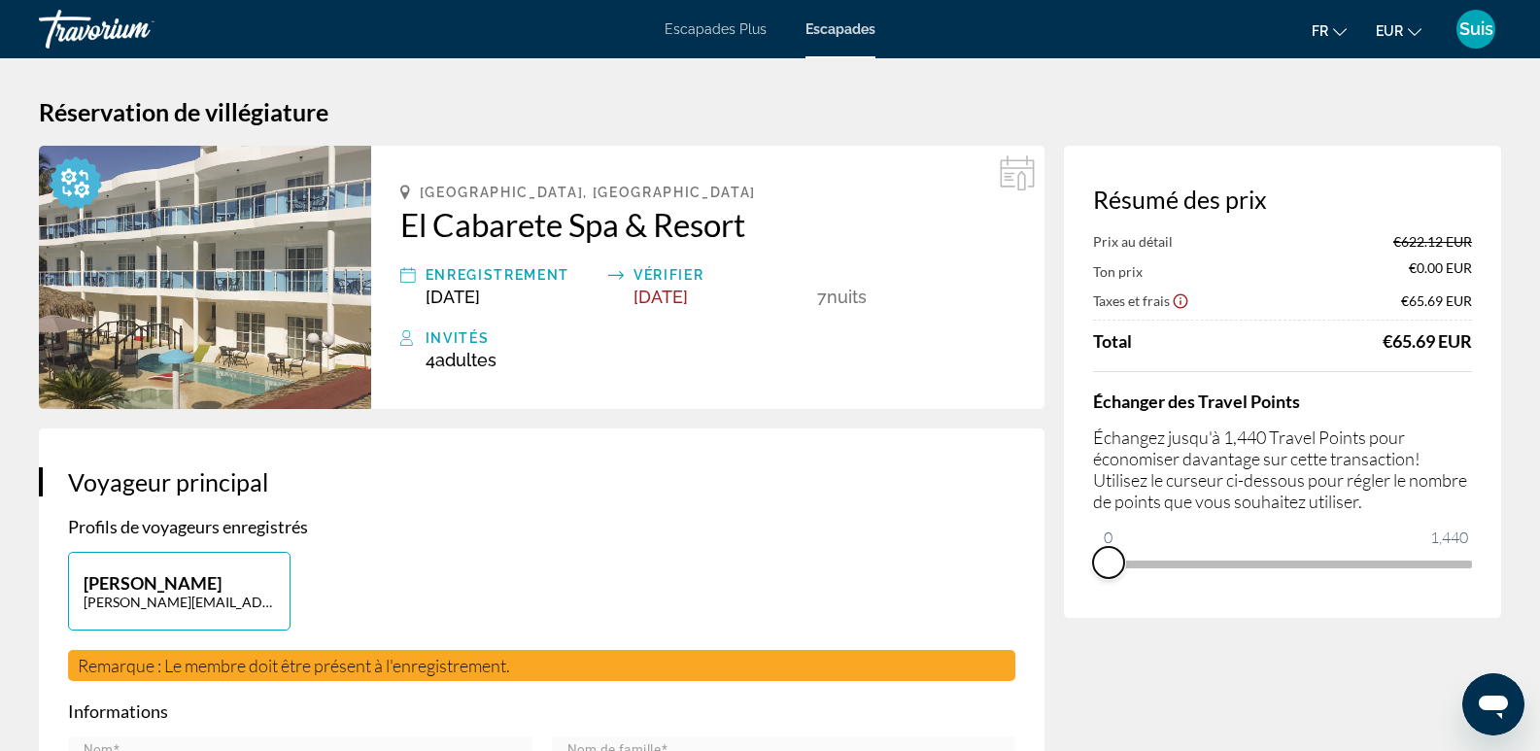
drag, startPoint x: 1454, startPoint y: 586, endPoint x: 1070, endPoint y: 561, distance: 384.7
click at [1070, 561] on div "Résumé des prix Prix au détail €622.12 EUR Ton prix €0.00 EUR Taxes et frais €6…" at bounding box center [1282, 382] width 437 height 472
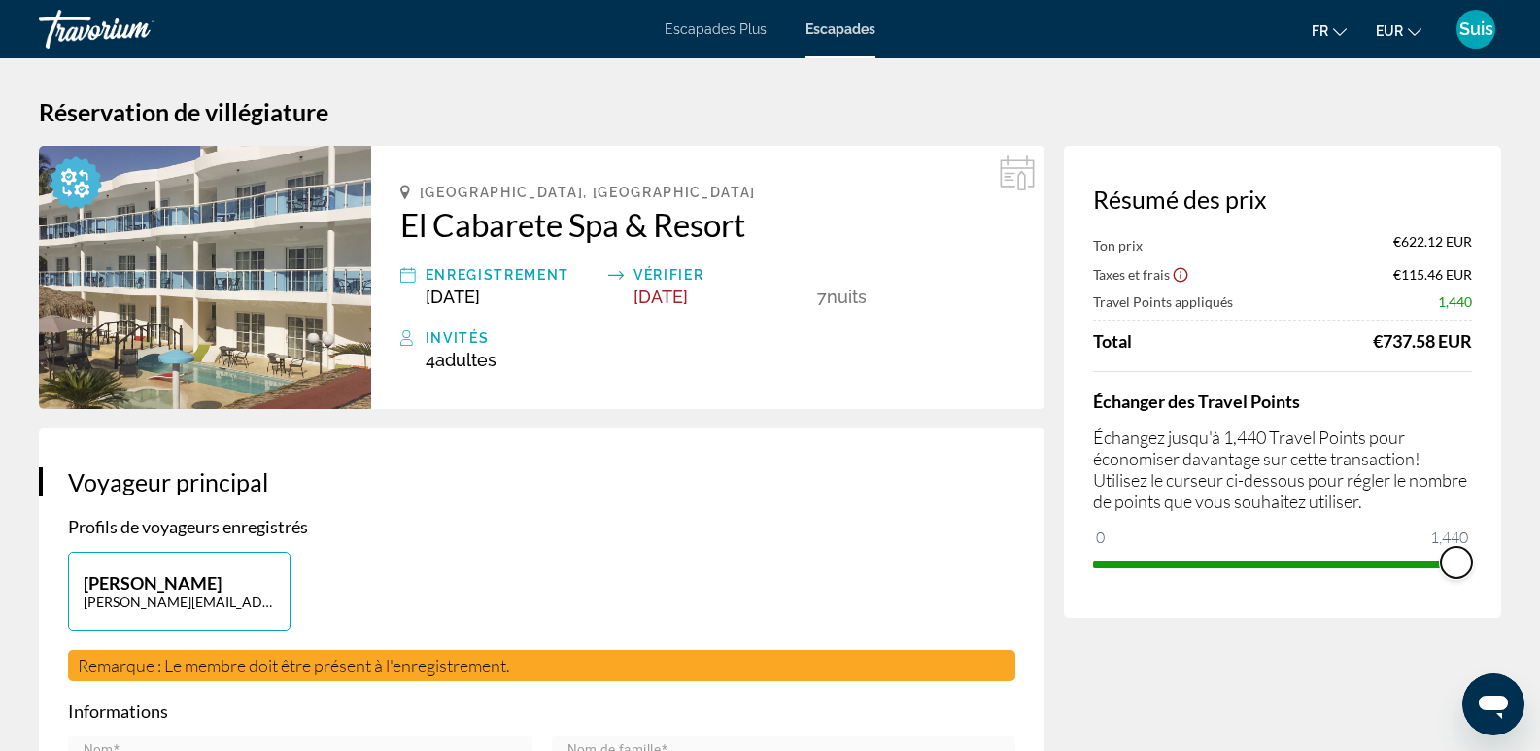
drag, startPoint x: 1111, startPoint y: 526, endPoint x: 1554, endPoint y: 569, distance: 445.3
click at [1540, 569] on html "Passer au contenu principal Escapades Plus Escapades fr English Español Françai…" at bounding box center [770, 375] width 1540 height 751
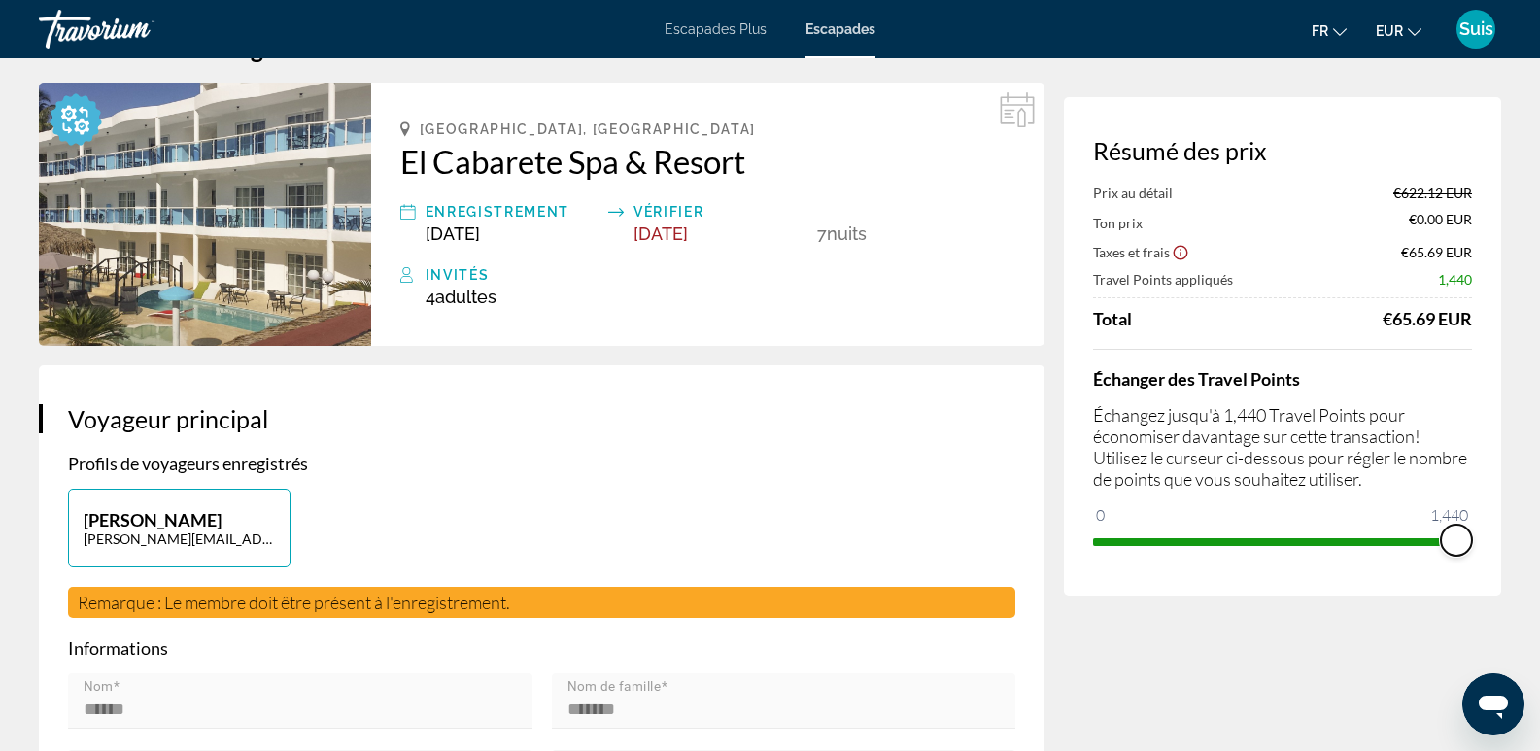
scroll to position [97, 0]
